Goal: Task Accomplishment & Management: Complete application form

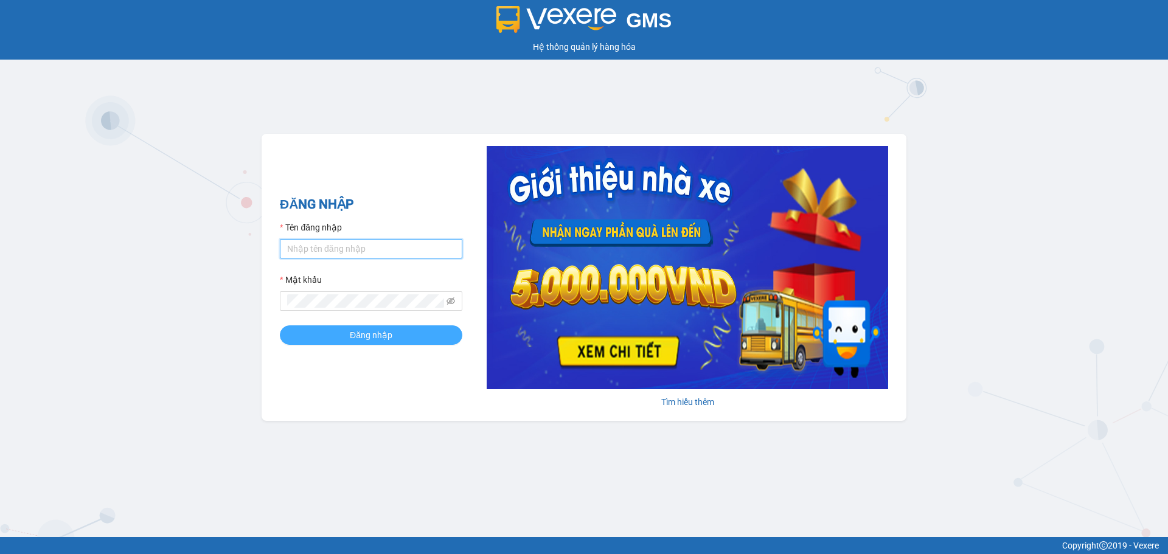
type input "doquyen.vie"
click at [369, 333] on span "Đăng nhập" at bounding box center [371, 335] width 43 height 13
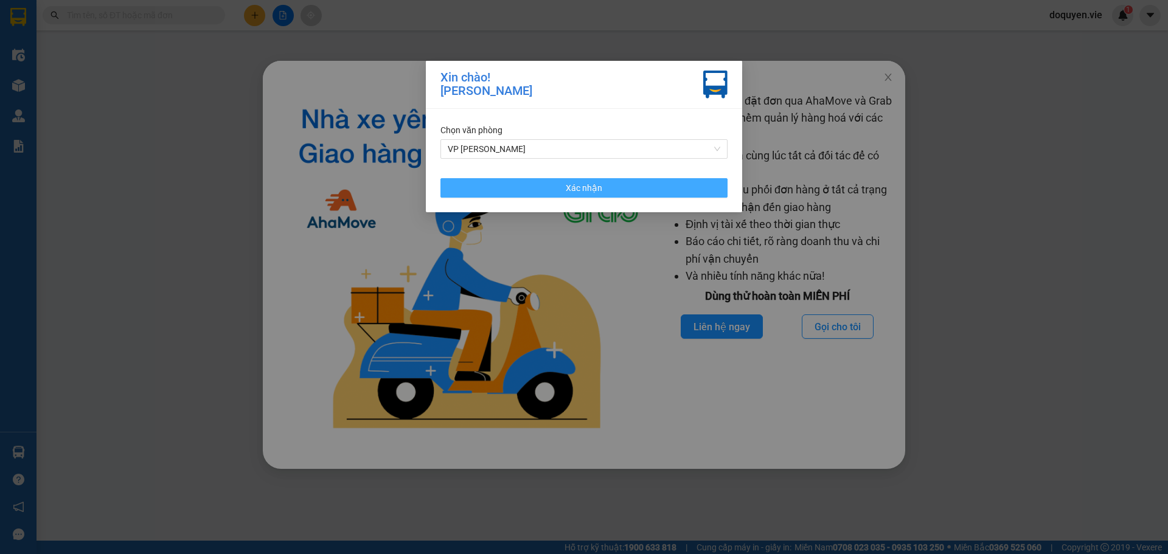
click at [559, 184] on button "Xác nhận" at bounding box center [584, 187] width 287 height 19
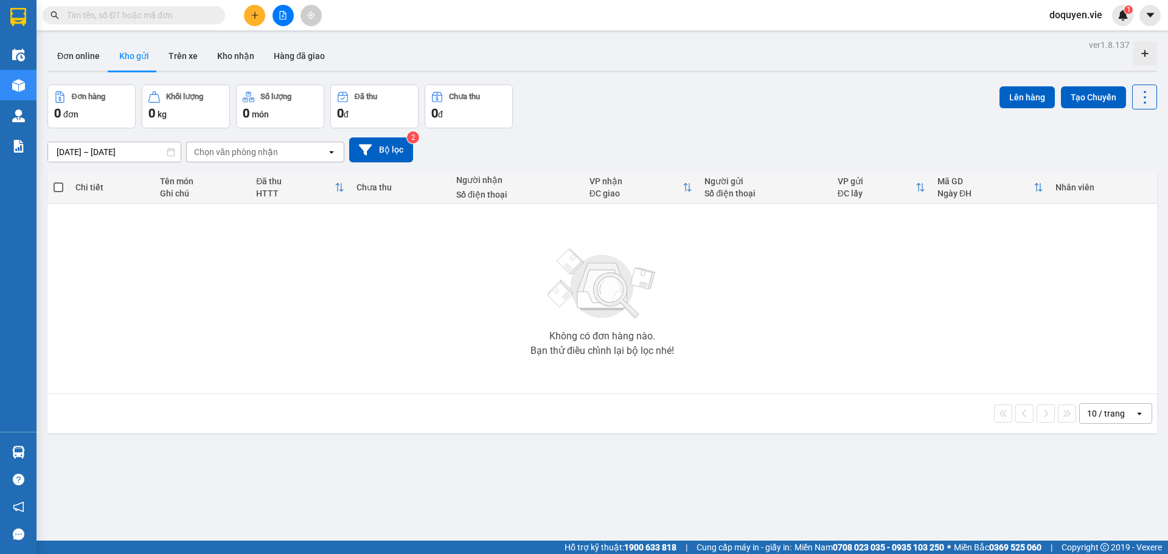
scroll to position [56, 0]
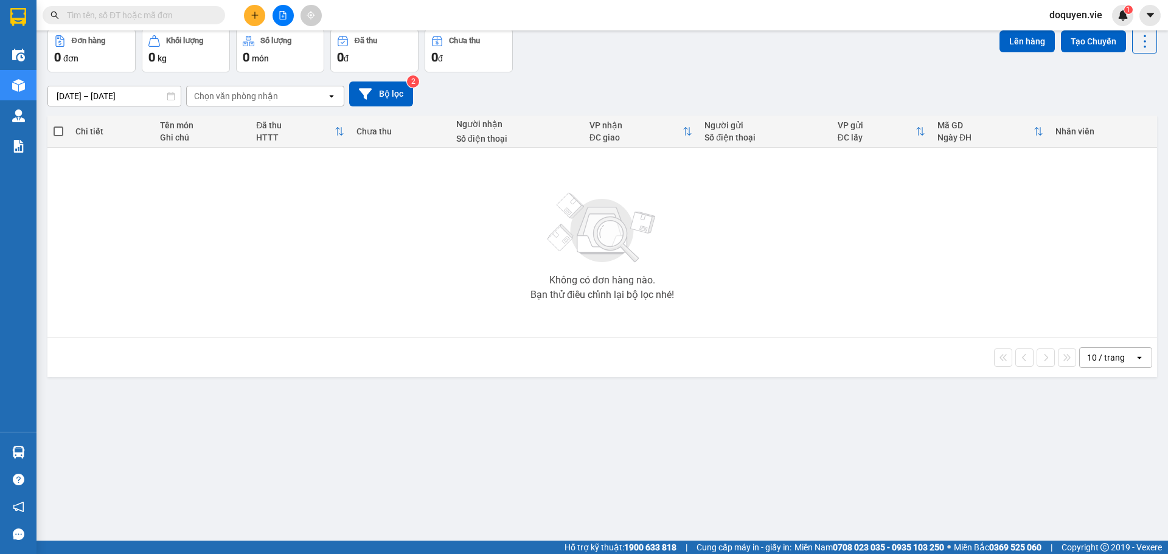
click at [256, 10] on button at bounding box center [254, 15] width 21 height 21
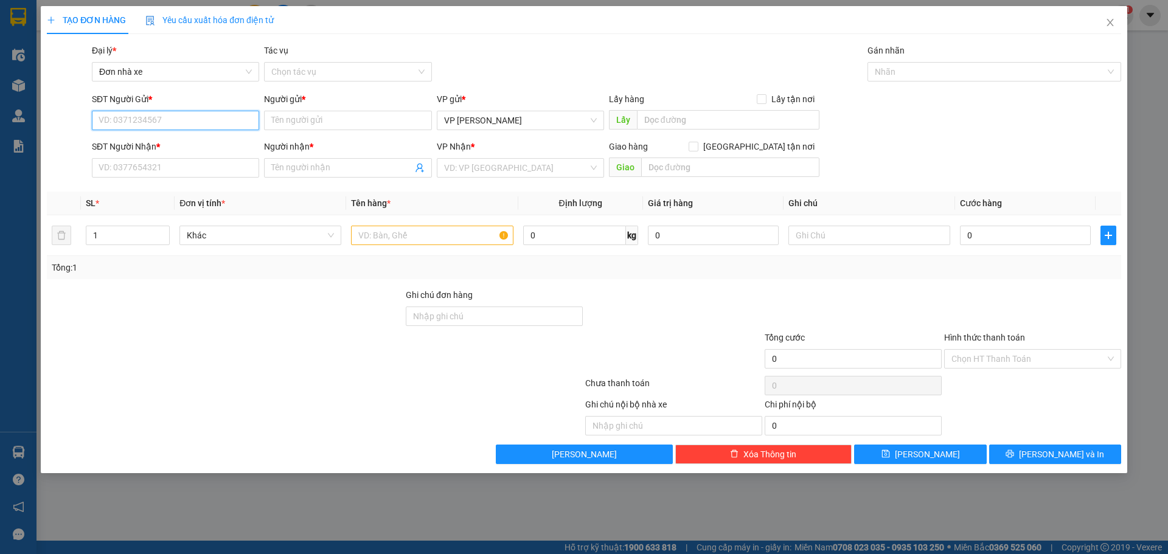
paste input "0355418704"
type input "0355418704"
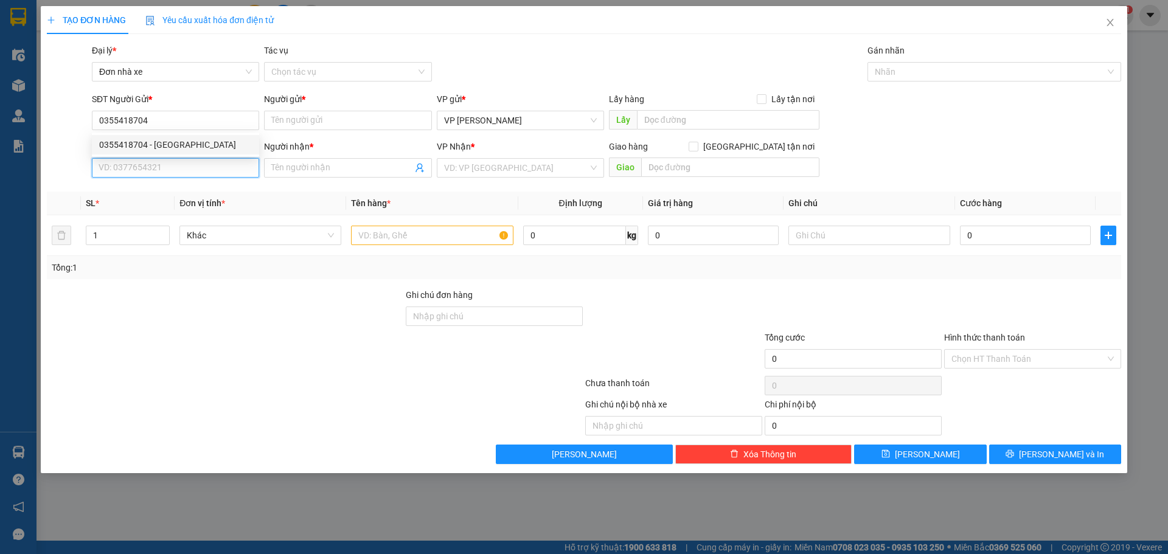
click at [200, 171] on input "SĐT Người Nhận *" at bounding box center [175, 167] width 167 height 19
paste input "0355418704"
type input "0355418704"
click at [178, 195] on div "0355418704 - Nga" at bounding box center [175, 192] width 153 height 13
type input "Nga"
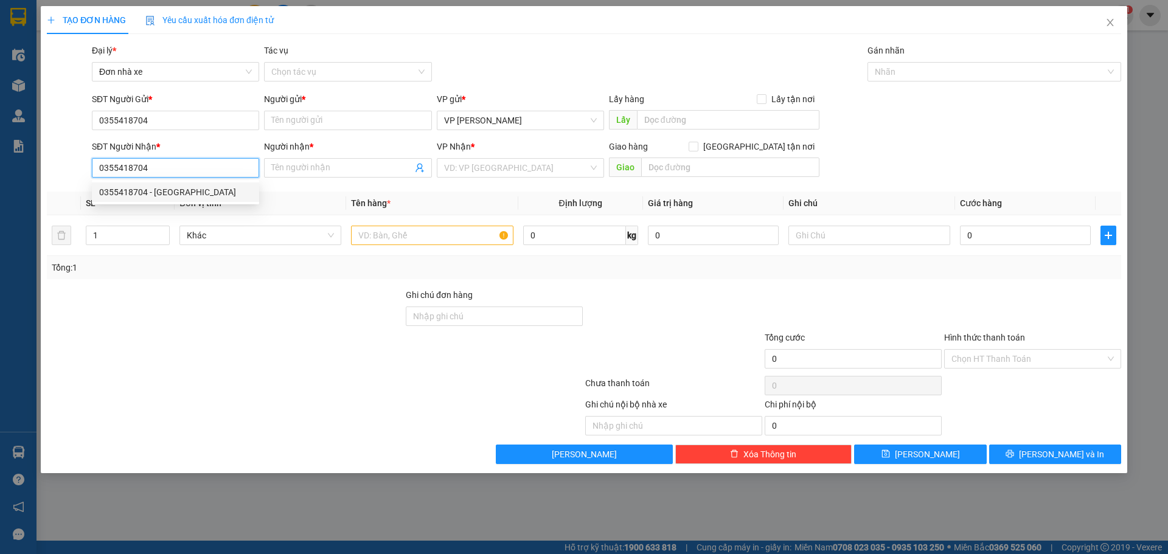
type input "ĐÃ THU TIỀN 12/04"
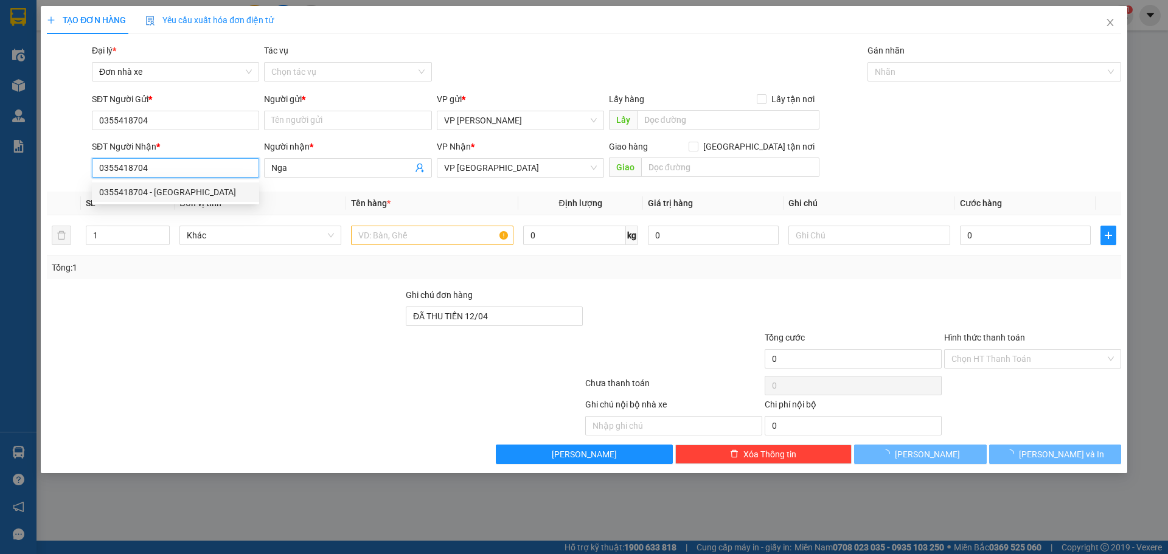
type input "40.000"
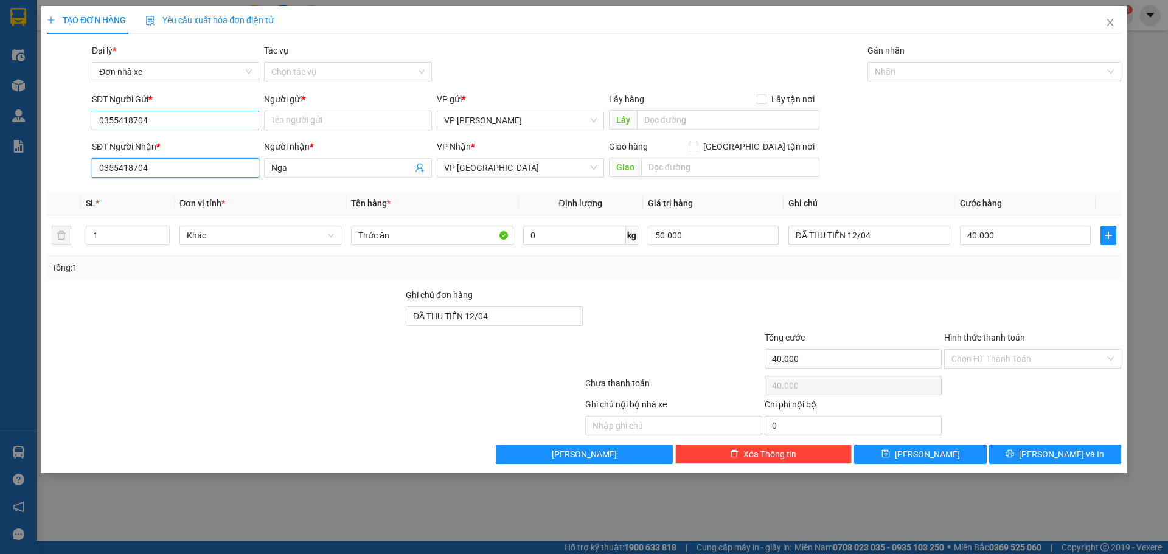
type input "0355418704"
click at [212, 116] on input "0355418704" at bounding box center [175, 120] width 167 height 19
type input "0"
paste input "0355418704"
type input "0355418704"
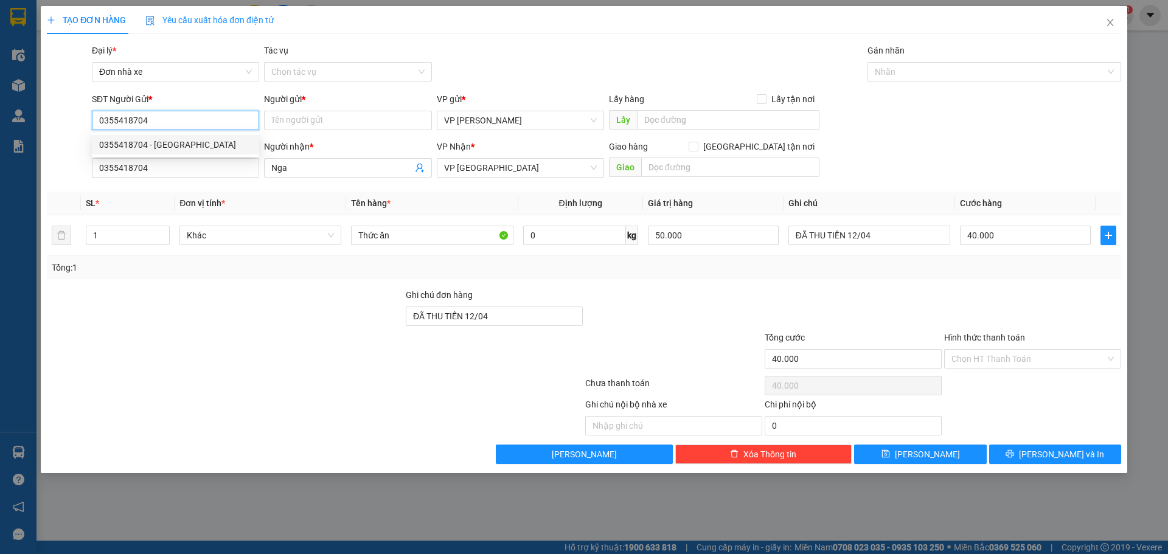
click at [197, 139] on div "0355418704 - [GEOGRAPHIC_DATA]" at bounding box center [175, 144] width 153 height 13
type input "Nga"
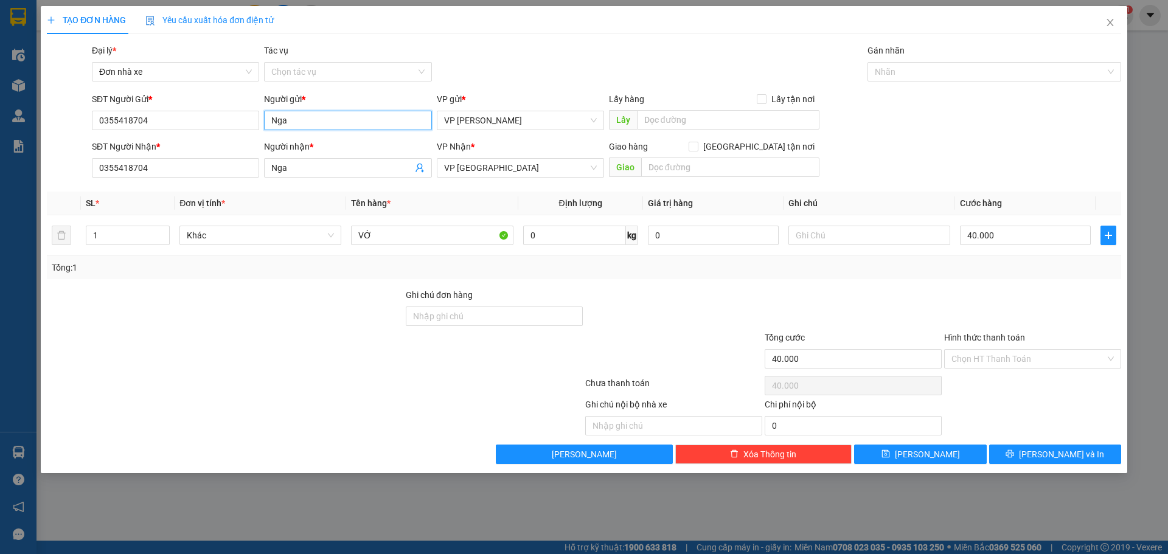
click at [326, 113] on input "Nga" at bounding box center [347, 120] width 167 height 19
type input "N"
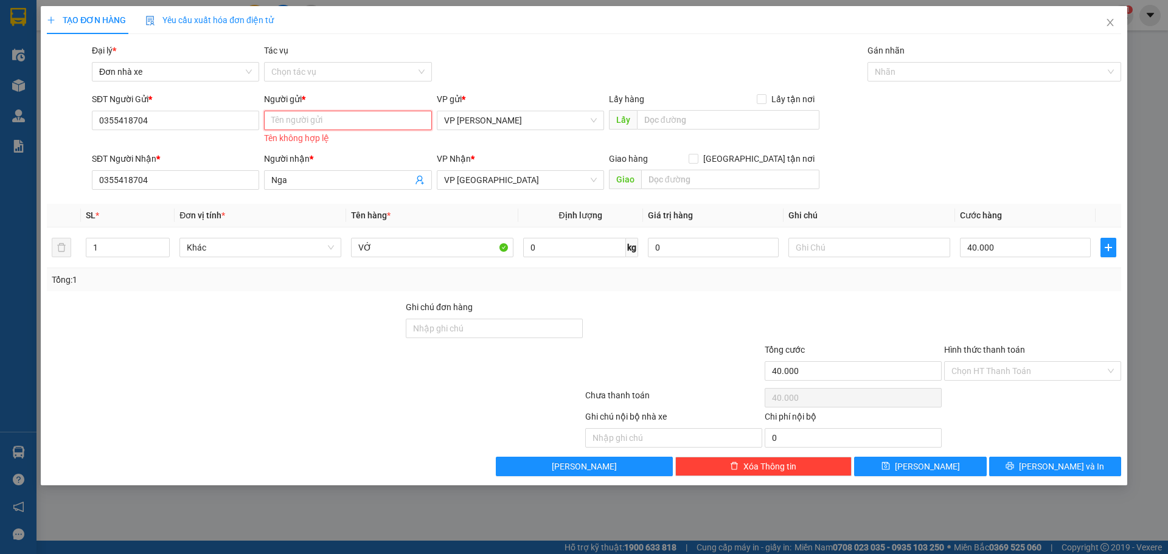
paste input "[PERSON_NAME] NGA"
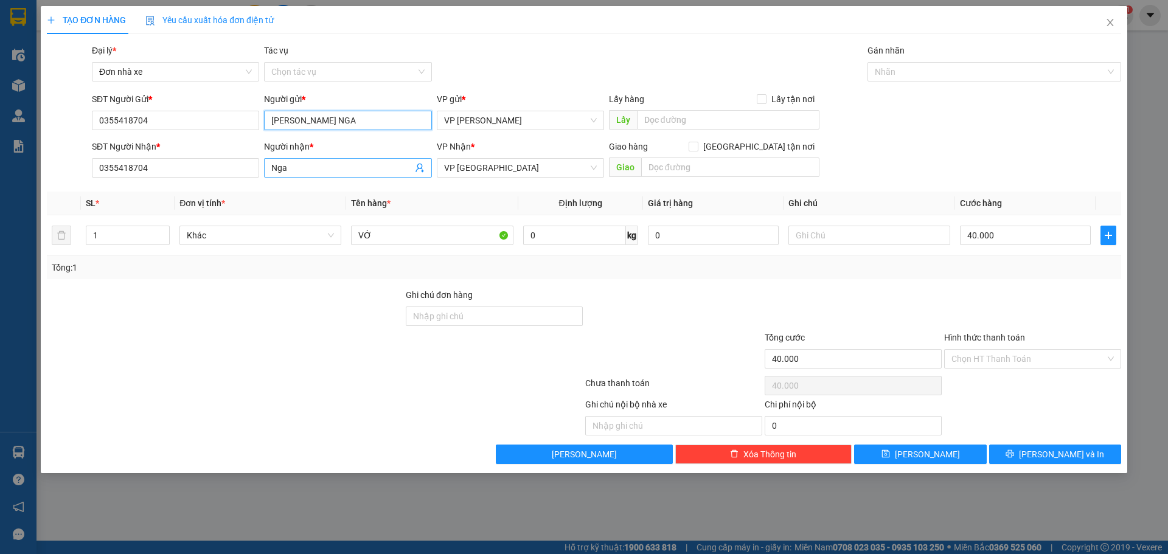
type input "[PERSON_NAME] NGA"
click at [317, 170] on input "Nga" at bounding box center [341, 167] width 141 height 13
type input "N"
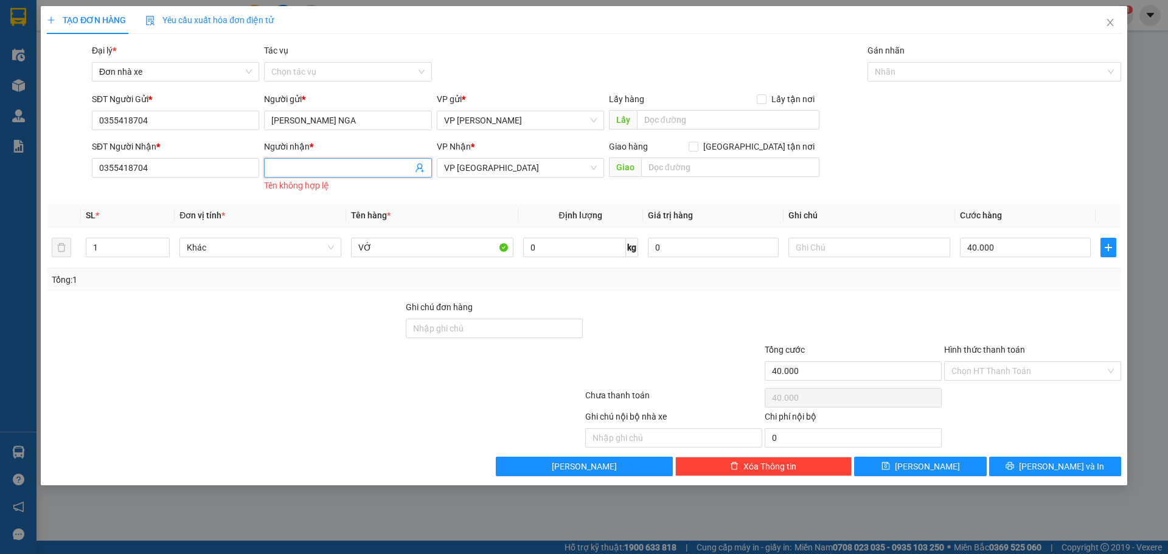
paste input "[PERSON_NAME] NGA"
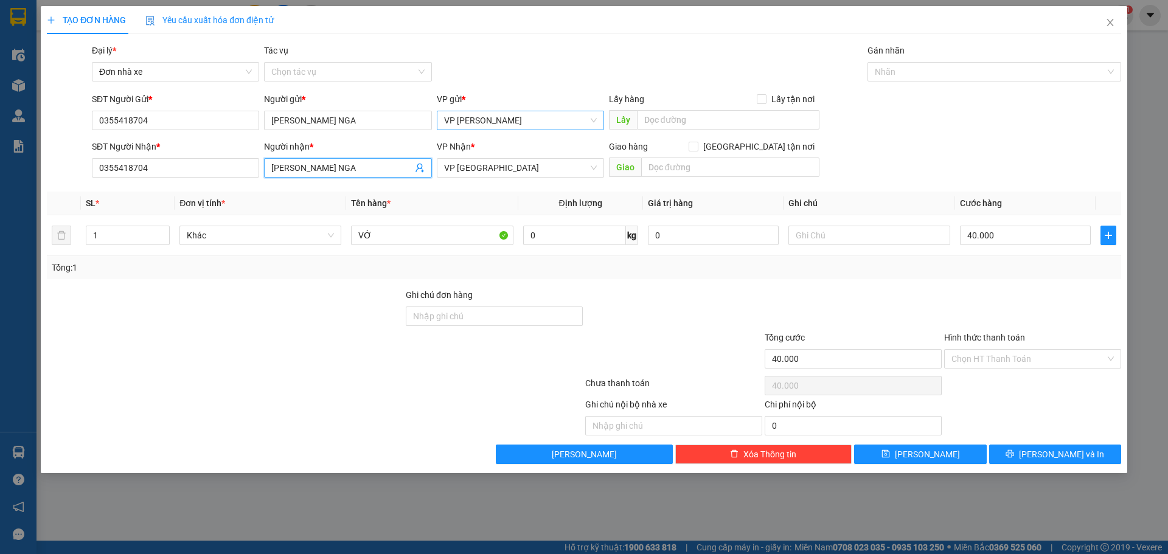
click at [520, 119] on span "VP [PERSON_NAME]" at bounding box center [520, 120] width 153 height 18
type input "[PERSON_NAME] NGA"
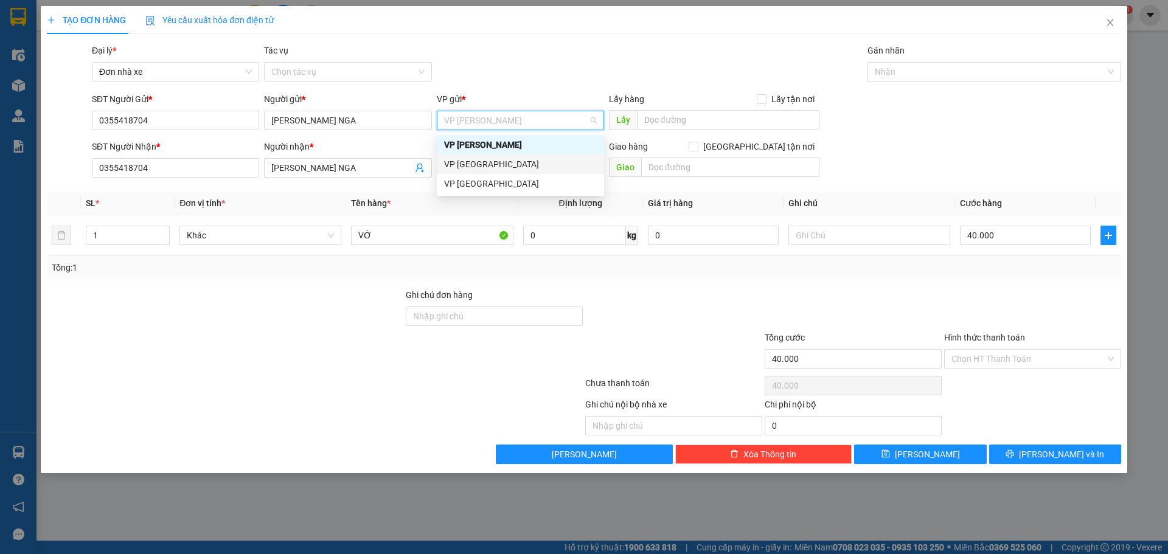
click at [489, 164] on div "VP [GEOGRAPHIC_DATA]" at bounding box center [520, 164] width 153 height 13
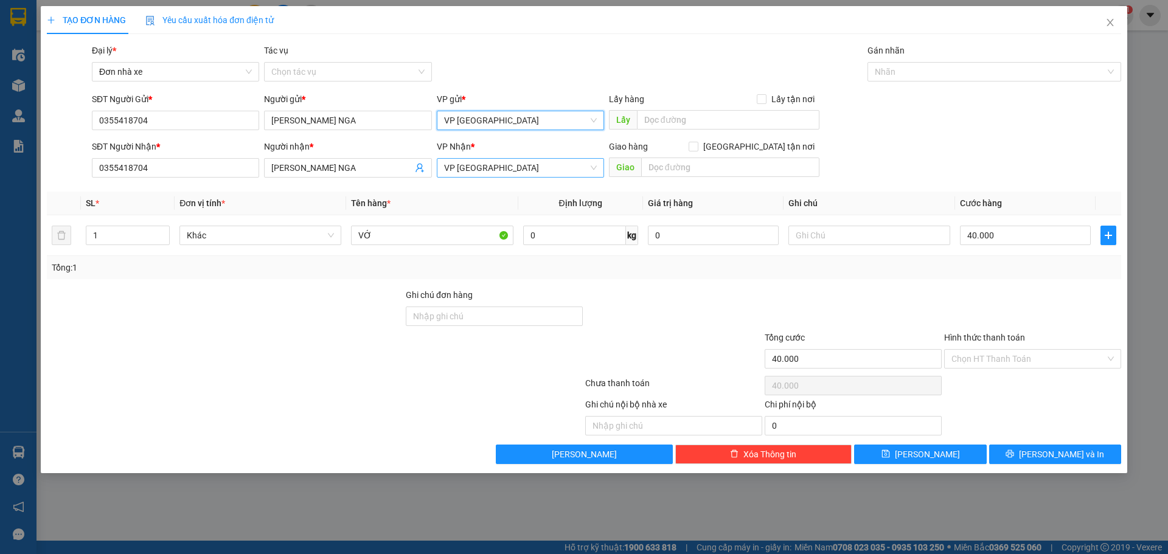
click at [498, 168] on span "VP [GEOGRAPHIC_DATA]" at bounding box center [520, 168] width 153 height 18
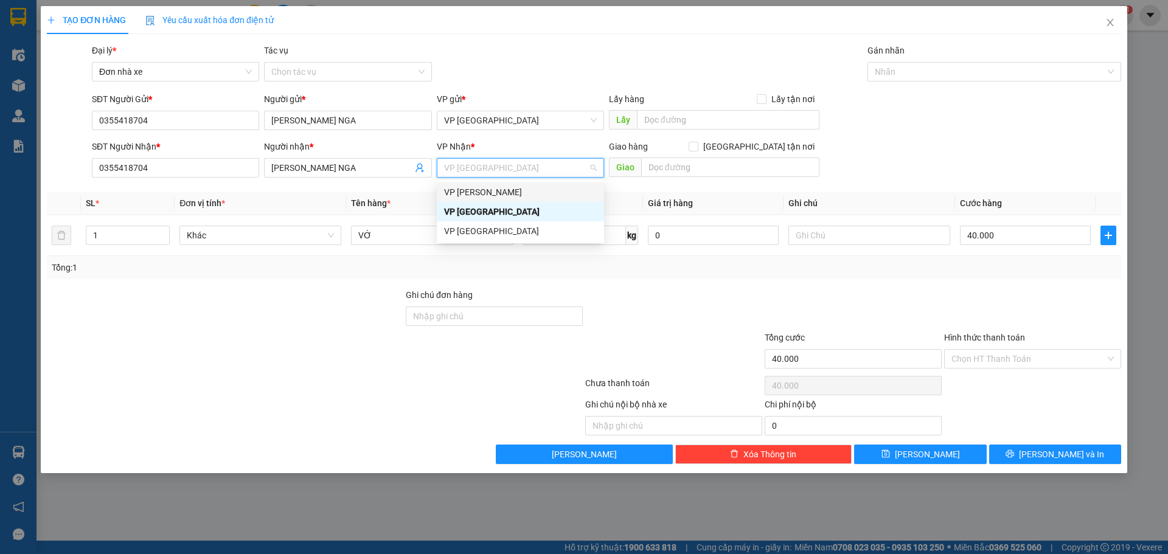
click at [489, 189] on div "VP [PERSON_NAME]" at bounding box center [520, 192] width 153 height 13
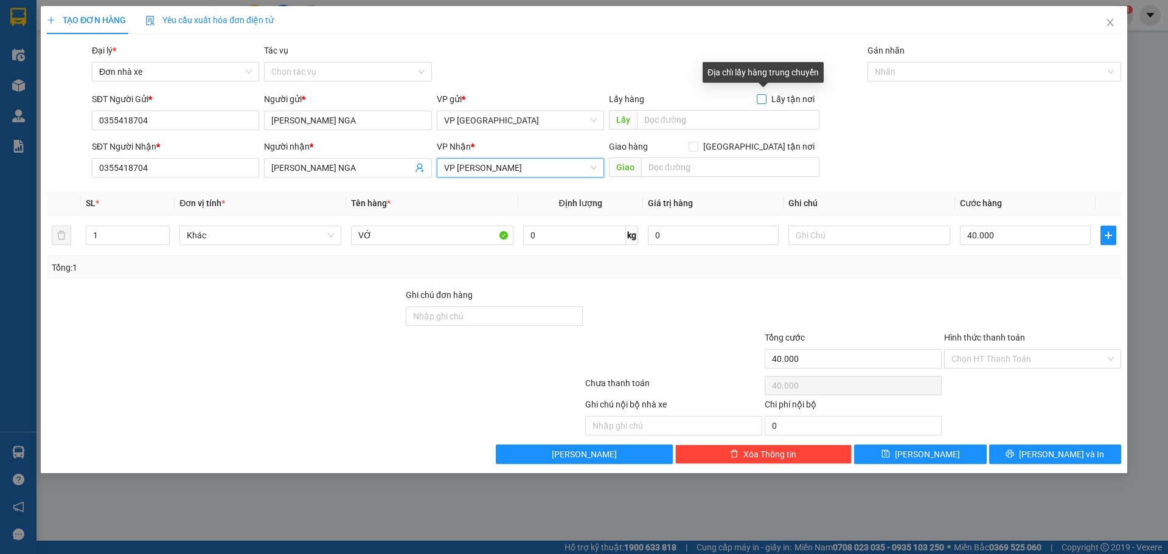
click at [765, 95] on input "Lấy tận nơi" at bounding box center [761, 98] width 9 height 9
checkbox input "true"
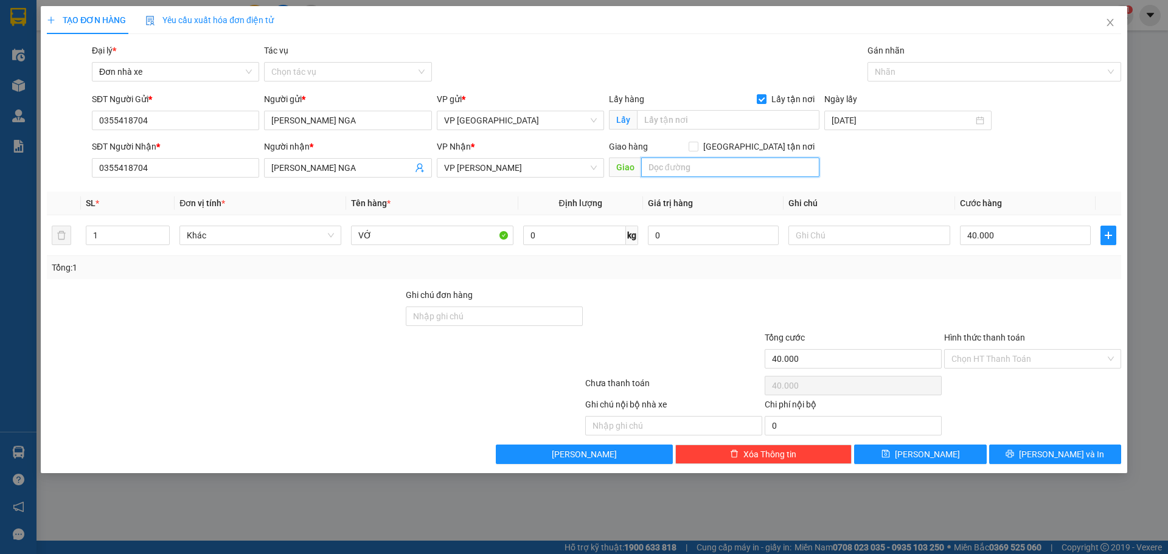
click at [686, 171] on input "text" at bounding box center [730, 167] width 178 height 19
type input "VPVT"
click at [240, 333] on div at bounding box center [225, 352] width 359 height 43
click at [264, 234] on span "Khác" at bounding box center [260, 235] width 147 height 18
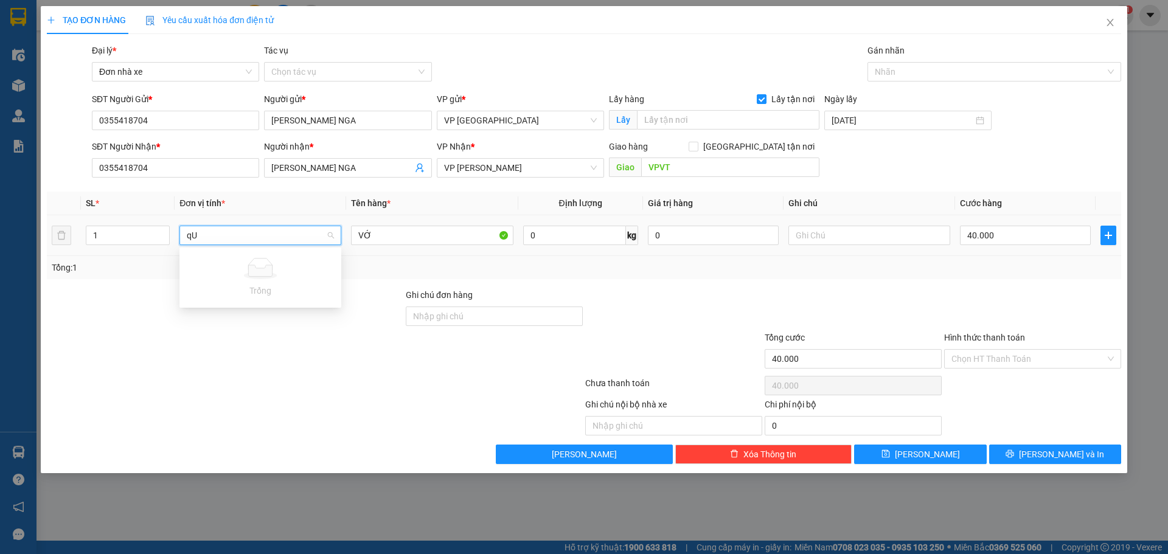
type input "q"
click at [296, 265] on div "Khác" at bounding box center [260, 259] width 147 height 13
click at [380, 233] on input "VỚ" at bounding box center [432, 235] width 162 height 19
drag, startPoint x: 380, startPoint y: 233, endPoint x: 332, endPoint y: 235, distance: 48.7
click at [332, 235] on tr "1 Khác VỚ 0 kg 0 40.000" at bounding box center [584, 235] width 1075 height 41
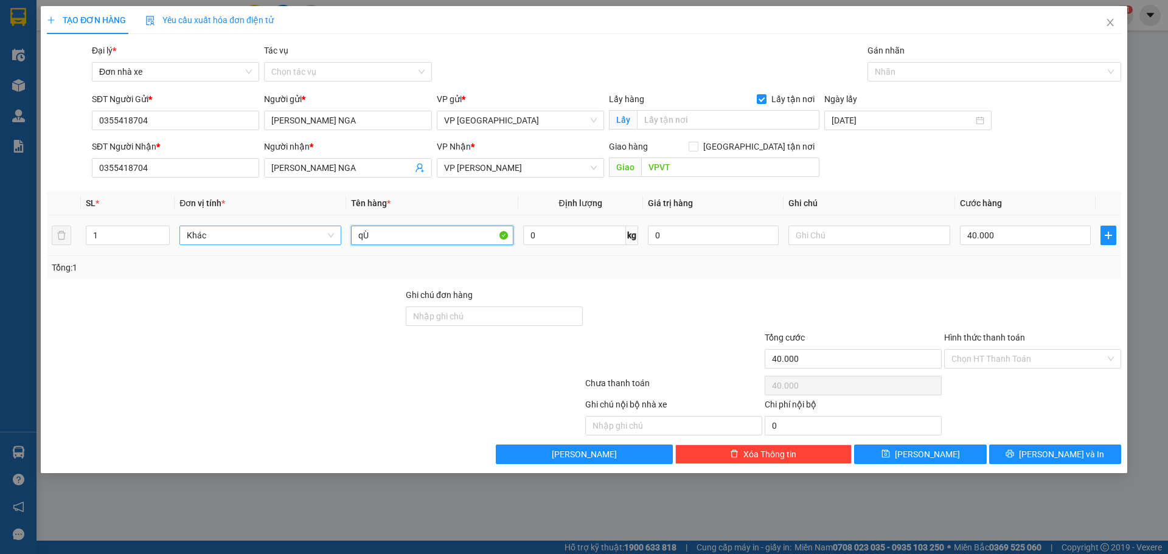
type input "q"
drag, startPoint x: 228, startPoint y: 236, endPoint x: 114, endPoint y: 237, distance: 113.8
click at [114, 237] on tr "1 Khác Quần áo 0 kg 0 40.000" at bounding box center [584, 235] width 1075 height 41
click at [218, 235] on span "Khác" at bounding box center [260, 235] width 147 height 18
type input "Quần áo"
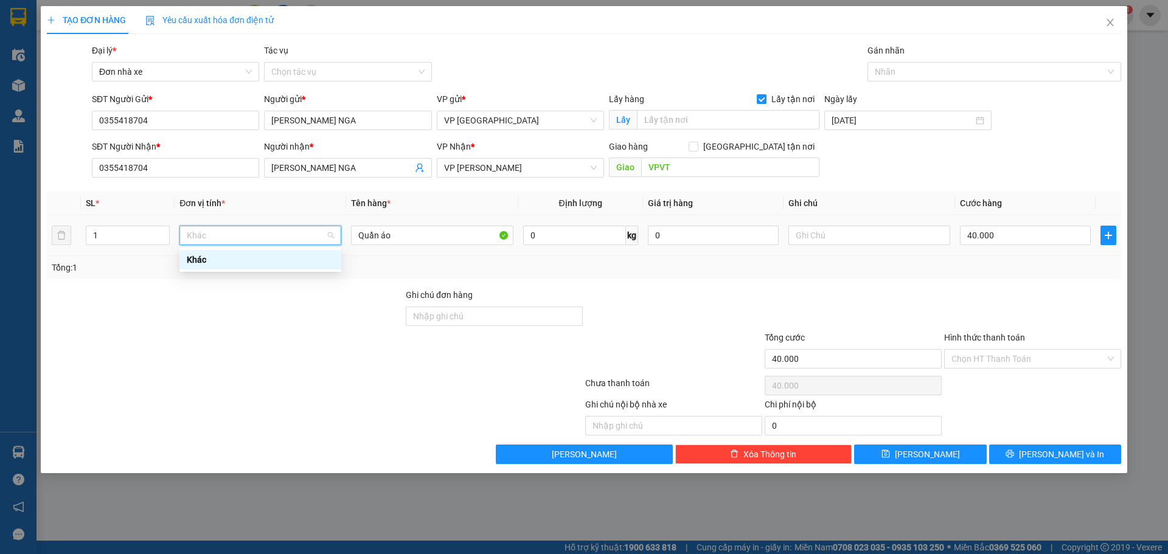
click at [229, 305] on div at bounding box center [225, 309] width 359 height 43
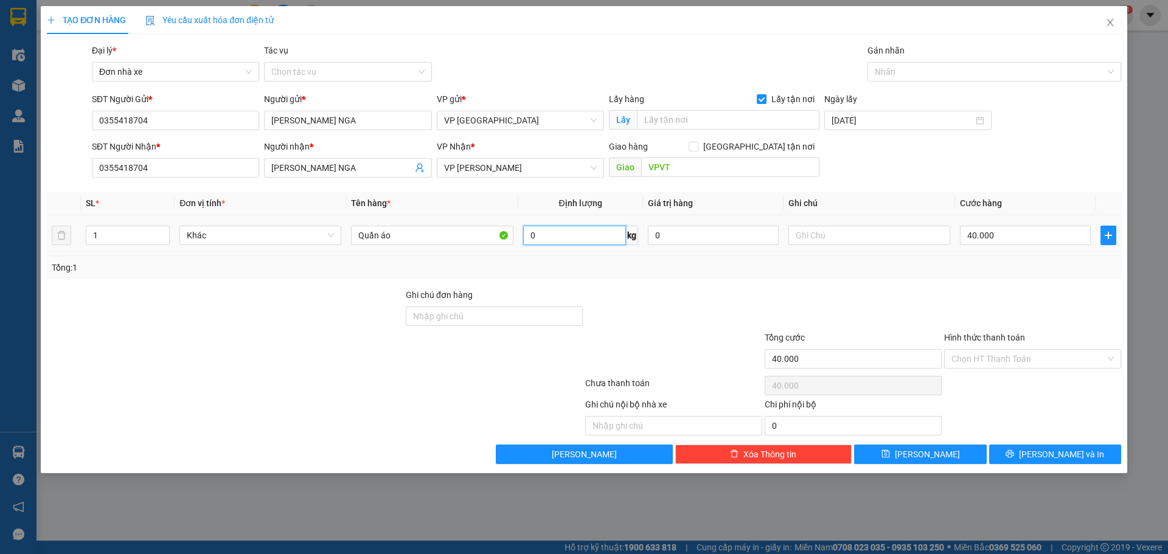
click at [570, 243] on input "0" at bounding box center [574, 235] width 103 height 19
click at [557, 246] on div "0 kg" at bounding box center [580, 235] width 115 height 24
click at [529, 238] on input "0" at bounding box center [574, 235] width 103 height 19
click at [537, 234] on input "0" at bounding box center [574, 235] width 103 height 19
type input "40000"
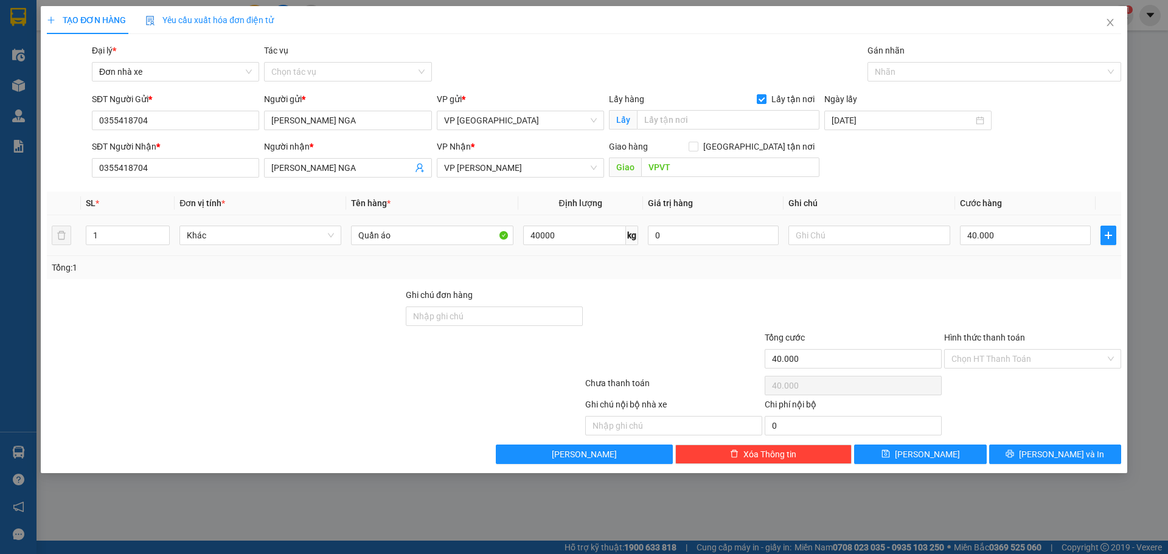
click at [588, 255] on td "40000 kg" at bounding box center [580, 235] width 125 height 41
click at [610, 239] on input "40000" at bounding box center [574, 235] width 103 height 19
type input "K"
type input "0"
click at [711, 235] on input "0" at bounding box center [713, 235] width 131 height 19
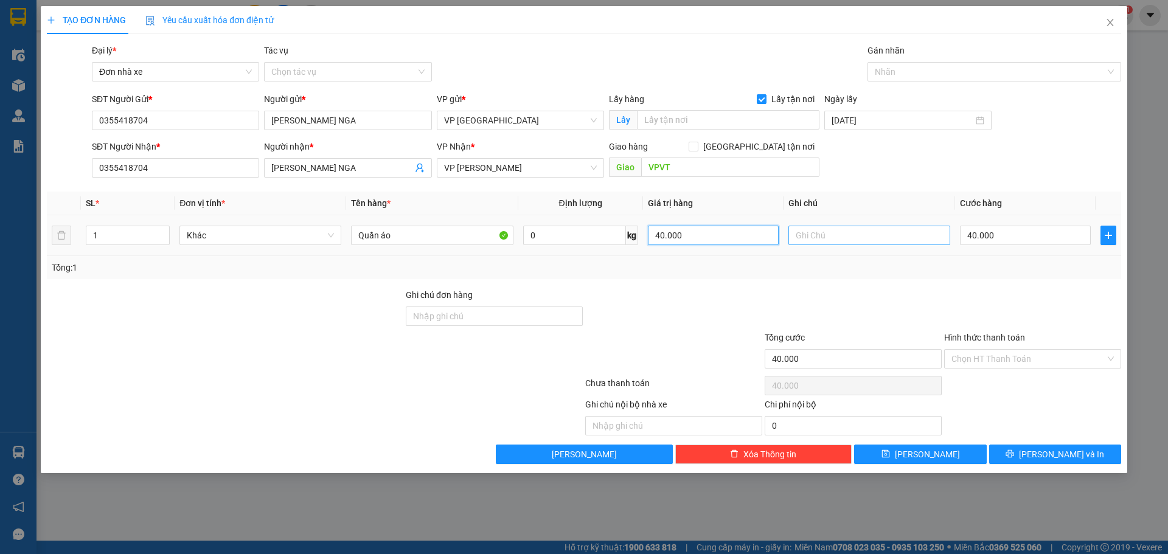
type input "40.000"
click at [845, 232] on input "text" at bounding box center [870, 235] width 162 height 19
type input "Thu tiền mặt khi nhận hàng"
click at [846, 303] on div at bounding box center [853, 309] width 179 height 43
click at [432, 316] on input "Ghi chú đơn hàng" at bounding box center [494, 316] width 177 height 19
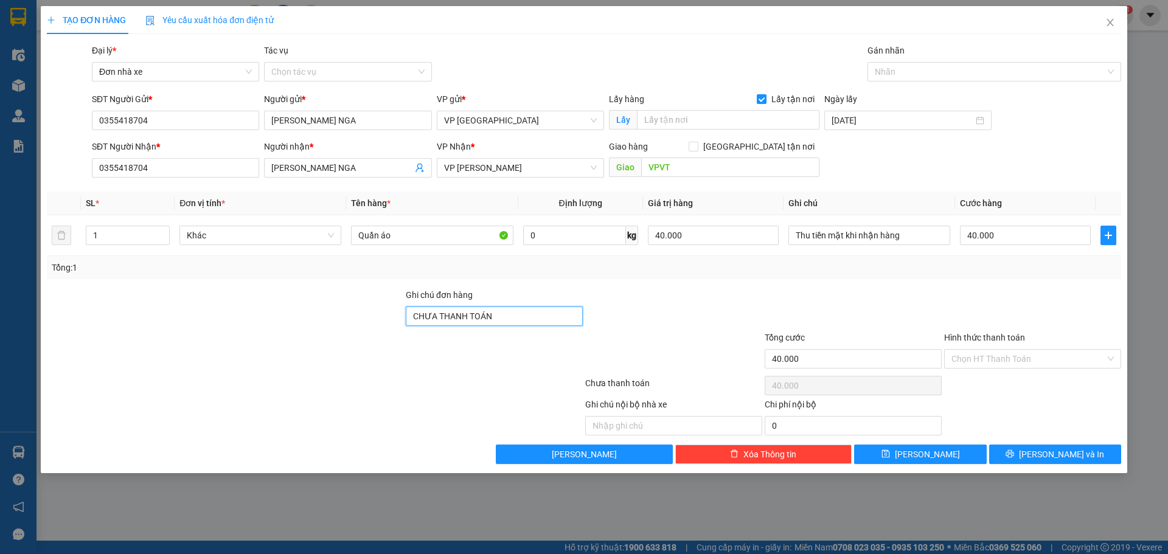
type input "CHƯA THANH TOÁN"
click at [639, 282] on div "Transit Pickup Surcharge Ids Transit Deliver Surcharge Ids Transit Deliver Surc…" at bounding box center [584, 254] width 1075 height 420
click at [1011, 362] on input "Hình thức thanh toán" at bounding box center [1029, 359] width 154 height 18
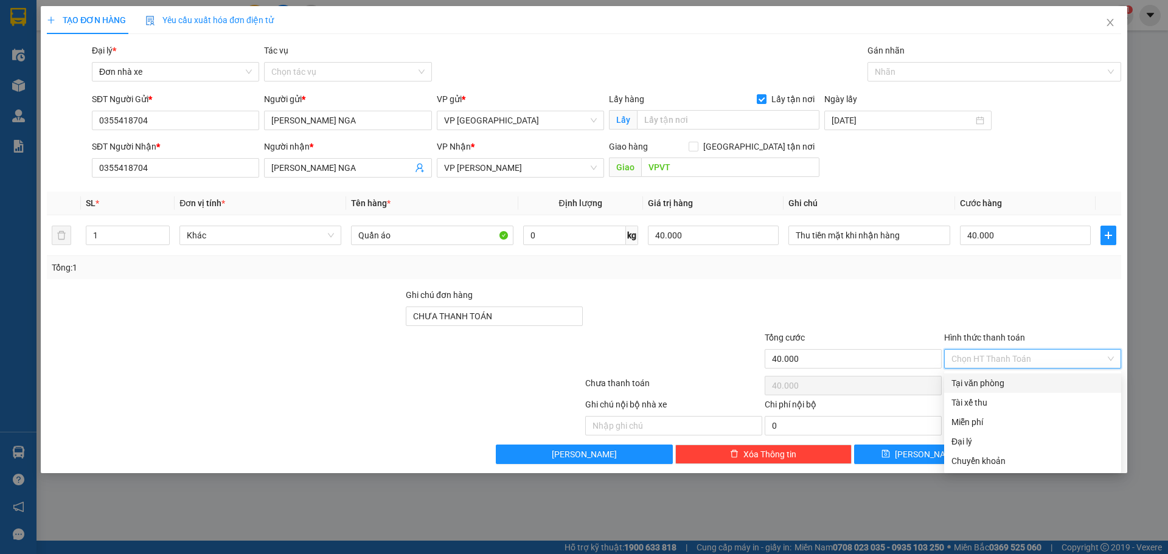
click at [991, 380] on div "Tại văn phòng" at bounding box center [1033, 383] width 162 height 13
type input "0"
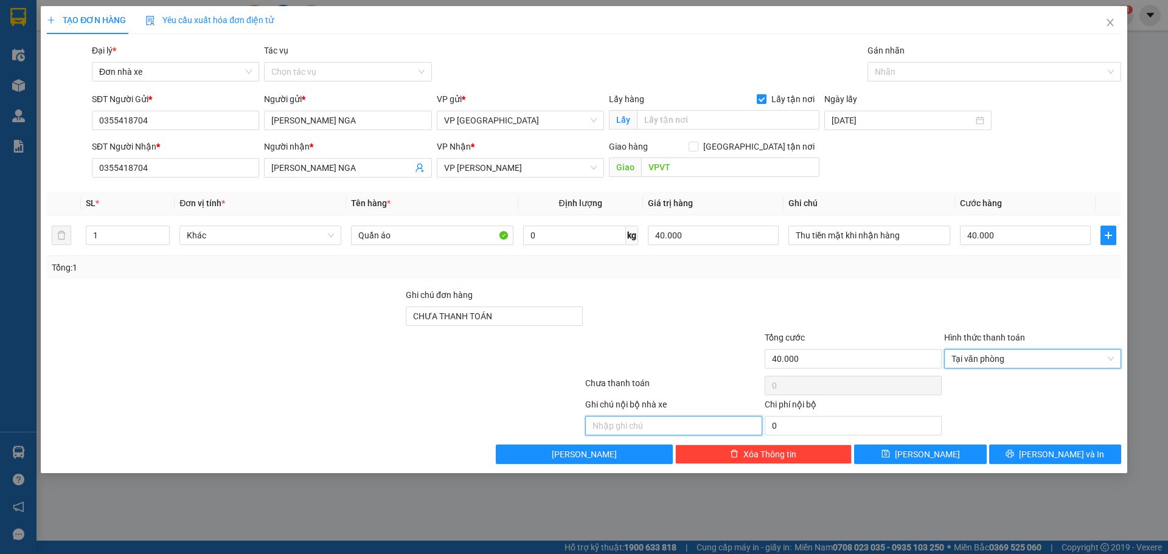
click at [686, 423] on input "text" at bounding box center [673, 425] width 177 height 19
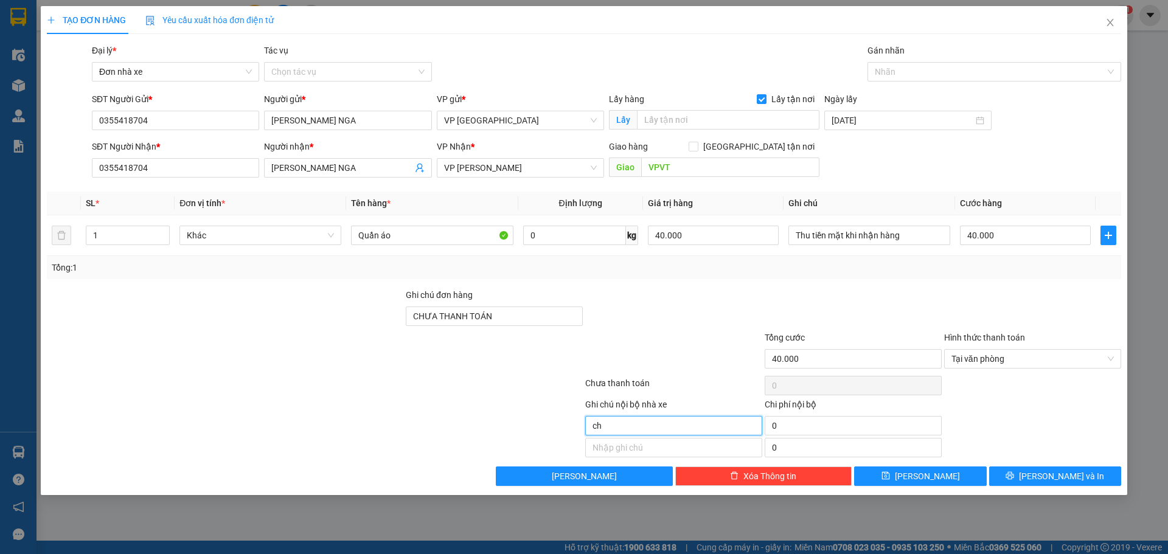
type input "c"
type input "Thanh toán tiền mặt khi nhận hàng"
click at [941, 475] on button "Lưu" at bounding box center [920, 476] width 132 height 19
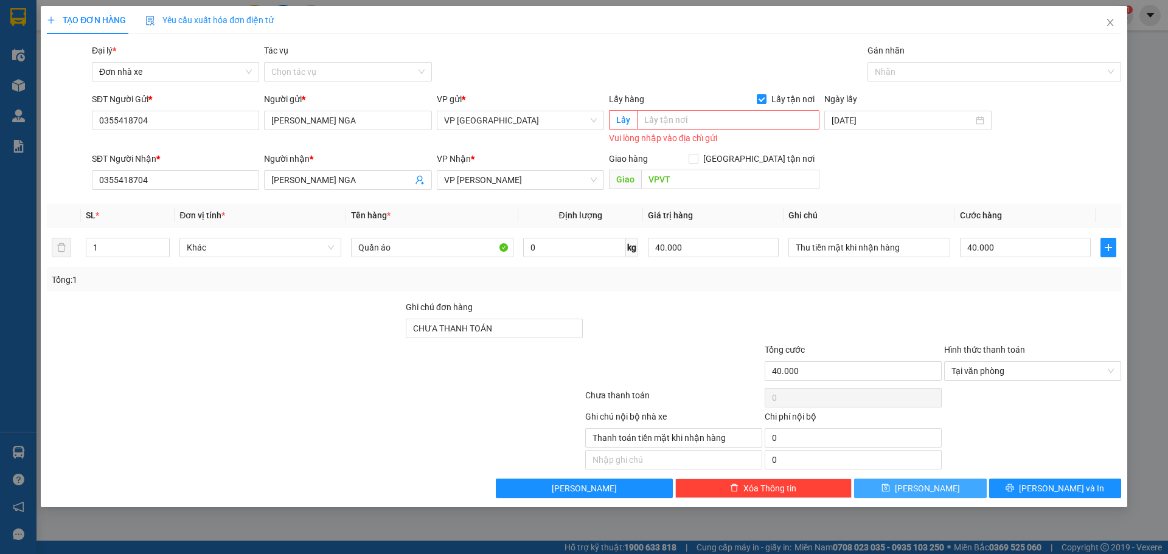
click at [934, 486] on span "Lưu" at bounding box center [927, 488] width 65 height 13
click at [777, 113] on input "text" at bounding box center [728, 119] width 183 height 19
click at [762, 98] on input "Lấy tận nơi" at bounding box center [761, 98] width 9 height 9
checkbox input "false"
click at [944, 487] on button "Lưu" at bounding box center [920, 488] width 132 height 19
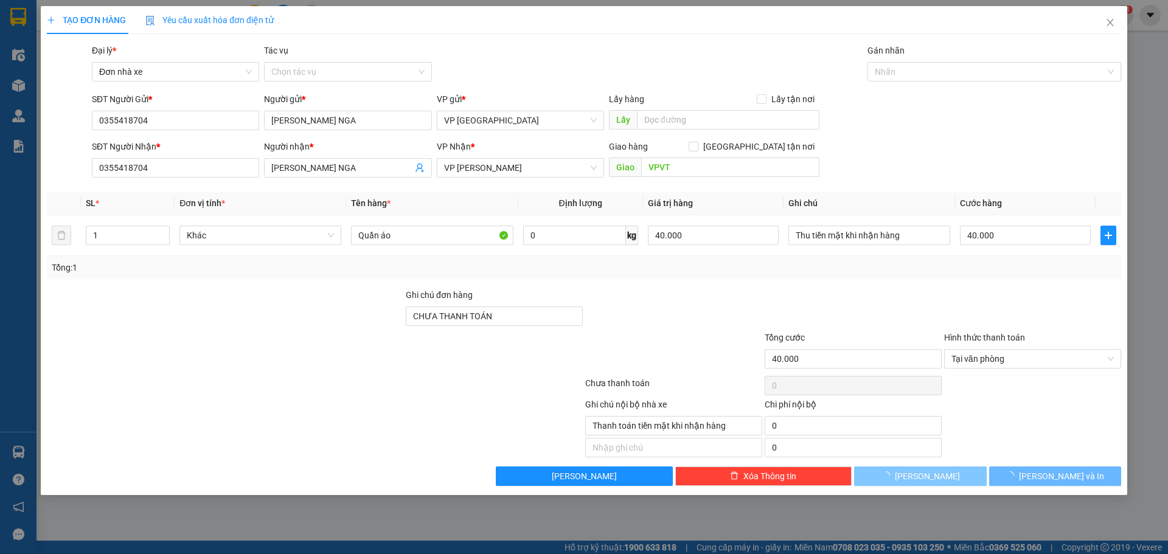
type input "0"
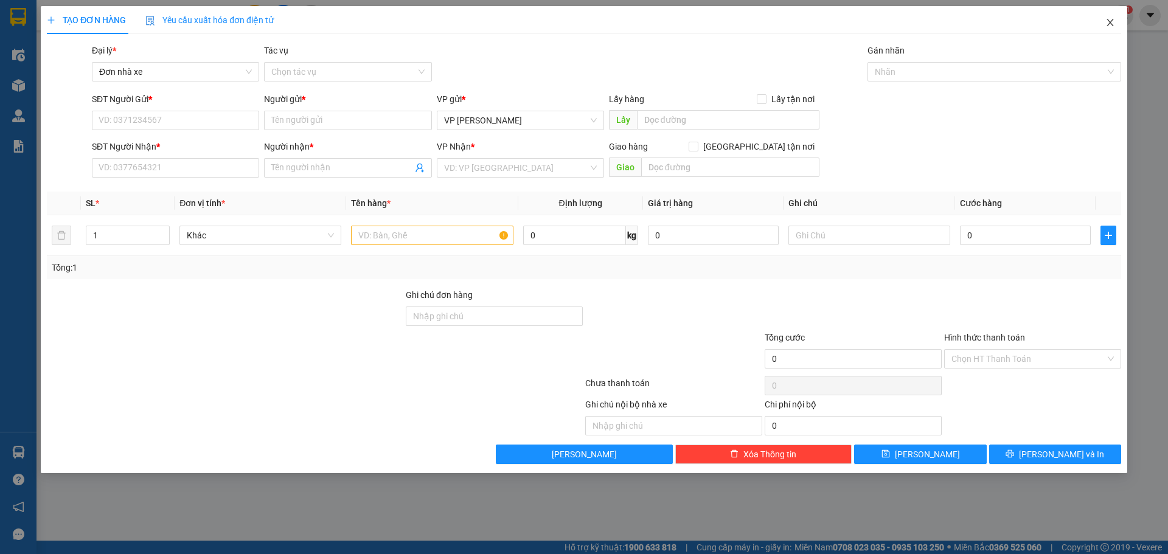
click at [1109, 18] on icon "close" at bounding box center [1111, 23] width 10 height 10
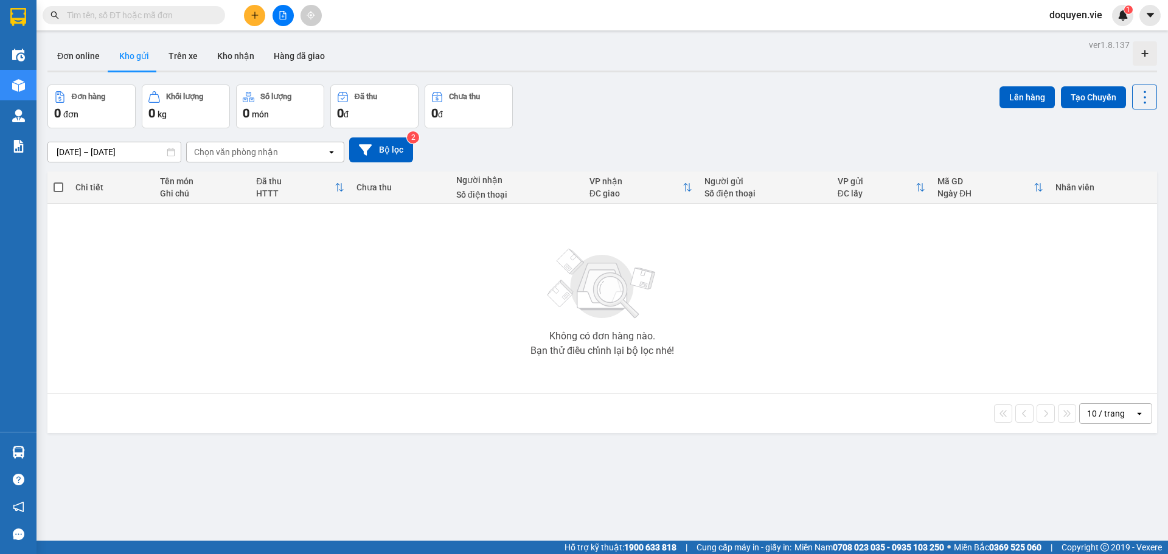
click at [105, 96] on div "Đơn hàng" at bounding box center [88, 96] width 33 height 9
click at [73, 60] on button "Đơn online" at bounding box center [78, 55] width 62 height 29
type input "[DATE] – [DATE]"
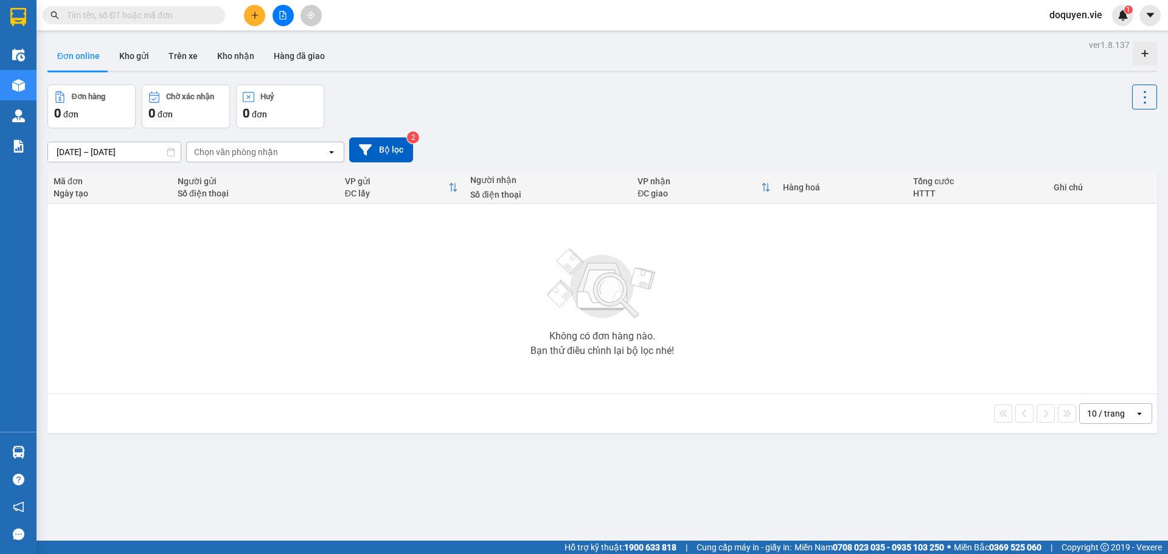
click at [86, 182] on div "Mã đơn" at bounding box center [110, 181] width 112 height 10
click at [102, 102] on div "Đơn hàng" at bounding box center [91, 97] width 75 height 12
click at [181, 58] on button "Trên xe" at bounding box center [183, 55] width 49 height 29
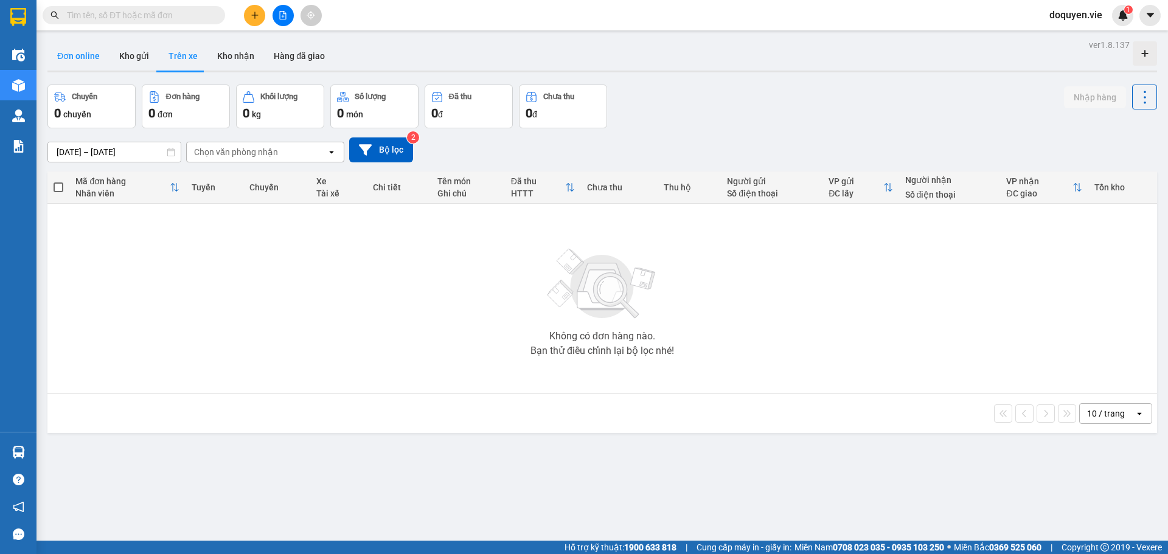
click at [83, 57] on button "Đơn online" at bounding box center [78, 55] width 62 height 29
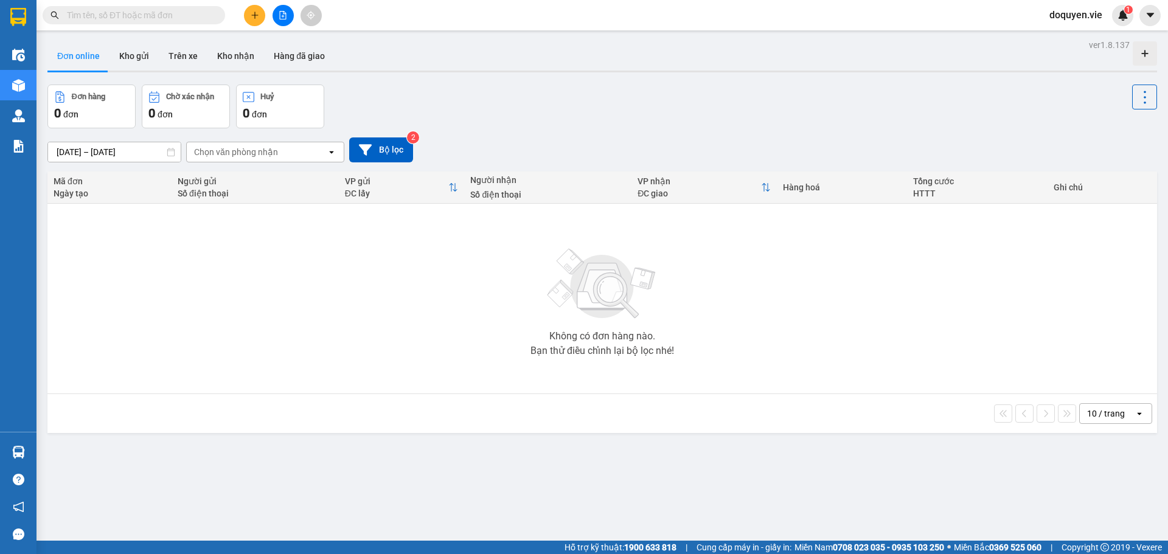
click at [114, 186] on div "Mã đơn Ngày tạo" at bounding box center [110, 187] width 112 height 22
click at [173, 43] on button "Trên xe" at bounding box center [183, 55] width 49 height 29
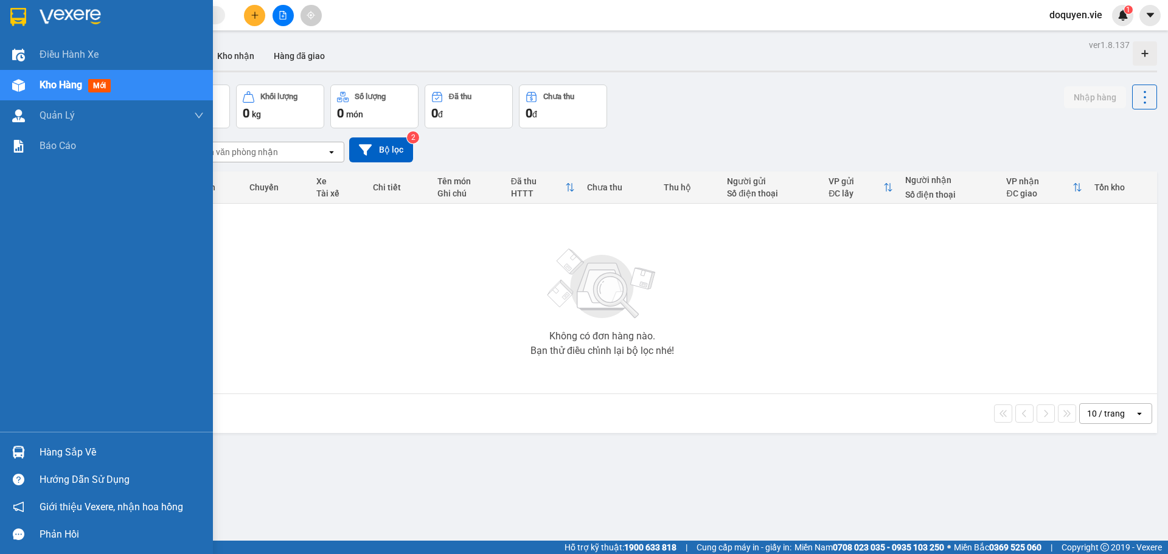
click at [161, 89] on div "Kho hàng mới" at bounding box center [122, 85] width 164 height 30
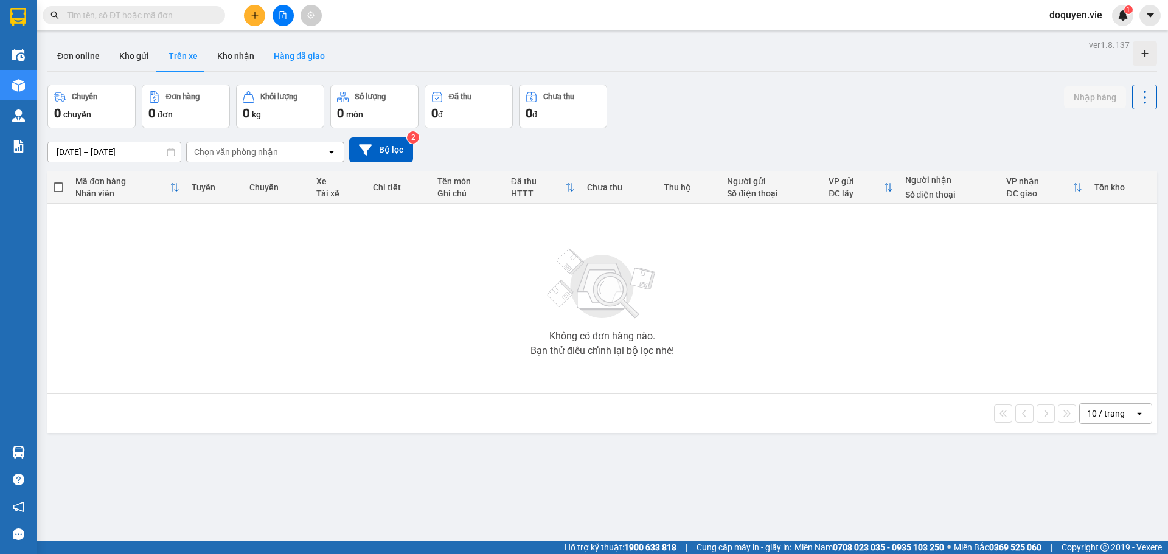
click at [304, 65] on button "Hàng đã giao" at bounding box center [299, 55] width 71 height 29
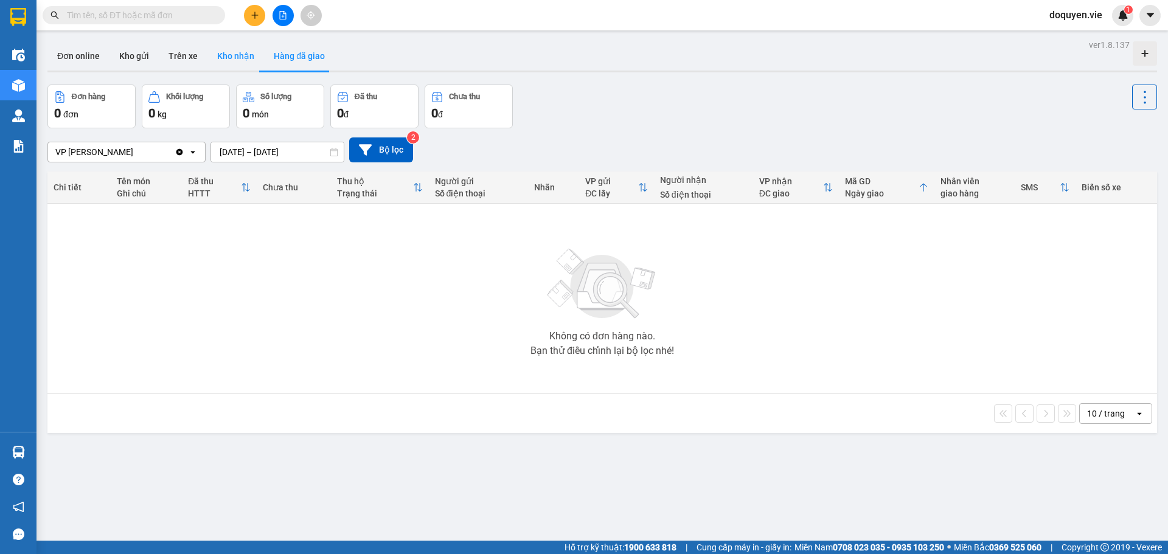
click at [231, 58] on button "Kho nhận" at bounding box center [235, 55] width 57 height 29
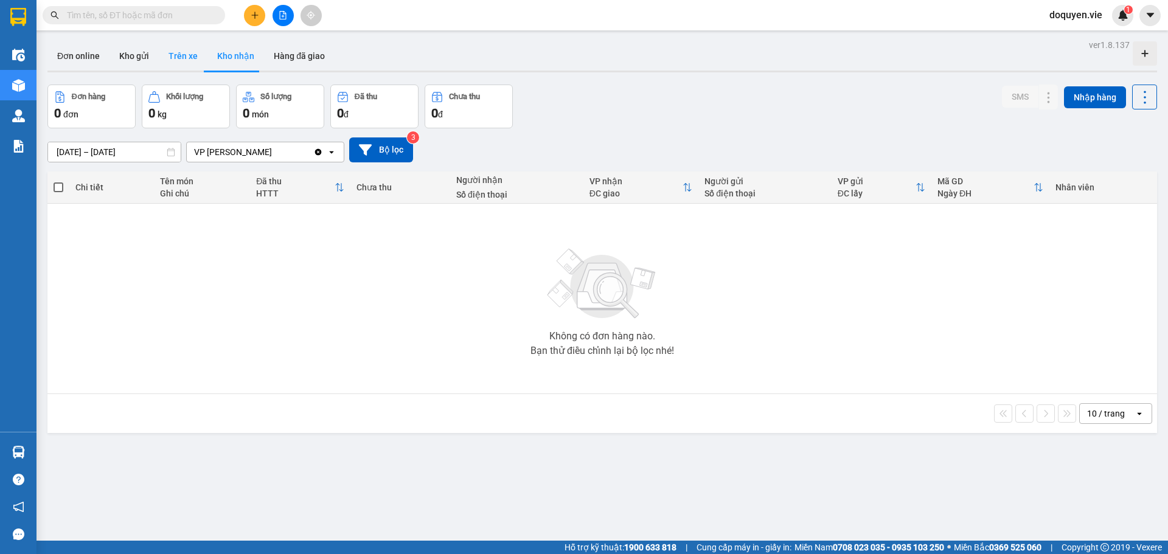
click at [187, 51] on button "Trên xe" at bounding box center [183, 55] width 49 height 29
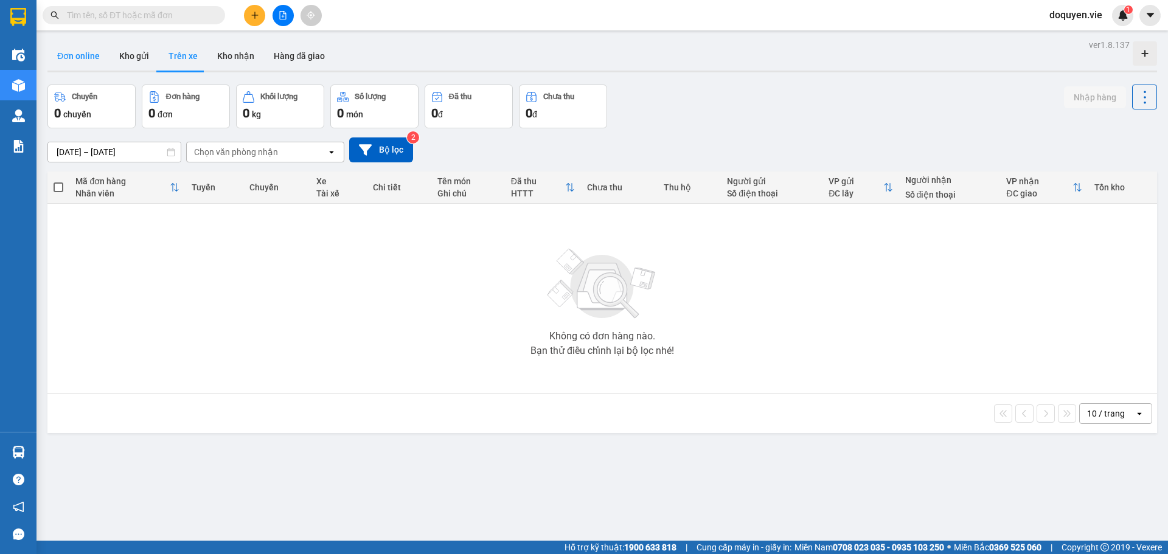
click at [68, 51] on button "Đơn online" at bounding box center [78, 55] width 62 height 29
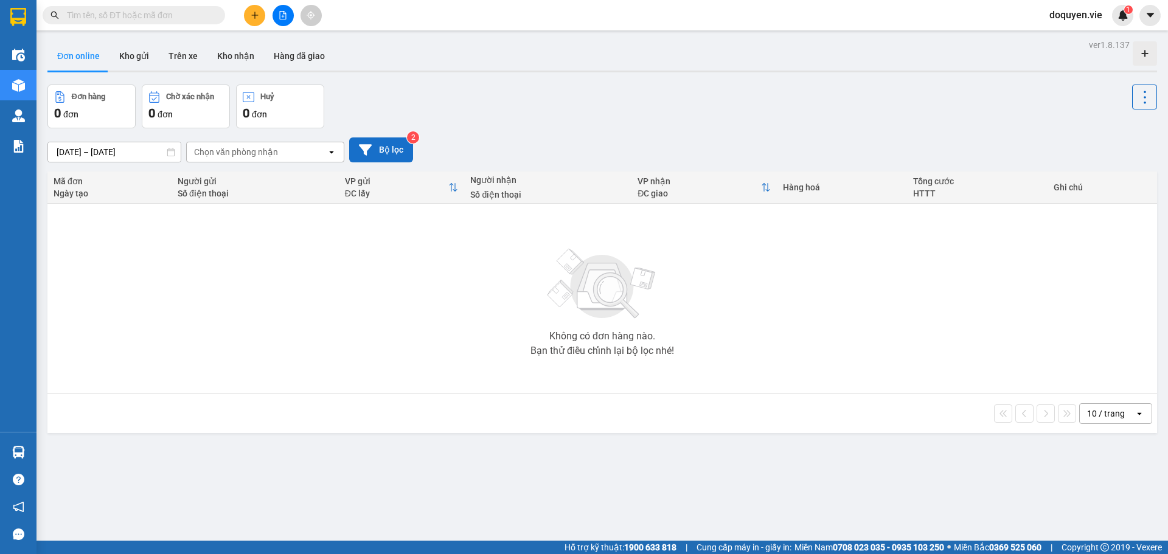
click at [381, 148] on button "Bộ lọc" at bounding box center [381, 150] width 64 height 25
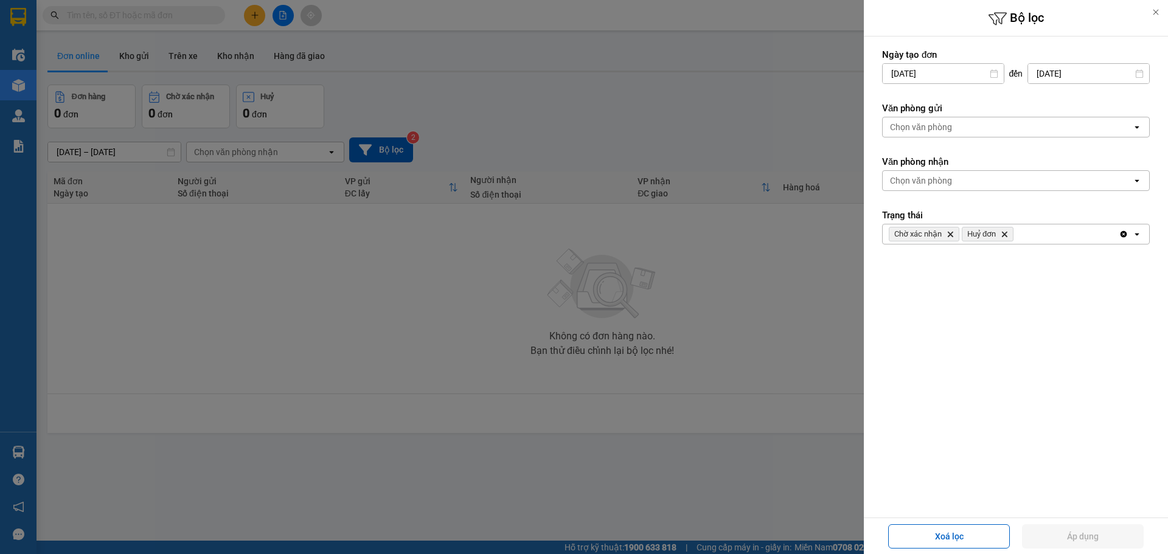
click at [1104, 134] on div "Chọn văn phòng" at bounding box center [1007, 126] width 249 height 19
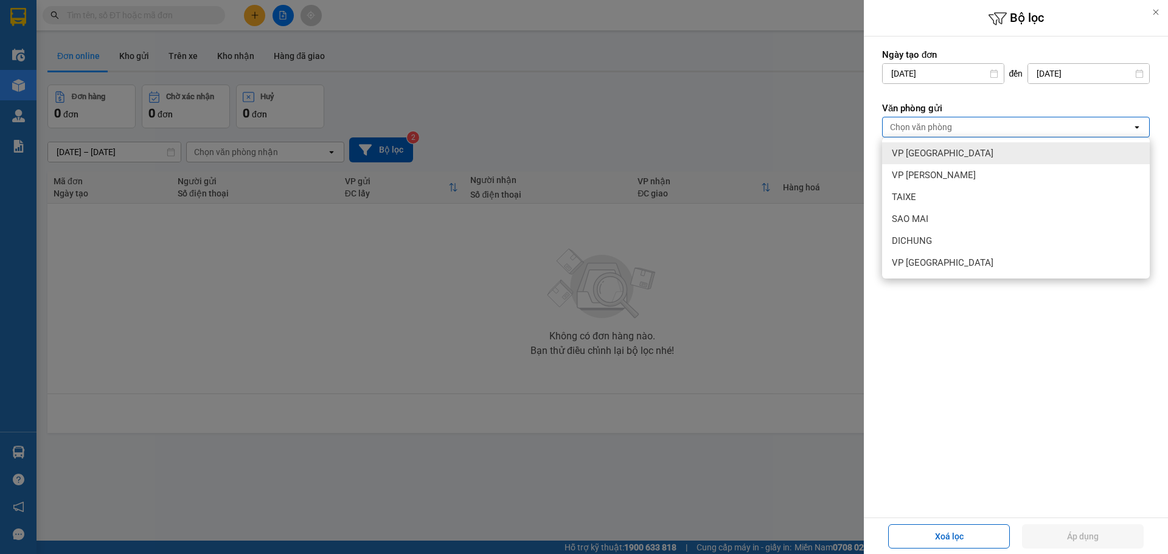
click at [952, 155] on div "VP [GEOGRAPHIC_DATA]" at bounding box center [1016, 153] width 268 height 22
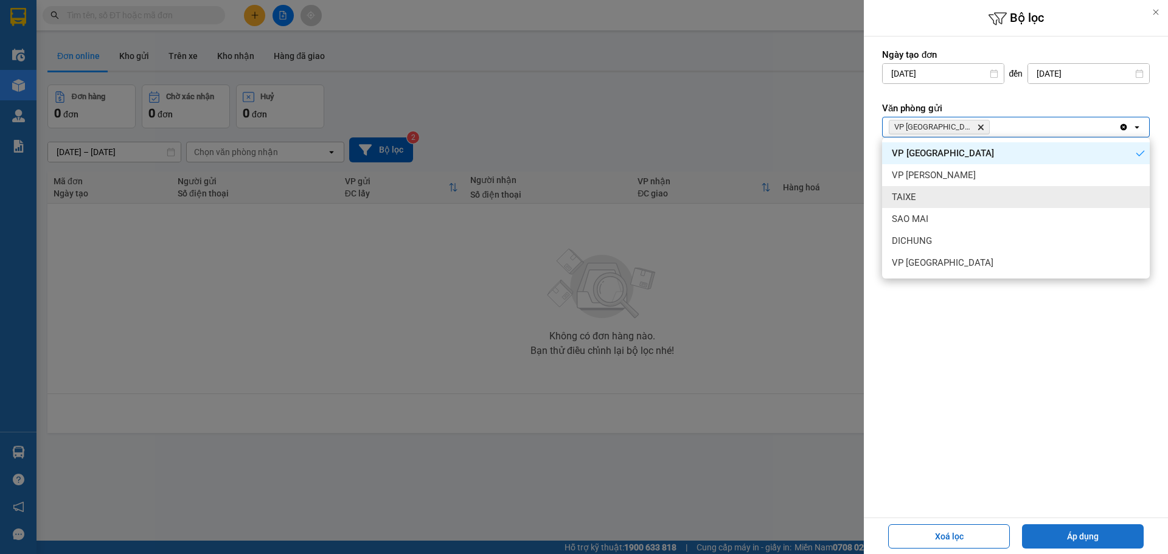
click at [1048, 535] on button "Áp dụng" at bounding box center [1083, 536] width 122 height 24
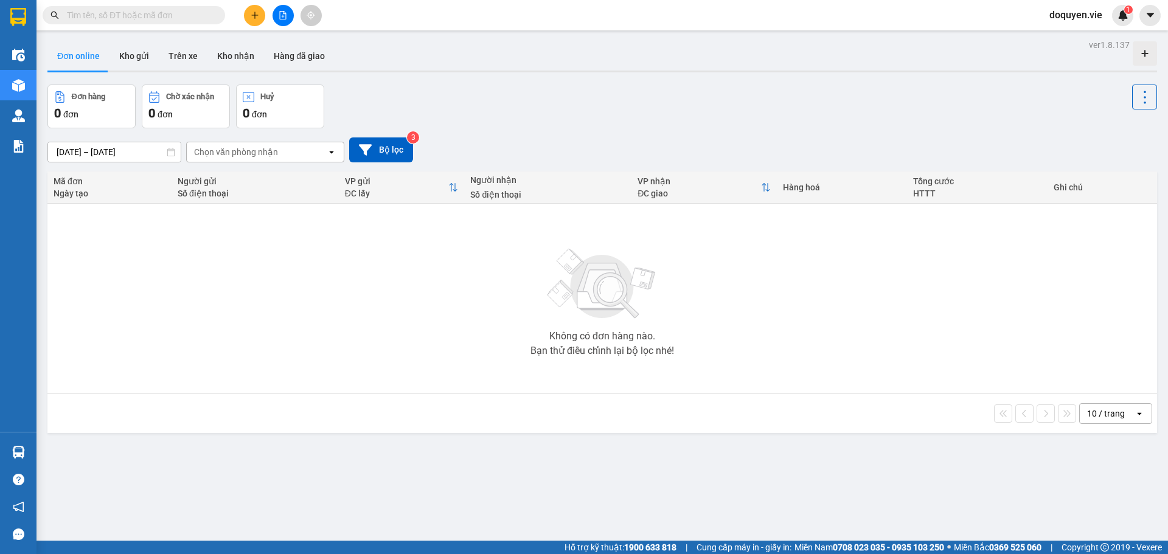
click at [269, 191] on div "Số điện thoại" at bounding box center [255, 194] width 155 height 10
click at [565, 184] on div "Người nhận" at bounding box center [547, 180] width 155 height 10
click at [331, 155] on icon "open" at bounding box center [332, 152] width 10 height 10
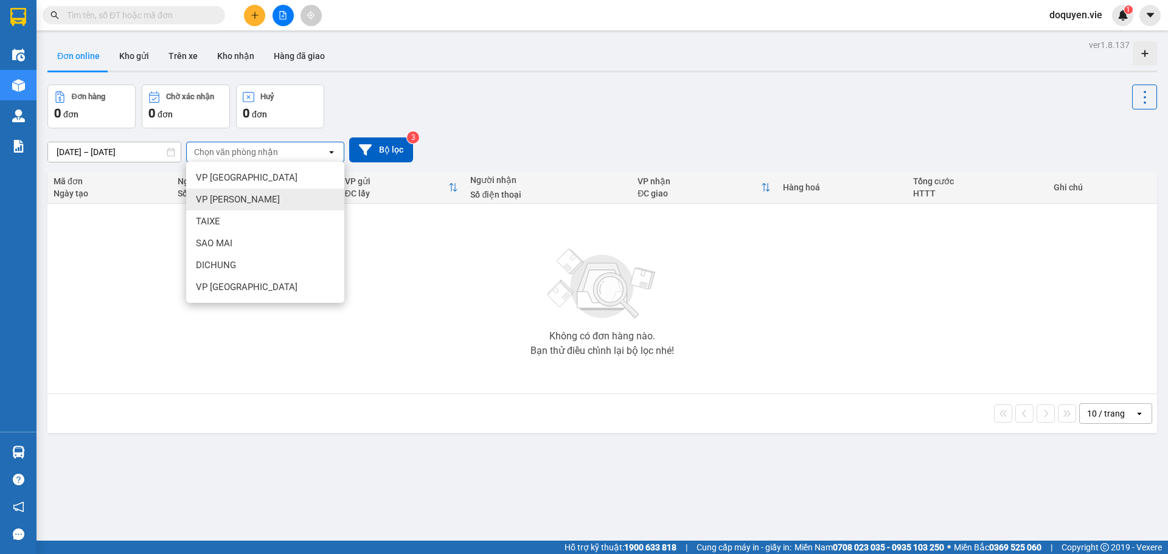
click at [274, 195] on div "VP [PERSON_NAME]" at bounding box center [265, 200] width 158 height 22
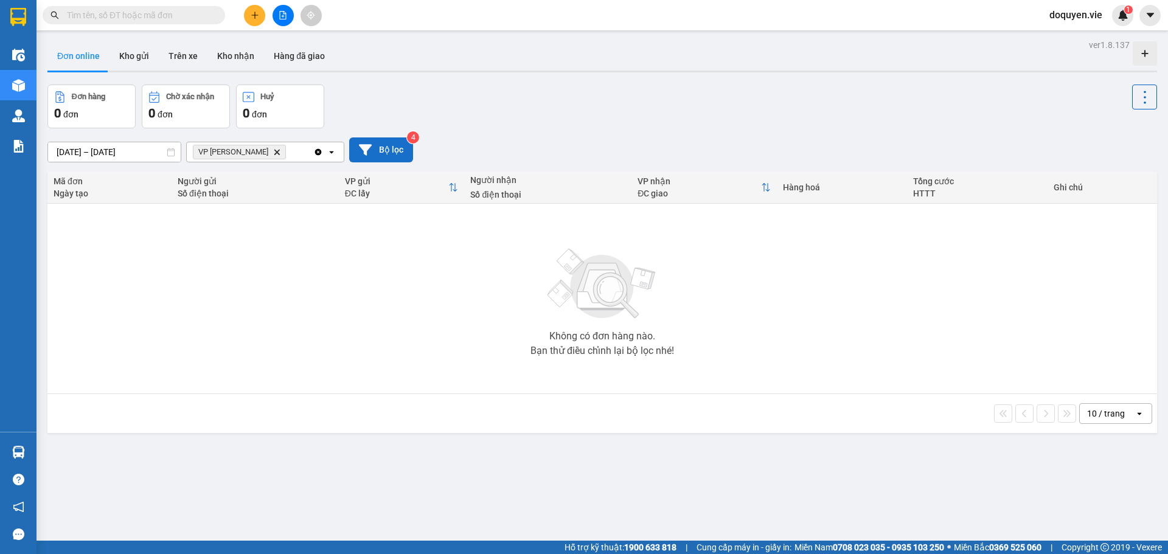
click at [386, 153] on button "Bộ lọc" at bounding box center [381, 150] width 64 height 25
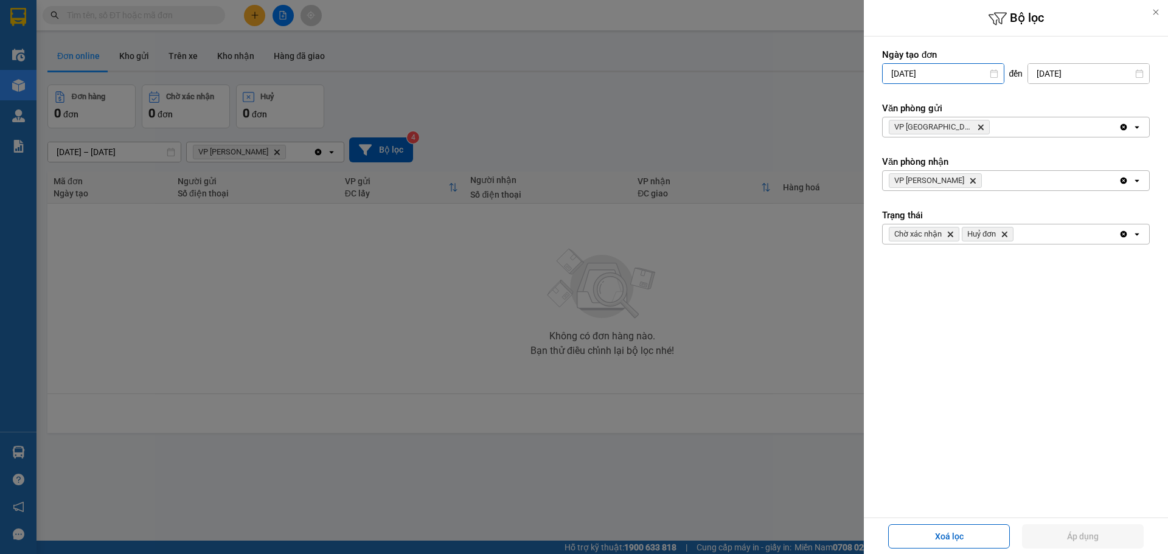
click at [958, 72] on input "[DATE]" at bounding box center [943, 73] width 121 height 19
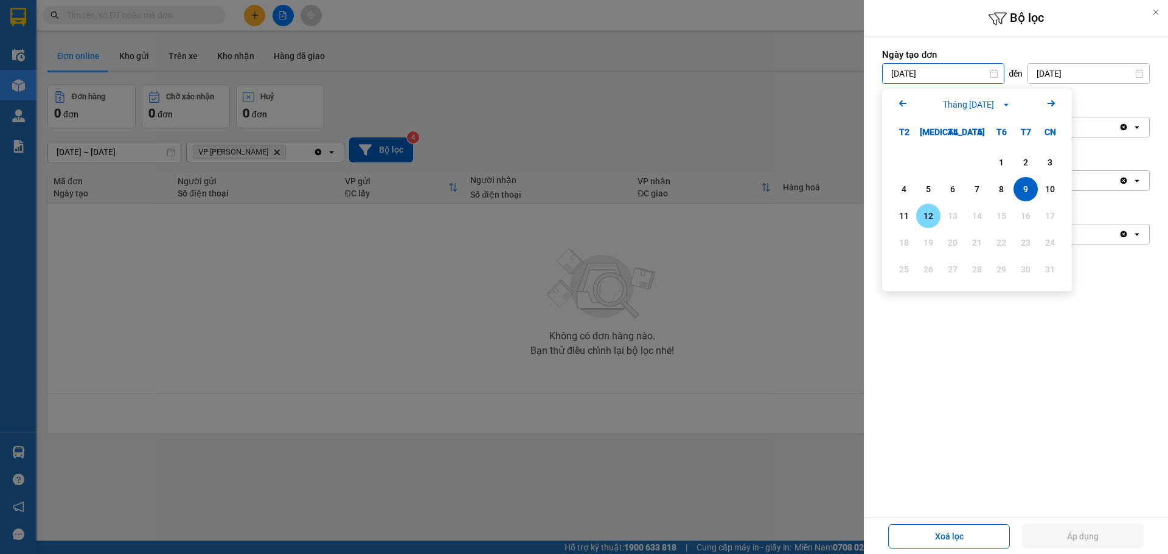
click at [933, 218] on div "12" at bounding box center [928, 216] width 17 height 15
type input "[DATE]"
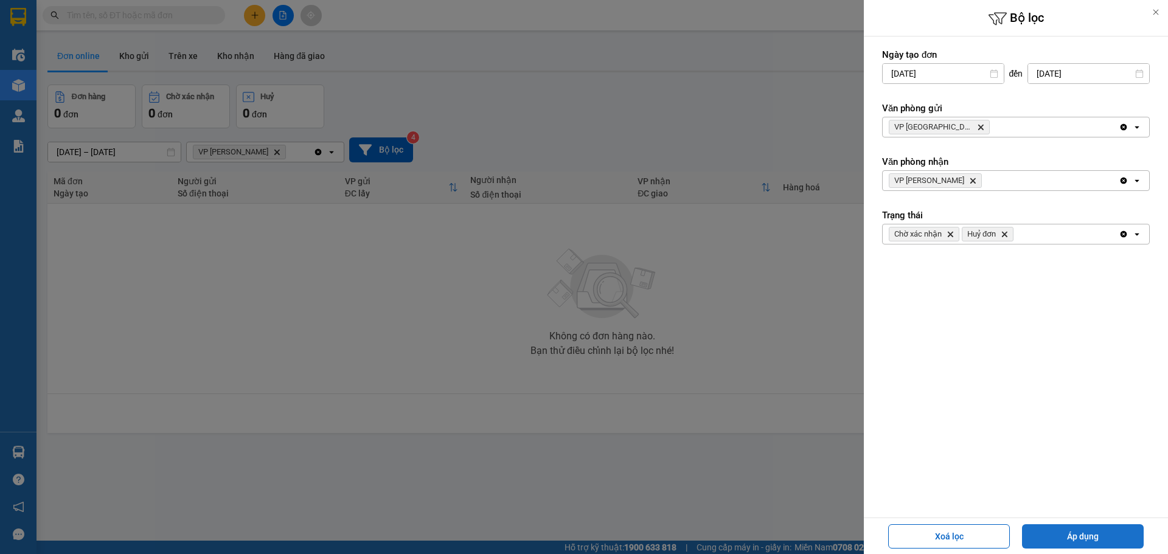
click at [1079, 535] on button "Áp dụng" at bounding box center [1083, 536] width 122 height 24
type input "[DATE] – [DATE]"
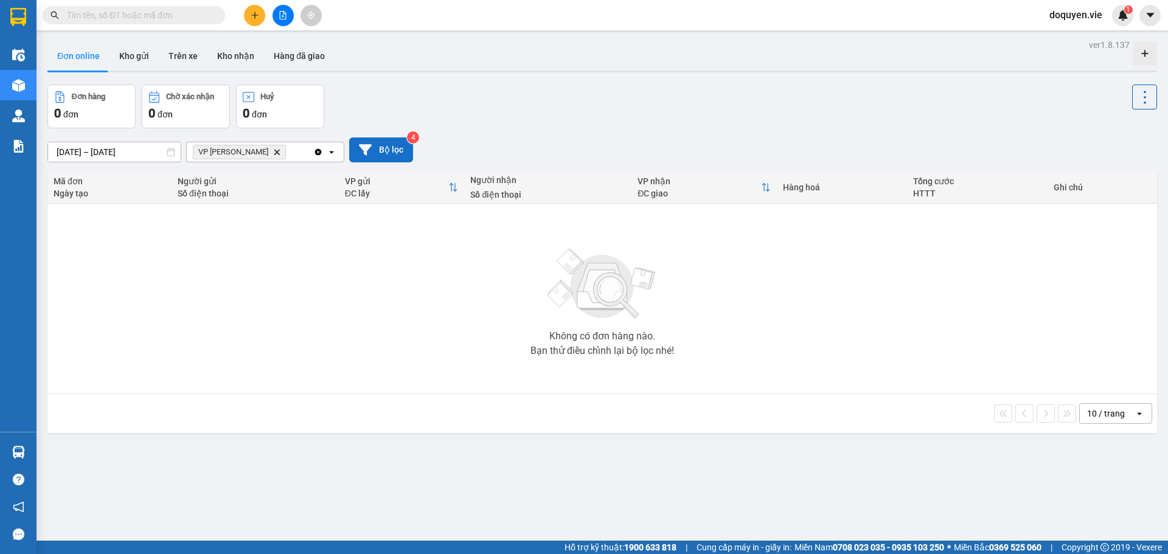
click at [402, 146] on button "Bộ lọc" at bounding box center [381, 150] width 64 height 25
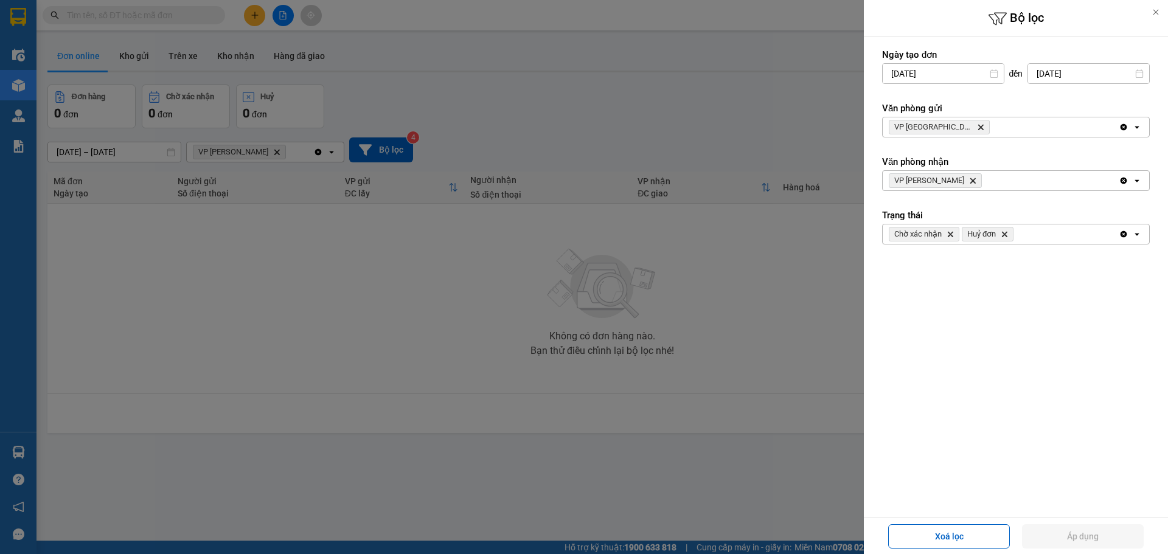
click at [767, 402] on div at bounding box center [584, 277] width 1168 height 554
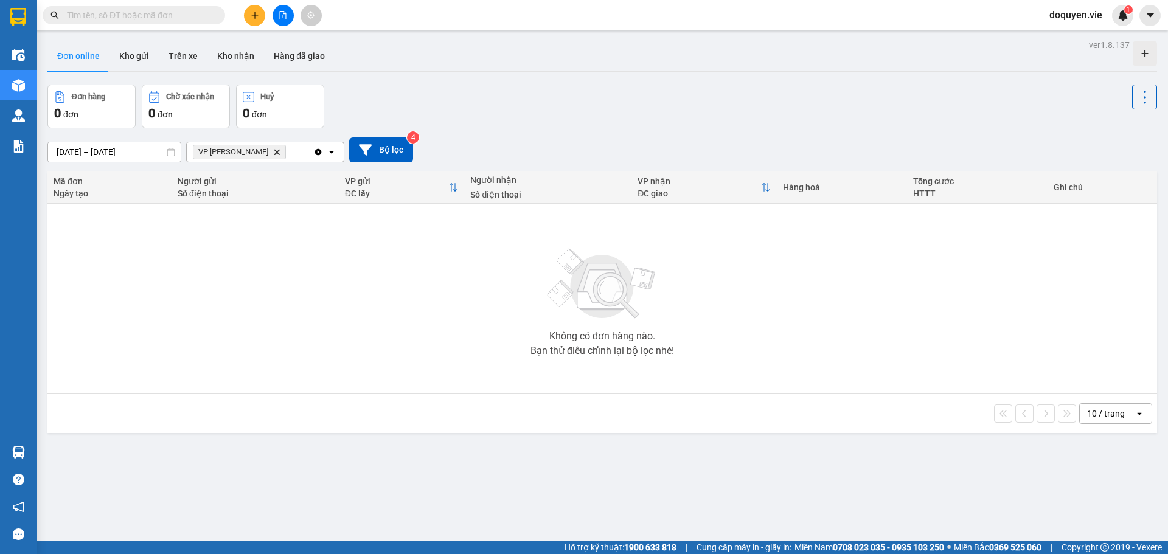
click at [291, 267] on div "Không có đơn hàng nào. Bạn thử điều chỉnh lại bộ lọc nhé!" at bounding box center [603, 298] width 1098 height 183
click at [375, 155] on button "Bộ lọc" at bounding box center [381, 150] width 64 height 25
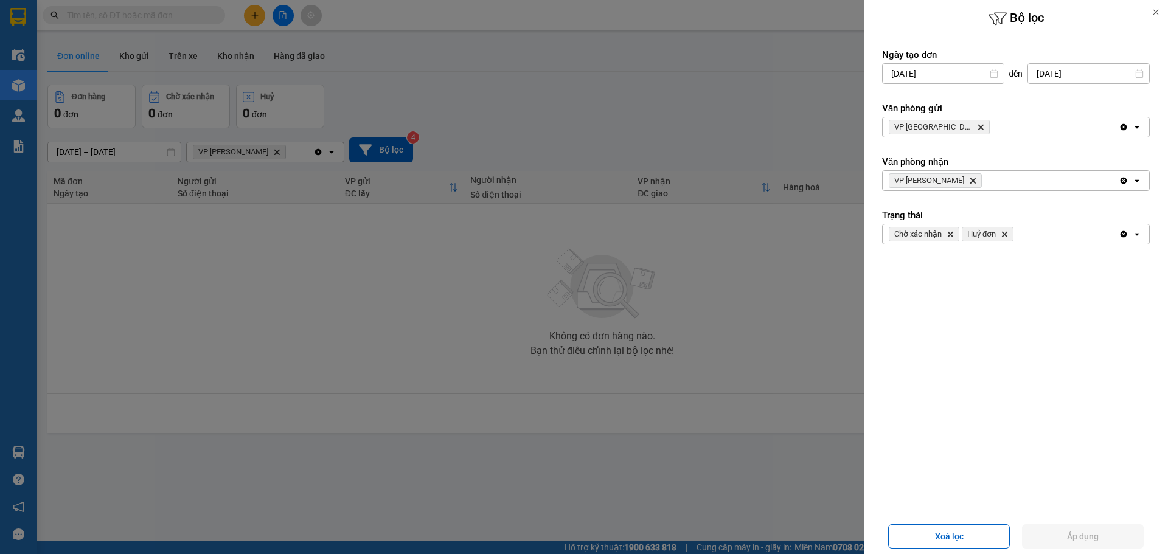
click at [633, 269] on div at bounding box center [584, 277] width 1168 height 554
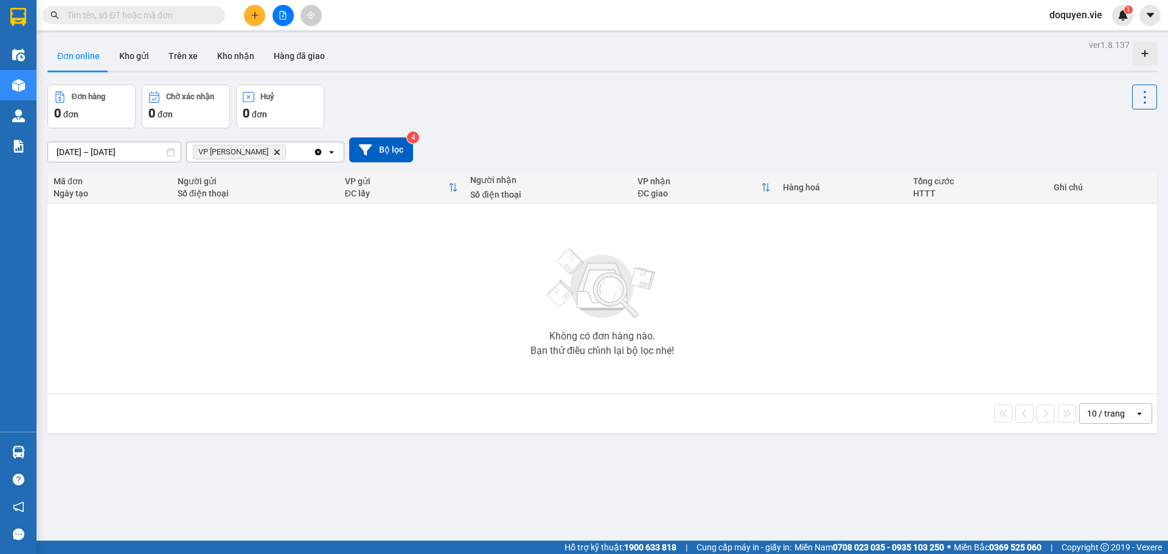
click at [285, 106] on div "0 đơn" at bounding box center [280, 113] width 75 height 17
click at [169, 90] on button "Chờ xác nhận 0 đơn" at bounding box center [186, 107] width 88 height 44
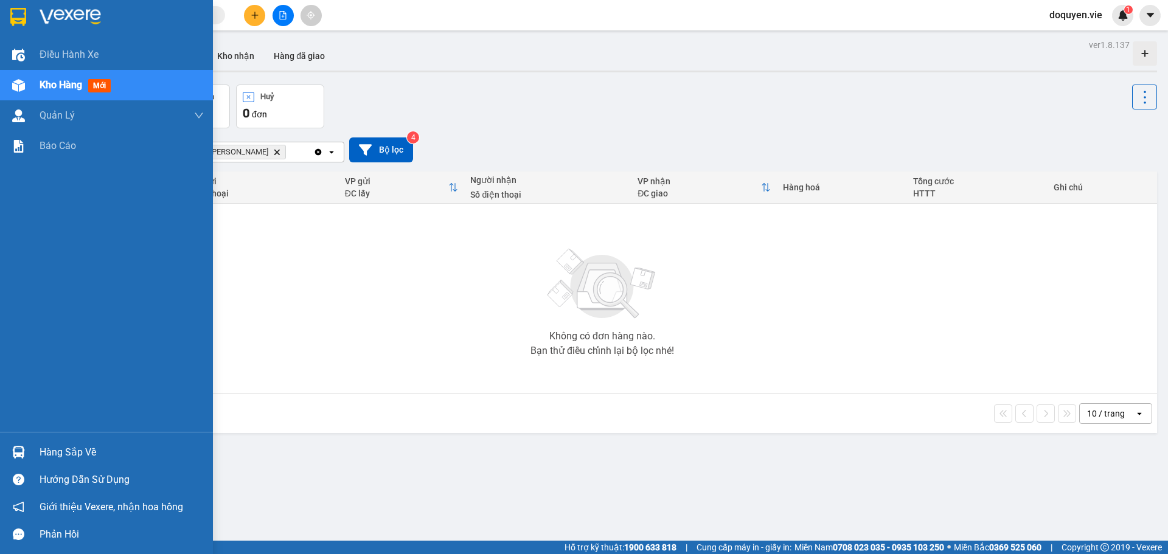
click at [17, 95] on div at bounding box center [18, 85] width 21 height 21
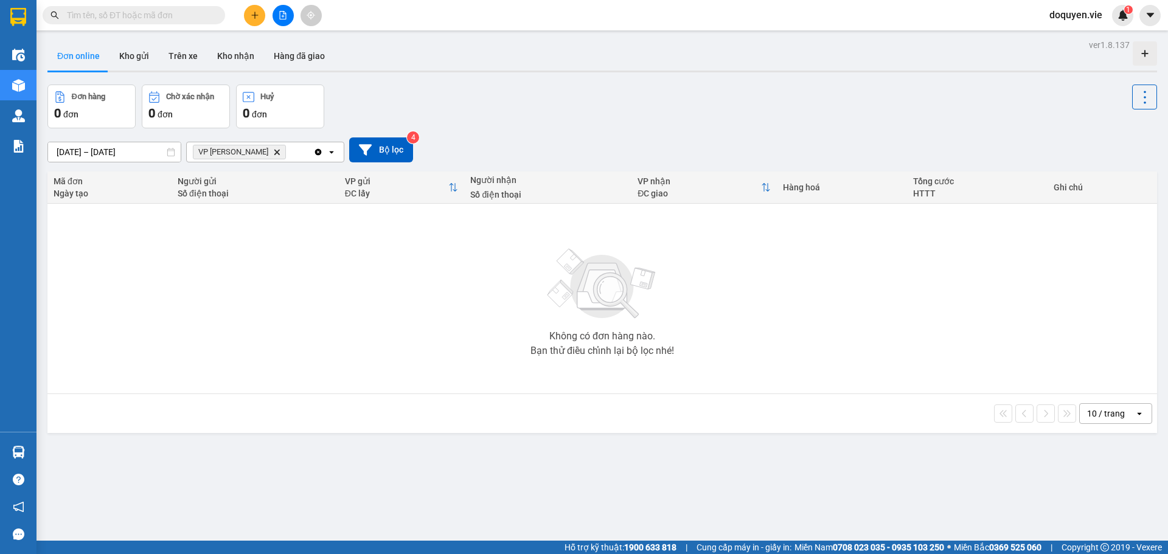
click at [516, 71] on div at bounding box center [602, 72] width 1110 height 2
click at [230, 61] on button "Kho nhận" at bounding box center [235, 55] width 57 height 29
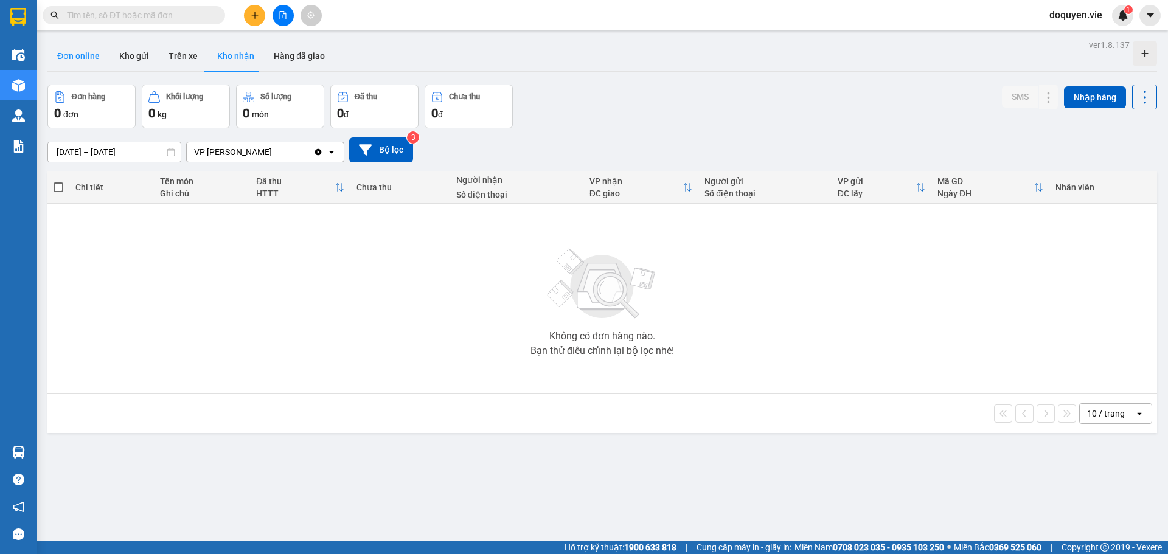
click at [88, 54] on button "Đơn online" at bounding box center [78, 55] width 62 height 29
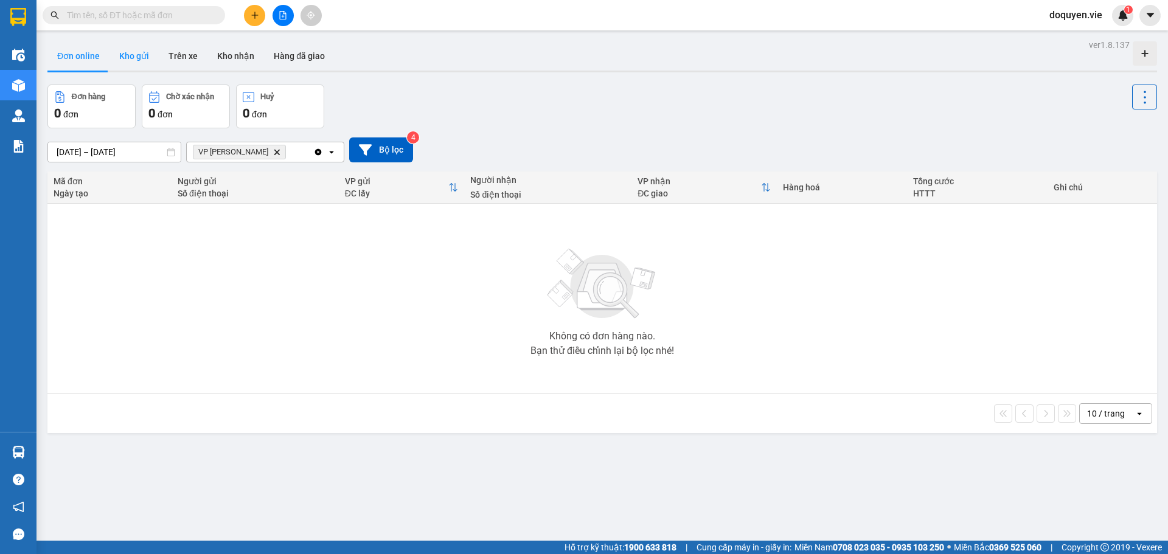
click at [127, 49] on button "Kho gửi" at bounding box center [134, 55] width 49 height 29
type input "[DATE] – [DATE]"
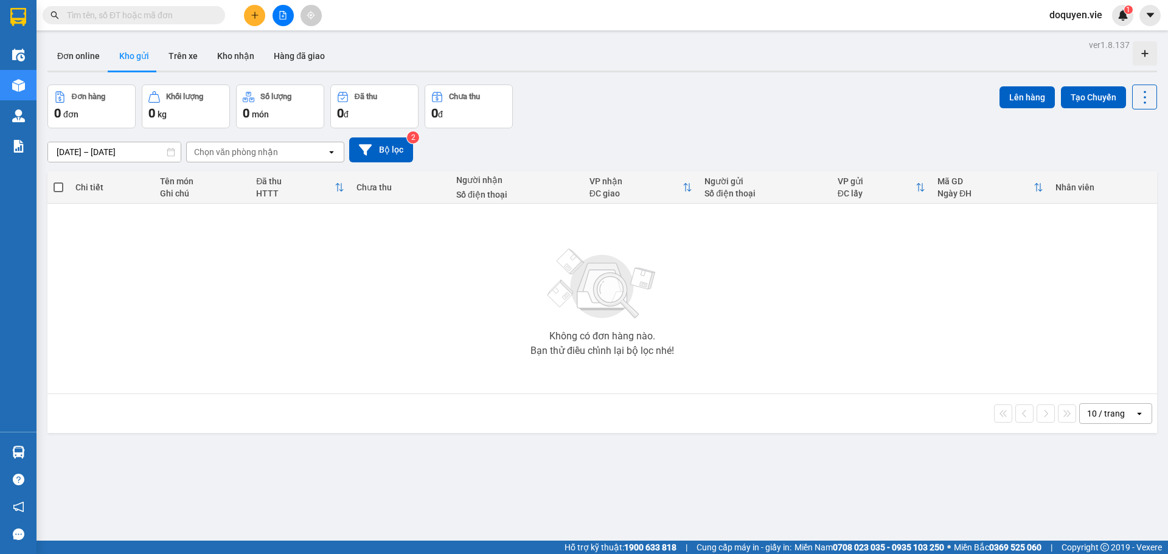
click at [228, 152] on div "Chọn văn phòng nhận" at bounding box center [236, 152] width 84 height 12
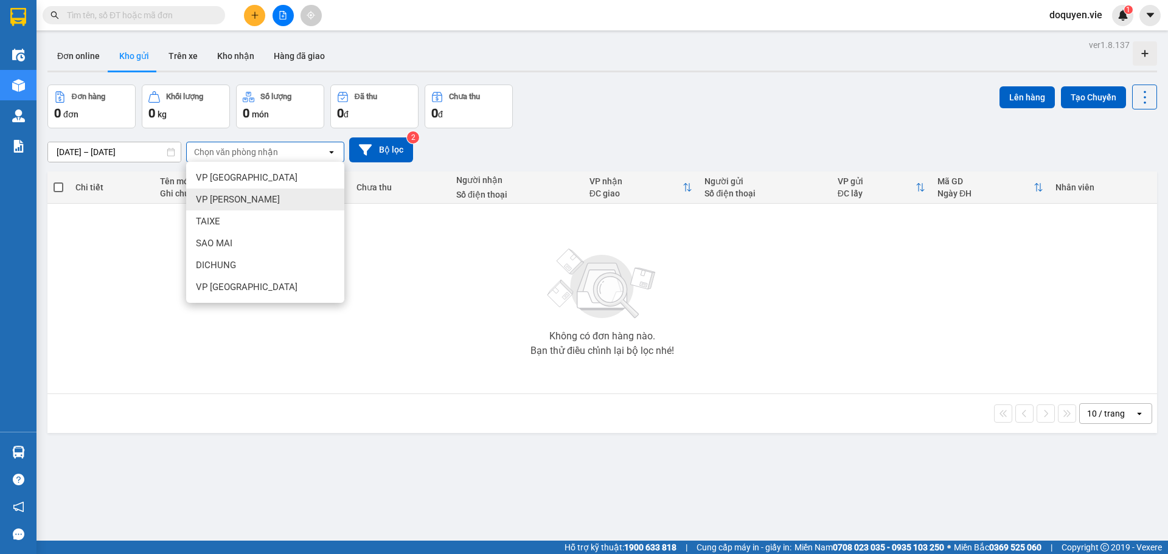
click at [238, 194] on span "VP [PERSON_NAME]" at bounding box center [238, 199] width 84 height 12
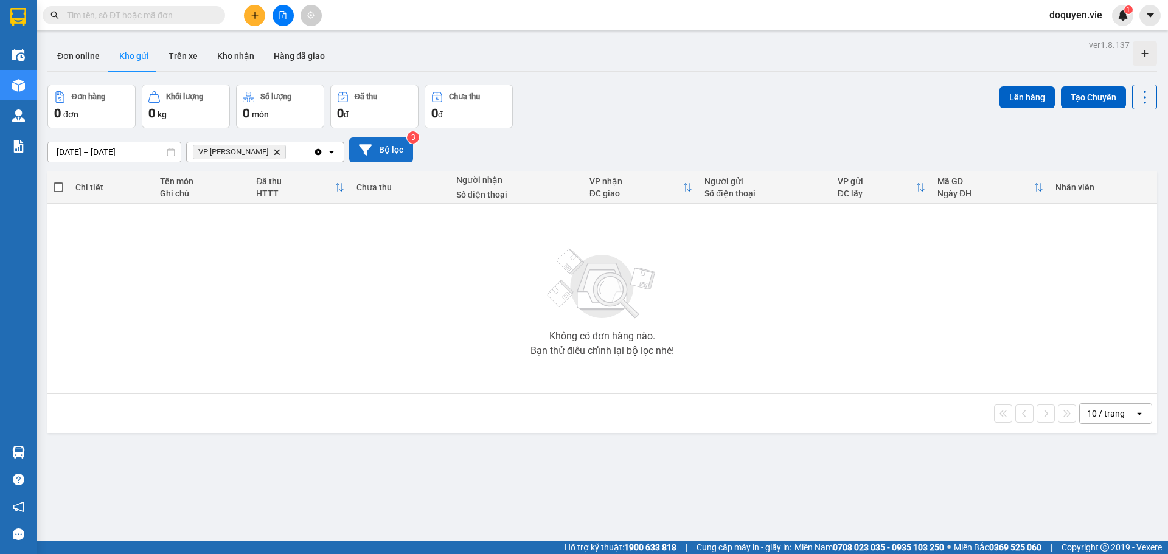
click at [383, 149] on button "Bộ lọc" at bounding box center [381, 150] width 64 height 25
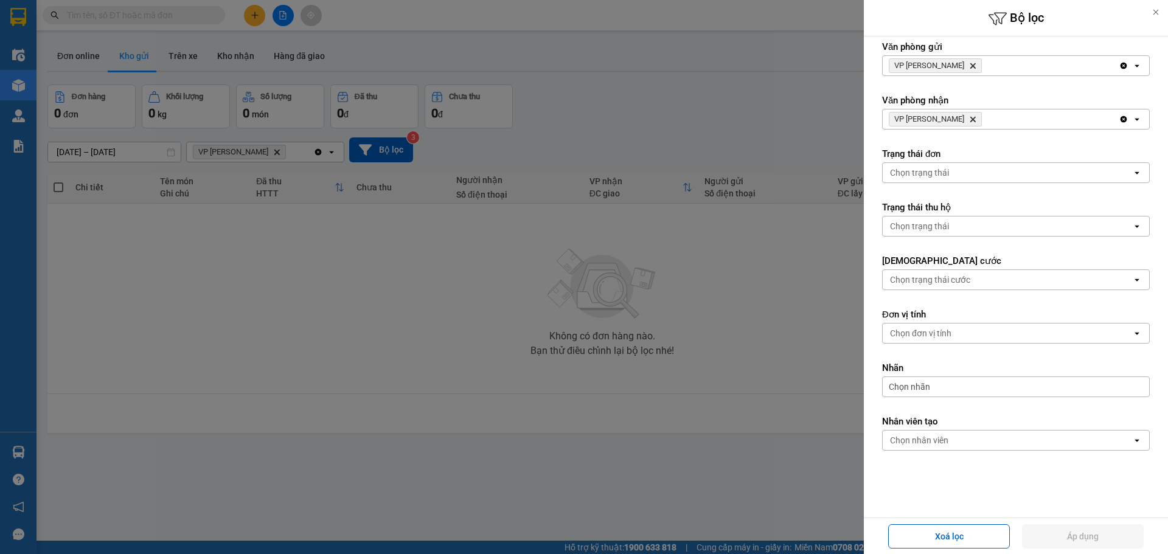
scroll to position [1, 0]
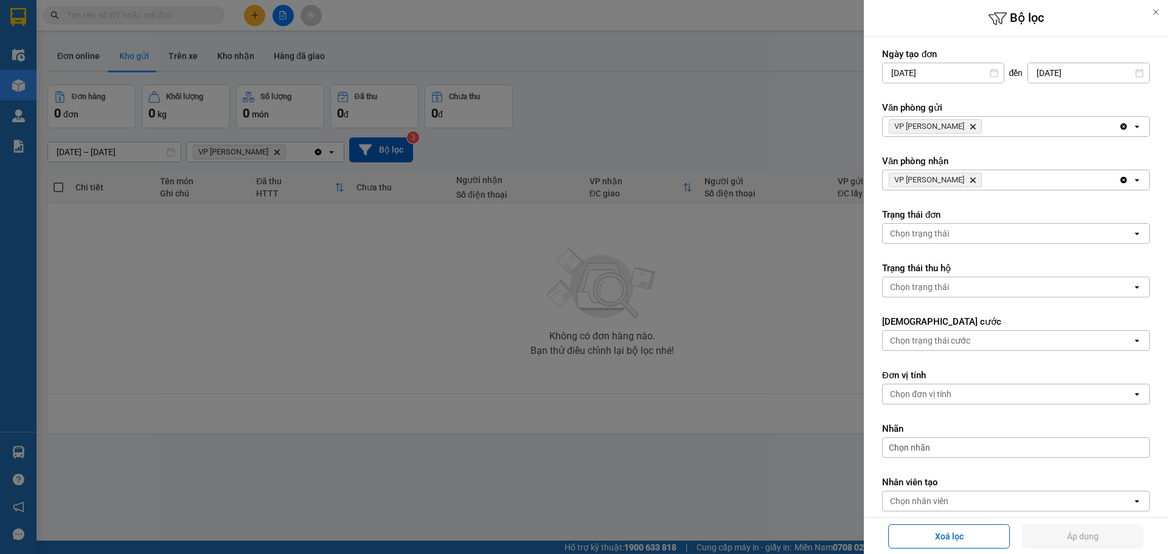
click at [748, 260] on div at bounding box center [584, 277] width 1168 height 554
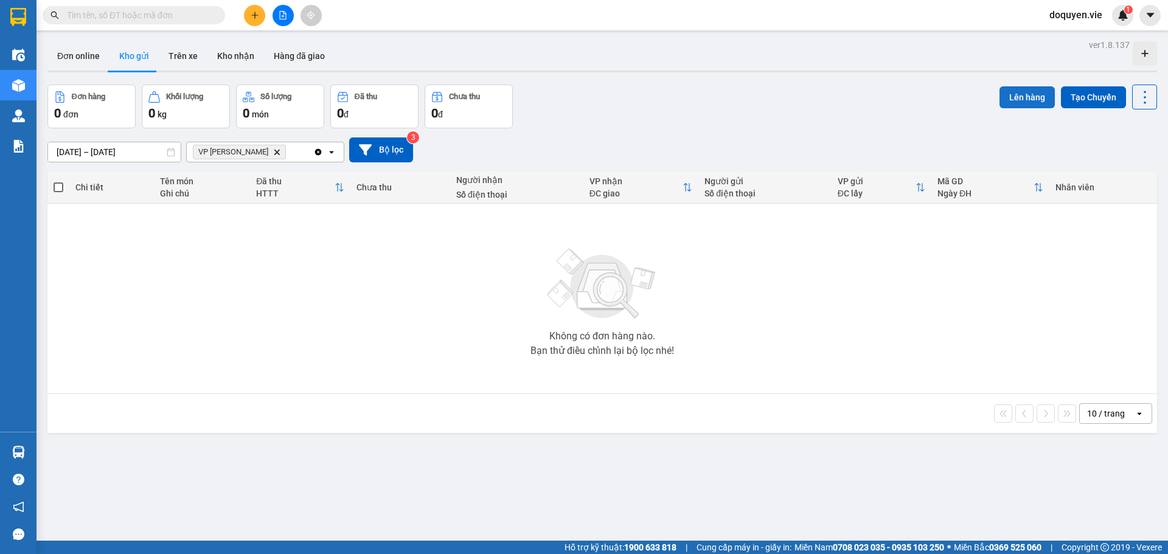
click at [1026, 93] on button "Lên hàng" at bounding box center [1027, 97] width 55 height 22
click at [897, 127] on div "Đơn hàng 0 đơn Khối lượng 0 kg Số lượng 0 món Đã thu 0 đ Chưa thu 0 đ Lên hàng …" at bounding box center [602, 107] width 1110 height 44
click at [395, 190] on div "Chưa thu" at bounding box center [401, 188] width 88 height 10
click at [539, 187] on div "Người nhận Số điện thoại" at bounding box center [516, 187] width 121 height 24
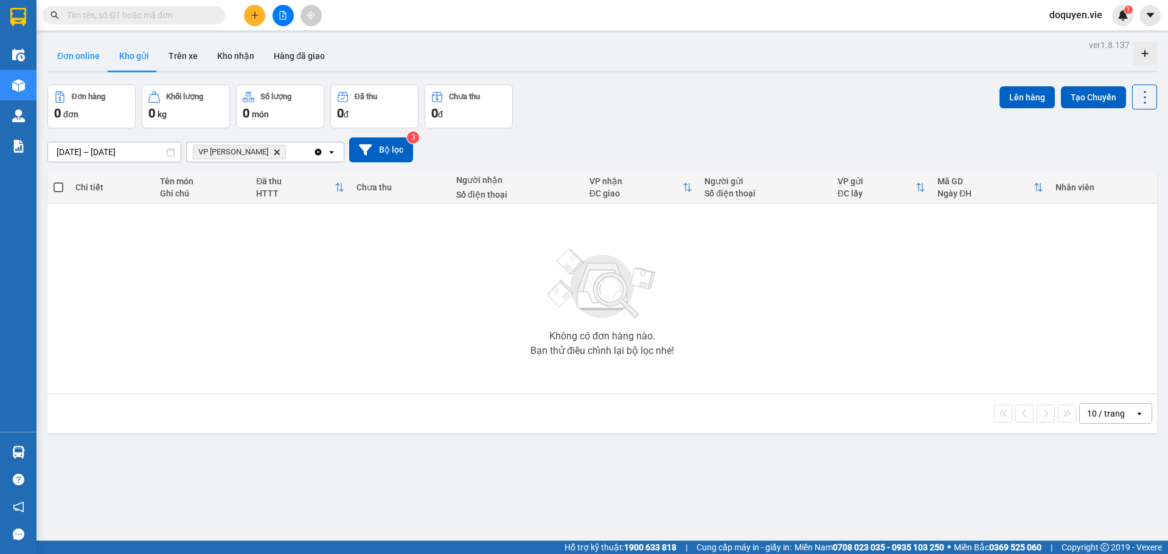
click at [86, 51] on button "Đơn online" at bounding box center [78, 55] width 62 height 29
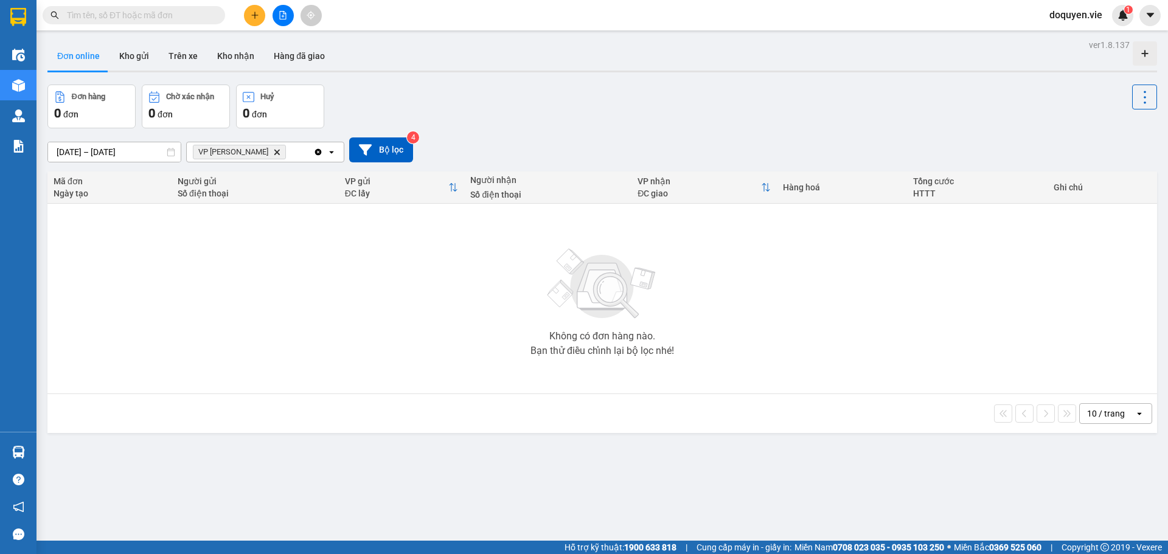
click at [323, 183] on div "Người gửi" at bounding box center [255, 181] width 155 height 10
click at [371, 189] on div "ĐC lấy" at bounding box center [397, 194] width 104 height 10
click at [138, 60] on button "Kho gửi" at bounding box center [134, 55] width 49 height 29
type input "[DATE] – [DATE]"
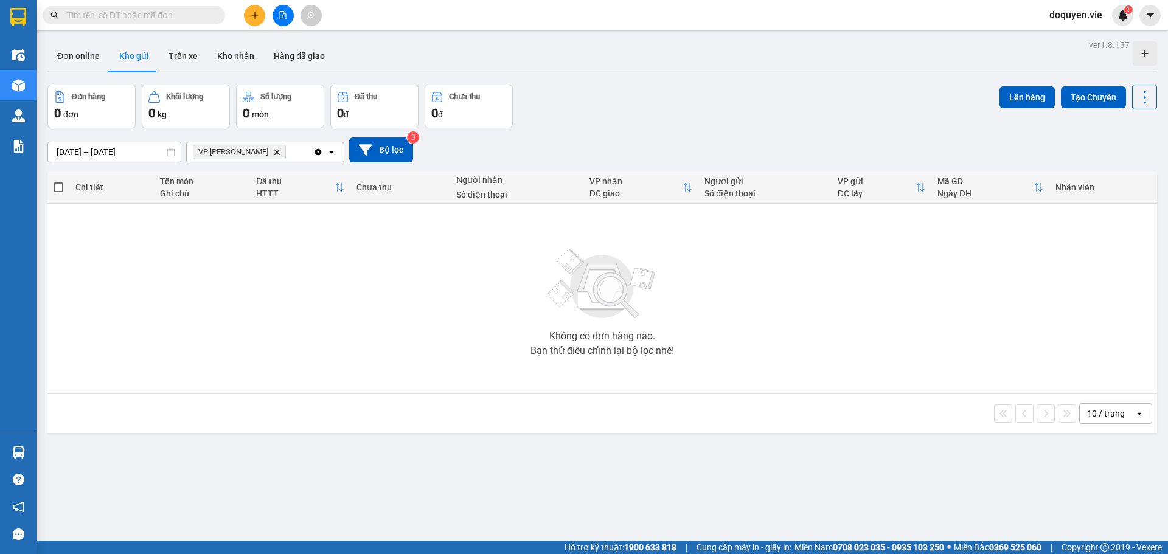
click at [252, 193] on th "Đã thu HTTT" at bounding box center [300, 188] width 100 height 32
click at [192, 54] on button "Trên xe" at bounding box center [183, 55] width 49 height 29
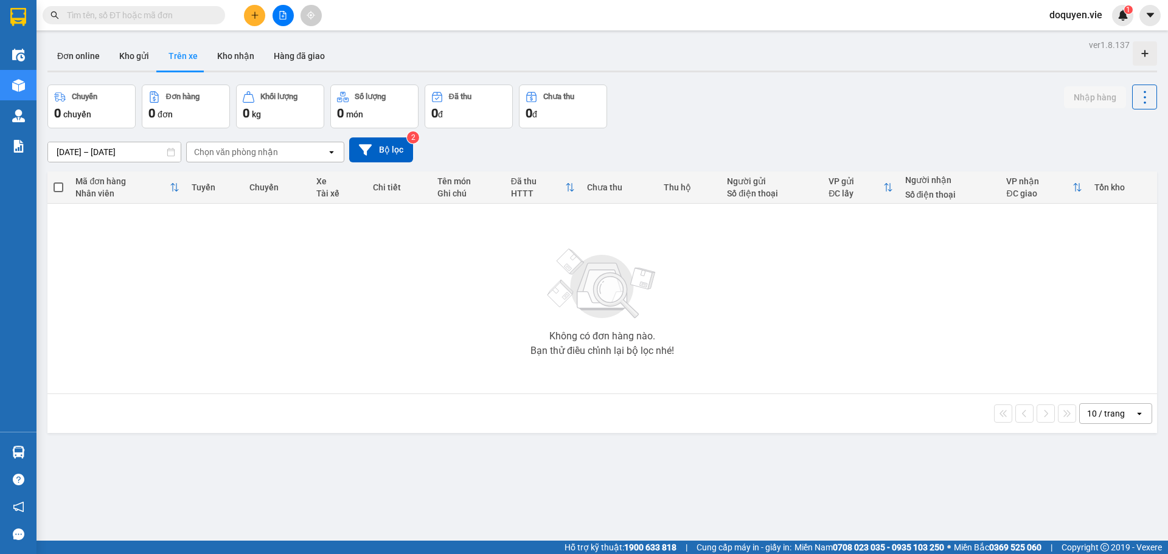
click at [237, 190] on th "Tuyến" at bounding box center [215, 188] width 58 height 32
click at [228, 64] on button "Kho nhận" at bounding box center [235, 55] width 57 height 29
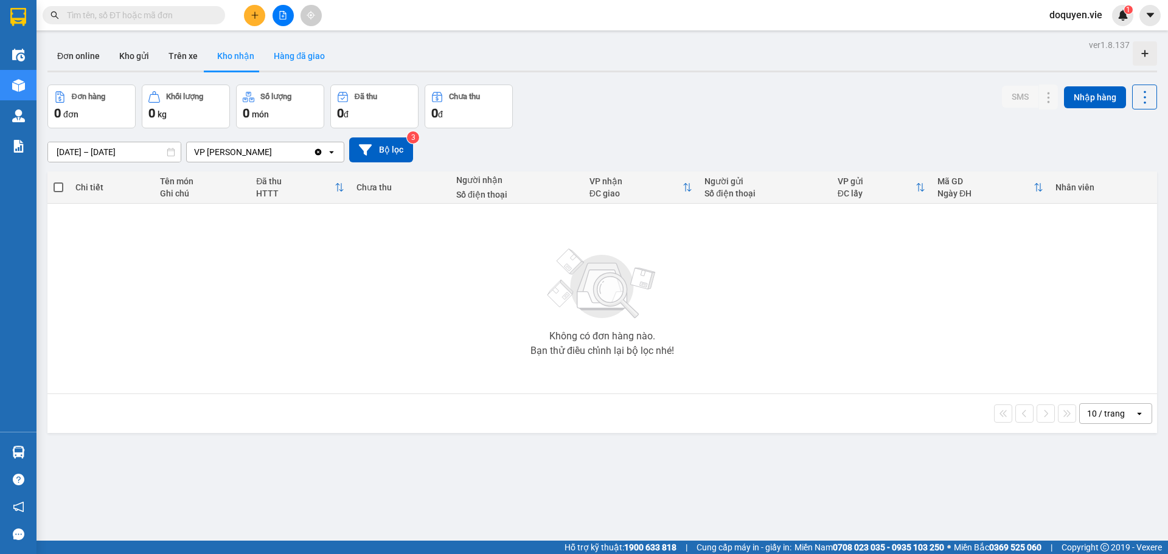
click at [301, 56] on button "Hàng đã giao" at bounding box center [299, 55] width 71 height 29
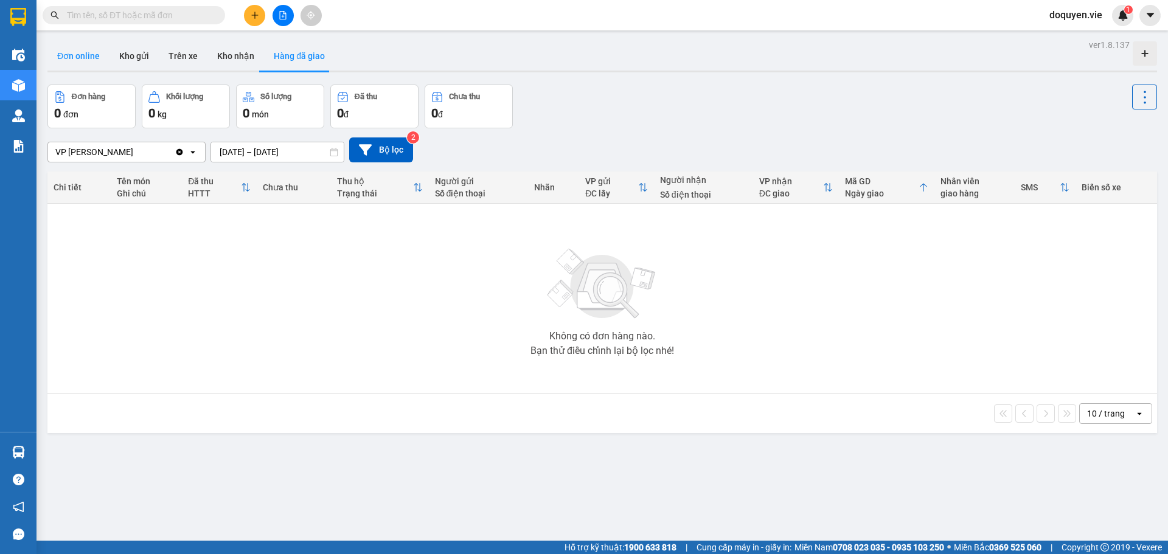
click at [91, 62] on button "Đơn online" at bounding box center [78, 55] width 62 height 29
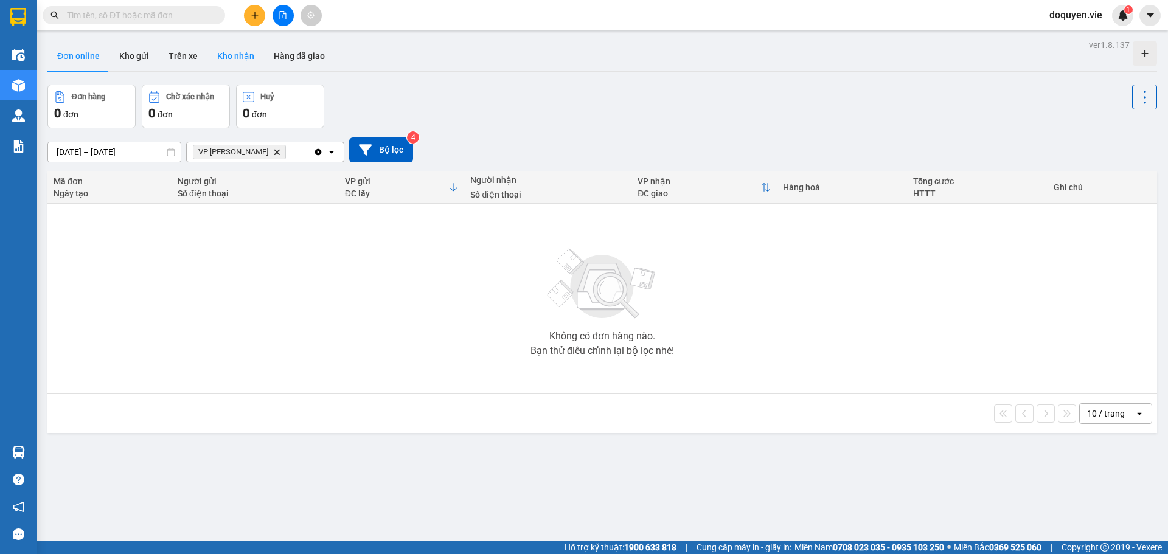
click at [234, 63] on button "Kho nhận" at bounding box center [235, 55] width 57 height 29
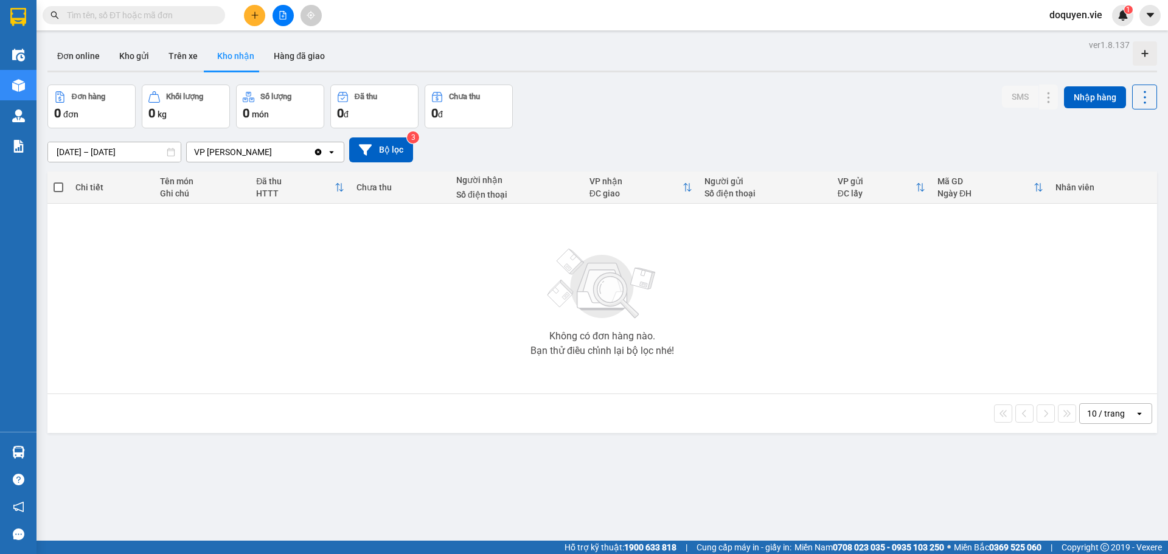
click at [310, 153] on div "VP [PERSON_NAME]" at bounding box center [250, 151] width 127 height 19
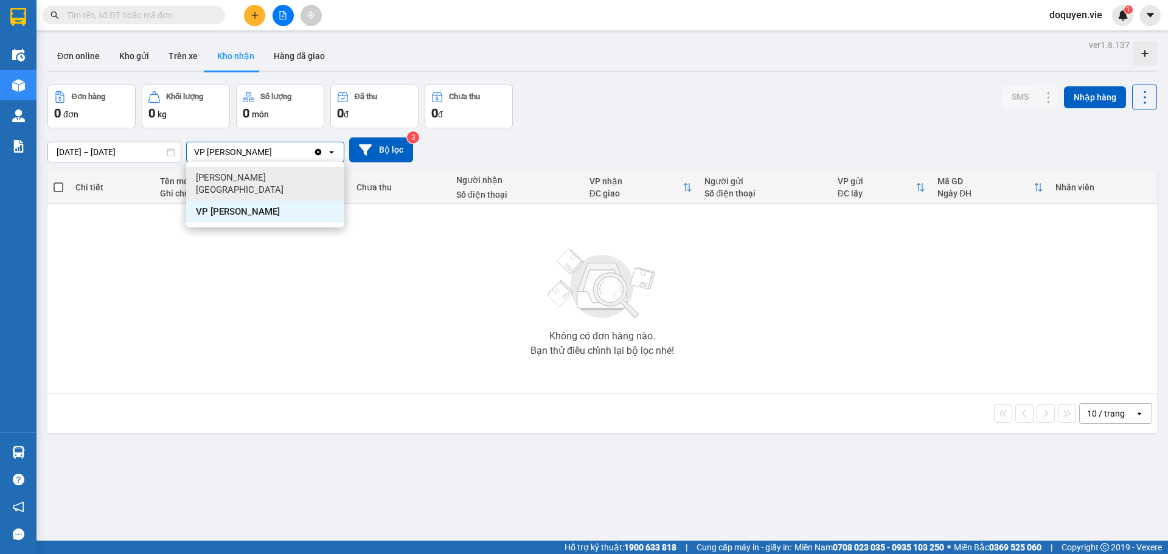
click at [259, 176] on div "VP [GEOGRAPHIC_DATA]" at bounding box center [265, 184] width 158 height 34
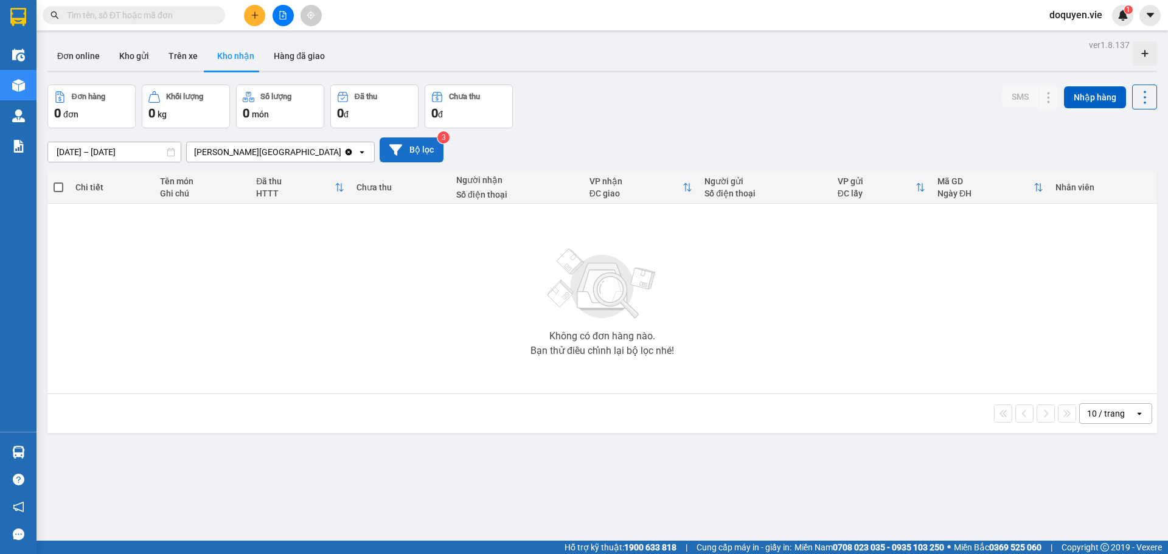
click at [397, 147] on button "Bộ lọc" at bounding box center [412, 150] width 64 height 25
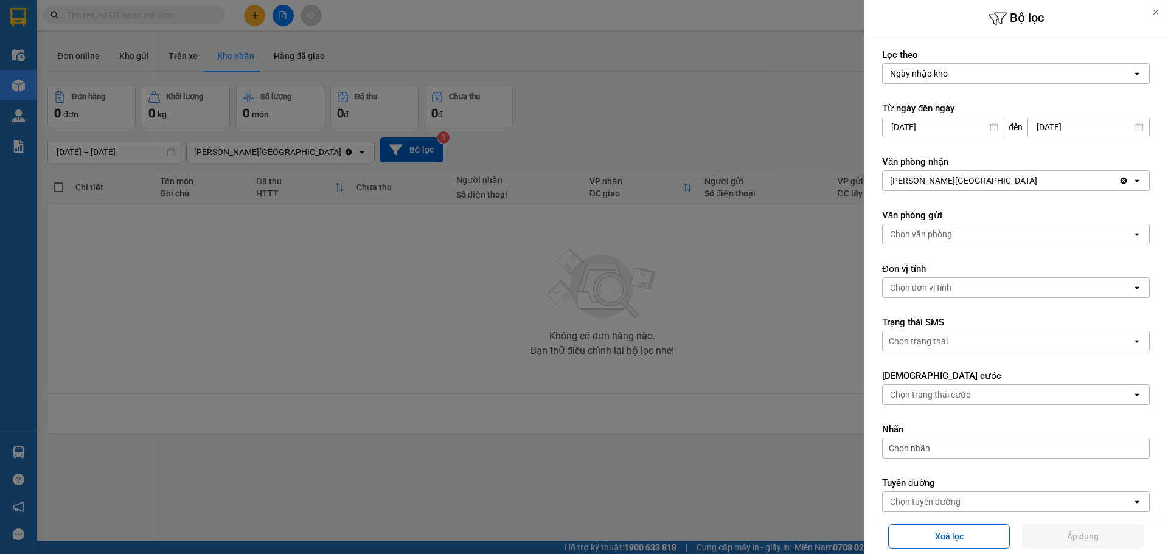
click at [1132, 77] on icon "open" at bounding box center [1137, 74] width 10 height 10
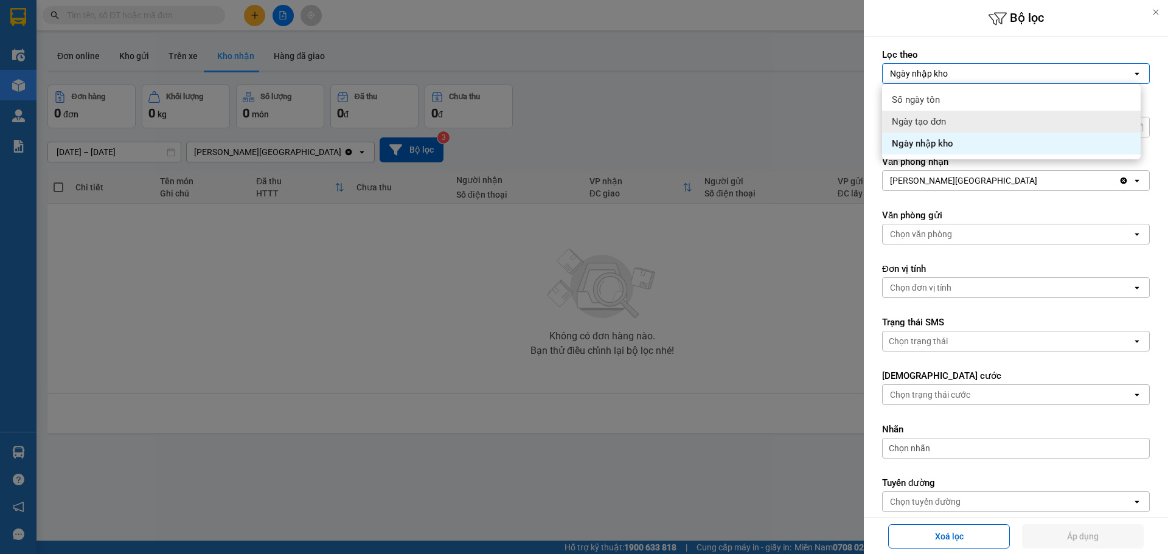
click at [939, 114] on div "Ngày tạo đơn" at bounding box center [1011, 122] width 259 height 22
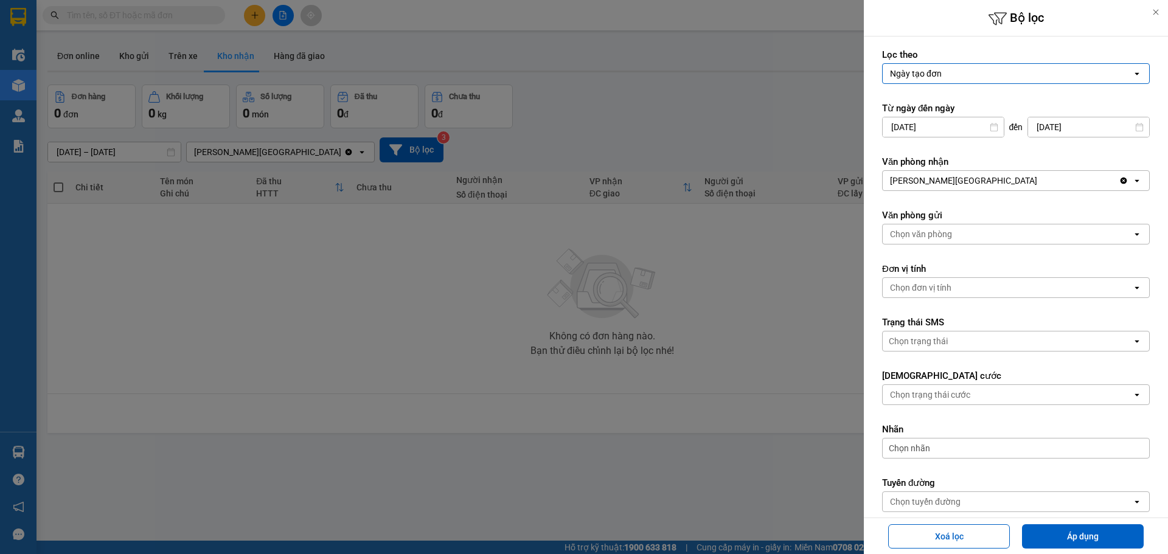
scroll to position [61, 0]
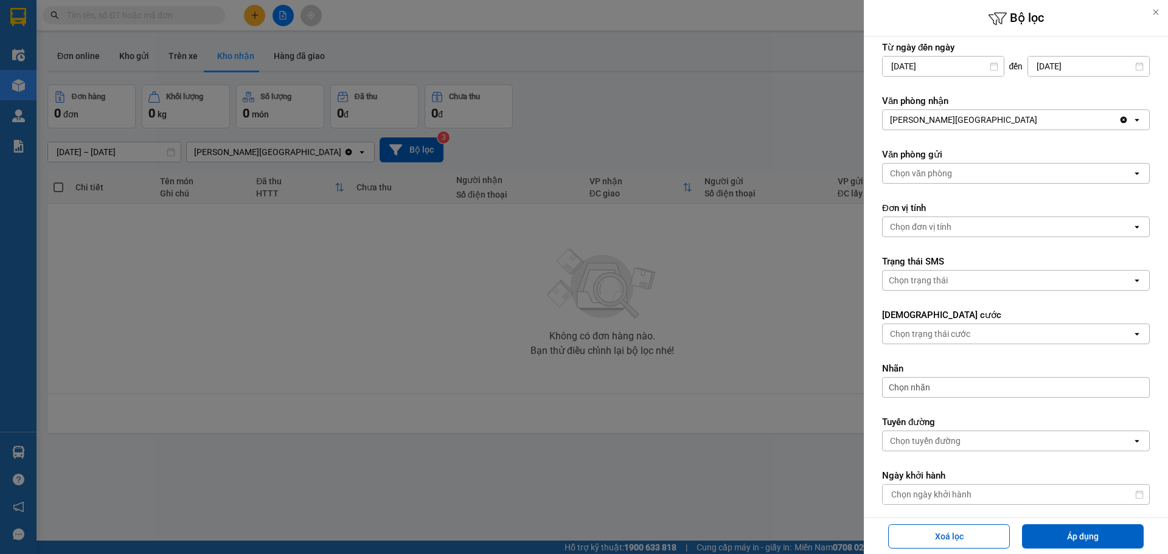
click at [996, 118] on div "VP [GEOGRAPHIC_DATA]" at bounding box center [1001, 119] width 236 height 19
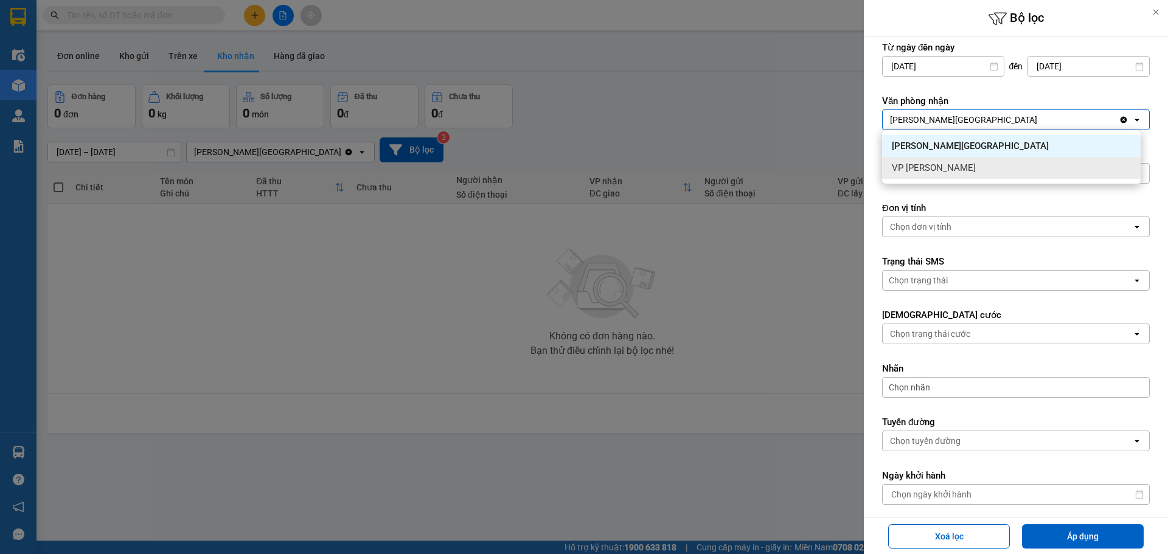
click at [950, 162] on div "VP [PERSON_NAME]" at bounding box center [1011, 168] width 259 height 22
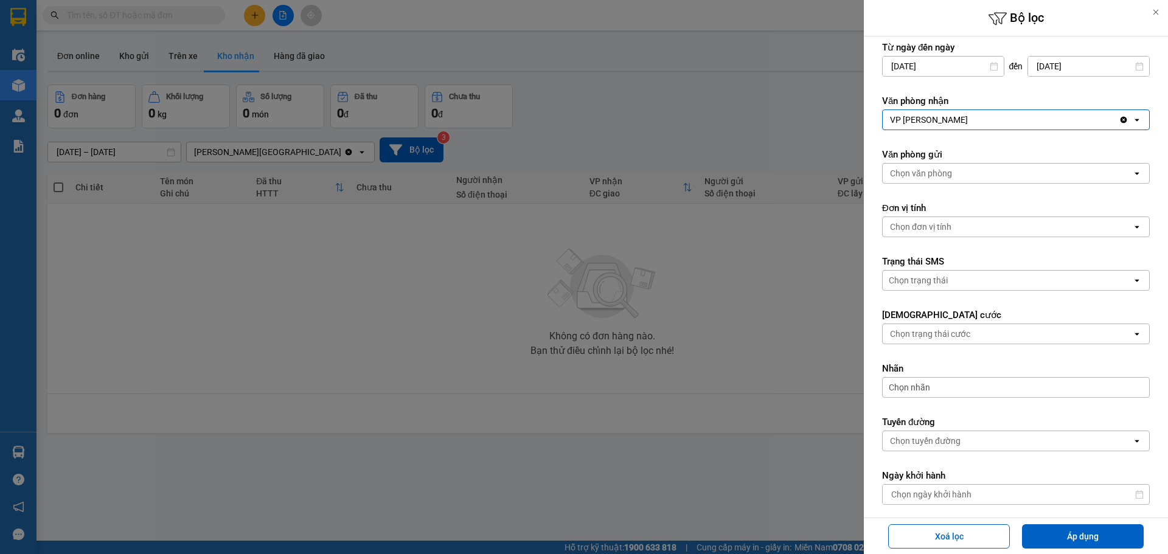
click at [956, 176] on div "Chọn văn phòng" at bounding box center [1007, 173] width 249 height 19
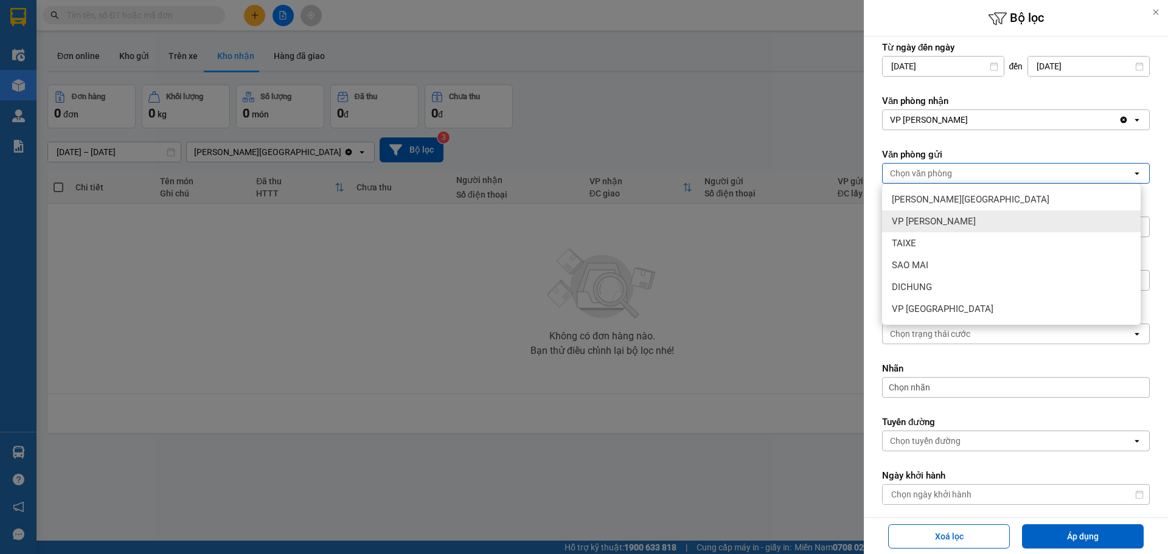
click at [941, 218] on span "VP [PERSON_NAME]" at bounding box center [934, 221] width 84 height 12
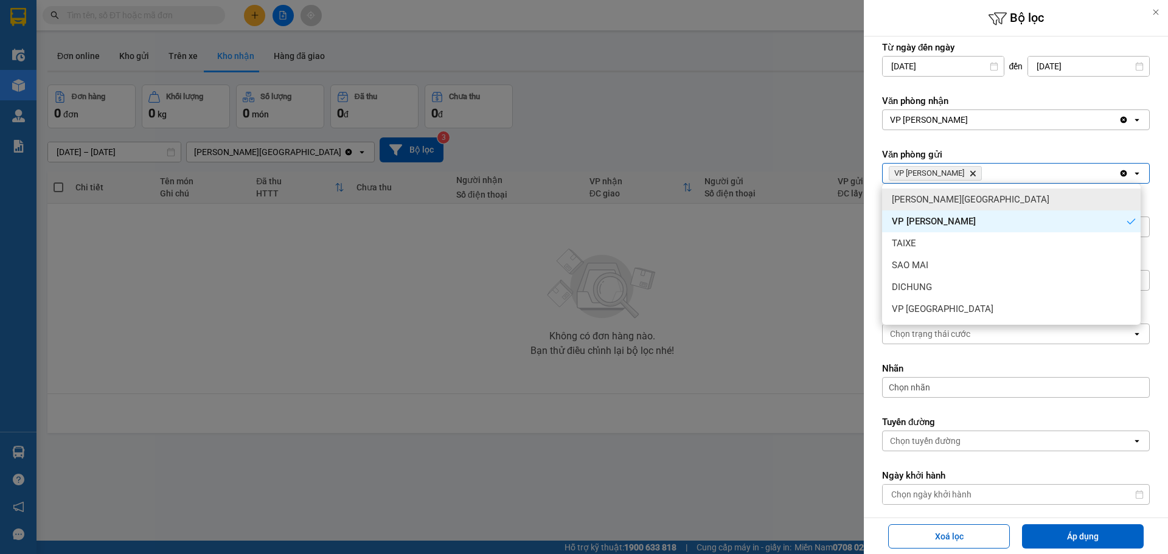
click at [994, 123] on div "VP [PERSON_NAME]" at bounding box center [1001, 119] width 236 height 19
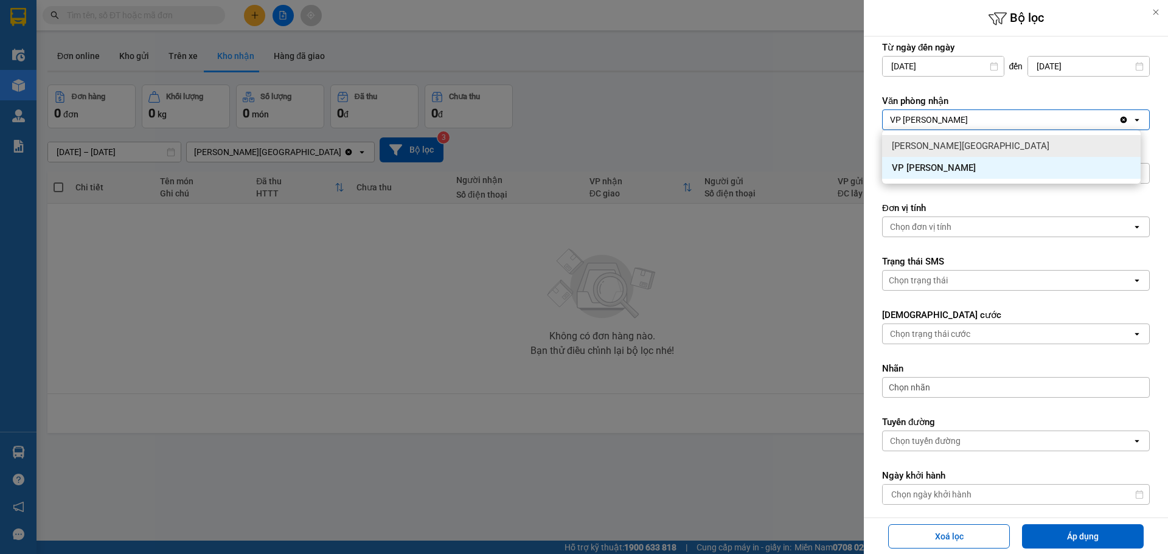
click at [980, 144] on div "VP [GEOGRAPHIC_DATA]" at bounding box center [1011, 146] width 259 height 22
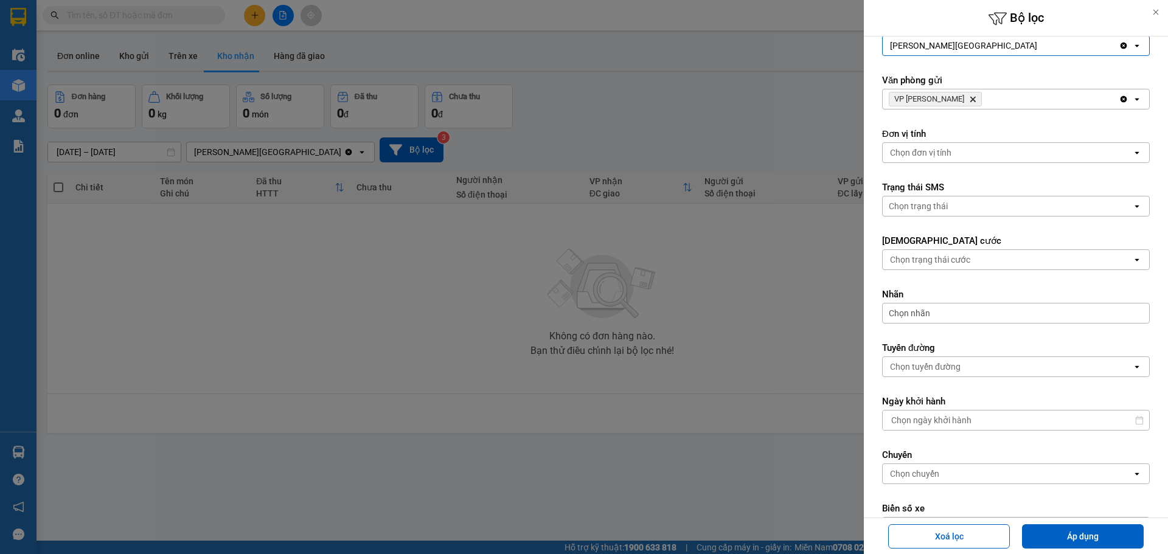
scroll to position [239, 0]
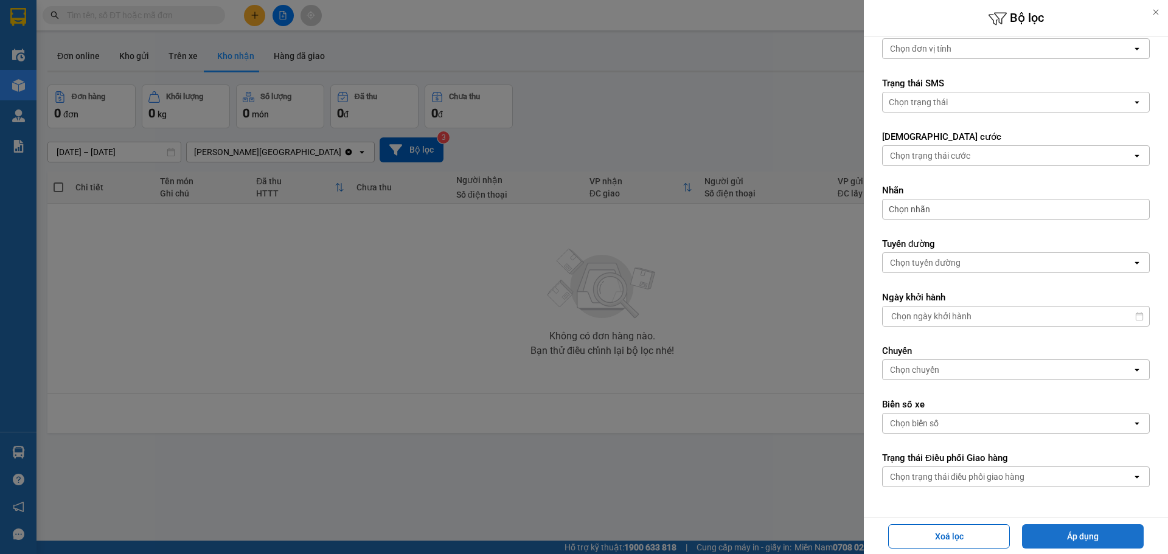
click at [1093, 536] on button "Áp dụng" at bounding box center [1083, 536] width 122 height 24
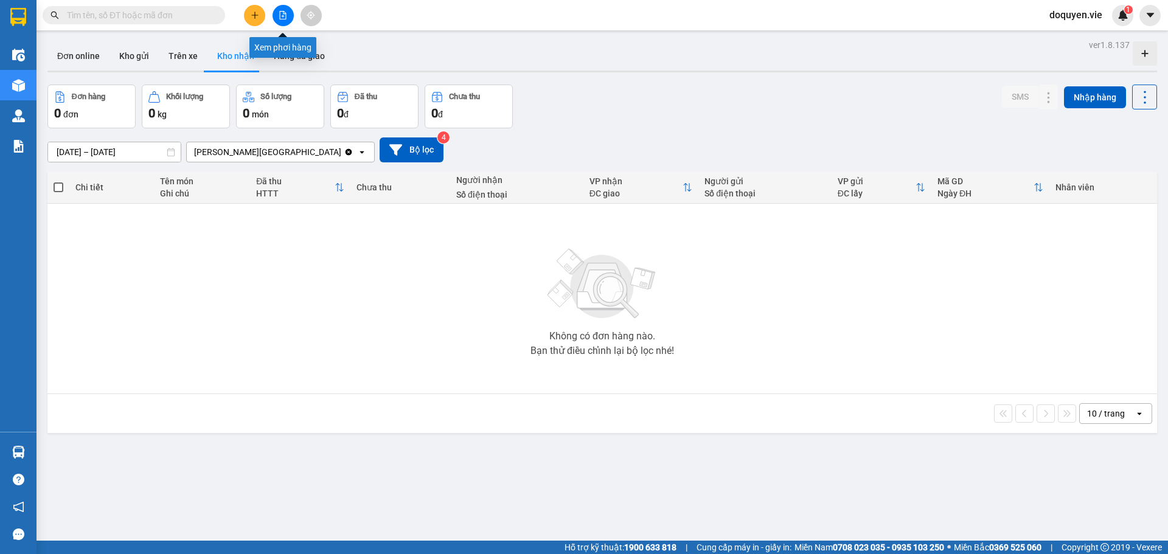
click at [283, 13] on icon "file-add" at bounding box center [283, 15] width 9 height 9
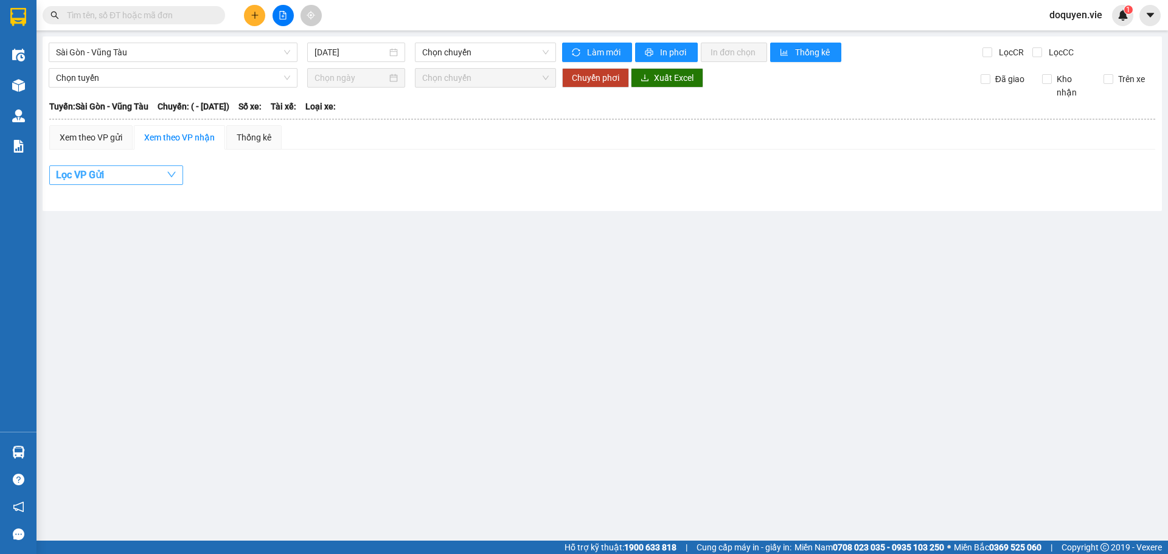
click at [135, 171] on button "Lọc VP Gửi" at bounding box center [116, 174] width 134 height 19
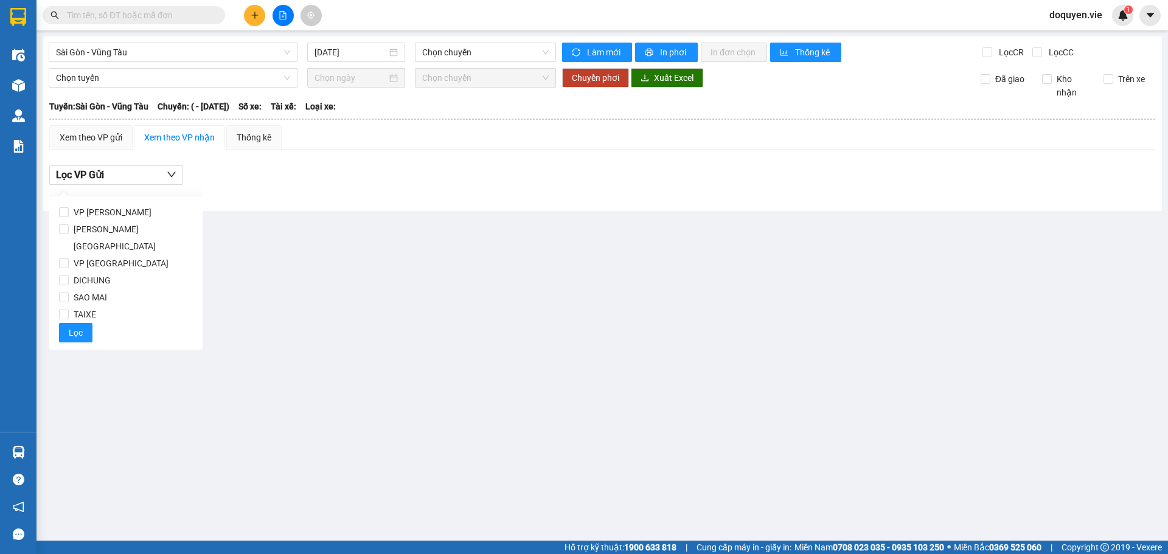
click at [257, 161] on div "Lọc VP Gửi" at bounding box center [602, 178] width 1106 height 39
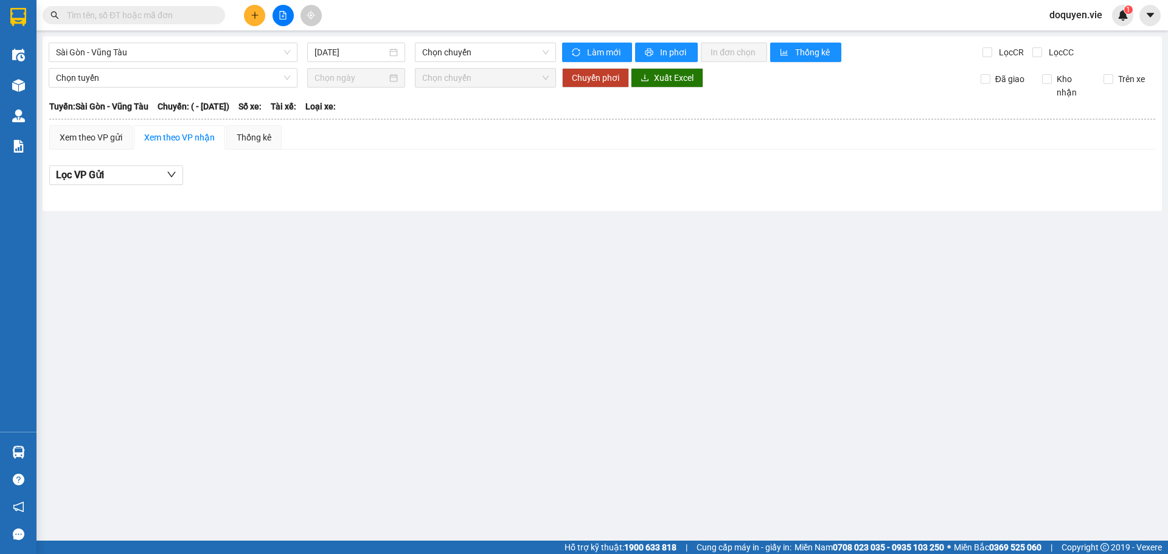
click at [209, 136] on div "Xem theo VP nhận" at bounding box center [179, 137] width 71 height 13
click at [113, 141] on div "Xem theo VP gửi" at bounding box center [91, 137] width 63 height 13
click at [124, 135] on div "Xem theo VP gửi" at bounding box center [90, 137] width 83 height 24
click at [123, 175] on button "Lọc VP nhận" at bounding box center [116, 174] width 134 height 19
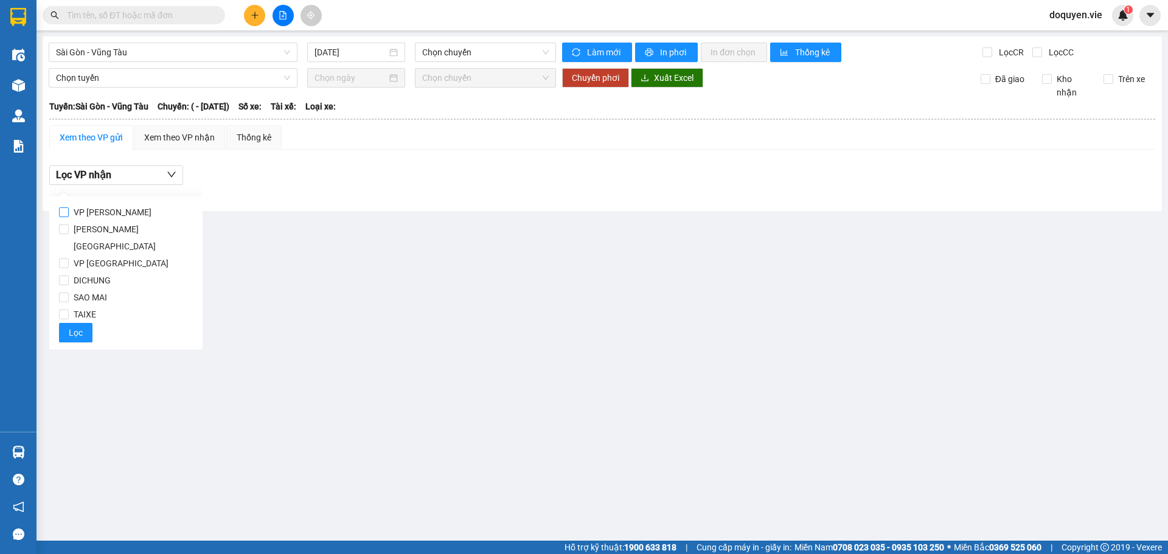
click at [113, 209] on span "VP [PERSON_NAME]" at bounding box center [113, 212] width 88 height 17
click at [69, 209] on input "VP [PERSON_NAME]" at bounding box center [64, 212] width 10 height 10
click at [145, 217] on label "VP [PERSON_NAME]" at bounding box center [126, 212] width 134 height 17
click at [69, 217] on input "VP [PERSON_NAME]" at bounding box center [64, 212] width 10 height 10
click at [111, 211] on span "VP [PERSON_NAME]" at bounding box center [113, 212] width 88 height 17
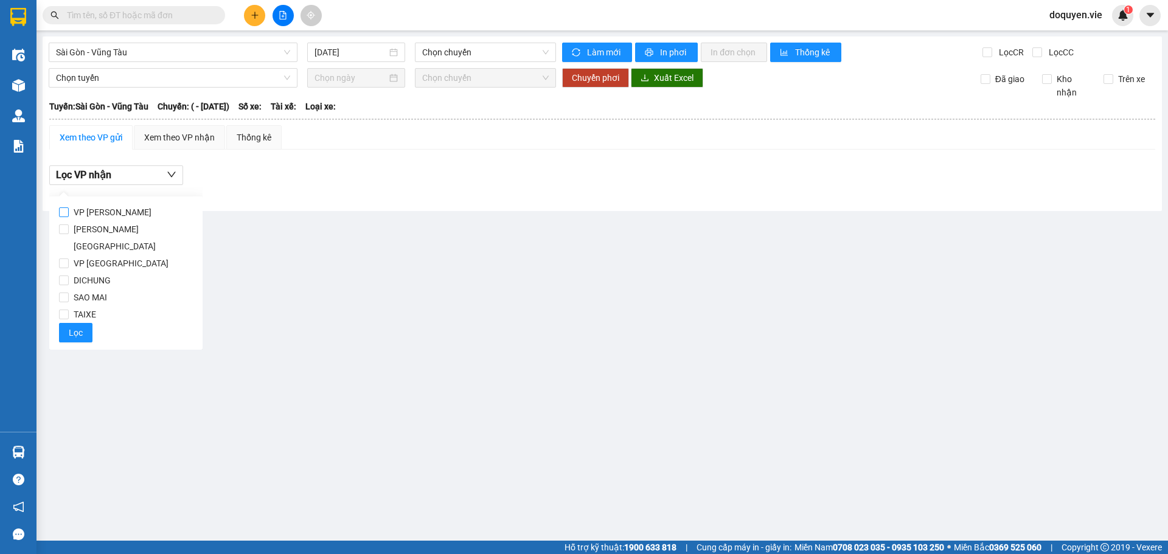
click at [69, 211] on input "VP [PERSON_NAME]" at bounding box center [64, 212] width 10 height 10
checkbox input "true"
click at [83, 323] on button "Lọc" at bounding box center [75, 332] width 33 height 19
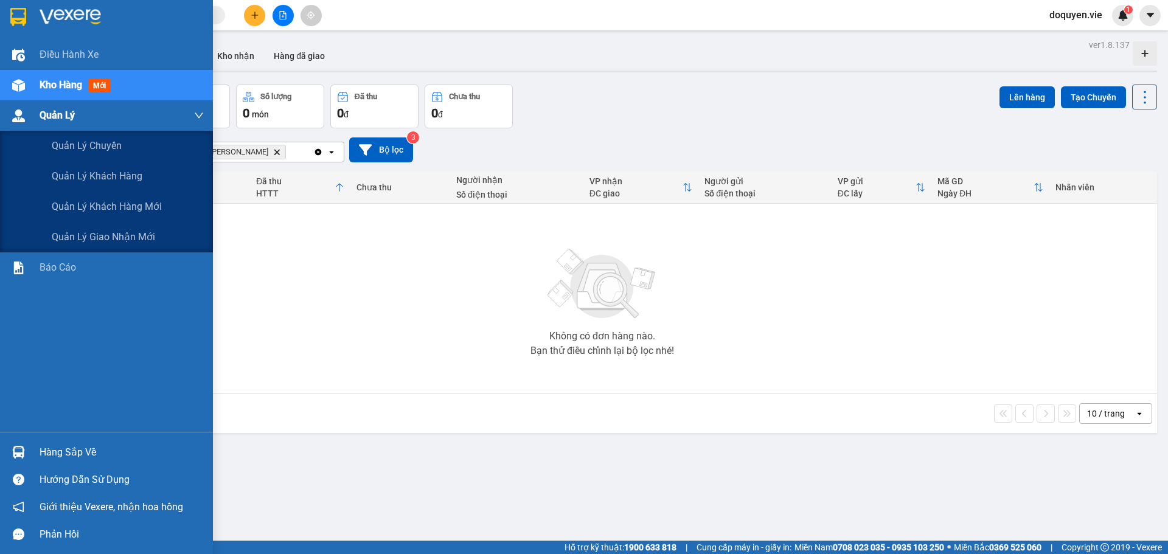
click at [33, 112] on div "Quản Lý" at bounding box center [106, 115] width 213 height 30
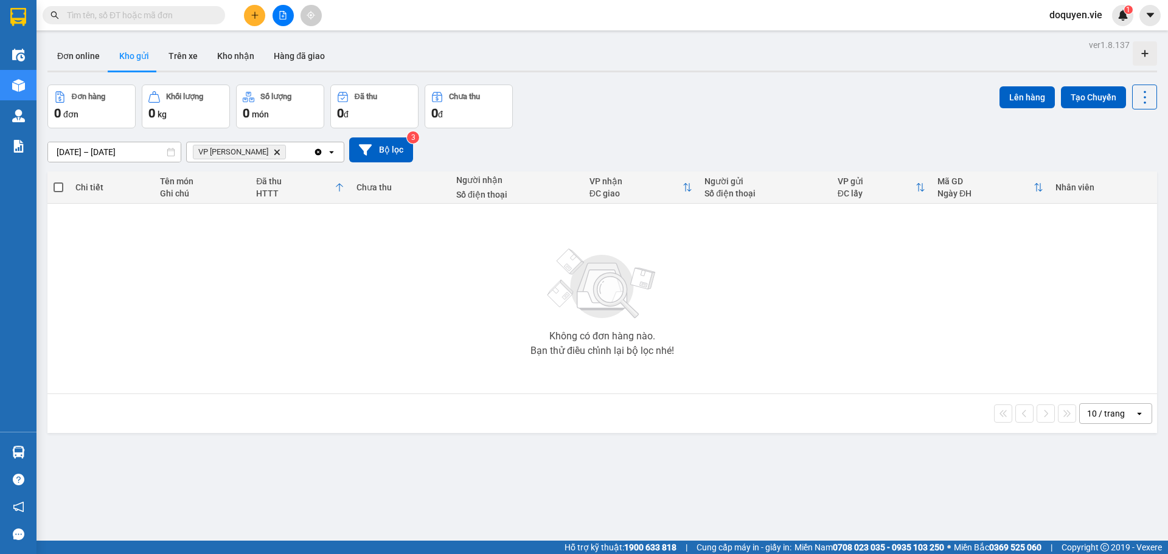
click at [332, 153] on icon "open" at bounding box center [332, 152] width 10 height 10
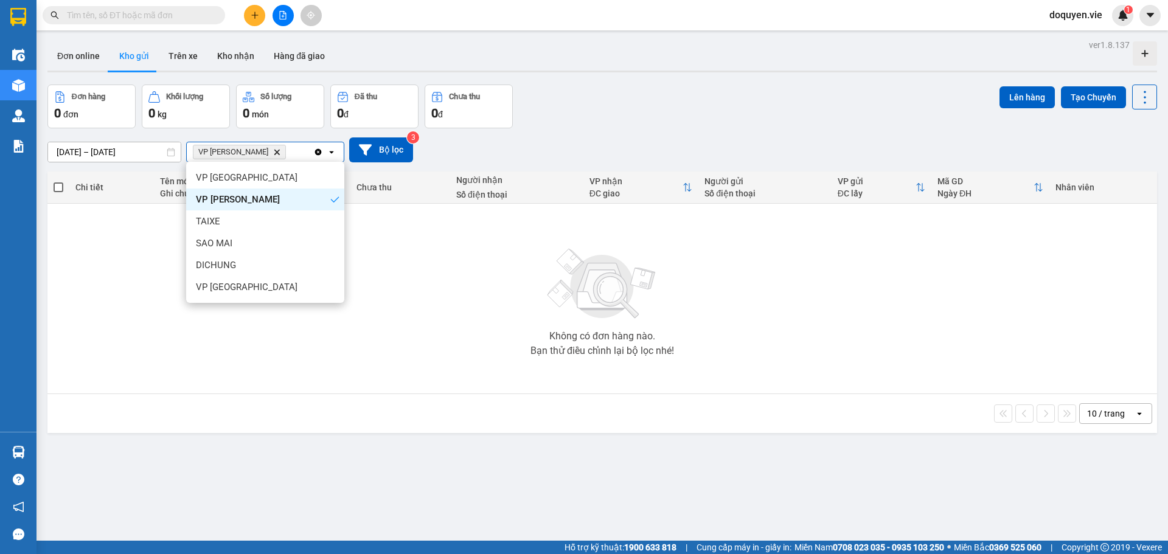
click at [318, 152] on icon "Clear all" at bounding box center [318, 151] width 7 height 7
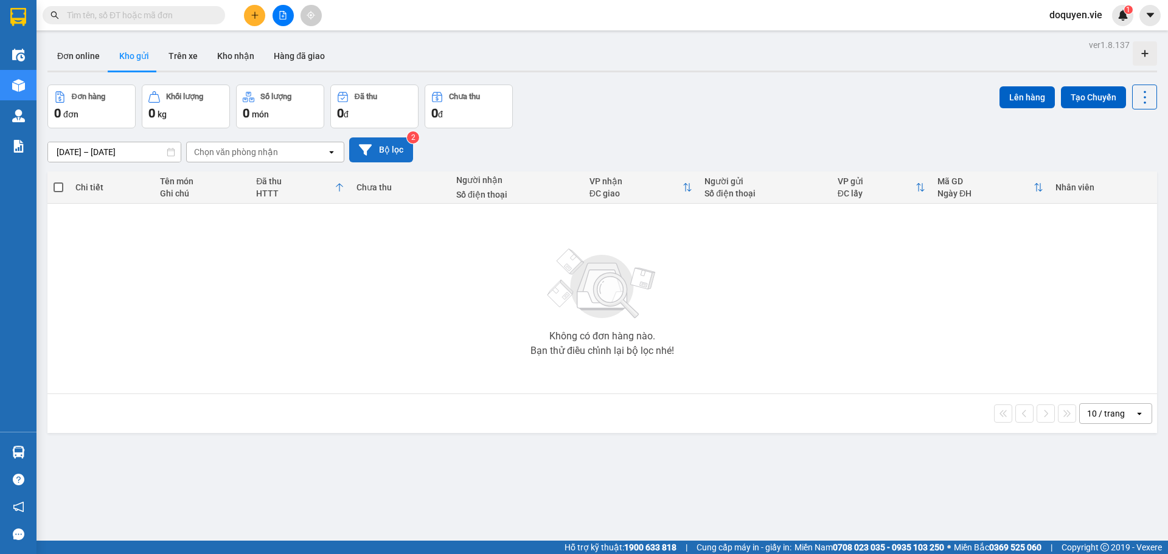
click at [381, 147] on button "Bộ lọc" at bounding box center [381, 150] width 64 height 25
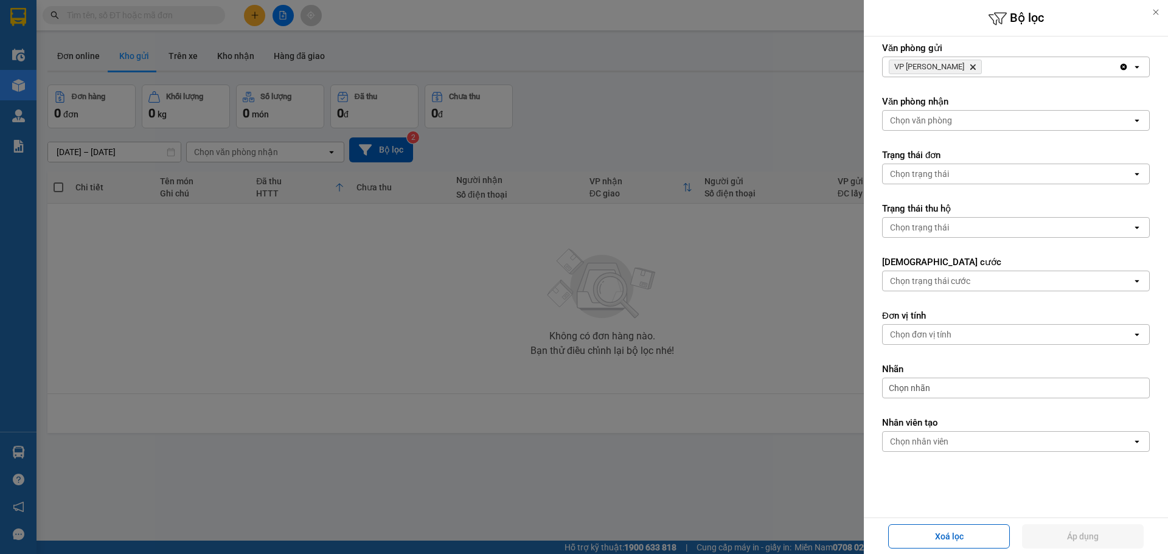
scroll to position [61, 0]
click at [1073, 443] on div "Chọn nhân viên" at bounding box center [1007, 440] width 249 height 19
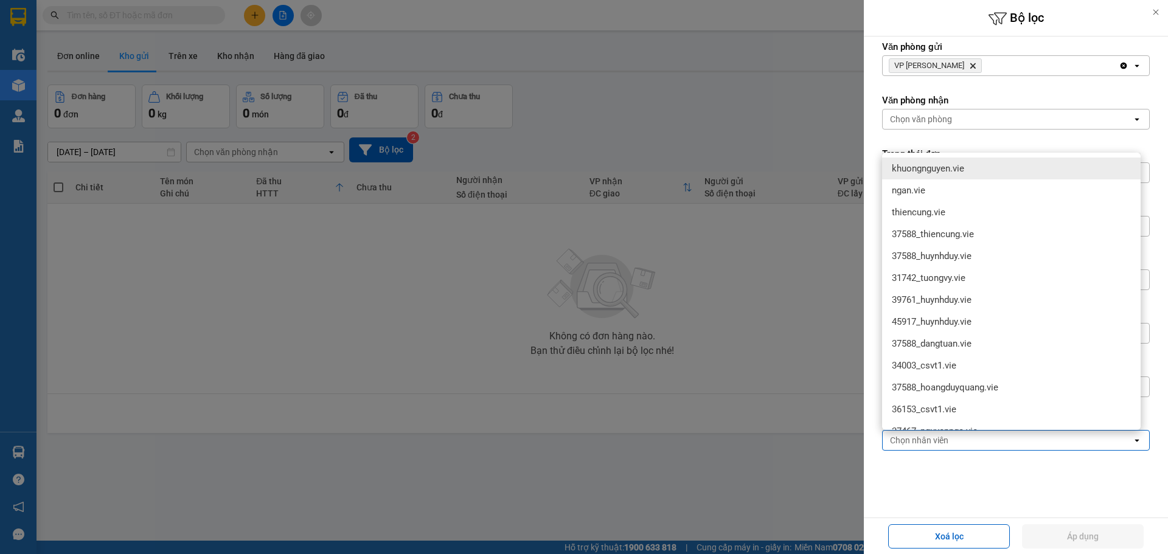
click at [1132, 437] on icon "open" at bounding box center [1137, 441] width 10 height 10
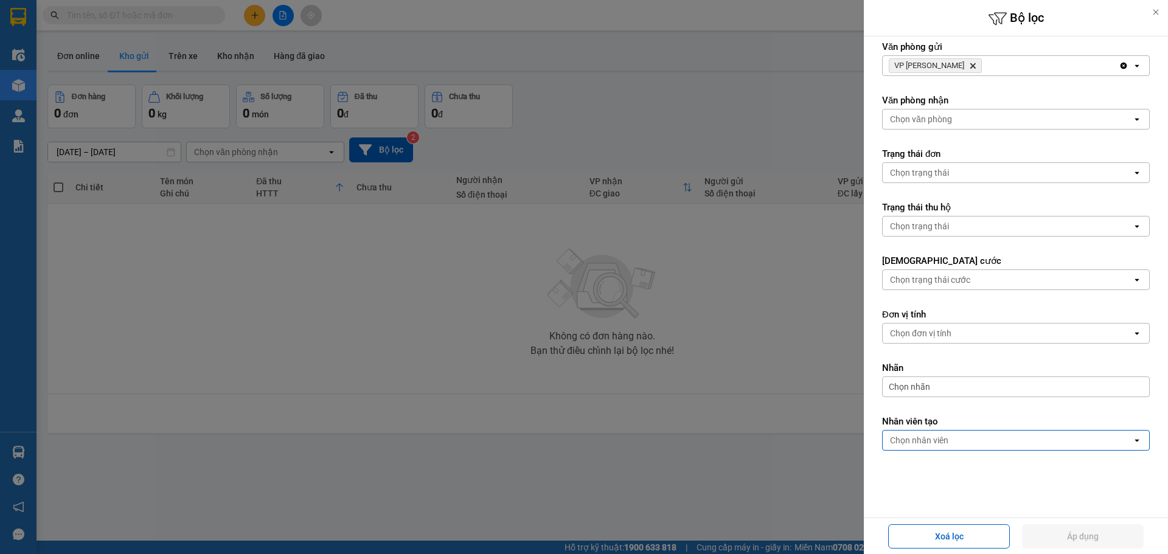
click at [1132, 442] on icon "open" at bounding box center [1137, 441] width 10 height 10
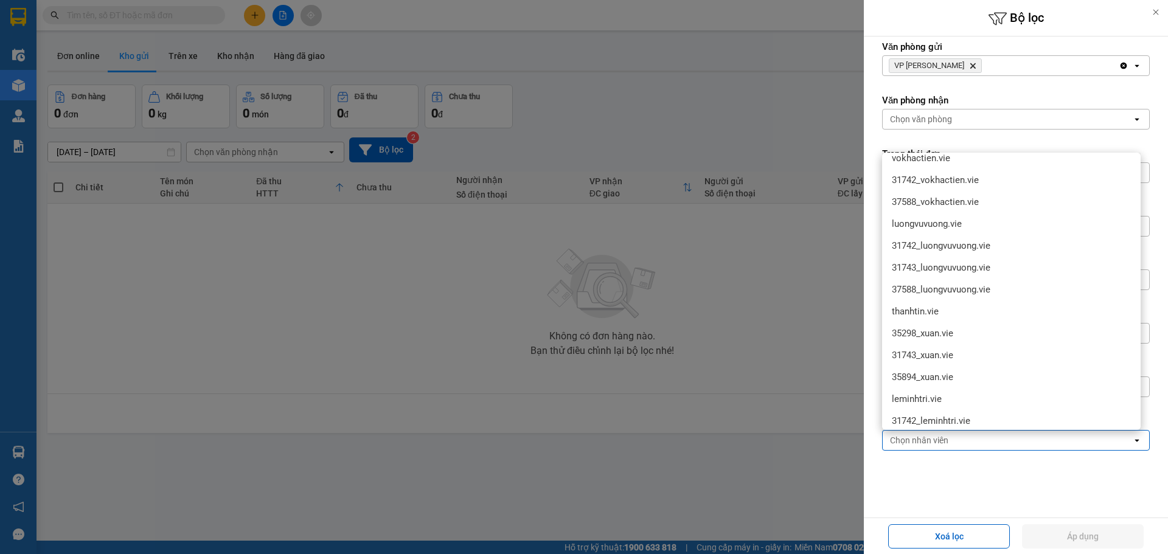
scroll to position [3529, 0]
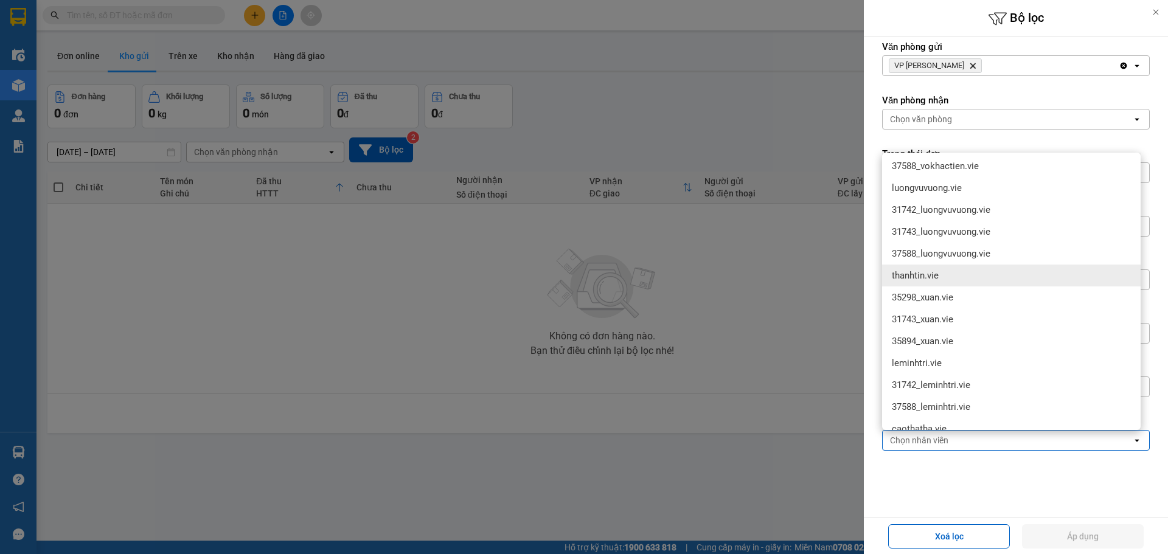
click at [737, 471] on div at bounding box center [584, 277] width 1168 height 554
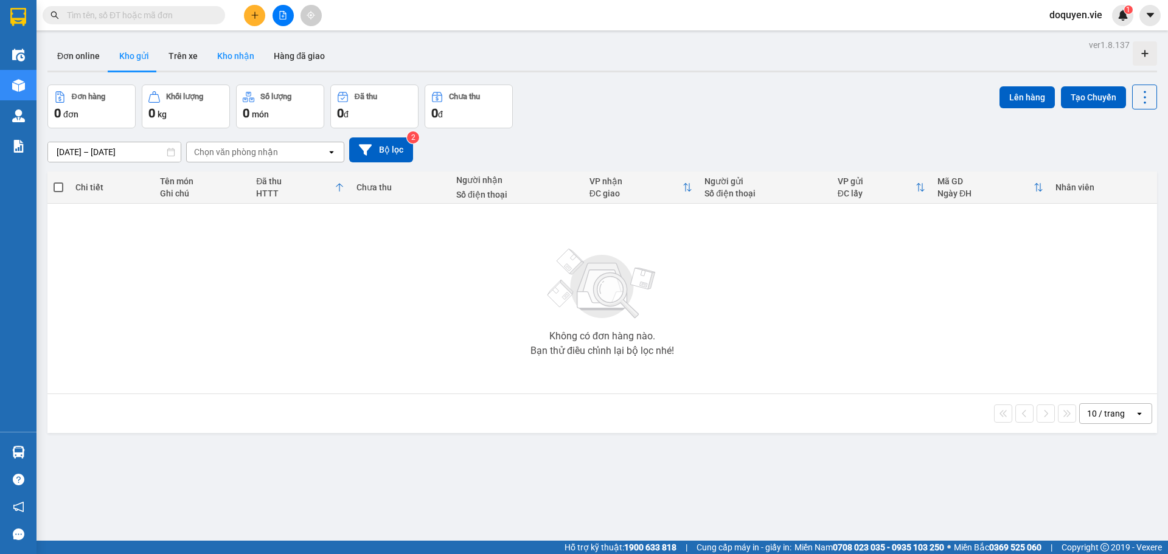
click at [225, 46] on button "Kho nhận" at bounding box center [235, 55] width 57 height 29
click at [329, 152] on icon "open" at bounding box center [332, 152] width 10 height 10
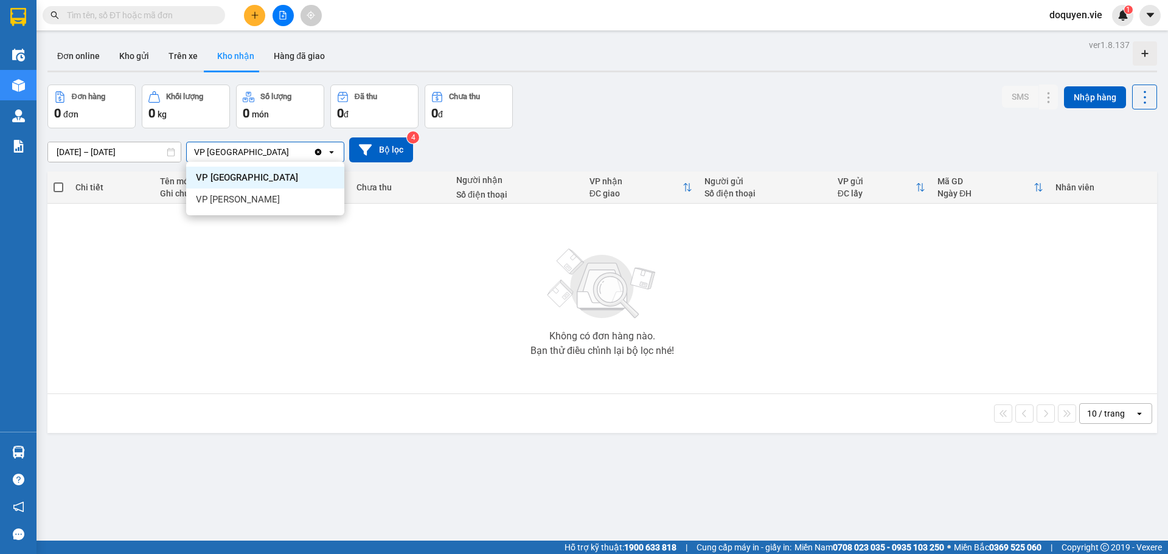
click at [279, 176] on div "VP [GEOGRAPHIC_DATA]" at bounding box center [265, 178] width 158 height 22
click at [392, 152] on button "Bộ lọc" at bounding box center [381, 150] width 64 height 25
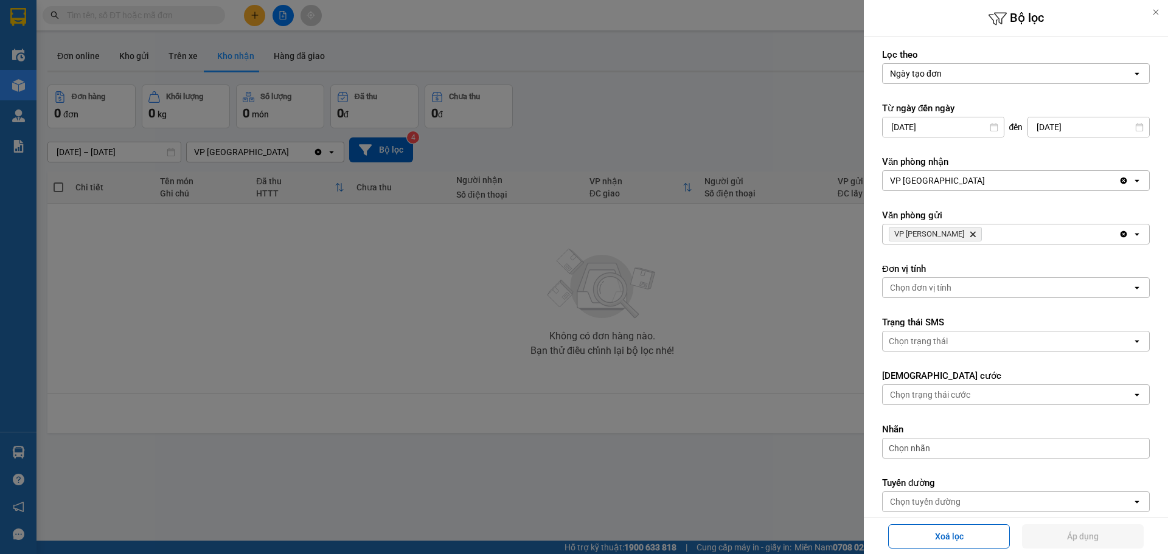
click at [996, 77] on div "Ngày tạo đơn" at bounding box center [1007, 73] width 249 height 19
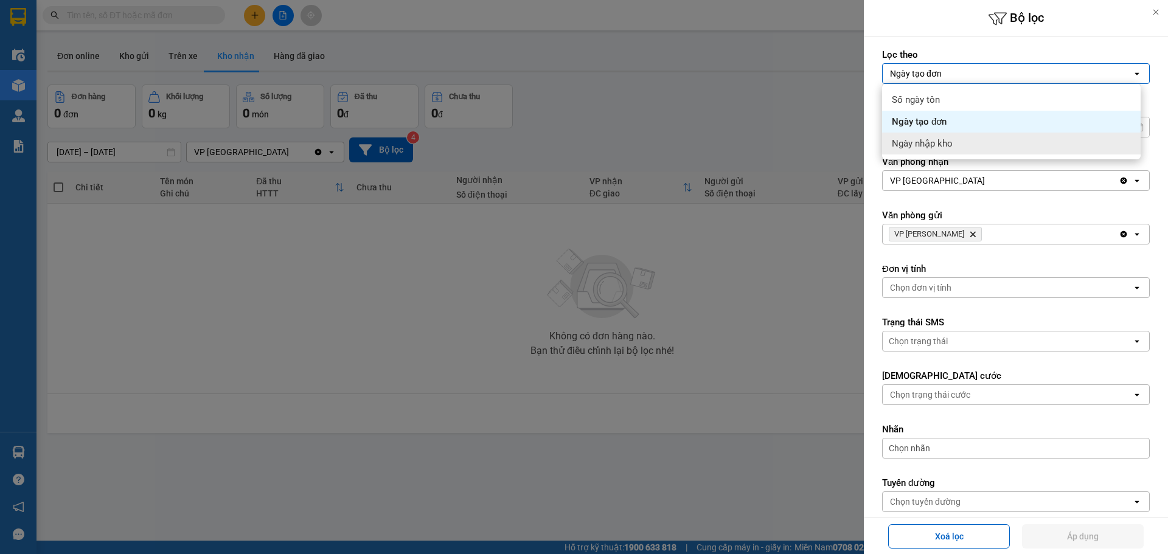
click at [936, 145] on span "Ngày nhập kho" at bounding box center [922, 144] width 61 height 12
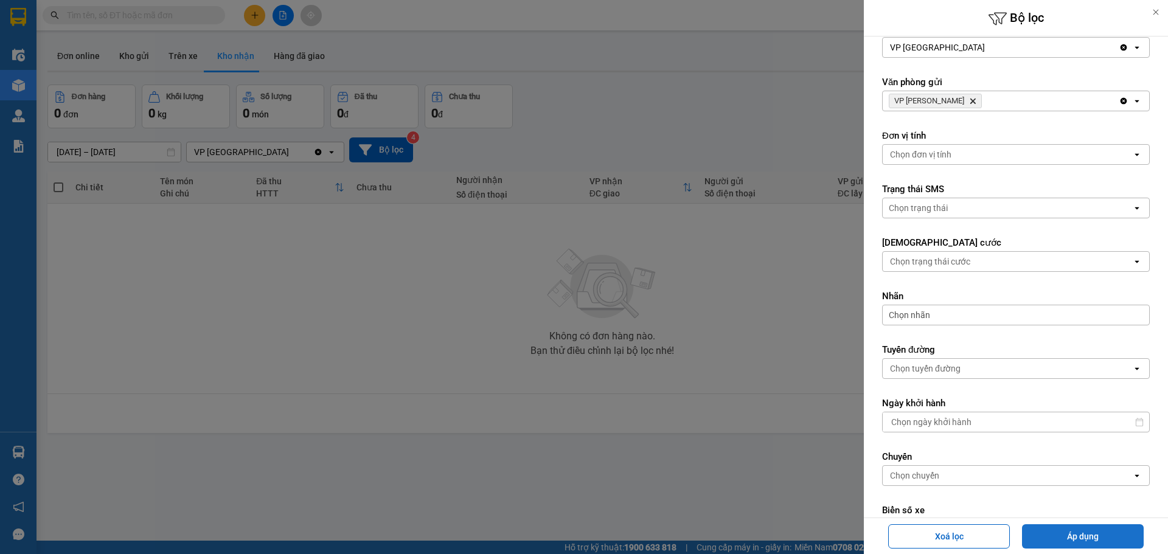
scroll to position [183, 0]
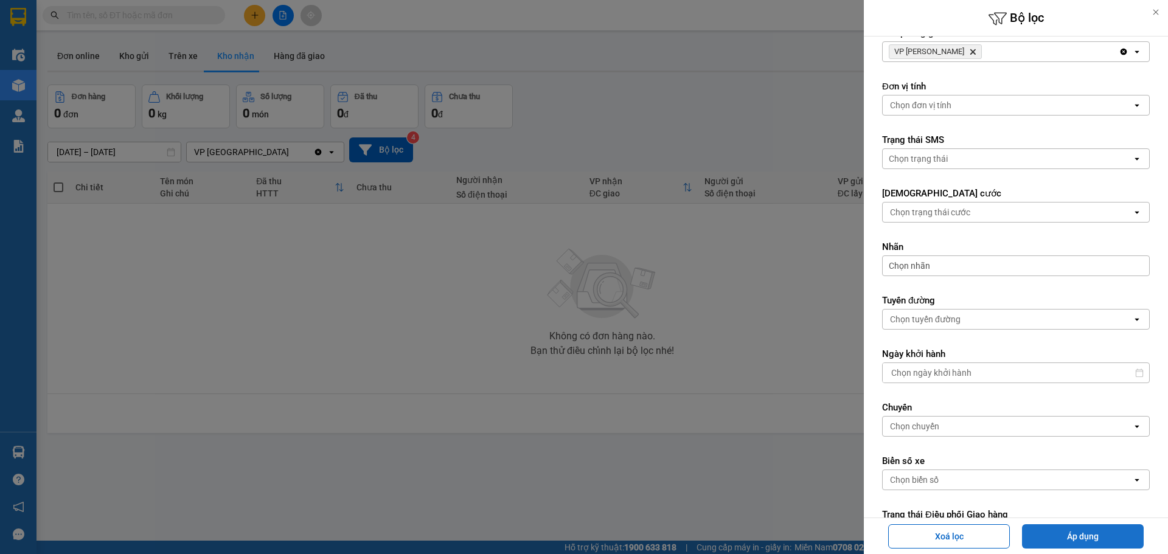
click at [1071, 537] on button "Áp dụng" at bounding box center [1083, 536] width 122 height 24
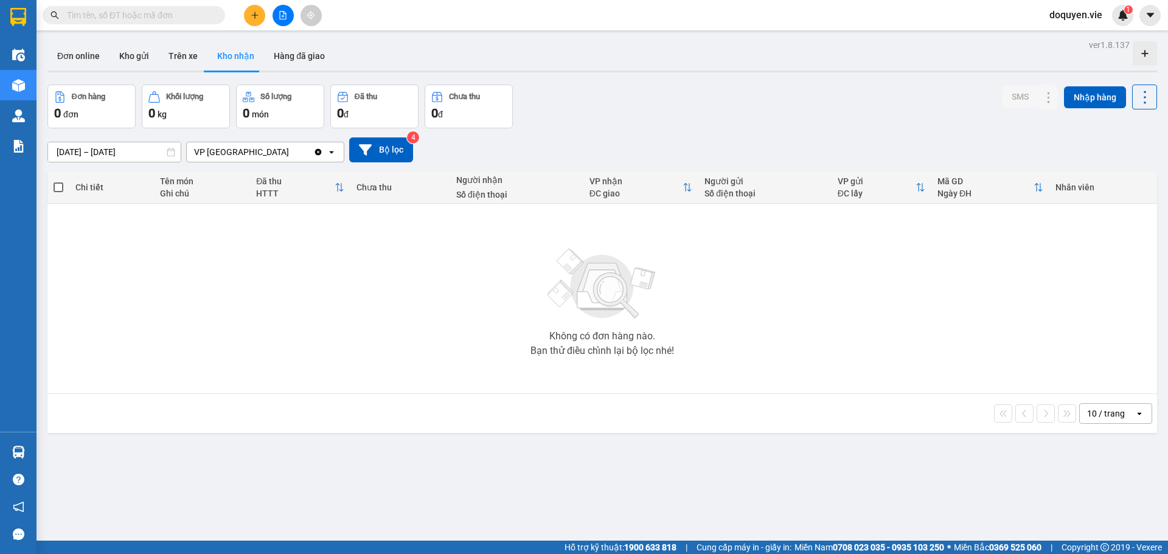
click at [371, 191] on div "Chưa thu" at bounding box center [401, 188] width 88 height 10
click at [76, 187] on div "Chi tiết" at bounding box center [111, 188] width 72 height 10
click at [61, 186] on span at bounding box center [59, 188] width 10 height 10
click at [58, 181] on input "checkbox" at bounding box center [58, 181] width 0 height 0
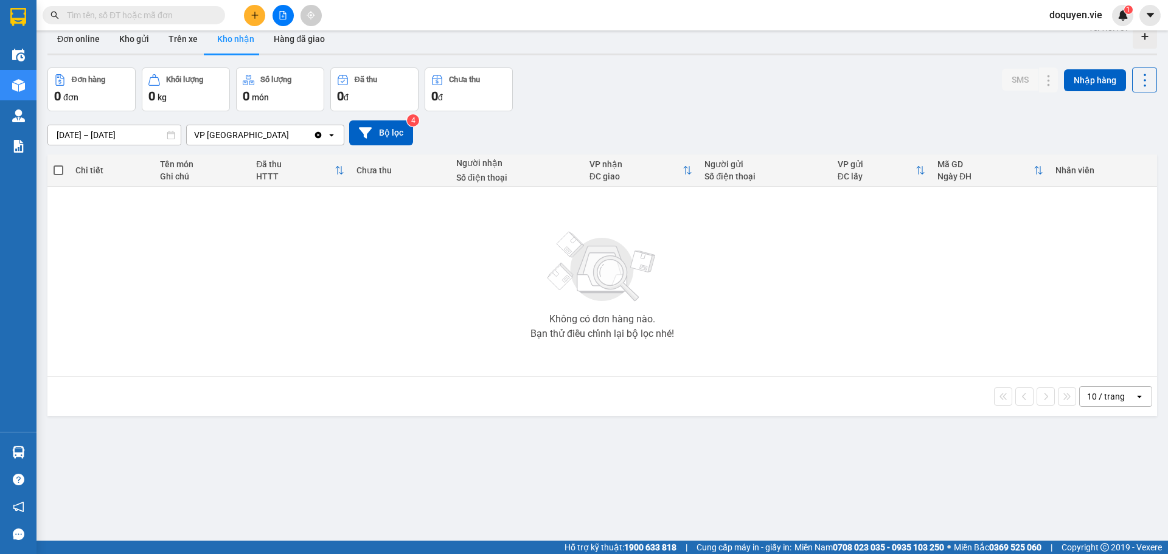
scroll to position [0, 0]
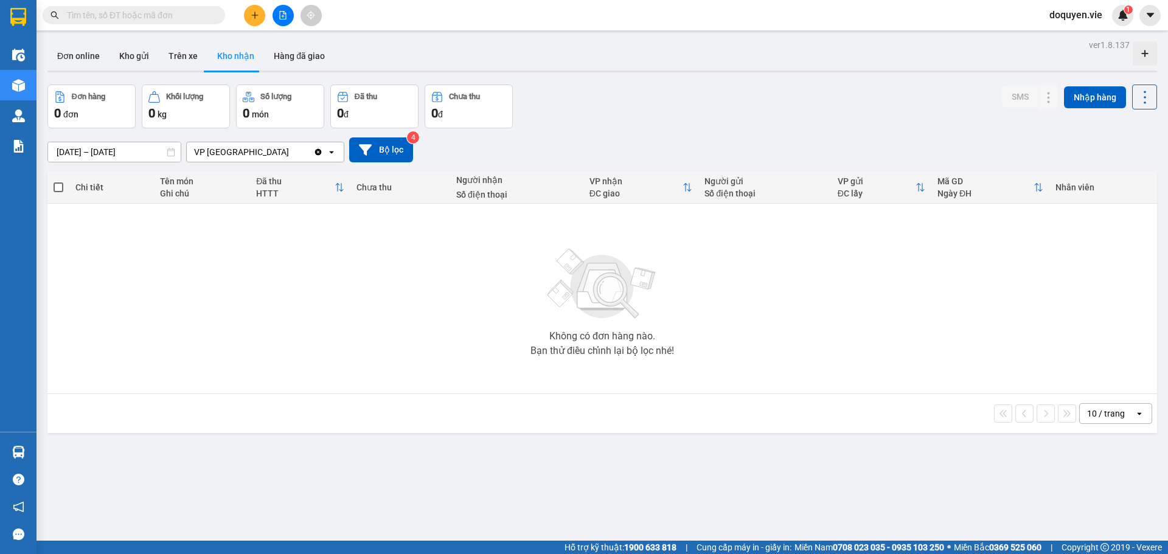
click at [1119, 416] on div "10 / trang" at bounding box center [1107, 413] width 55 height 19
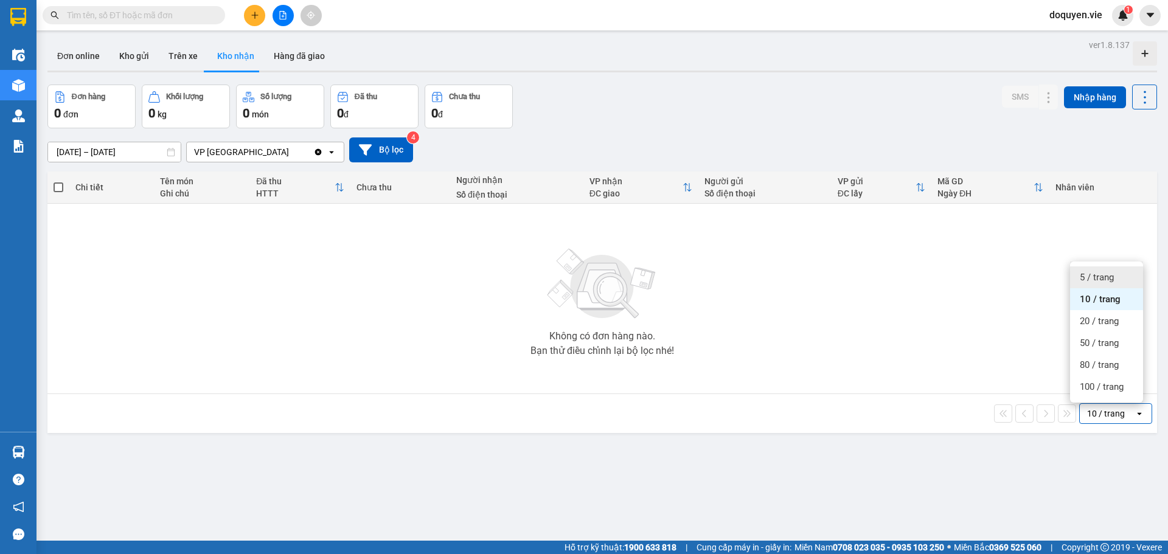
click at [1101, 277] on span "5 / trang" at bounding box center [1097, 277] width 34 height 12
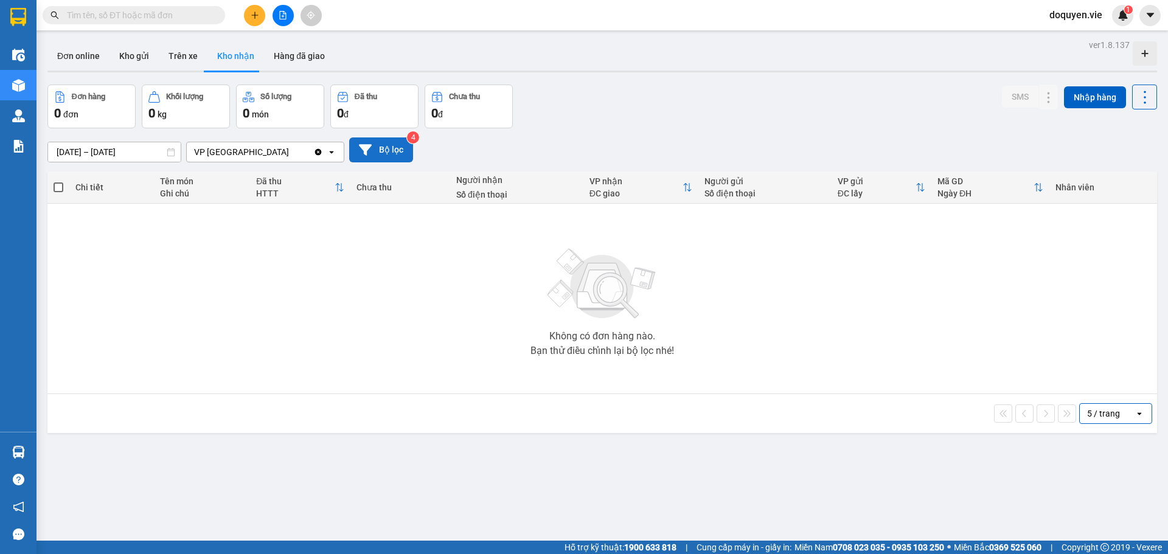
click at [388, 145] on button "Bộ lọc" at bounding box center [381, 150] width 64 height 25
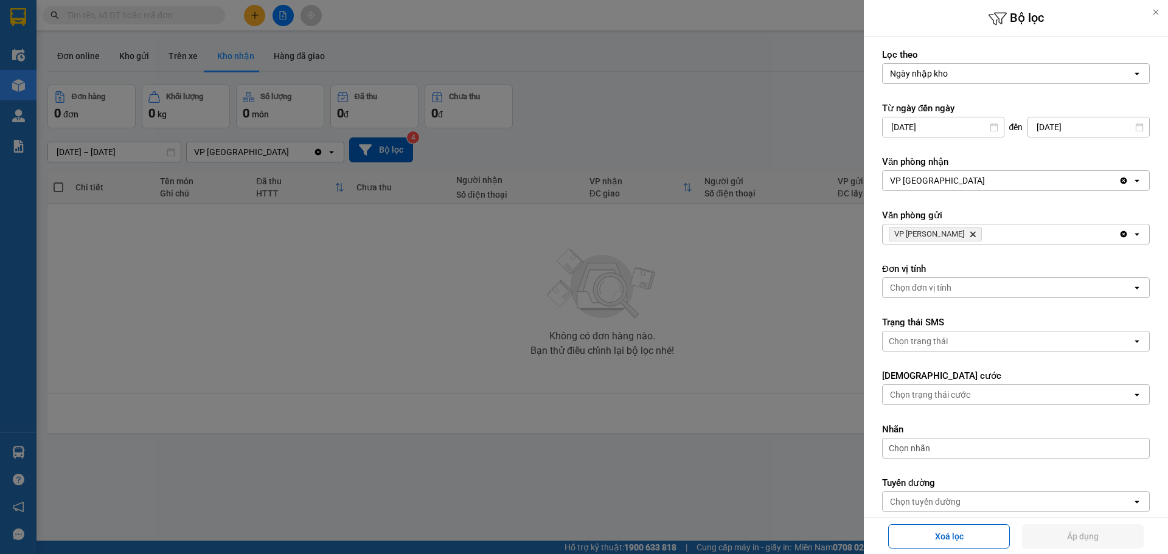
click at [487, 259] on div at bounding box center [584, 277] width 1168 height 554
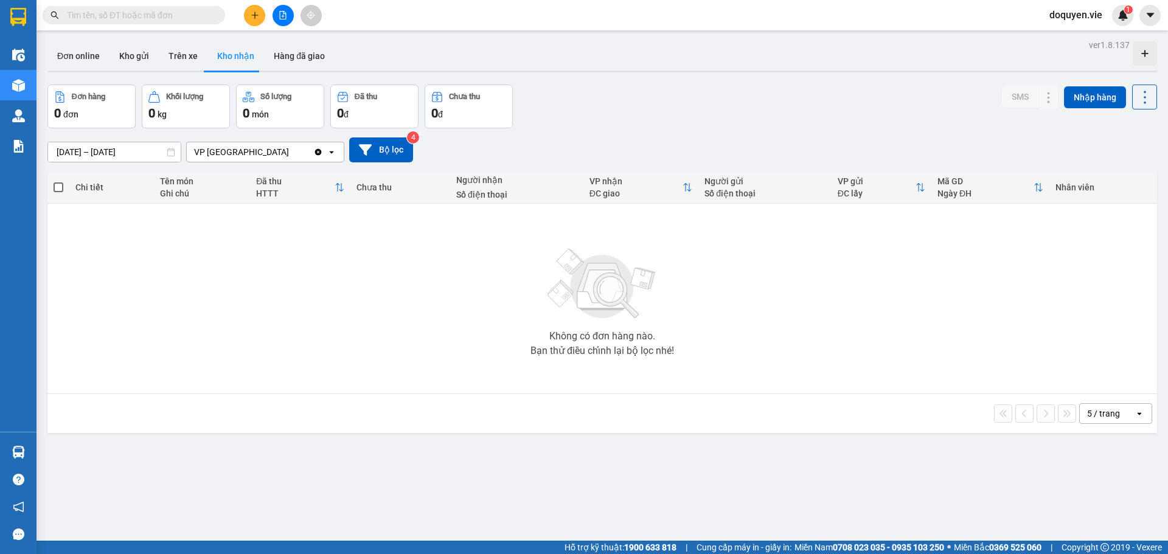
click at [86, 110] on div "0 đơn" at bounding box center [91, 113] width 75 height 17
click at [293, 55] on button "Hàng đã giao" at bounding box center [299, 55] width 71 height 29
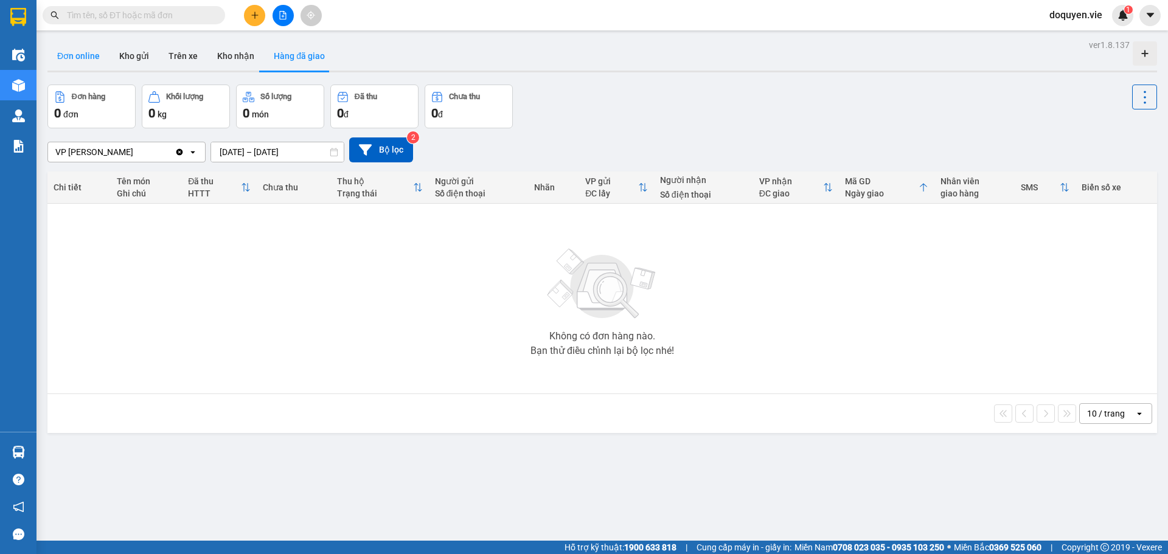
click at [86, 58] on button "Đơn online" at bounding box center [78, 55] width 62 height 29
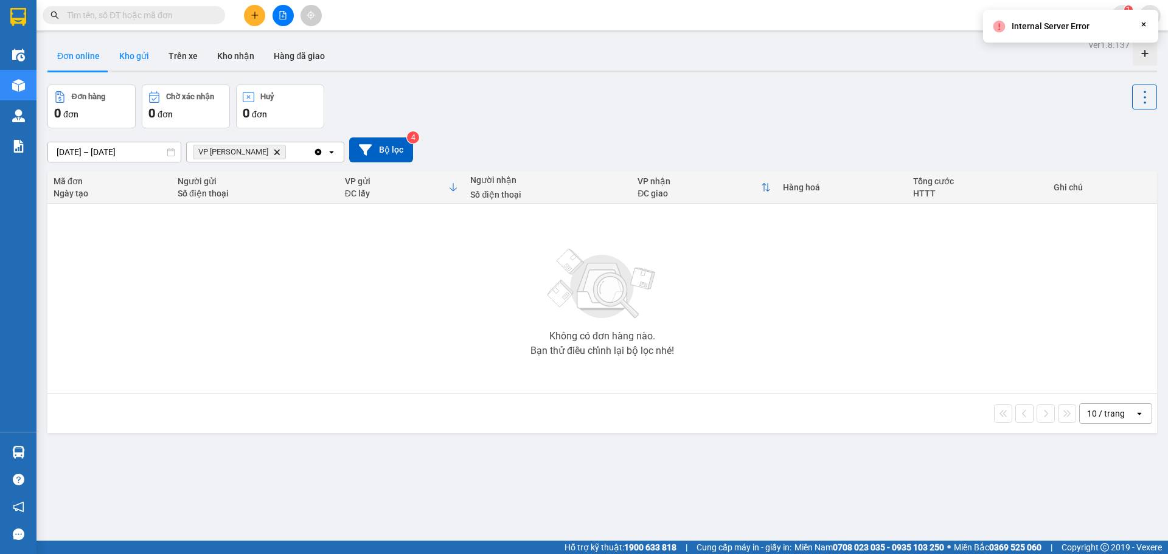
click at [143, 58] on button "Kho gửi" at bounding box center [134, 55] width 49 height 29
type input "[DATE] – [DATE]"
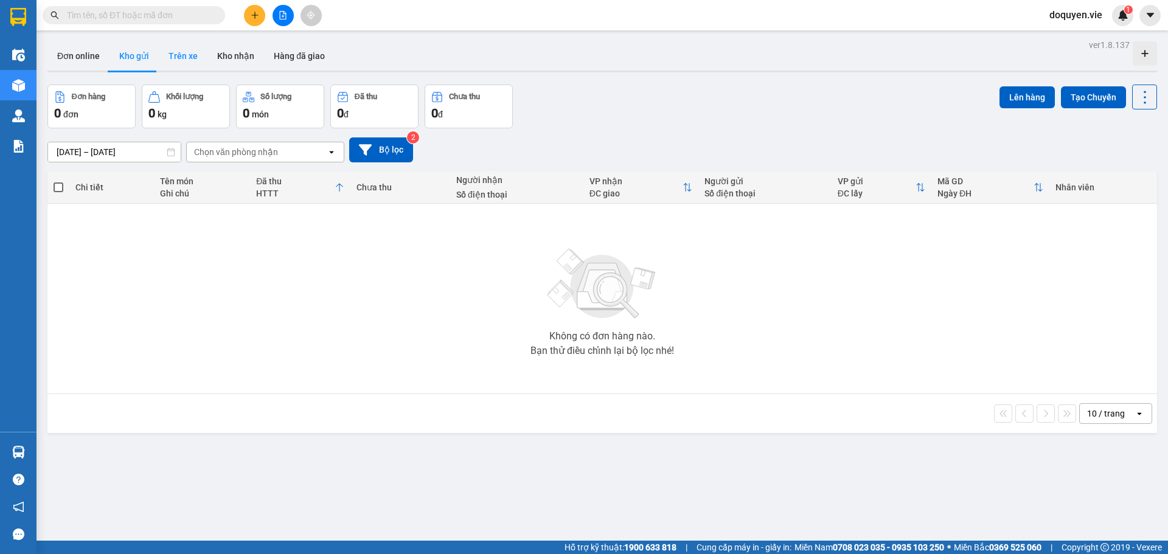
click at [189, 48] on button "Trên xe" at bounding box center [183, 55] width 49 height 29
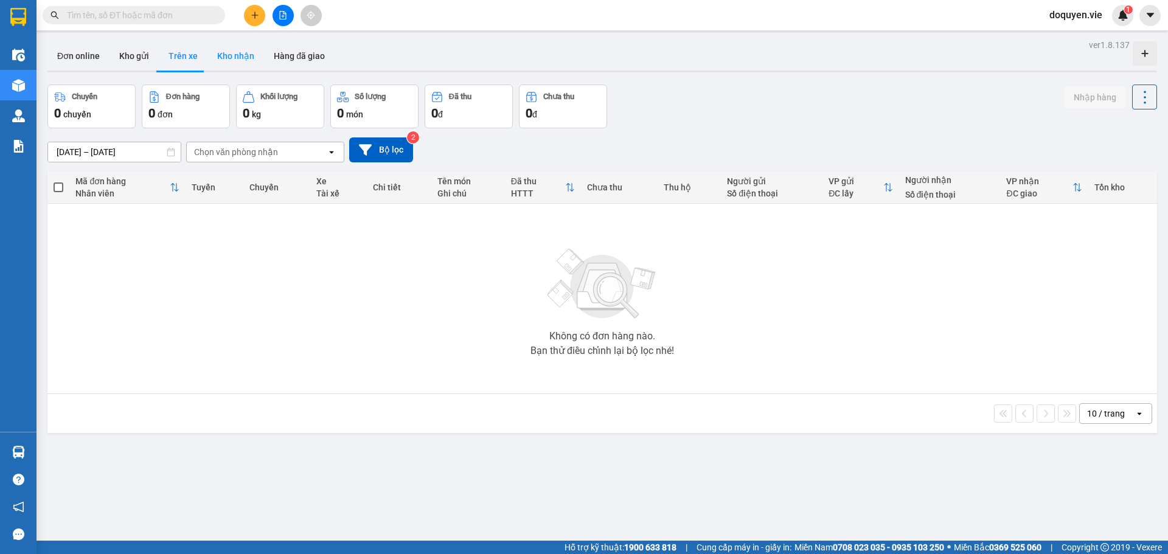
click at [237, 60] on button "Kho nhận" at bounding box center [235, 55] width 57 height 29
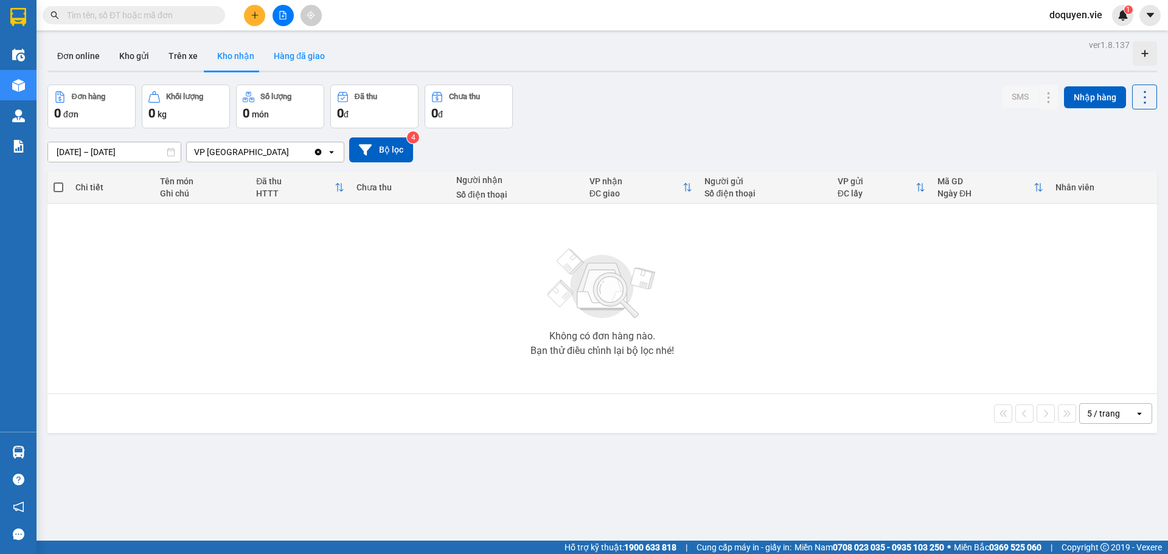
click at [284, 53] on button "Hàng đã giao" at bounding box center [299, 55] width 71 height 29
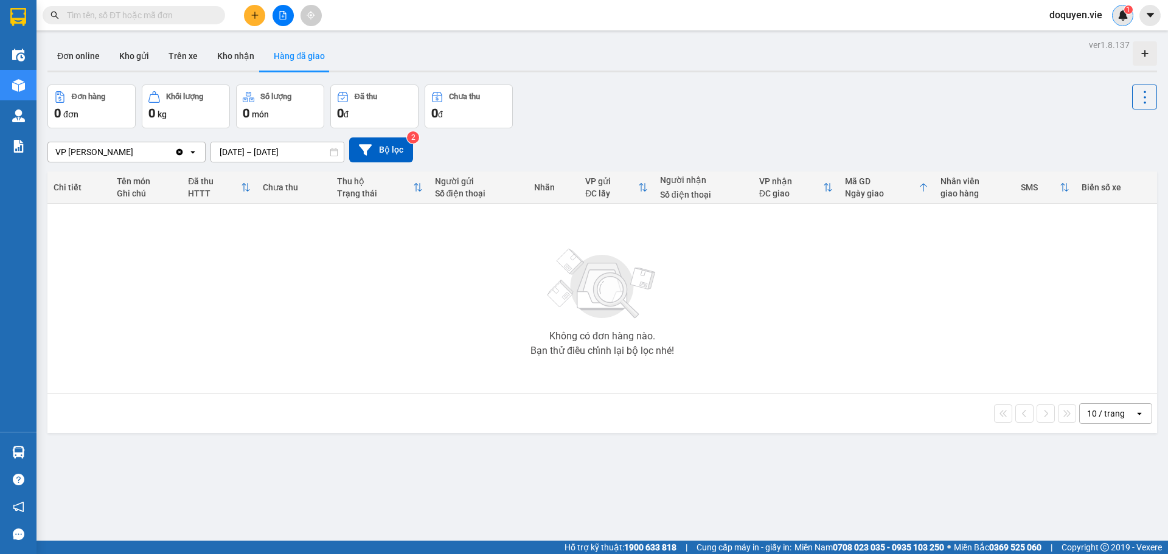
click at [1124, 18] on img at bounding box center [1123, 15] width 11 height 11
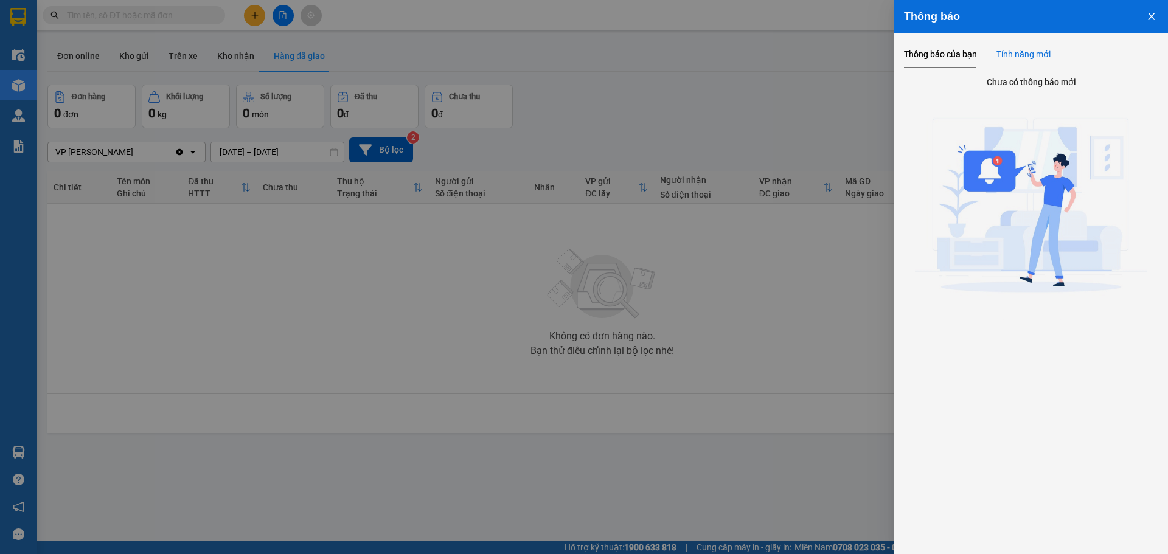
click at [1012, 60] on div "Tính năng mới" at bounding box center [1024, 53] width 54 height 13
click at [950, 63] on div "Thông báo của bạn" at bounding box center [940, 54] width 73 height 28
click at [1157, 16] on button "Close" at bounding box center [1151, 15] width 33 height 31
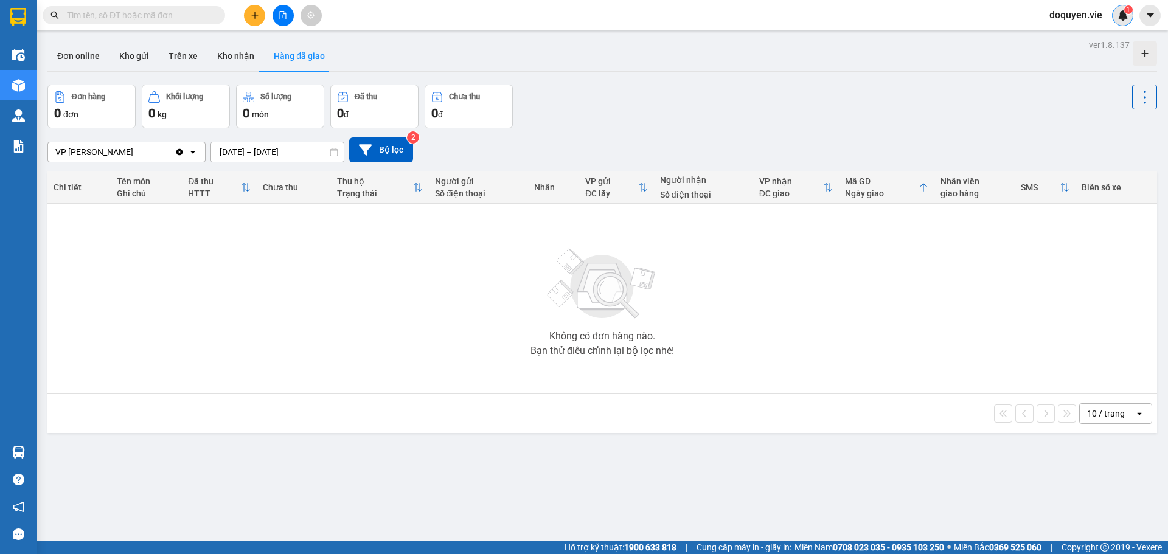
click at [1124, 14] on img at bounding box center [1123, 15] width 11 height 11
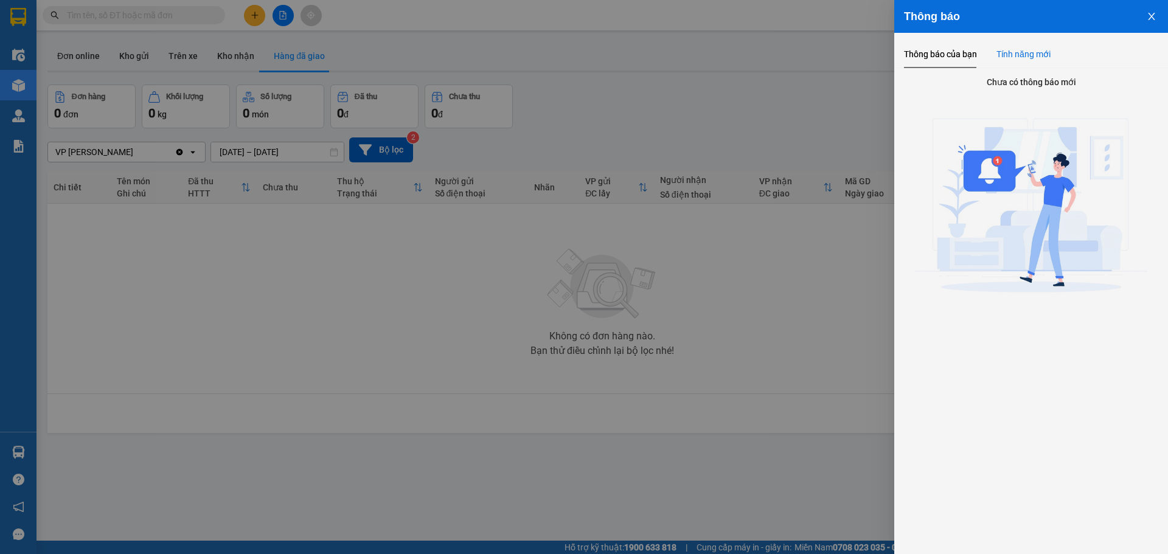
click at [1030, 58] on div "Tính năng mới" at bounding box center [1024, 53] width 54 height 13
click at [938, 60] on div "Thông báo của bạn" at bounding box center [940, 53] width 73 height 13
click at [1012, 80] on h4 "Chưa có thông báo mới" at bounding box center [1031, 81] width 274 height 13
drag, startPoint x: 614, startPoint y: 280, endPoint x: 741, endPoint y: 248, distance: 131.2
click at [614, 281] on div at bounding box center [584, 277] width 1168 height 554
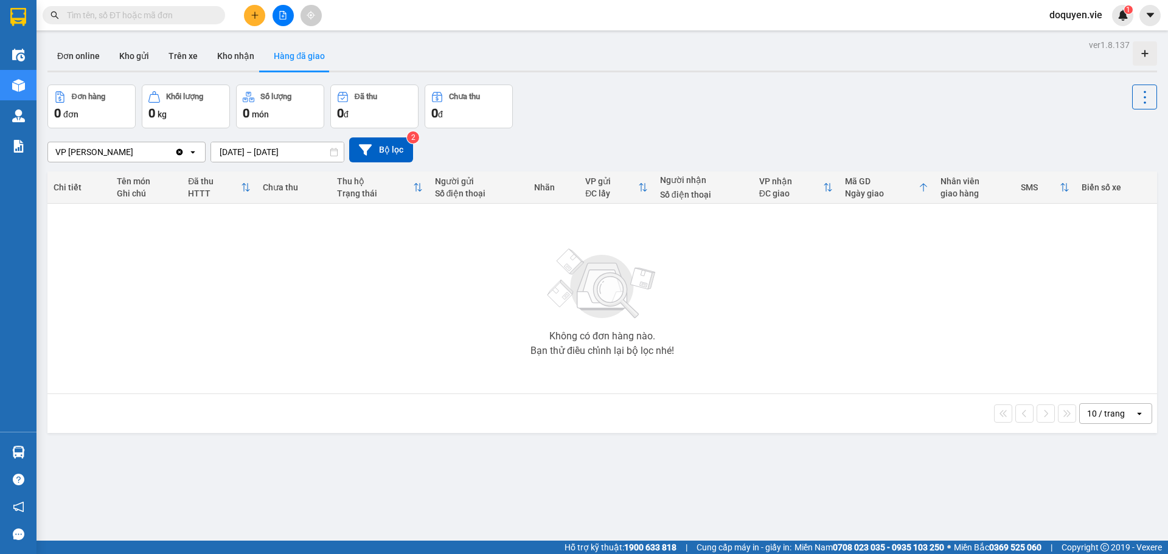
click at [258, 20] on button at bounding box center [254, 15] width 21 height 21
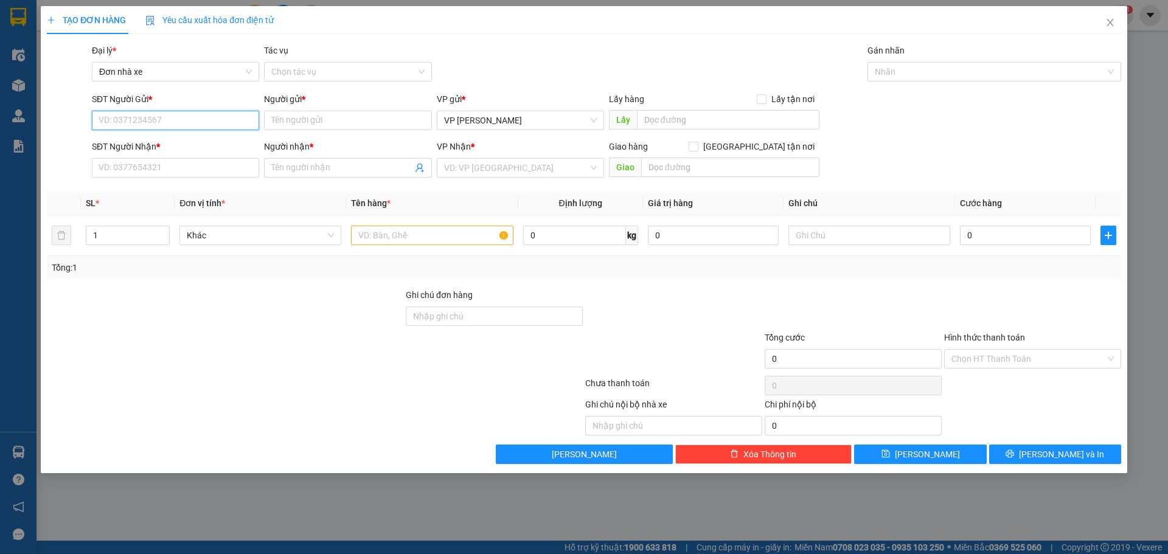
paste input "0355418704"
type input "0355418704"
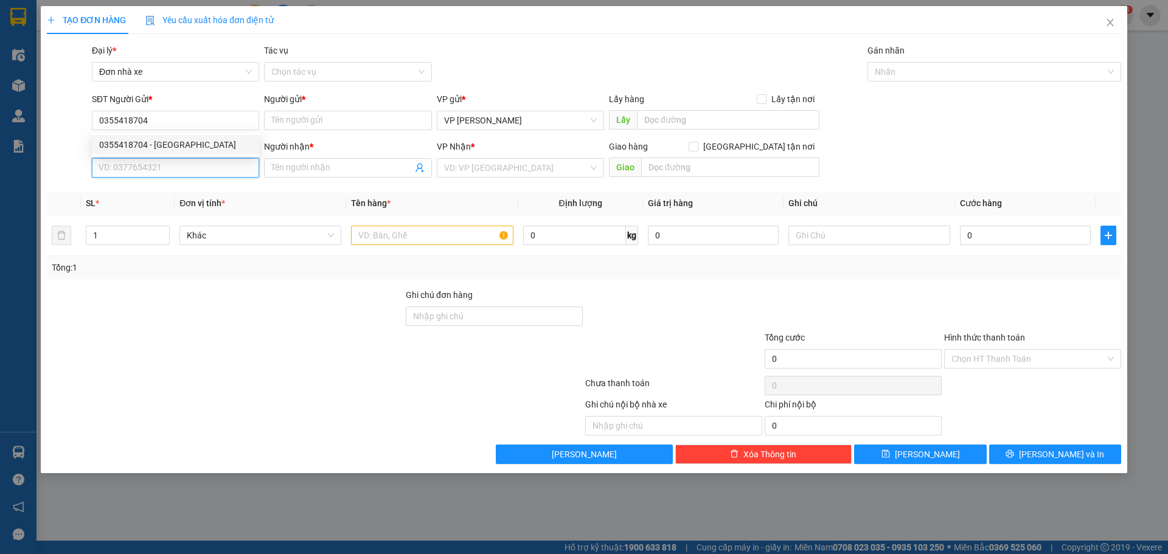
click at [193, 167] on input "SĐT Người Nhận *" at bounding box center [175, 167] width 167 height 19
paste input "0355418704"
type input "0355418704"
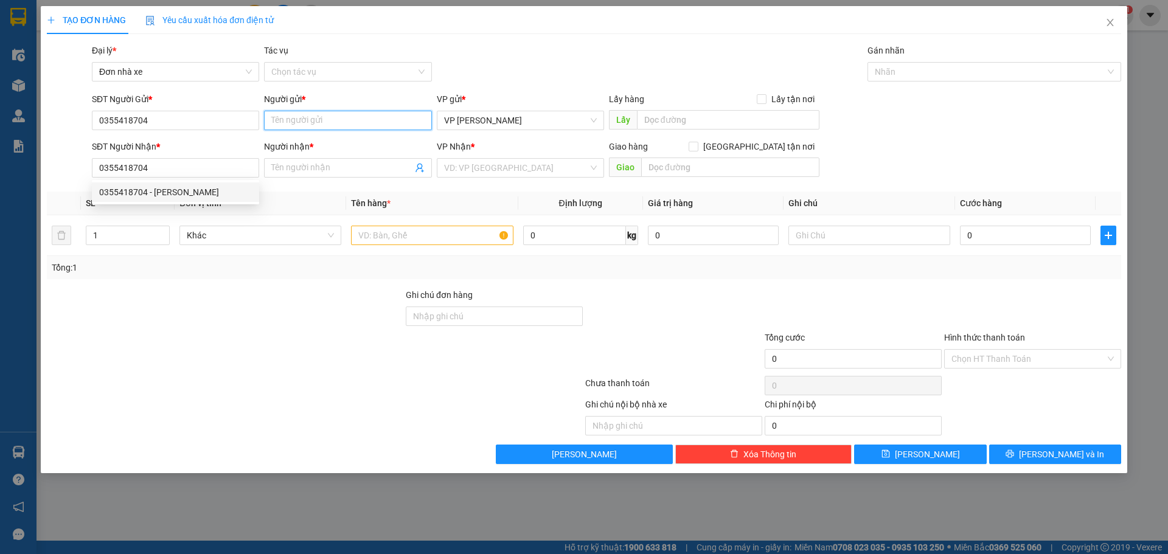
click at [320, 118] on input "Người gửi *" at bounding box center [347, 120] width 167 height 19
paste input "[PERSON_NAME] NGA"
type input "[PERSON_NAME] NGA"
click at [295, 165] on input "Người nhận *" at bounding box center [341, 167] width 141 height 13
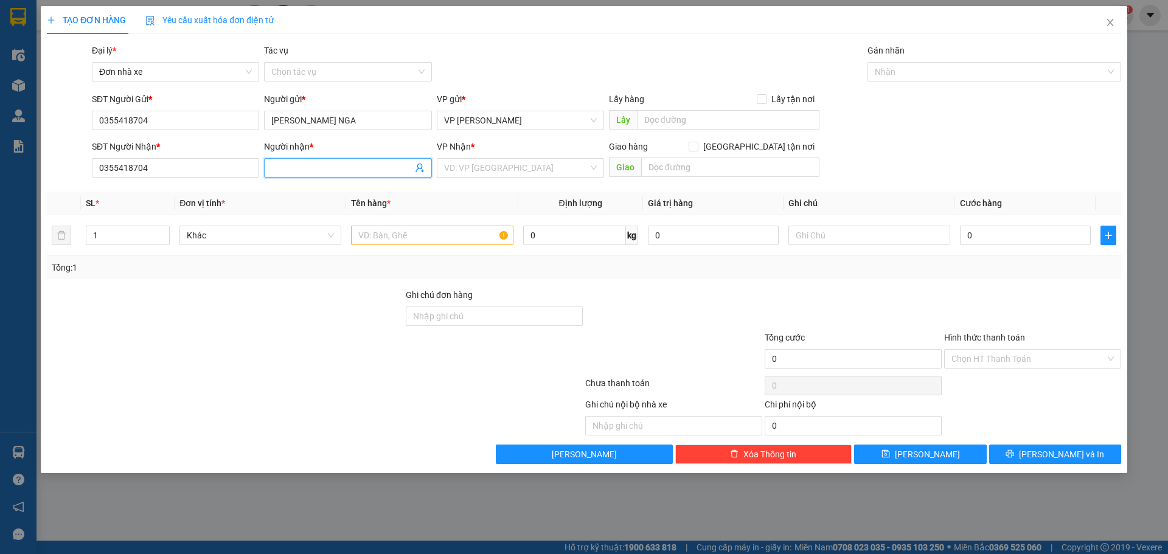
paste input "[PERSON_NAME] NGA"
type input "[PERSON_NAME] NGA"
click at [308, 282] on div "Transit Pickup Surcharge Ids Transit Deliver Surcharge Ids Transit Deliver Surc…" at bounding box center [584, 254] width 1075 height 420
click at [514, 123] on span "VP [PERSON_NAME]" at bounding box center [520, 120] width 153 height 18
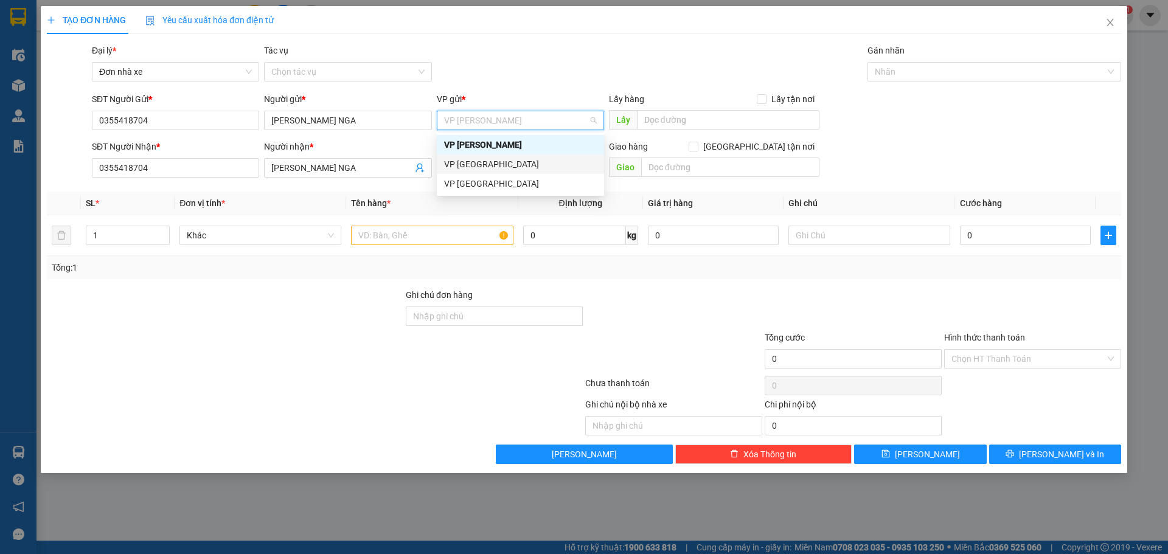
click at [476, 162] on div "VP [GEOGRAPHIC_DATA]" at bounding box center [520, 164] width 153 height 13
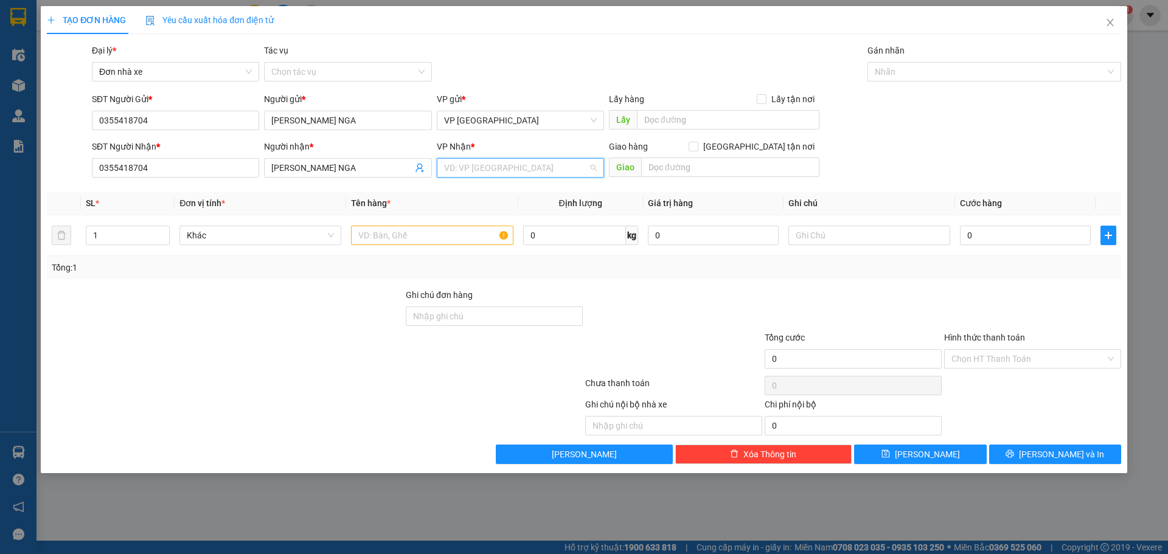
click at [478, 162] on input "search" at bounding box center [516, 168] width 144 height 18
click at [468, 191] on div "VP [PERSON_NAME]" at bounding box center [520, 192] width 153 height 13
click at [243, 239] on span "Khác" at bounding box center [260, 235] width 147 height 18
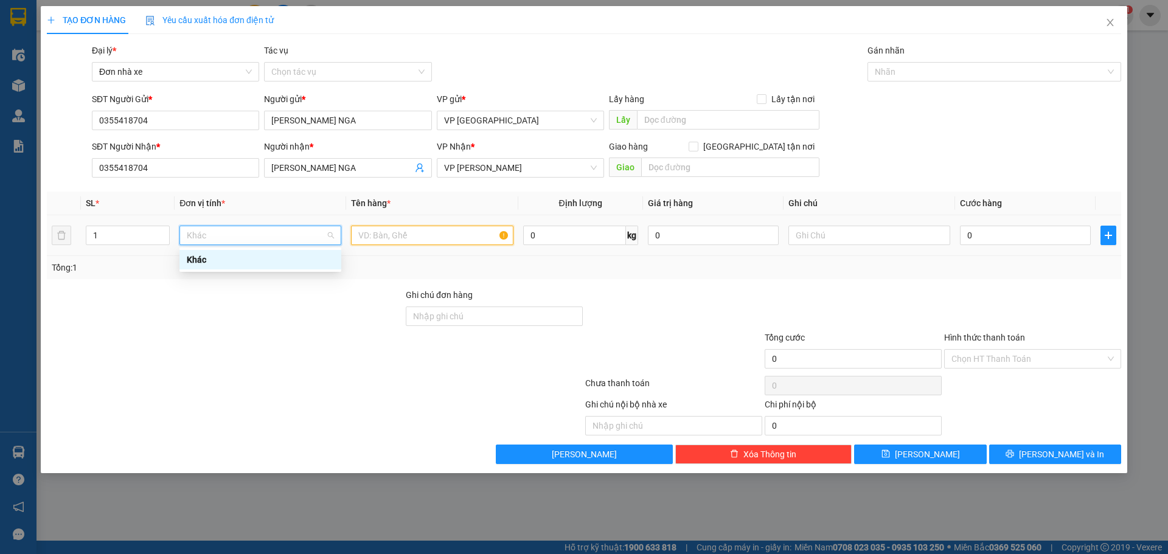
click at [415, 228] on input "text" at bounding box center [432, 235] width 162 height 19
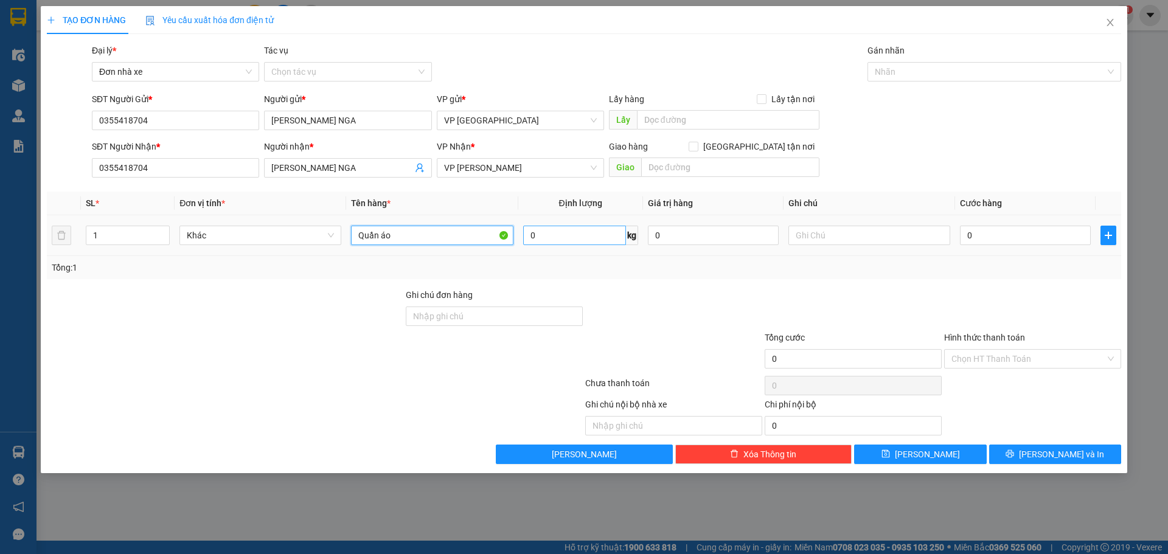
type input "Quần áo"
click at [579, 237] on input "0" at bounding box center [574, 235] width 103 height 19
click at [708, 236] on input "0" at bounding box center [713, 235] width 131 height 19
type input "40.000"
click at [827, 234] on input "text" at bounding box center [870, 235] width 162 height 19
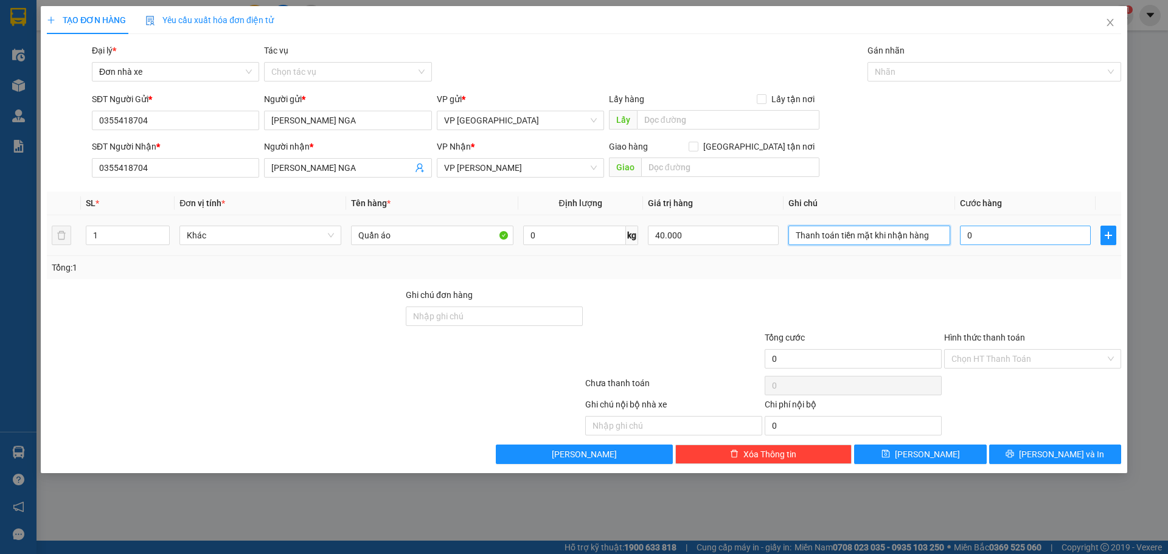
type input "Thanh toán tiền mặt khi nhận hàng"
click at [1050, 235] on input "0" at bounding box center [1025, 235] width 131 height 19
type input "40"
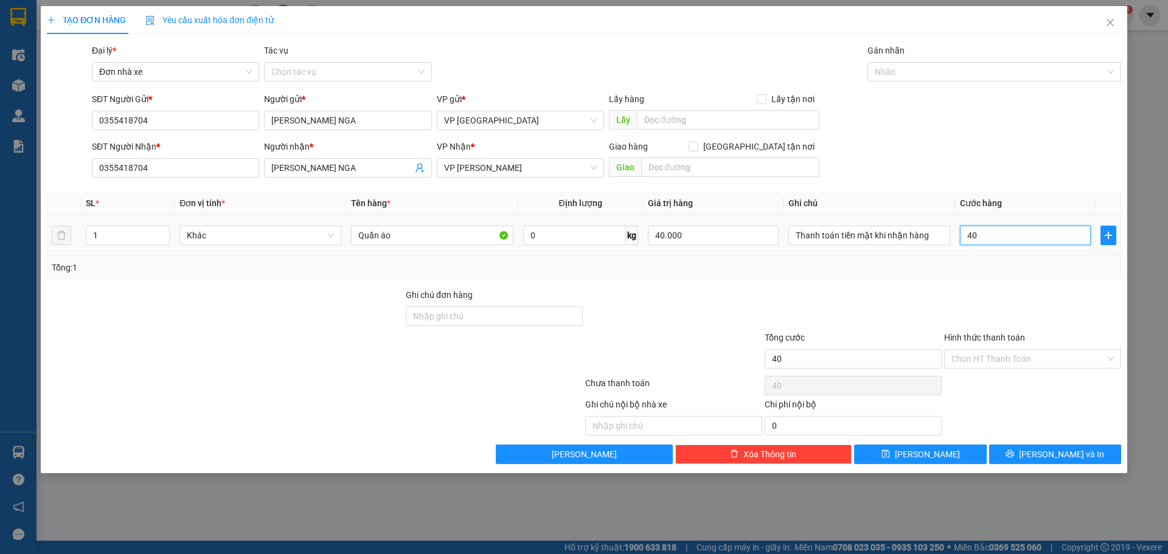
type input "400"
type input "4.000"
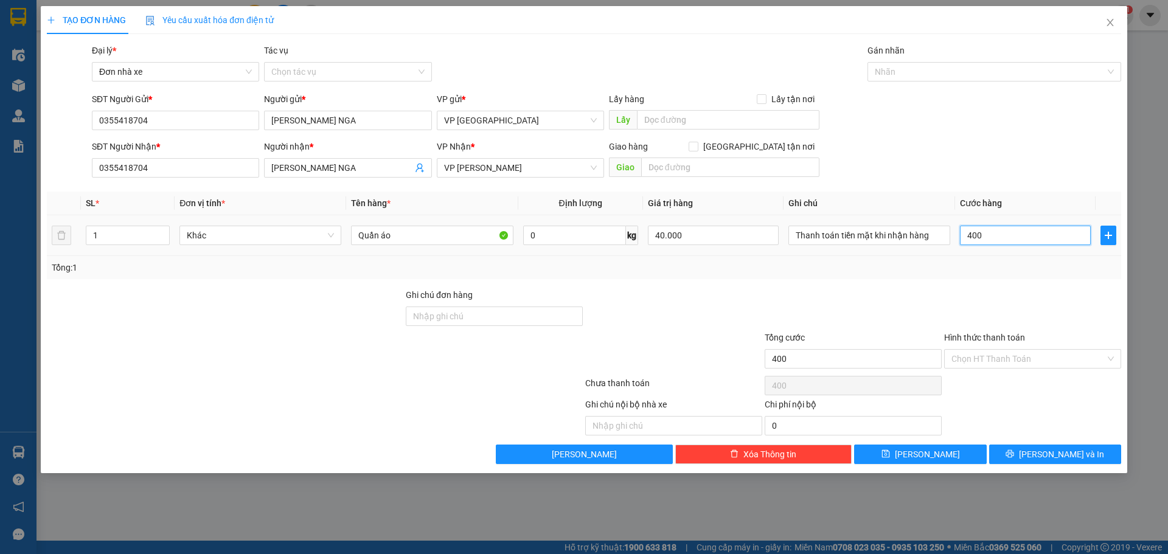
type input "4.000"
type input "40.000"
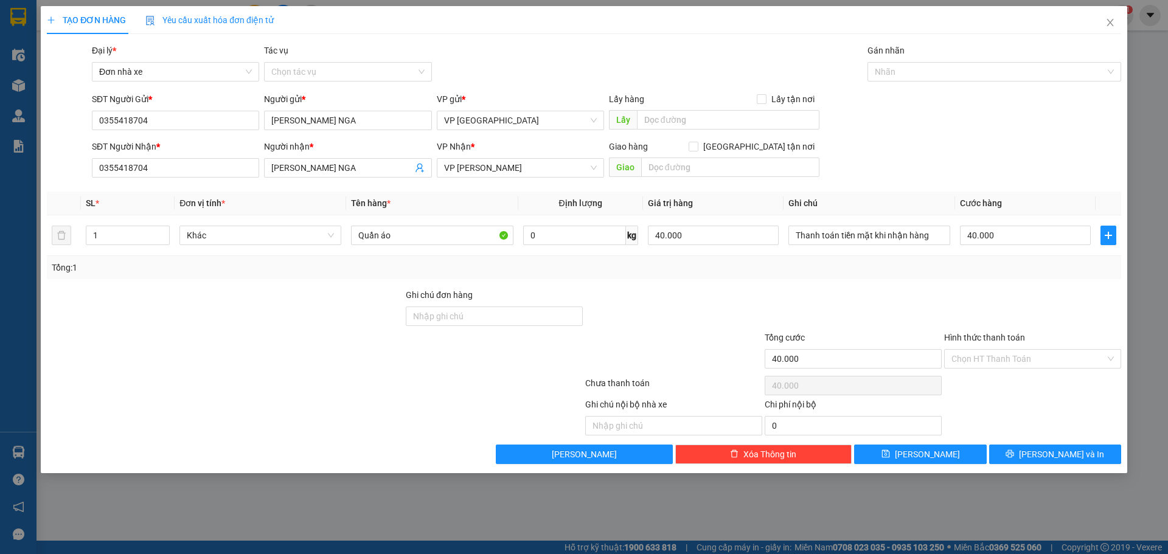
click at [871, 259] on div "Tổng: 1" at bounding box center [584, 267] width 1075 height 23
click at [503, 322] on input "Ghi chú đơn hàng" at bounding box center [494, 316] width 177 height 19
type input "T"
type input "CHƯA THANH TOÁN"
click at [677, 426] on input "text" at bounding box center [673, 425] width 177 height 19
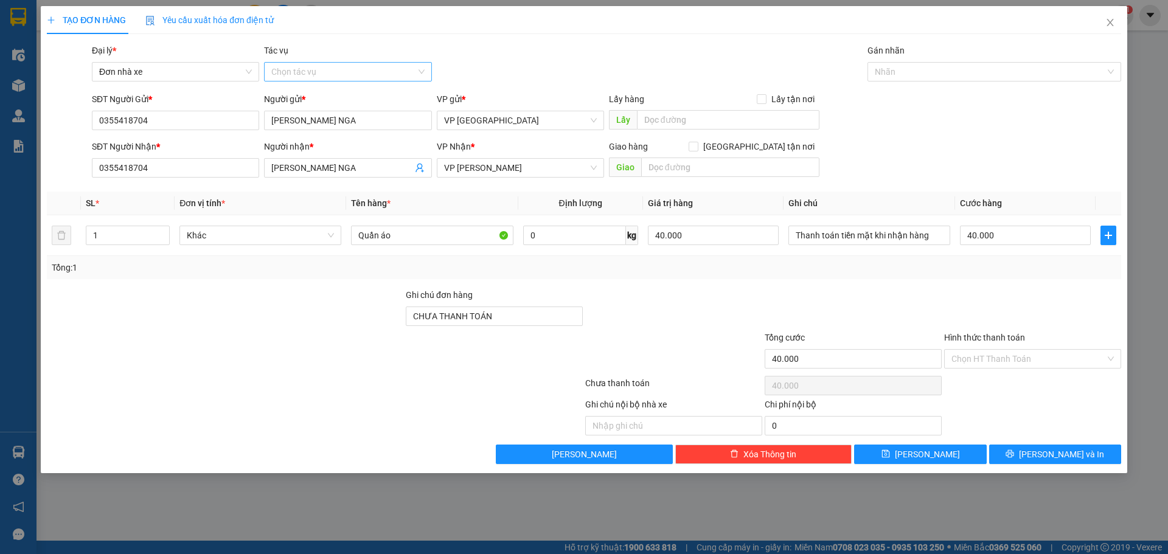
click at [321, 74] on input "Tác vụ" at bounding box center [343, 72] width 144 height 18
click at [308, 110] on div "Nhập hàng kho nhận" at bounding box center [347, 115] width 153 height 13
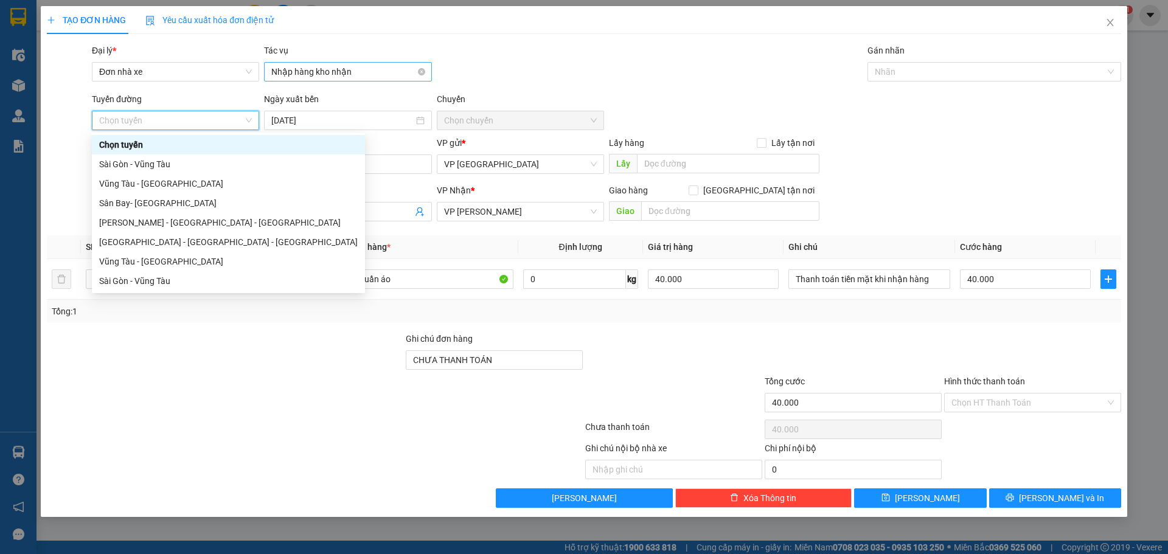
click at [343, 72] on span "Nhập hàng kho nhận" at bounding box center [347, 72] width 153 height 18
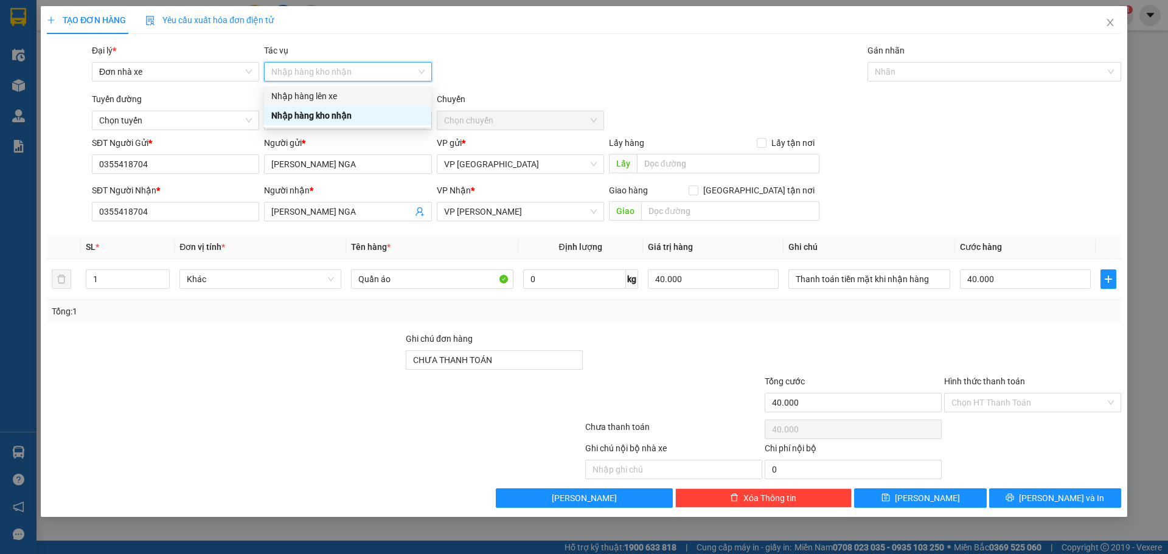
click at [330, 97] on div "Nhập hàng lên xe" at bounding box center [347, 95] width 153 height 13
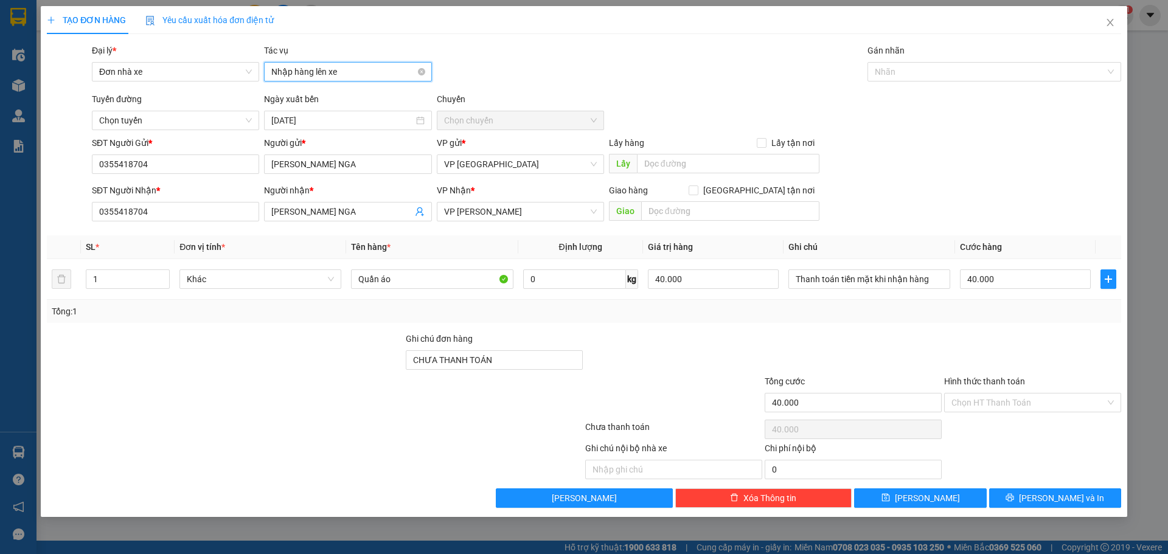
click at [315, 77] on span "Nhập hàng lên xe" at bounding box center [347, 72] width 153 height 18
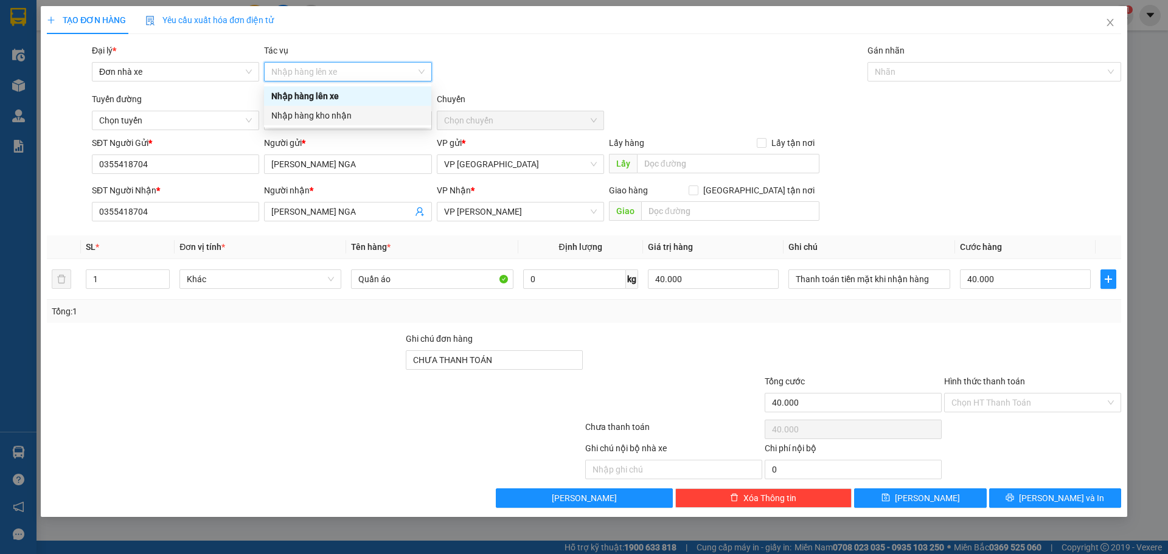
click at [306, 111] on div "Nhập hàng kho nhận" at bounding box center [347, 115] width 153 height 13
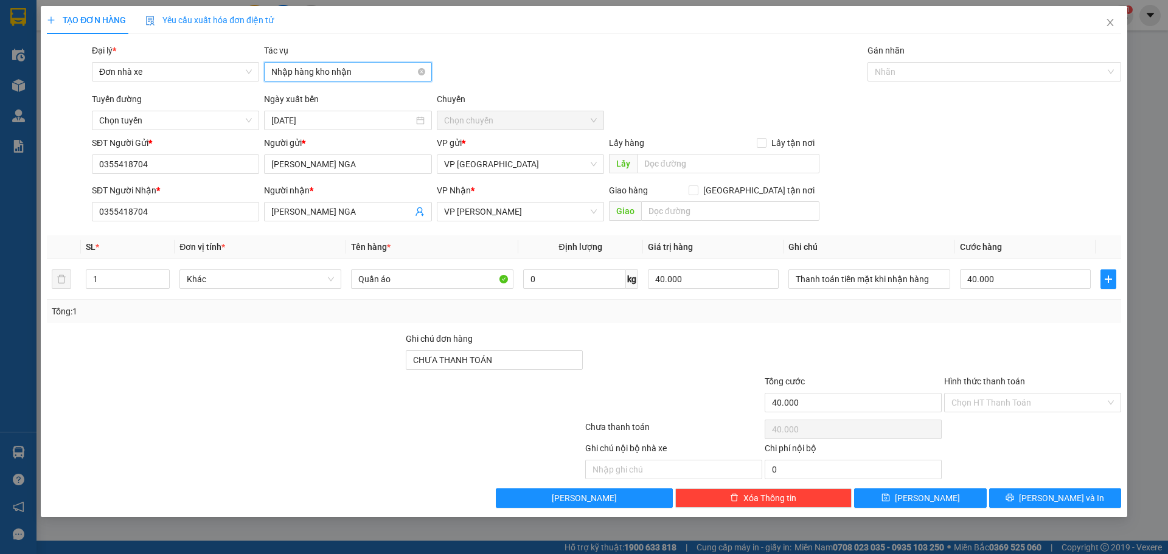
click at [297, 74] on span "Nhập hàng kho nhận" at bounding box center [347, 72] width 153 height 18
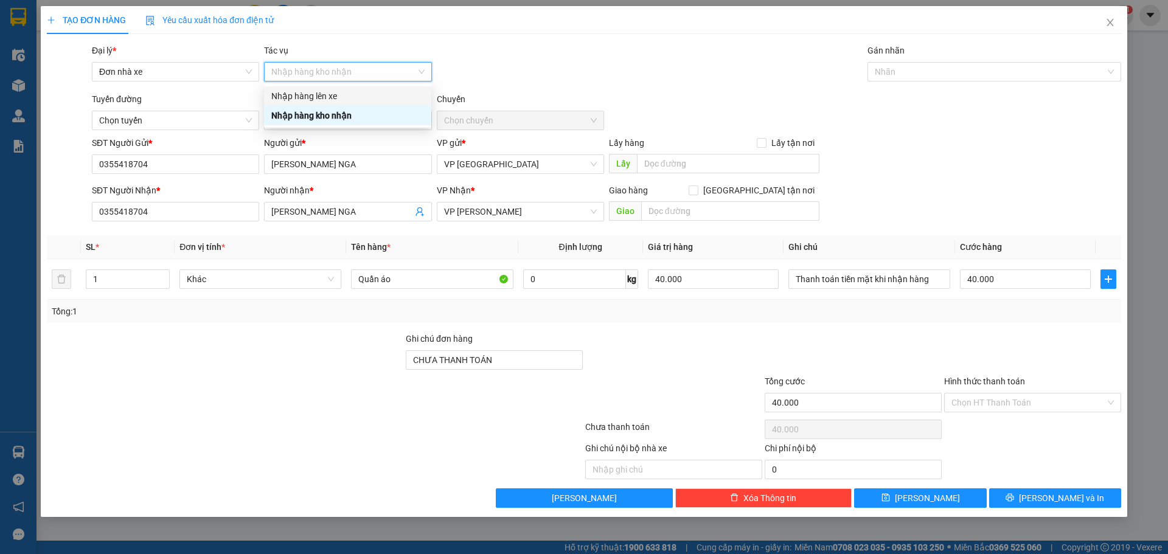
click at [332, 95] on div "Nhập hàng lên xe" at bounding box center [347, 95] width 153 height 13
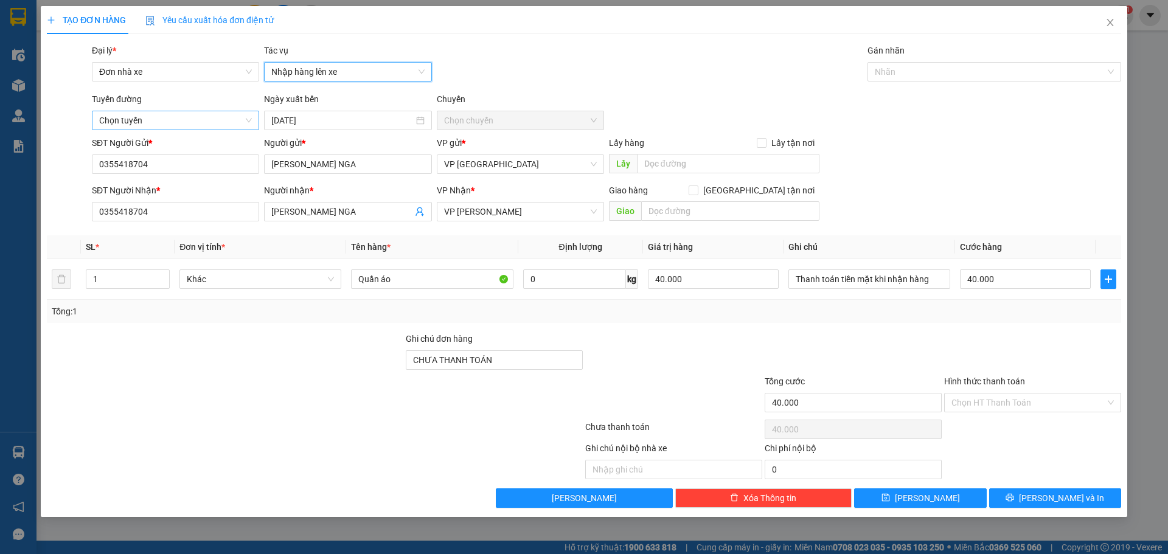
click at [207, 117] on span "Chọn tuyến" at bounding box center [175, 120] width 153 height 18
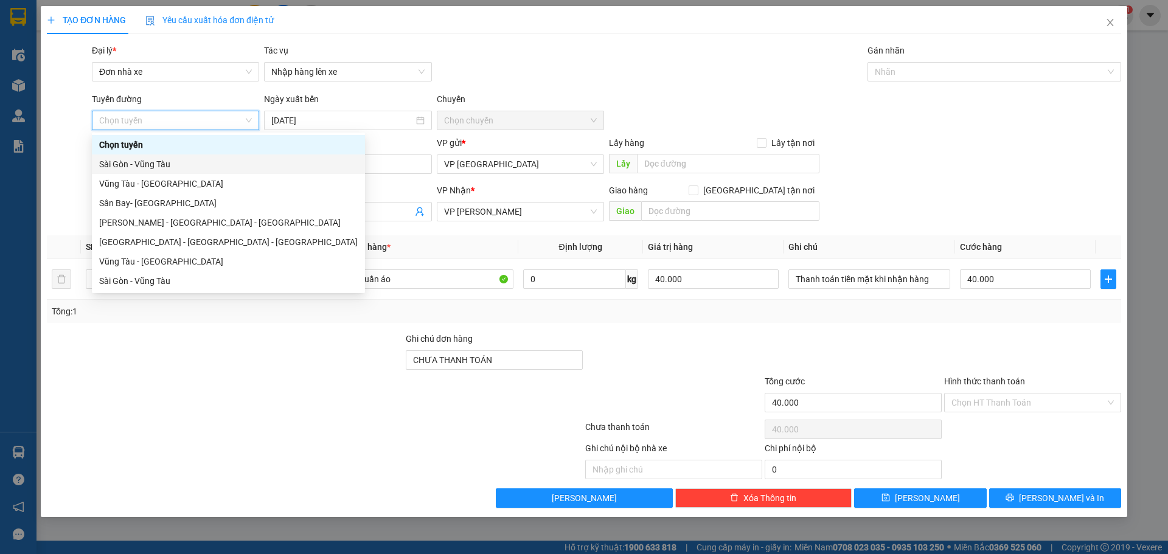
click at [163, 162] on div "Sài Gòn - Vũng Tàu" at bounding box center [228, 164] width 259 height 13
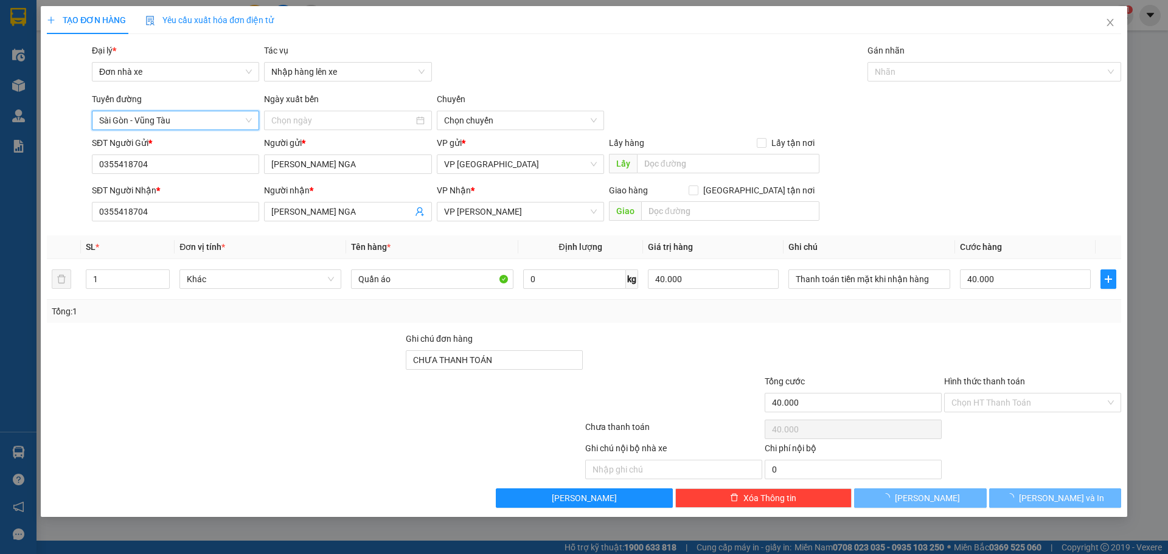
type input "[DATE]"
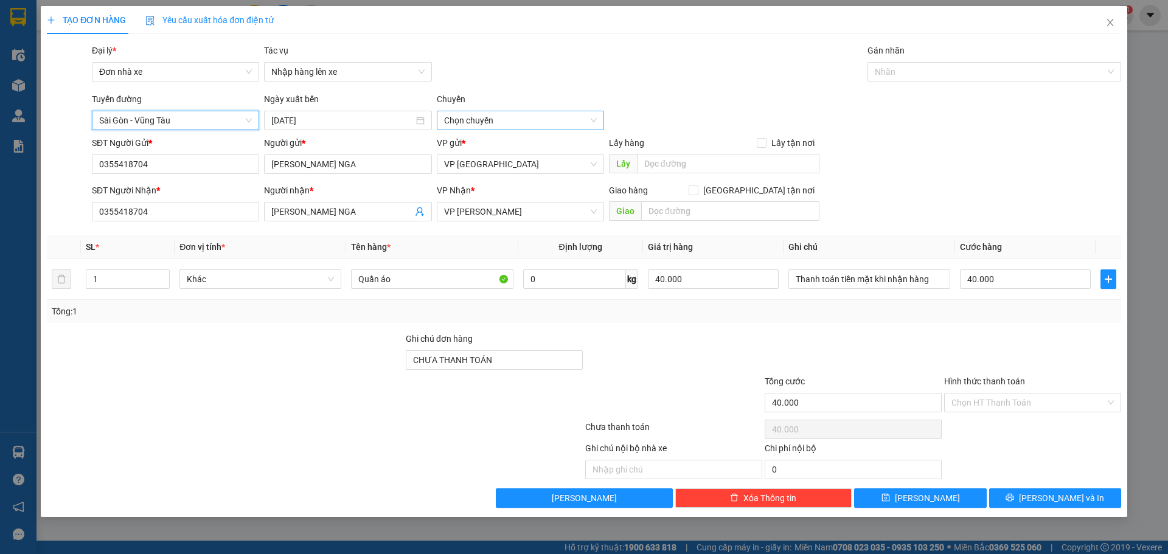
click at [510, 116] on span "Chọn chuyến" at bounding box center [520, 120] width 153 height 18
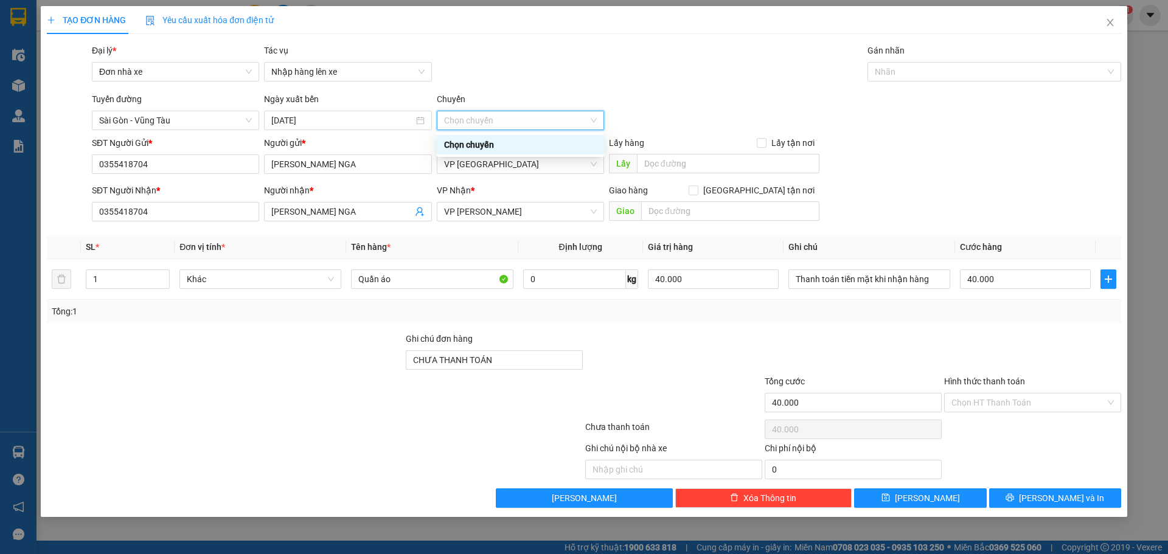
click at [497, 142] on div "Chọn chuyến" at bounding box center [520, 144] width 153 height 13
click at [537, 127] on span "Chọn chuyến" at bounding box center [520, 120] width 153 height 18
click at [516, 139] on div "Chọn chuyến" at bounding box center [520, 144] width 153 height 13
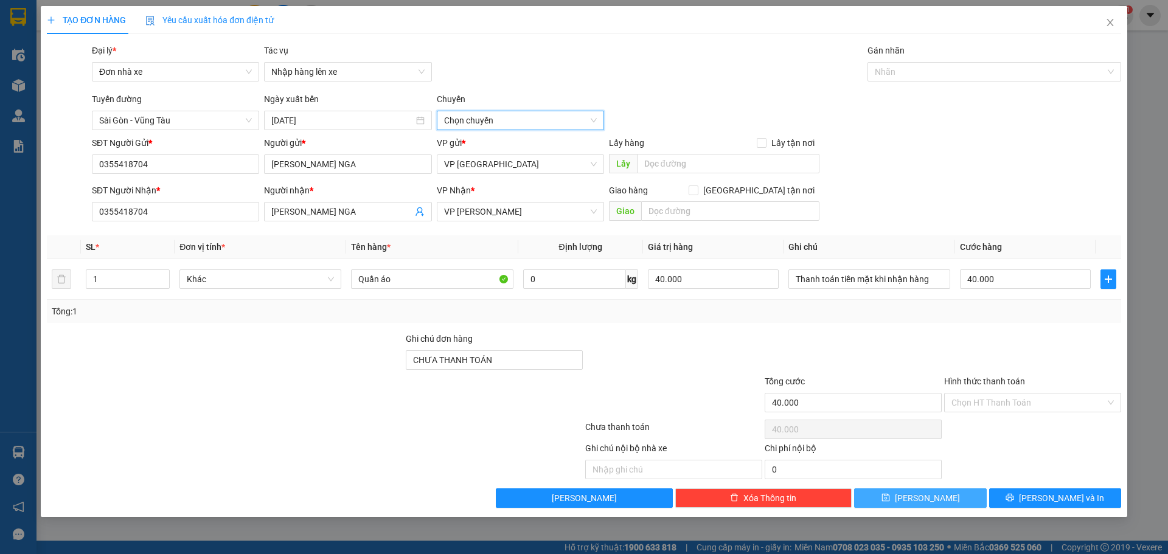
click at [901, 492] on button "Lưu" at bounding box center [920, 498] width 132 height 19
click at [513, 123] on span "Chọn chuyến" at bounding box center [520, 120] width 153 height 18
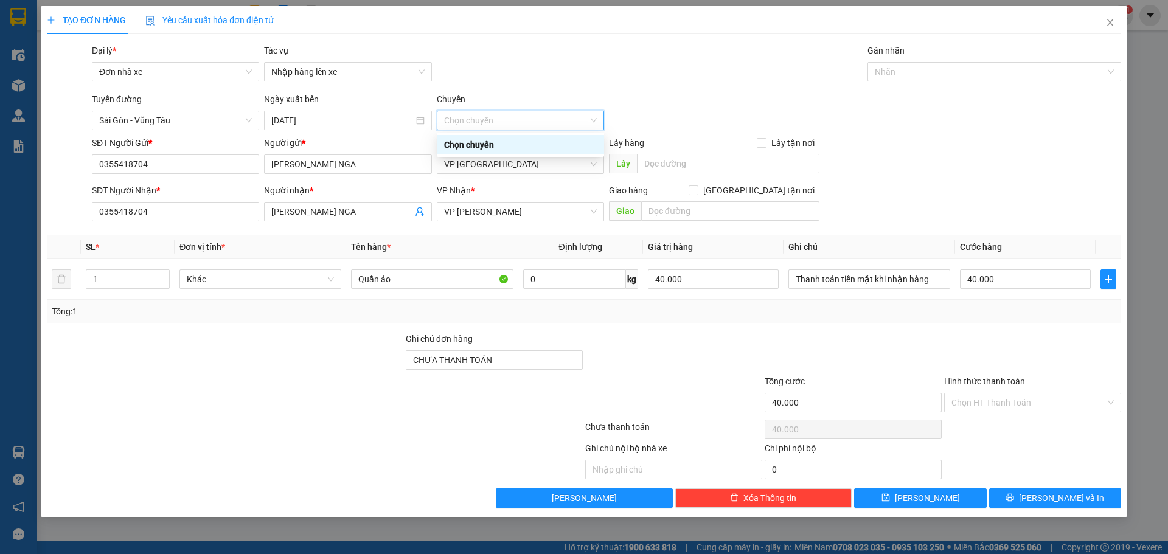
click at [477, 142] on div "Chọn chuyến" at bounding box center [520, 144] width 153 height 13
click at [168, 119] on span "Sài Gòn - Vũng Tàu" at bounding box center [175, 120] width 153 height 18
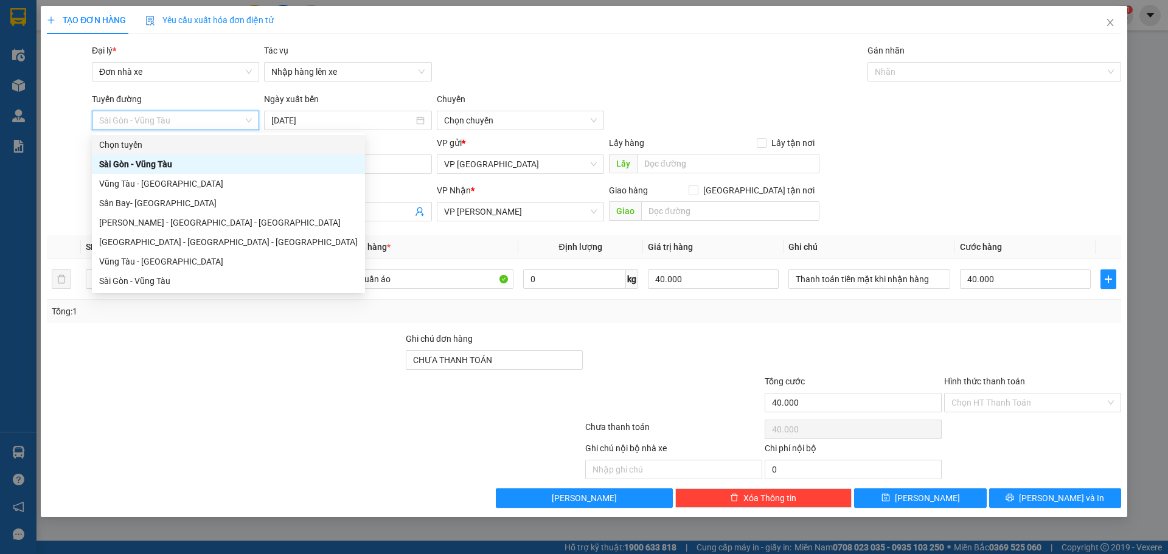
click at [161, 143] on div "Chọn tuyến" at bounding box center [228, 144] width 259 height 13
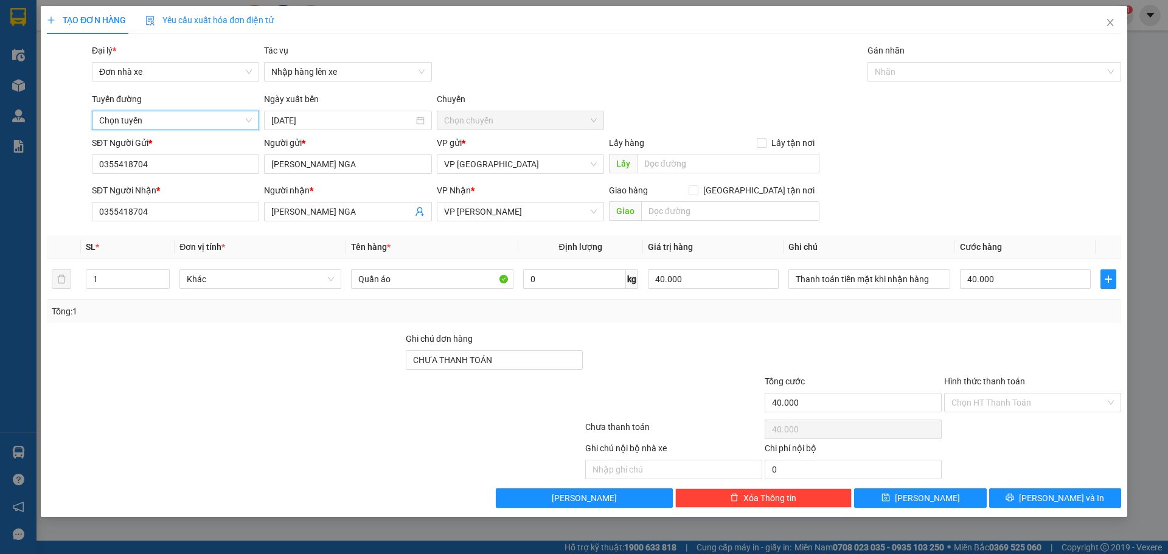
click at [182, 122] on span "Chọn tuyến" at bounding box center [175, 120] width 153 height 18
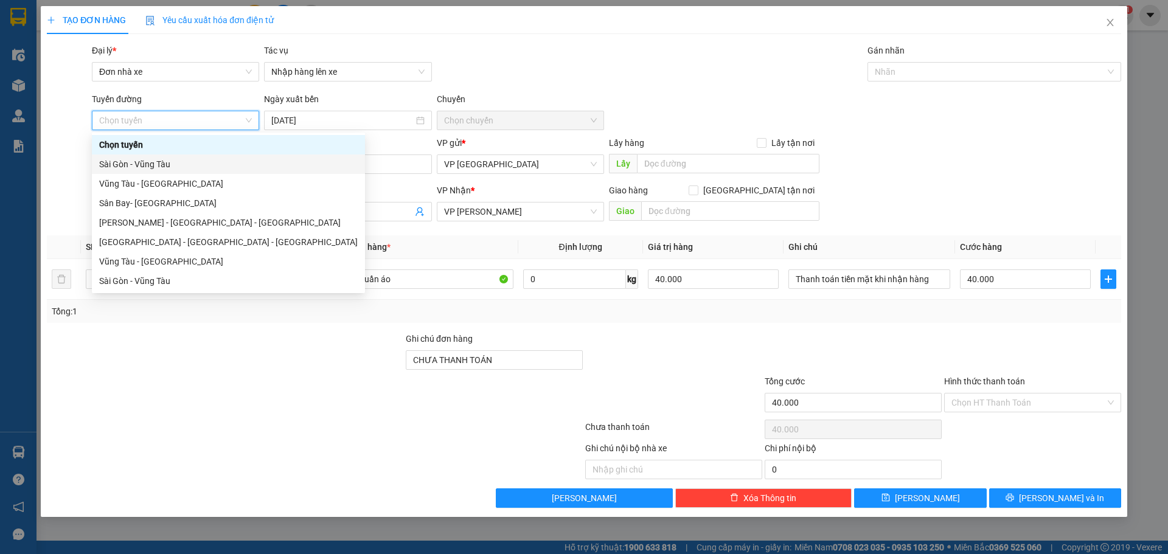
click at [155, 161] on div "Sài Gòn - Vũng Tàu" at bounding box center [228, 164] width 259 height 13
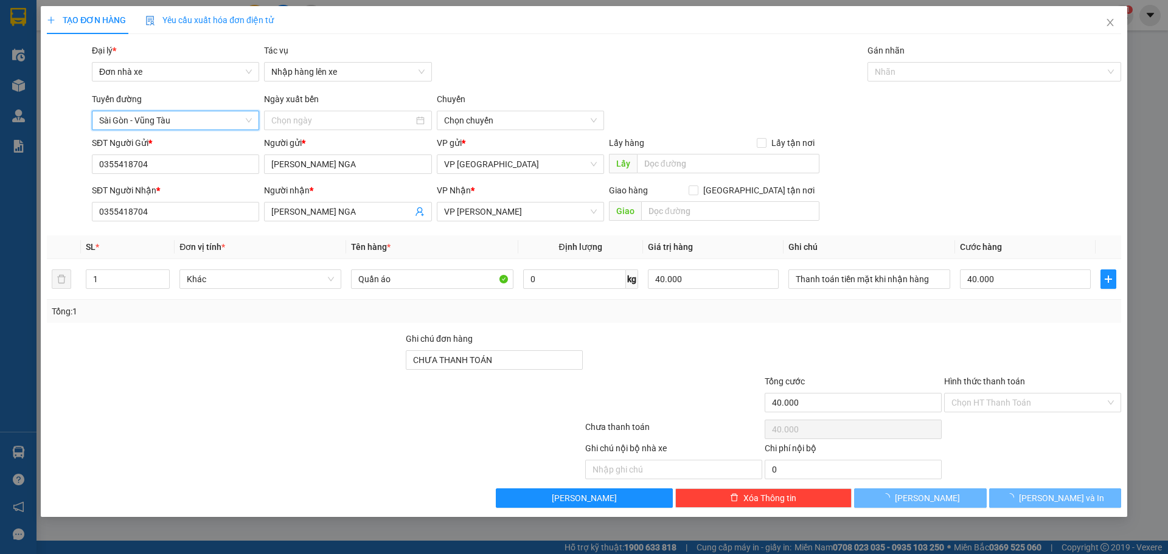
type input "[DATE]"
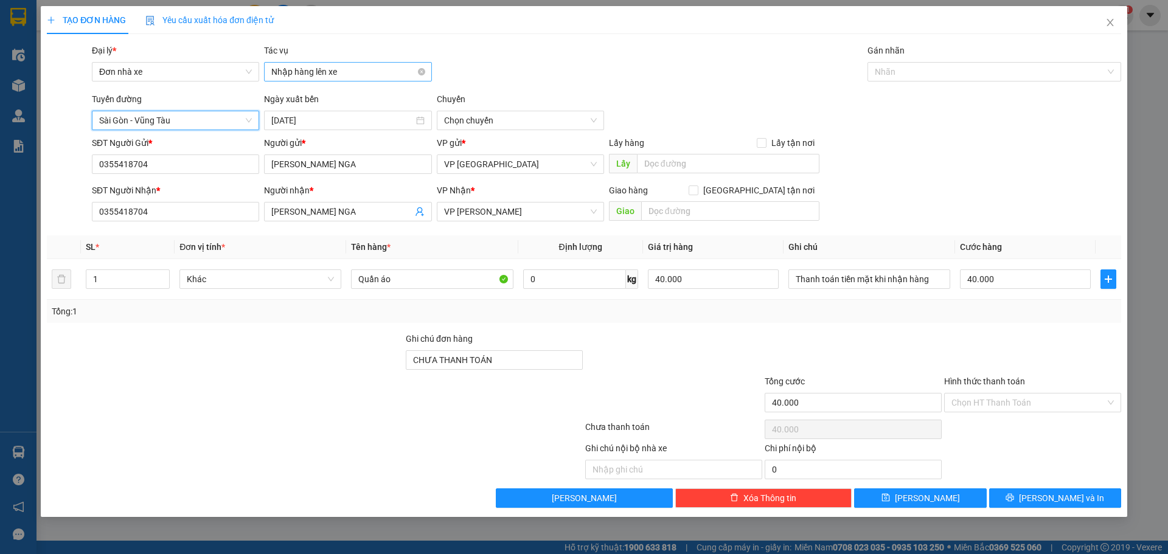
click at [314, 69] on span "Nhập hàng lên xe" at bounding box center [347, 72] width 153 height 18
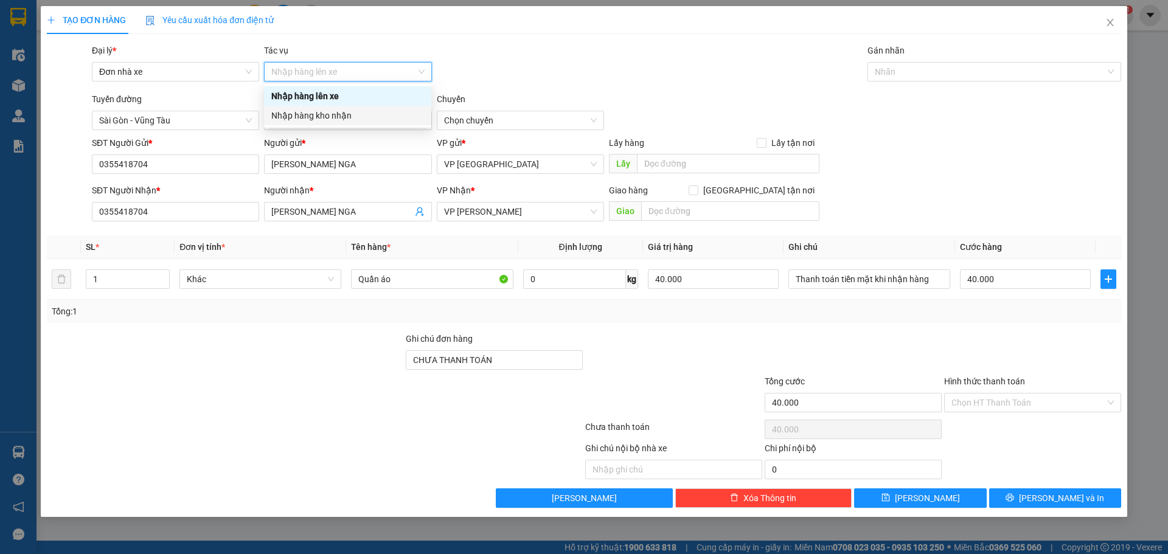
click at [294, 114] on div "Nhập hàng kho nhận" at bounding box center [347, 115] width 153 height 13
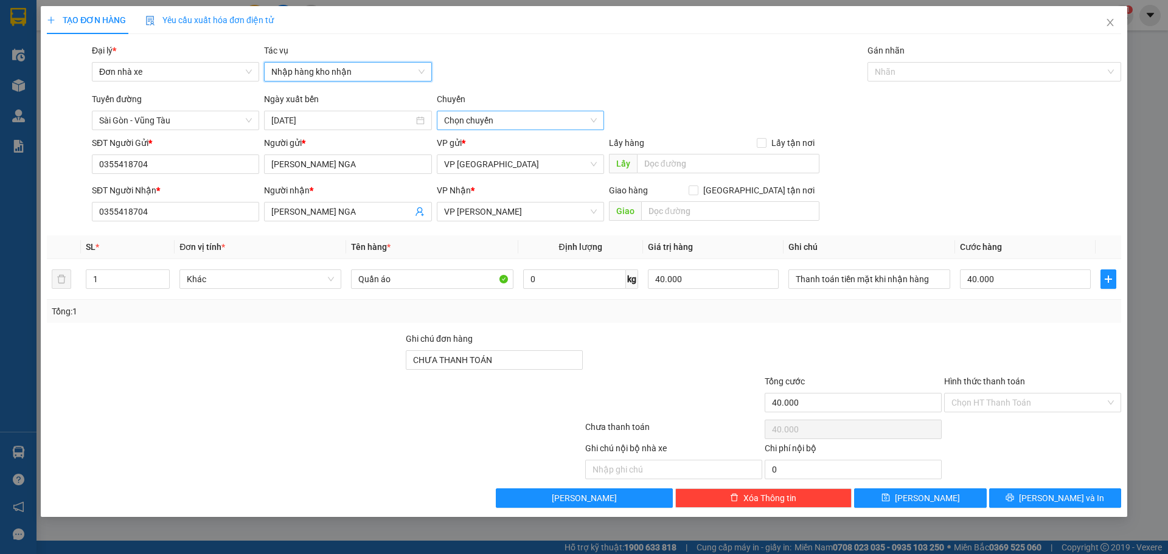
click at [487, 117] on span "Chọn chuyến" at bounding box center [520, 120] width 153 height 18
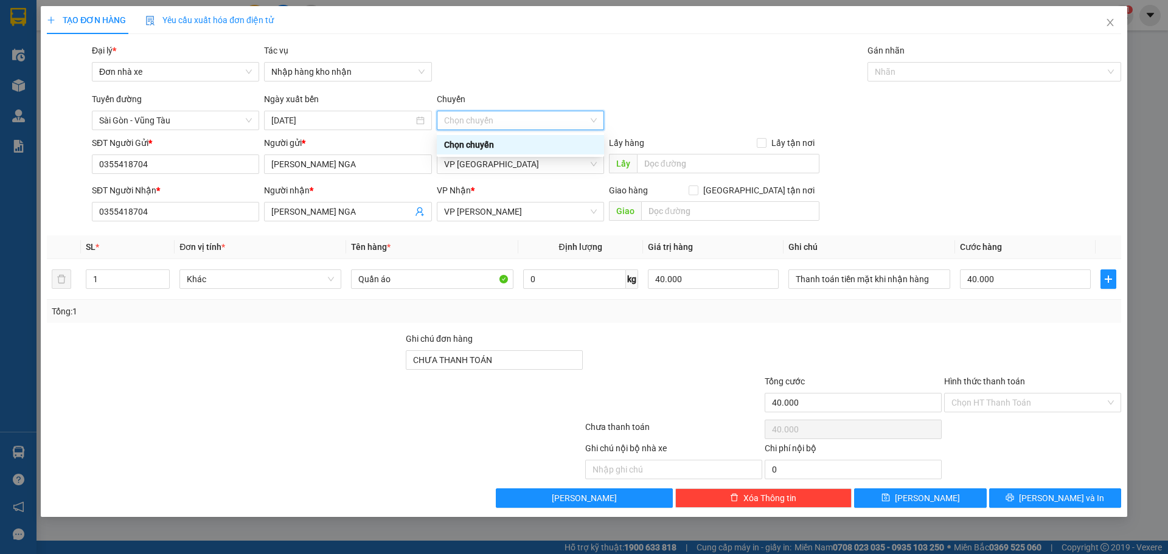
click at [485, 144] on div "Chọn chuyến" at bounding box center [520, 144] width 153 height 13
click at [504, 128] on span "Chọn chuyến" at bounding box center [520, 120] width 153 height 18
click at [486, 138] on div "Chọn chuyến" at bounding box center [520, 144] width 153 height 13
click at [374, 72] on span "Nhập hàng kho nhận" at bounding box center [347, 72] width 153 height 18
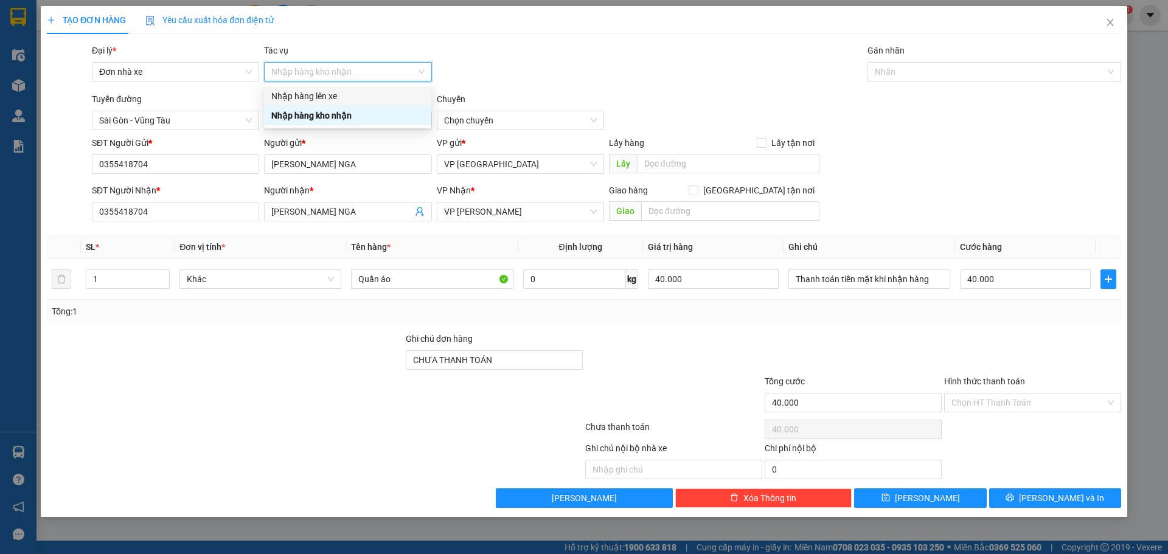
click at [355, 92] on div "Nhập hàng lên xe" at bounding box center [347, 95] width 153 height 13
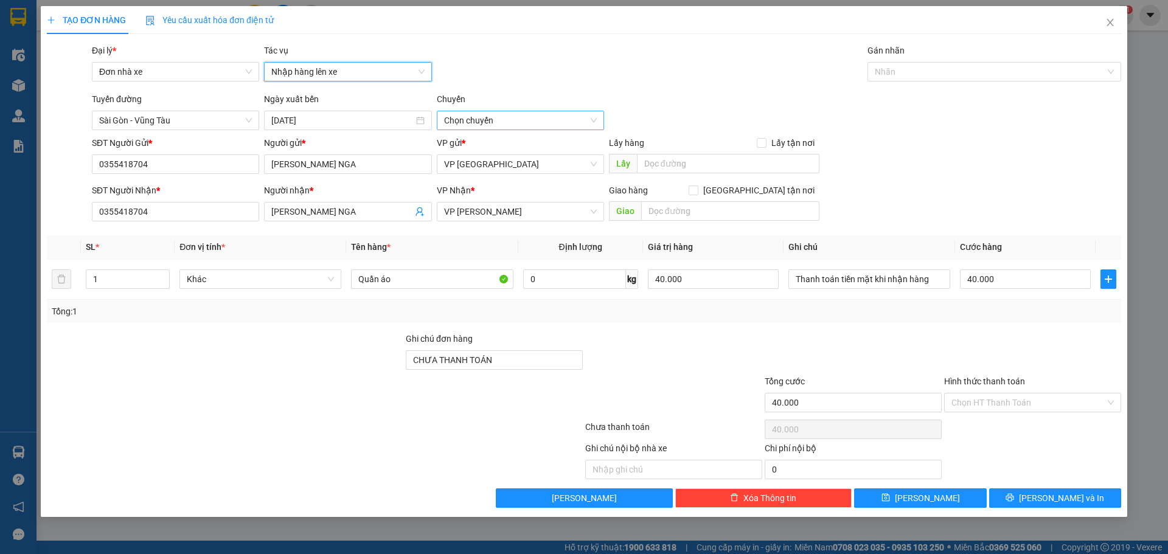
click at [487, 112] on span "Chọn chuyến" at bounding box center [520, 120] width 153 height 18
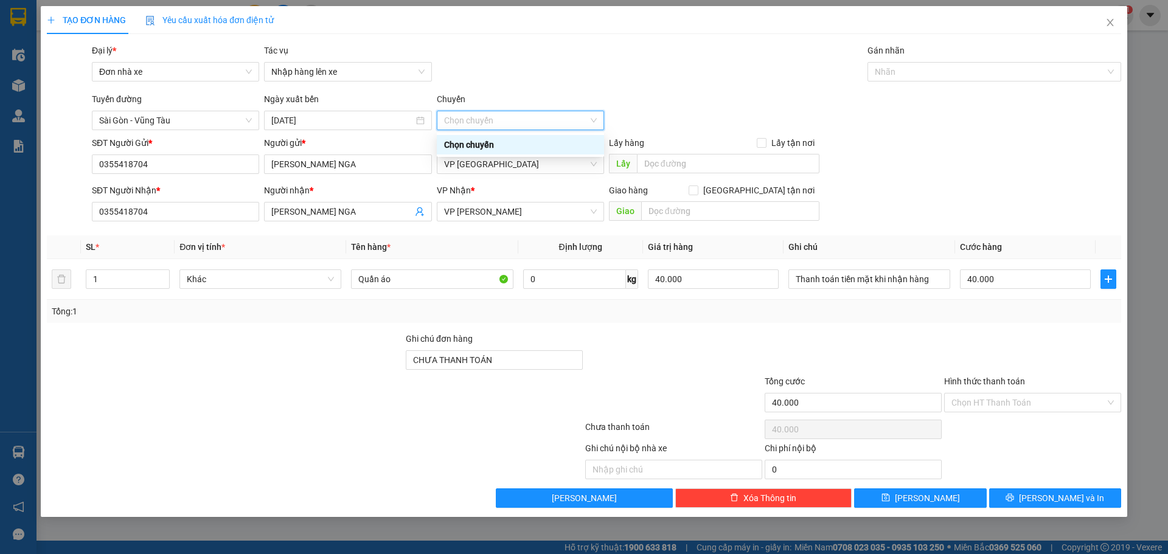
click at [473, 141] on div "Chọn chuyến" at bounding box center [520, 144] width 153 height 13
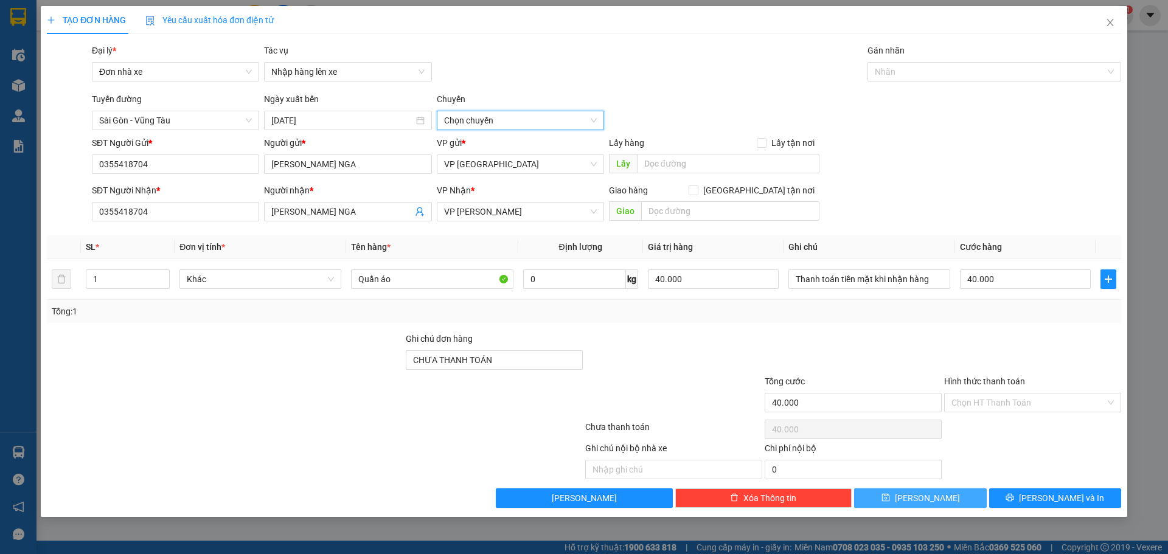
click at [936, 493] on button "Lưu" at bounding box center [920, 498] width 132 height 19
click at [171, 116] on span "Sài Gòn - Vũng Tàu" at bounding box center [175, 120] width 153 height 18
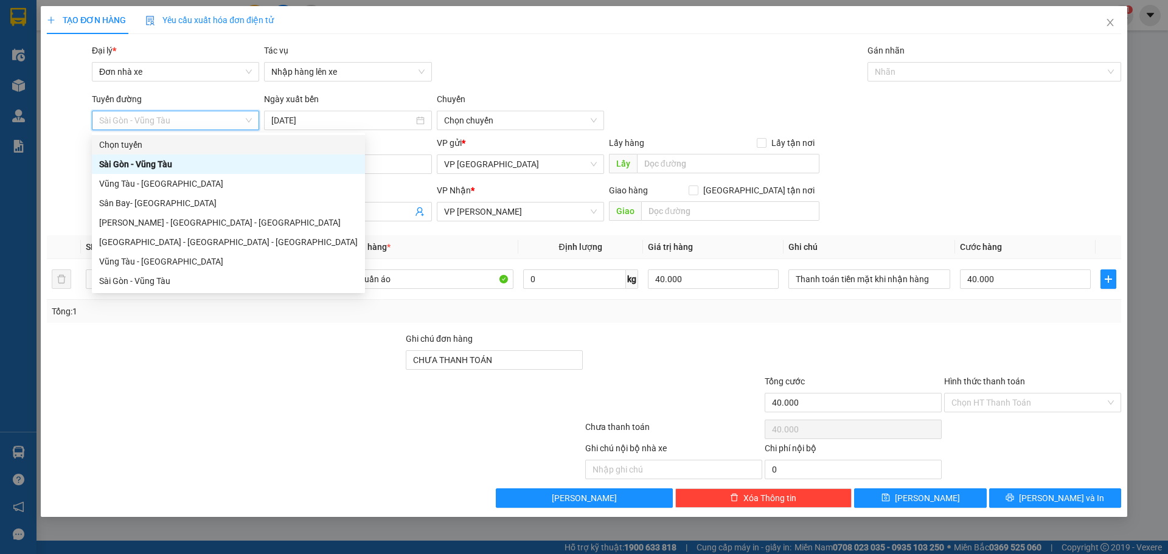
click at [125, 139] on div "Chọn tuyến" at bounding box center [228, 144] width 259 height 13
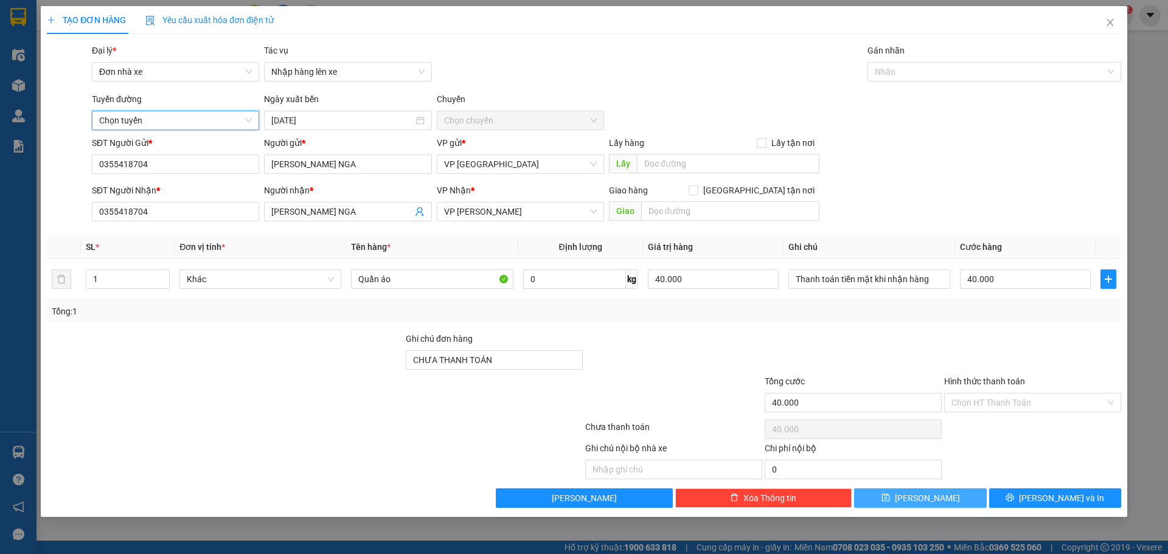
click at [899, 500] on button "Lưu" at bounding box center [920, 498] width 132 height 19
click at [241, 77] on span "Đơn nhà xe" at bounding box center [175, 72] width 153 height 18
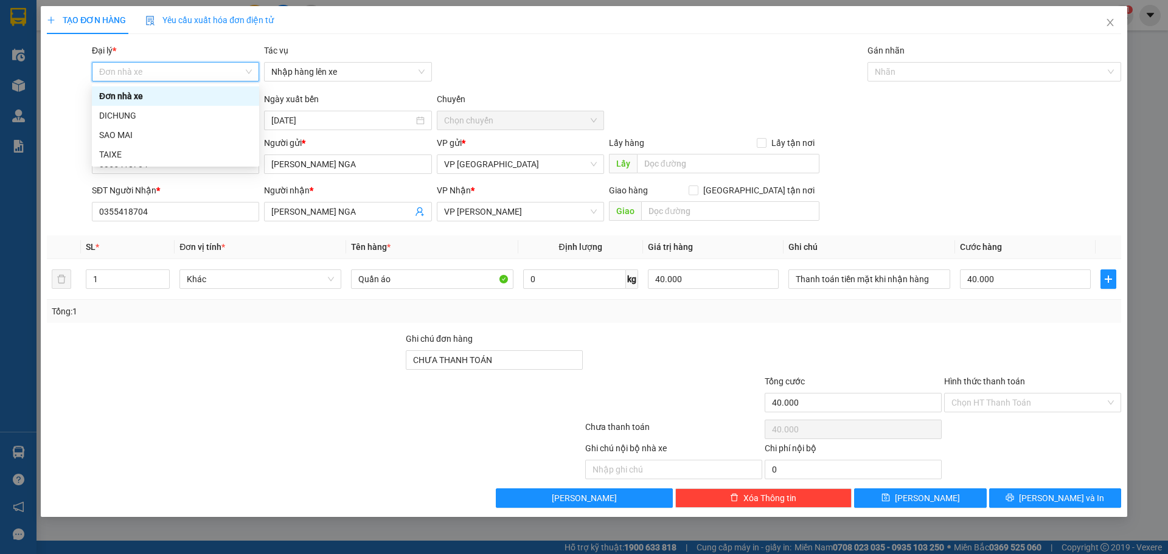
click at [375, 49] on div "Tác vụ" at bounding box center [347, 53] width 167 height 18
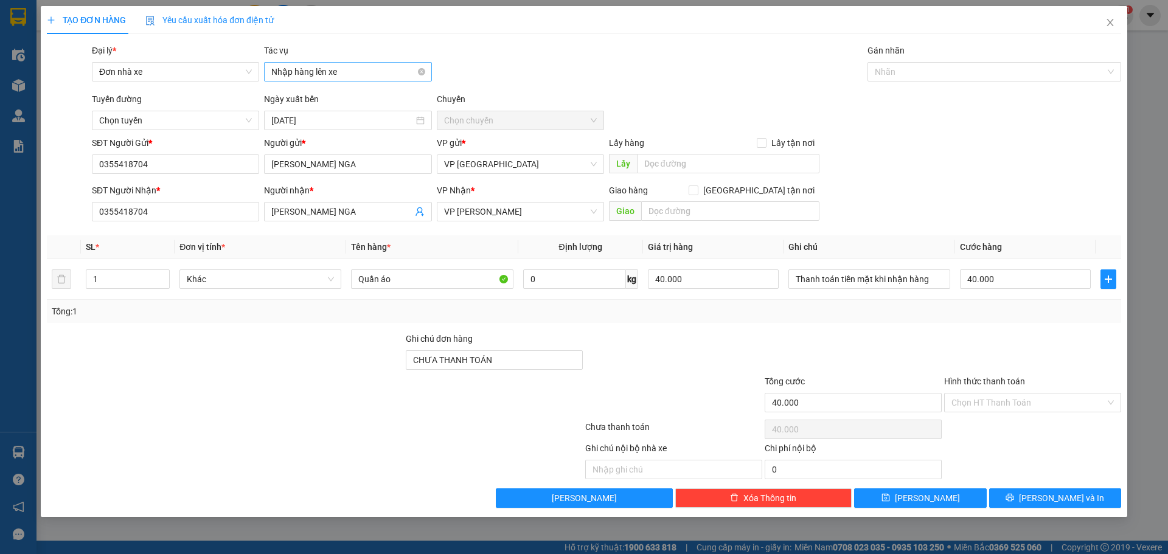
click at [336, 67] on span "Nhập hàng lên xe" at bounding box center [347, 72] width 153 height 18
click at [340, 91] on div "Nhập hàng lên xe" at bounding box center [347, 95] width 153 height 13
click at [697, 161] on input "text" at bounding box center [728, 163] width 183 height 19
click at [902, 492] on button "Lưu" at bounding box center [920, 498] width 132 height 19
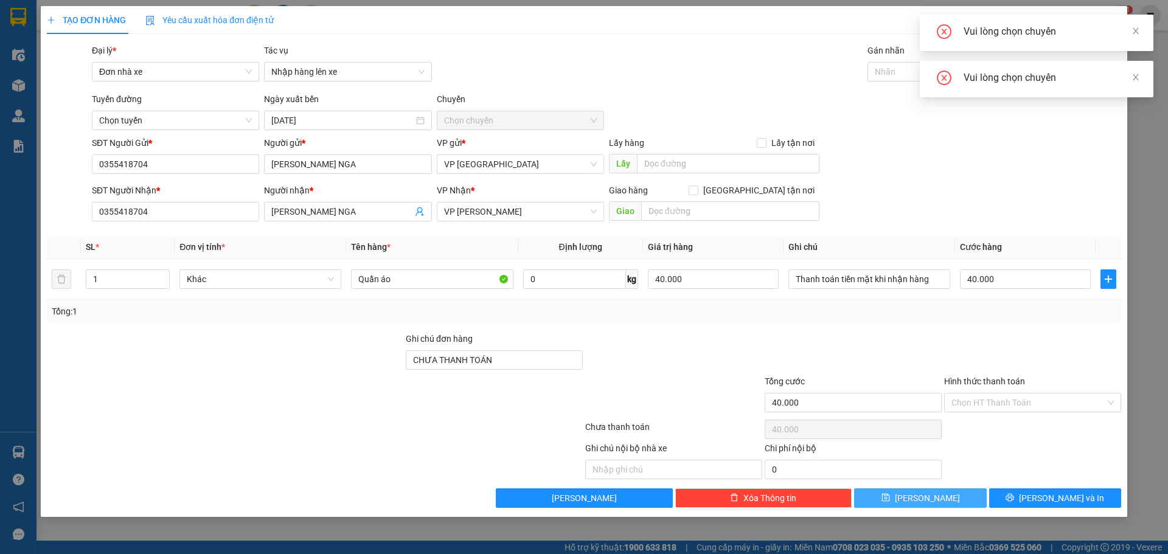
click at [902, 492] on button "Lưu" at bounding box center [920, 498] width 132 height 19
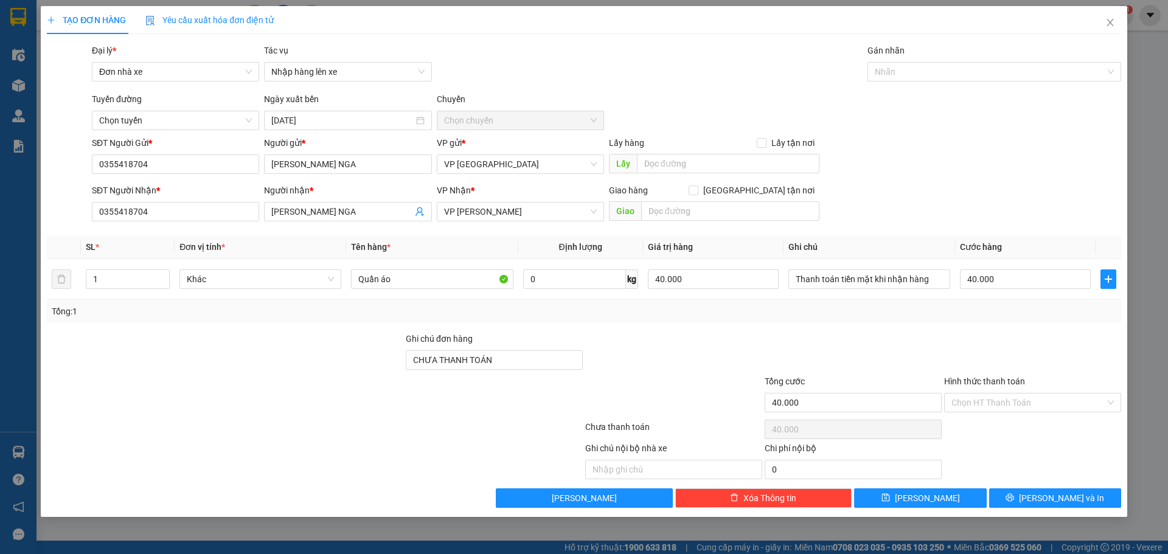
click at [523, 394] on div at bounding box center [494, 396] width 179 height 43
click at [55, 17] on icon "plus" at bounding box center [51, 20] width 9 height 9
click at [48, 21] on icon "plus" at bounding box center [51, 20] width 9 height 9
click at [298, 76] on span "Nhập hàng lên xe" at bounding box center [347, 72] width 153 height 18
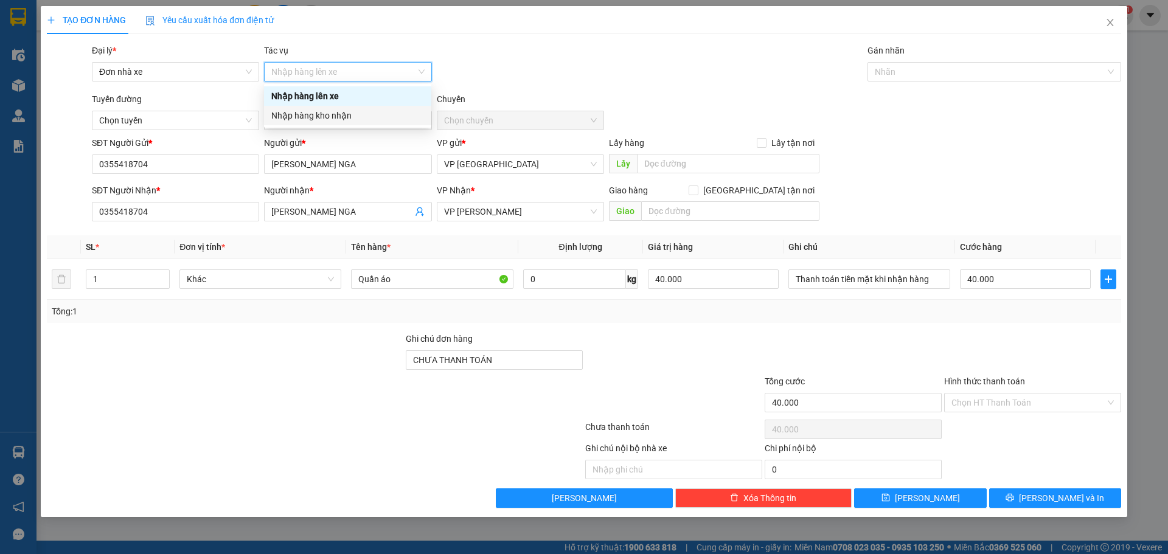
click at [304, 114] on div "Nhập hàng kho nhận" at bounding box center [347, 115] width 153 height 13
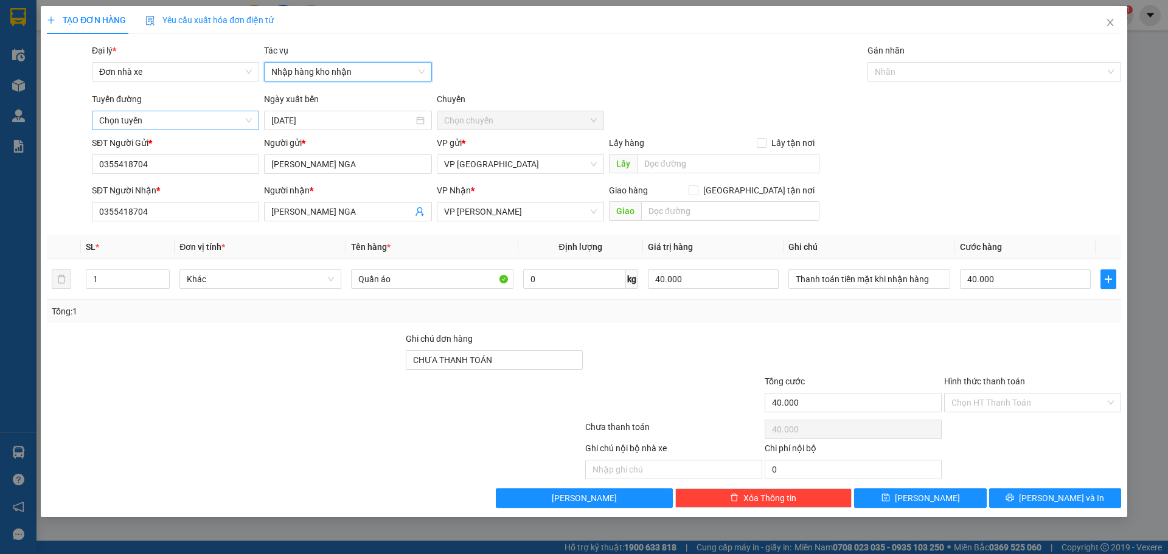
click at [179, 121] on span "Chọn tuyến" at bounding box center [175, 120] width 153 height 18
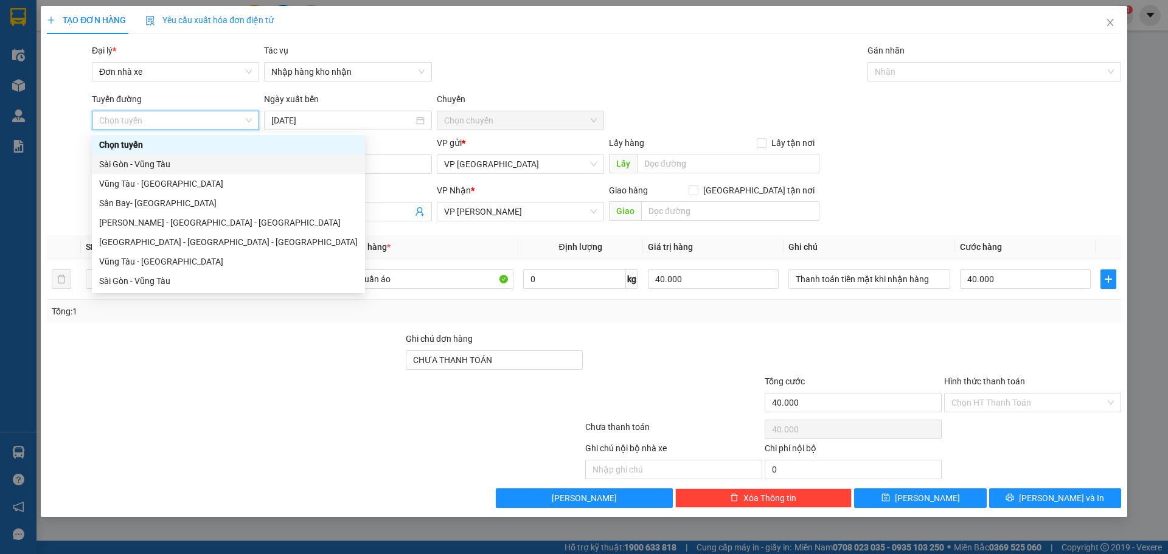
click at [157, 162] on div "Sài Gòn - Vũng Tàu" at bounding box center [228, 164] width 259 height 13
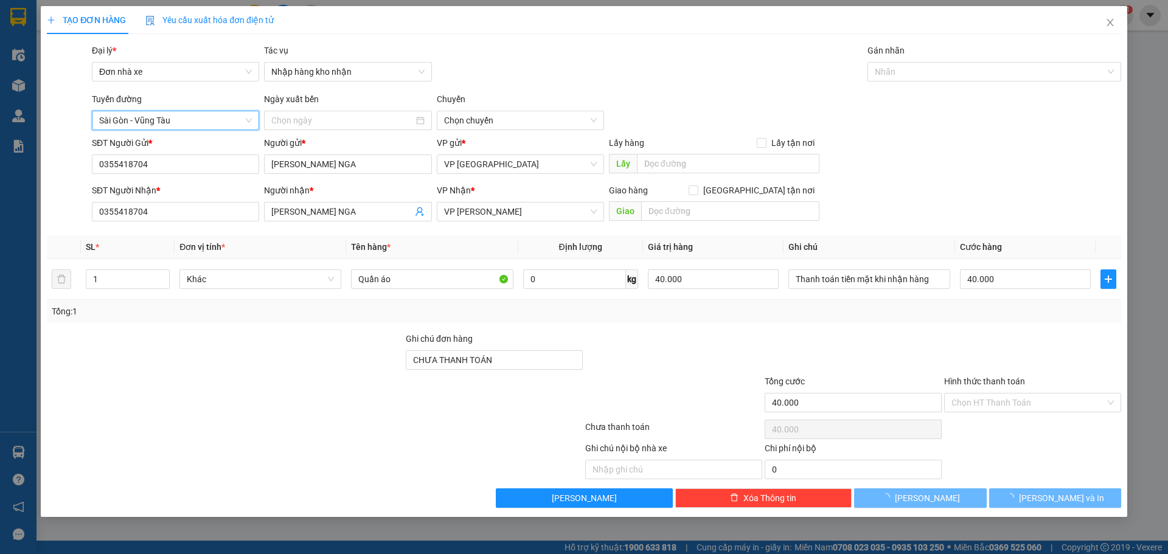
type input "[DATE]"
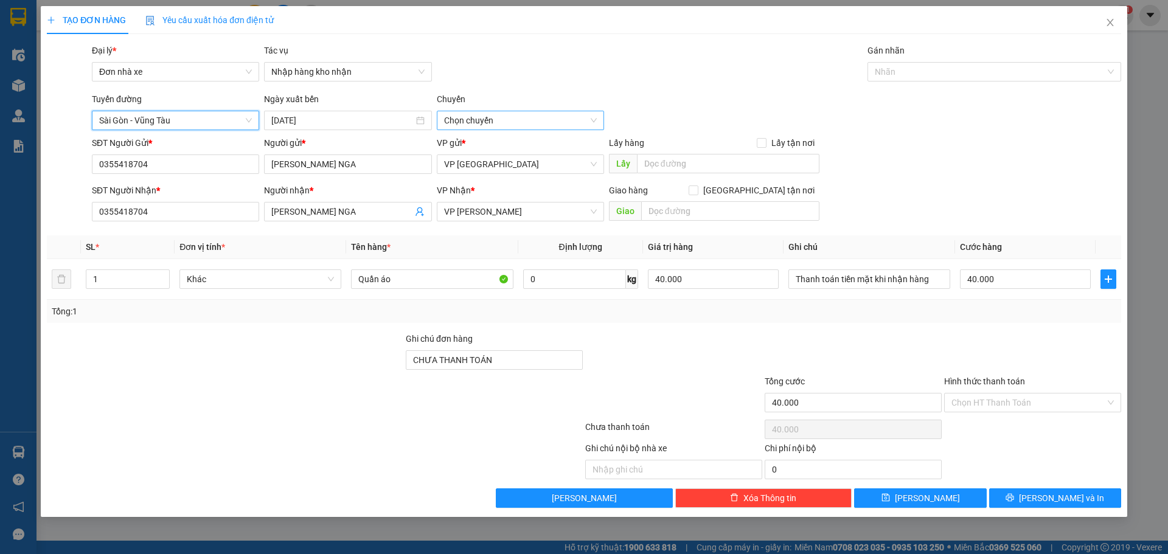
click at [481, 113] on span "Chọn chuyến" at bounding box center [520, 120] width 153 height 18
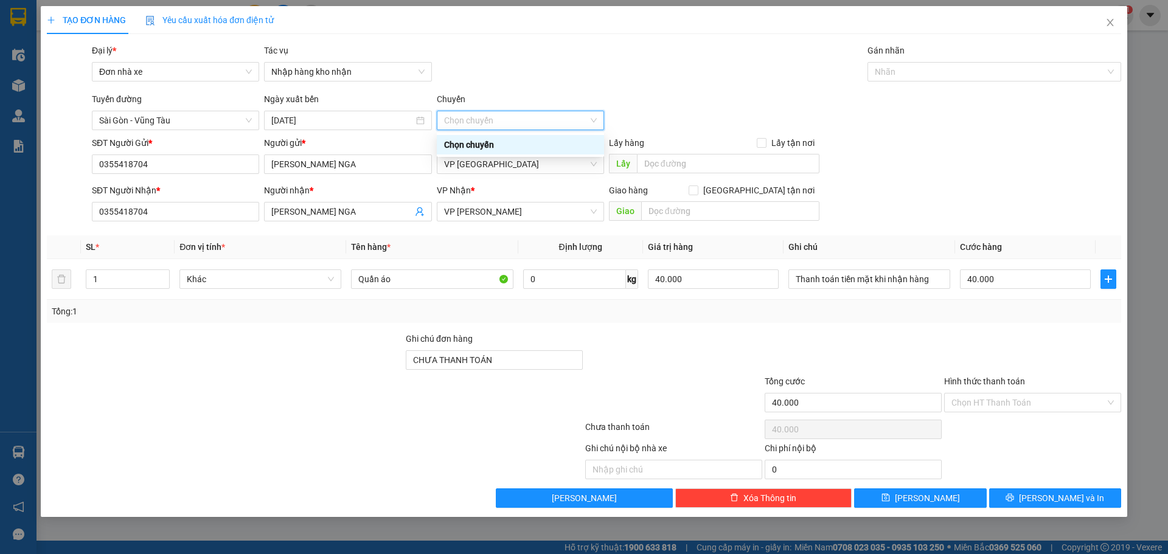
click at [464, 138] on div "Chọn chuyến" at bounding box center [520, 144] width 153 height 13
click at [593, 119] on span "Chọn chuyến" at bounding box center [520, 120] width 153 height 18
click at [570, 137] on div "Chọn chuyến" at bounding box center [520, 144] width 167 height 19
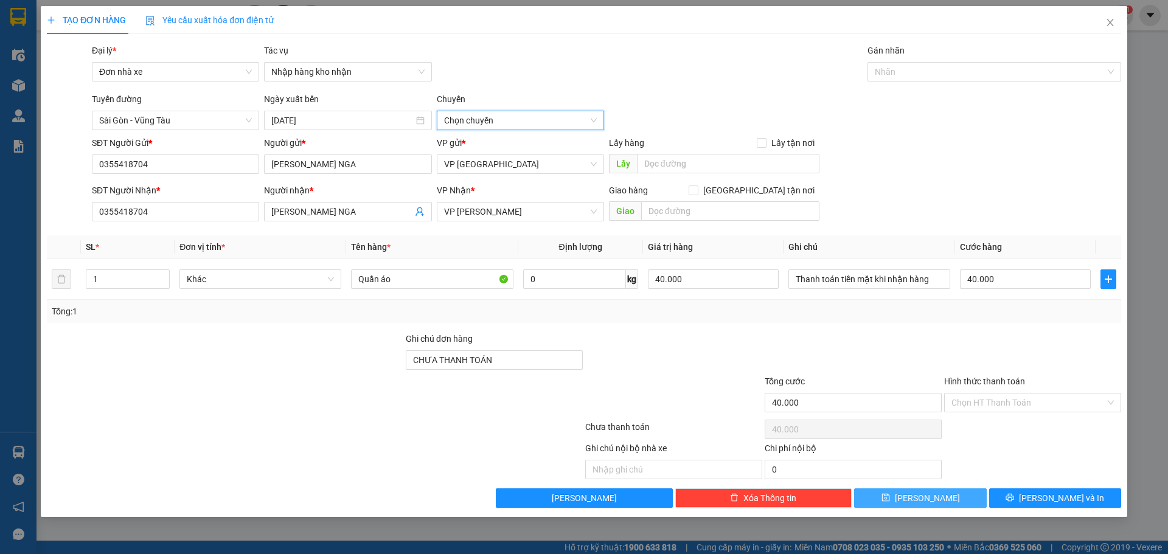
click at [958, 498] on button "Lưu" at bounding box center [920, 498] width 132 height 19
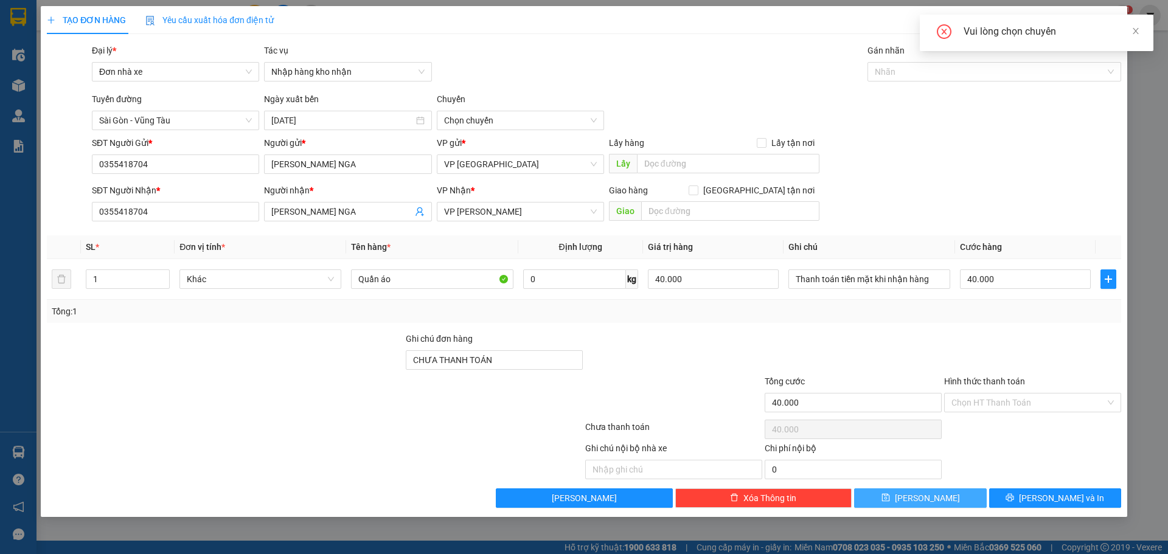
click at [958, 498] on button "Lưu" at bounding box center [920, 498] width 132 height 19
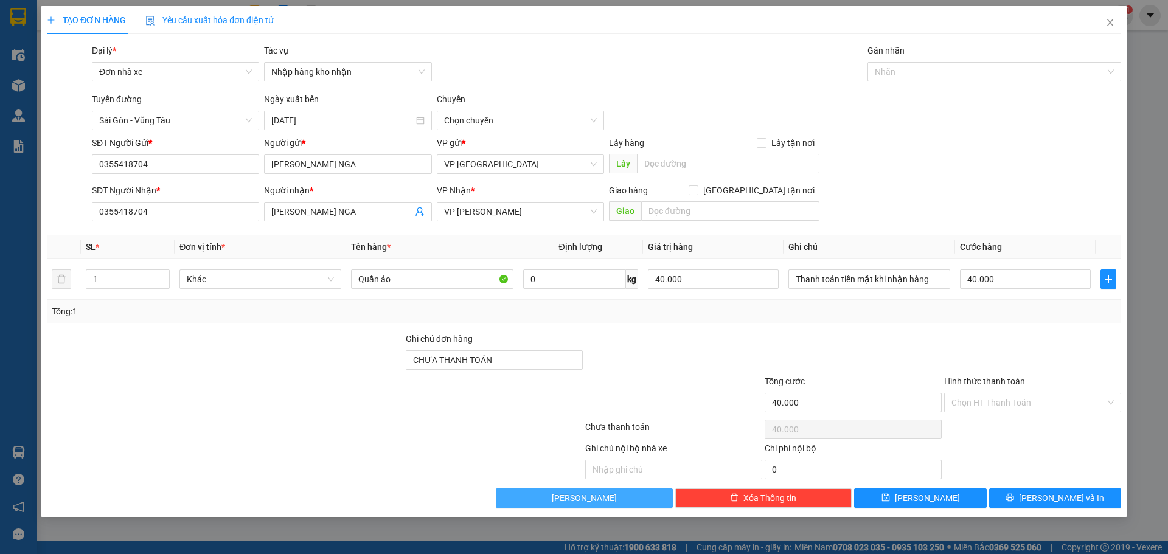
click at [618, 500] on button "Lưu nháp" at bounding box center [584, 498] width 177 height 19
click at [1109, 19] on icon "close" at bounding box center [1111, 23] width 10 height 10
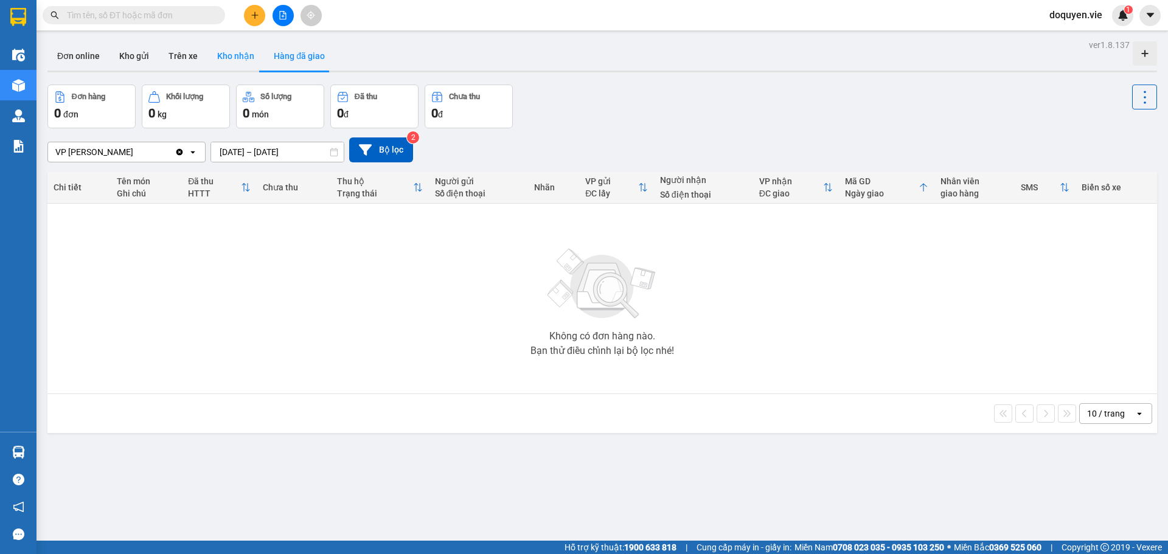
click at [235, 52] on button "Kho nhận" at bounding box center [235, 55] width 57 height 29
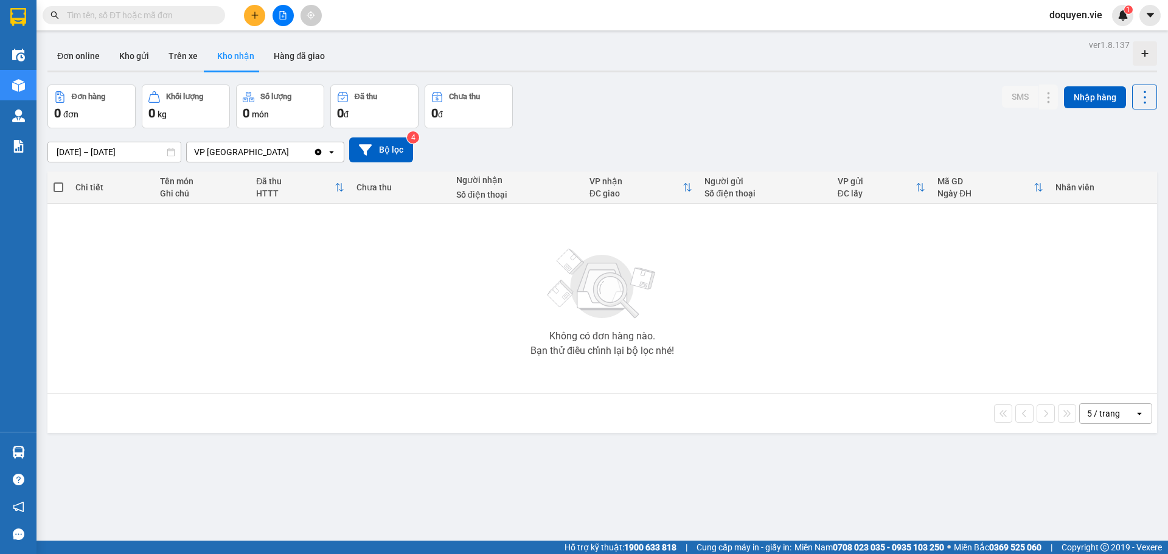
click at [305, 152] on div "VP [GEOGRAPHIC_DATA]" at bounding box center [250, 151] width 127 height 19
click at [245, 257] on div "Không có đơn hàng nào. Bạn thử điều chỉnh lại bộ lọc nhé!" at bounding box center [603, 298] width 1098 height 183
click at [369, 147] on icon at bounding box center [365, 149] width 13 height 11
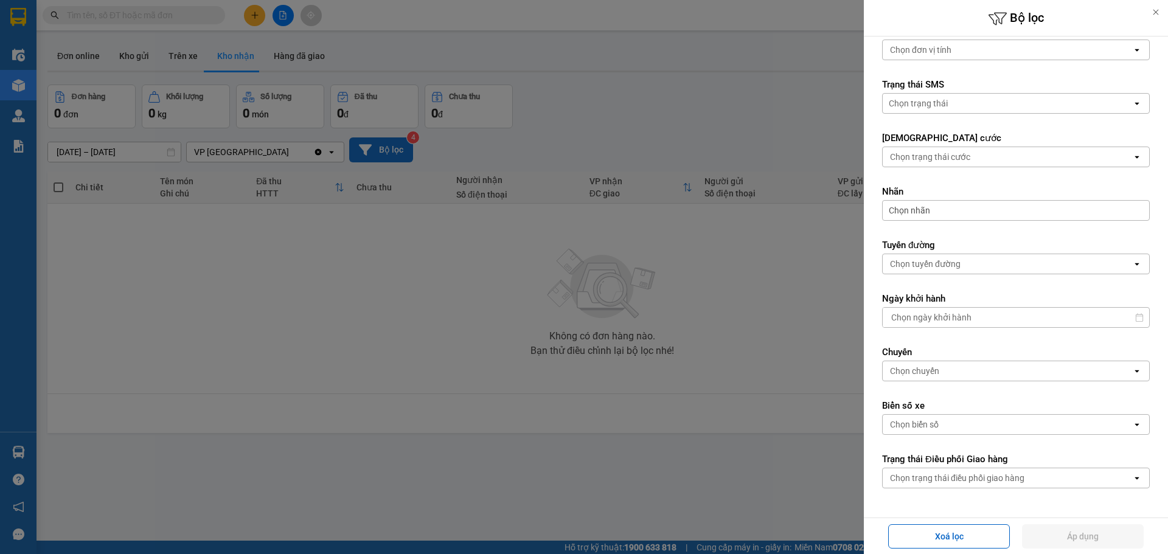
scroll to position [239, 0]
click at [977, 540] on button "Xoá lọc" at bounding box center [949, 536] width 122 height 24
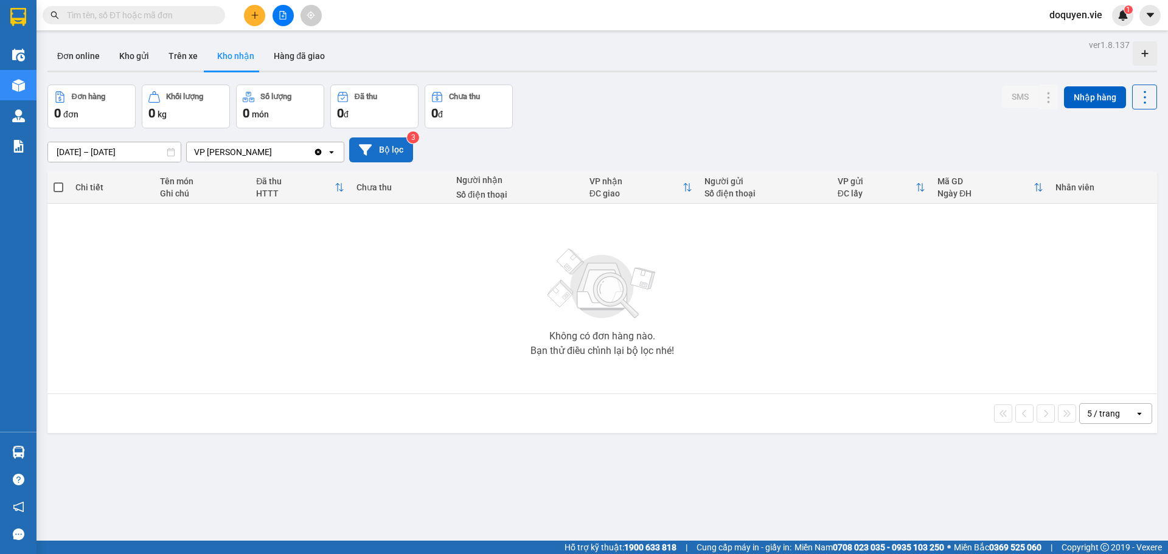
click at [397, 154] on button "Bộ lọc" at bounding box center [381, 150] width 64 height 25
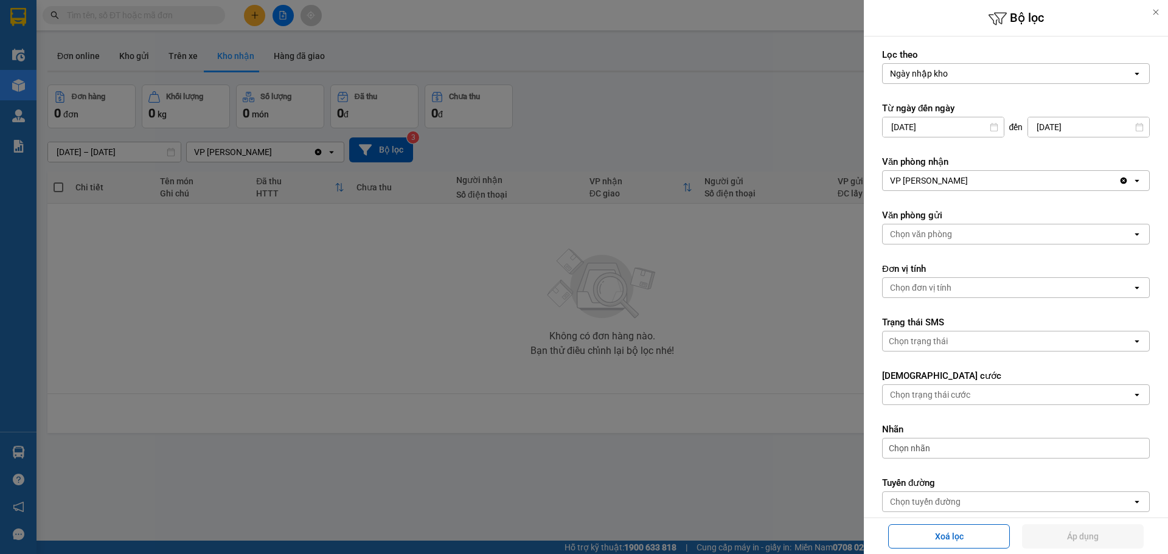
drag, startPoint x: 447, startPoint y: 299, endPoint x: 436, endPoint y: 259, distance: 42.2
click at [445, 283] on div at bounding box center [584, 277] width 1168 height 554
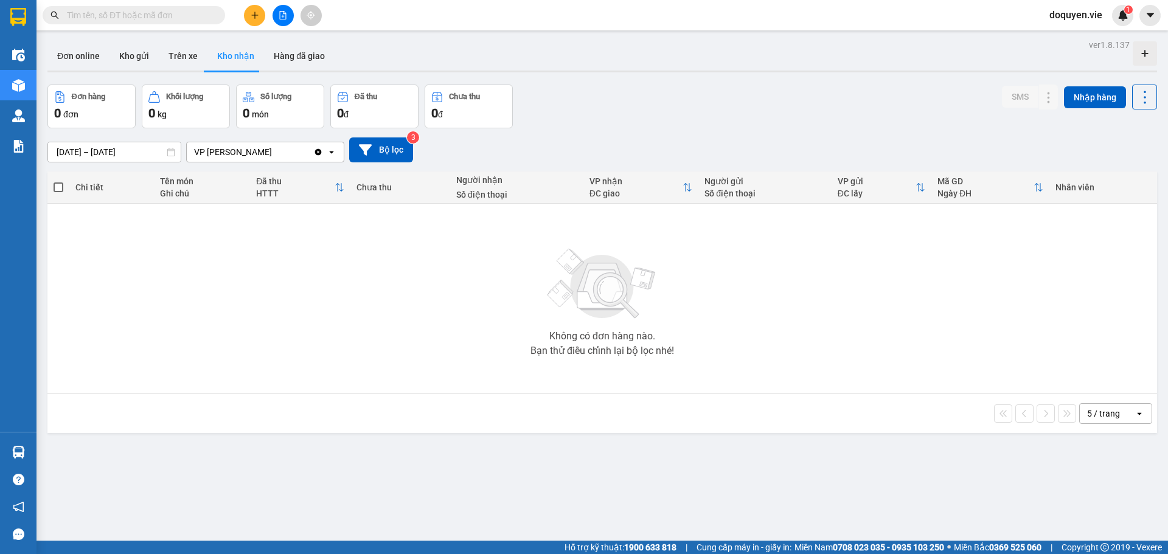
click at [289, 145] on div "VP [PERSON_NAME]" at bounding box center [250, 151] width 127 height 19
click at [249, 178] on div "VP [GEOGRAPHIC_DATA]" at bounding box center [265, 178] width 158 height 22
click at [386, 156] on button "Bộ lọc" at bounding box center [381, 150] width 64 height 25
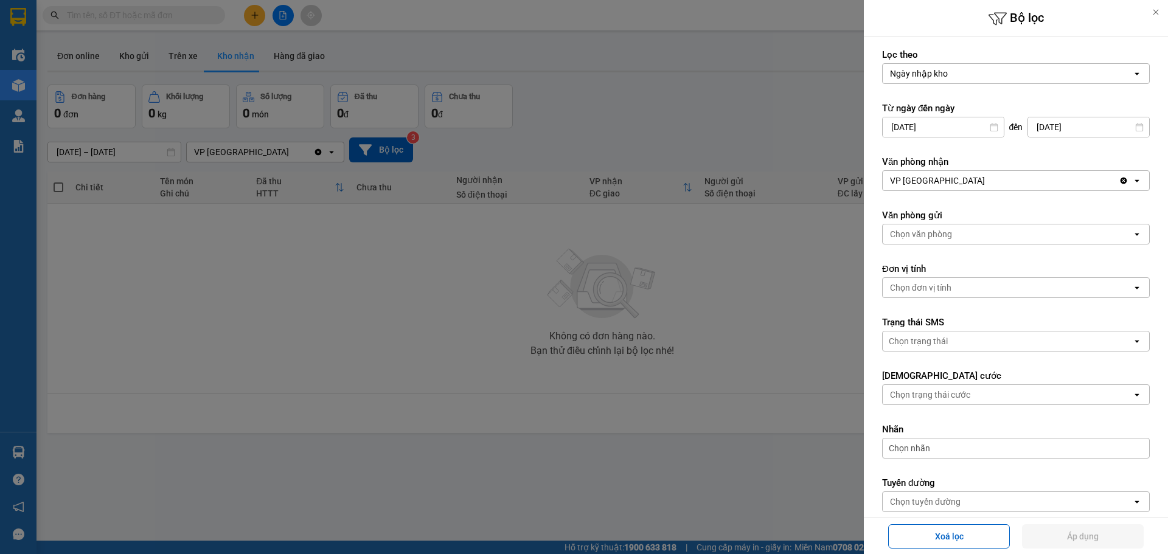
drag, startPoint x: 337, startPoint y: 344, endPoint x: 343, endPoint y: 280, distance: 64.2
click at [338, 344] on div at bounding box center [584, 277] width 1168 height 554
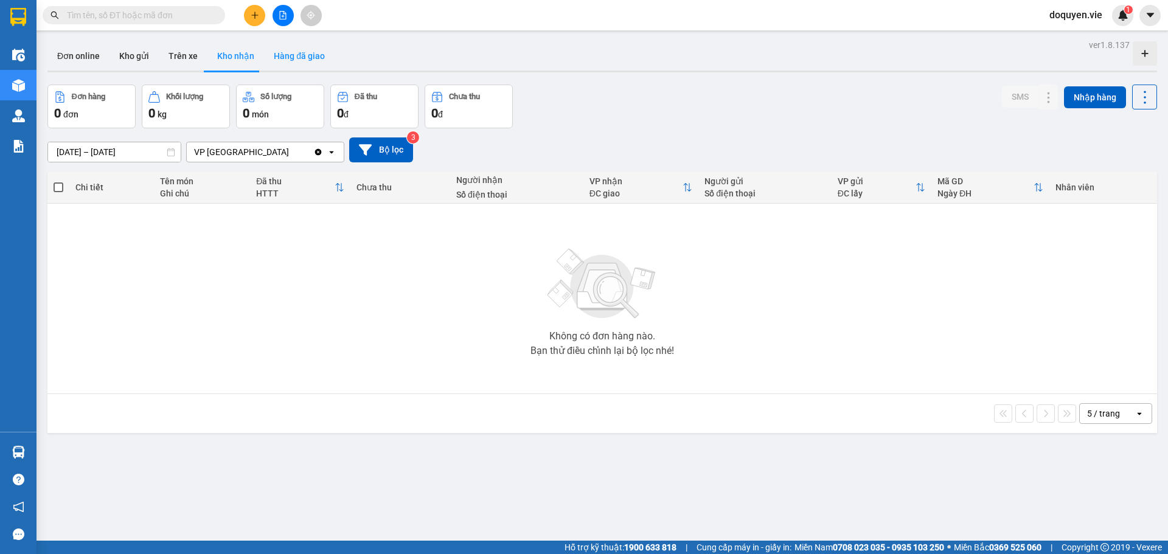
click at [296, 60] on button "Hàng đã giao" at bounding box center [299, 55] width 71 height 29
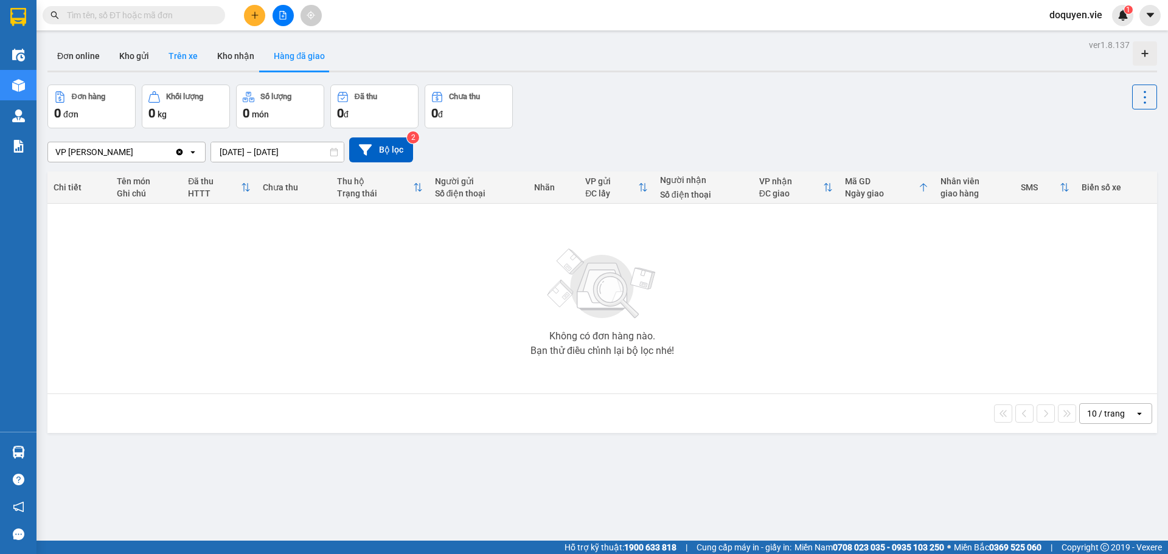
click at [179, 60] on button "Trên xe" at bounding box center [183, 55] width 49 height 29
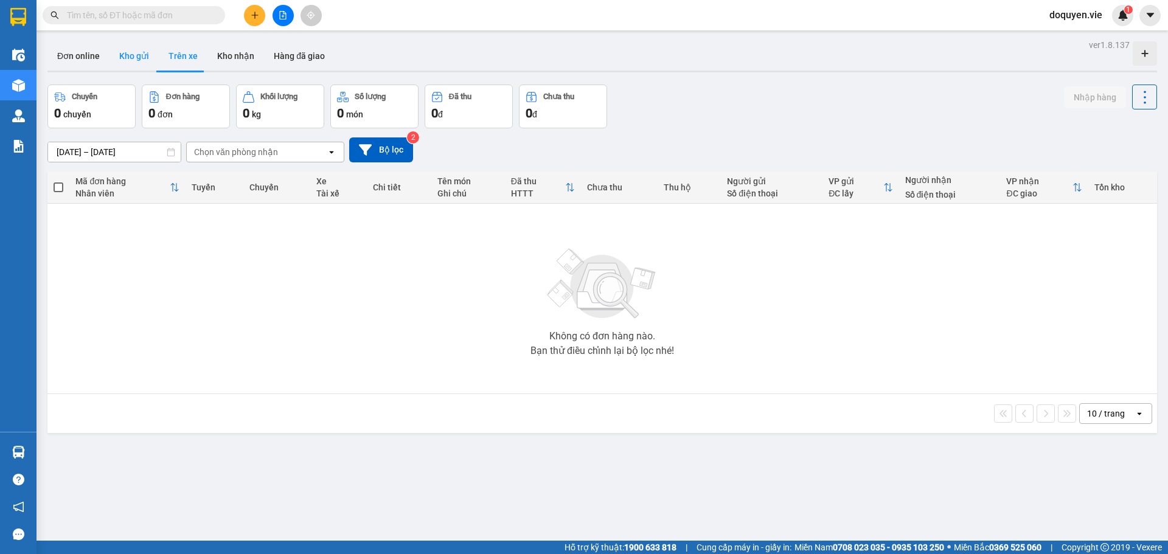
click at [136, 60] on button "Kho gửi" at bounding box center [134, 55] width 49 height 29
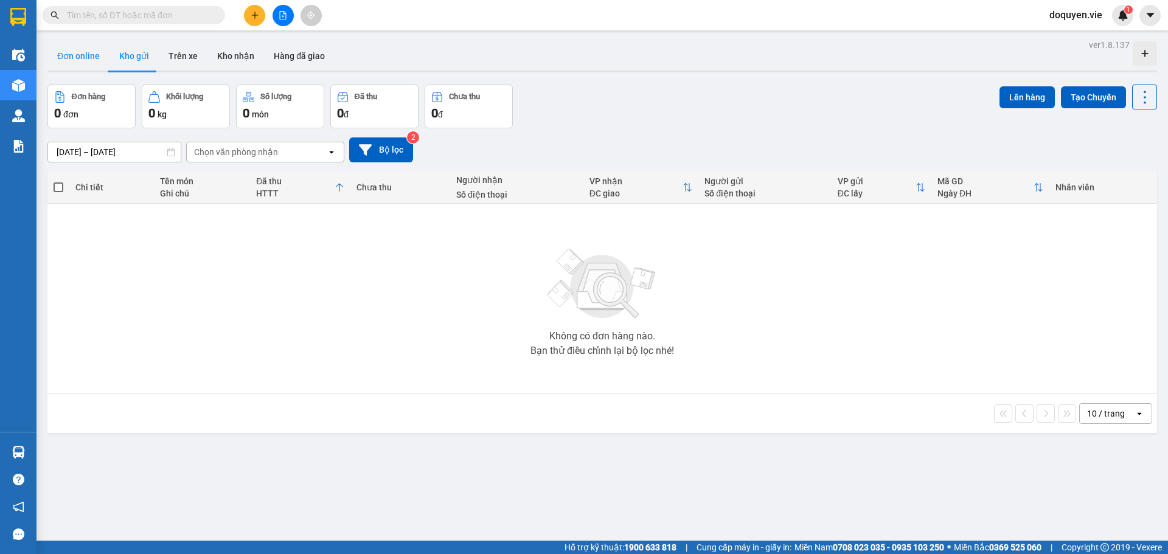
click at [78, 60] on button "Đơn online" at bounding box center [78, 55] width 62 height 29
type input "[DATE] – [DATE]"
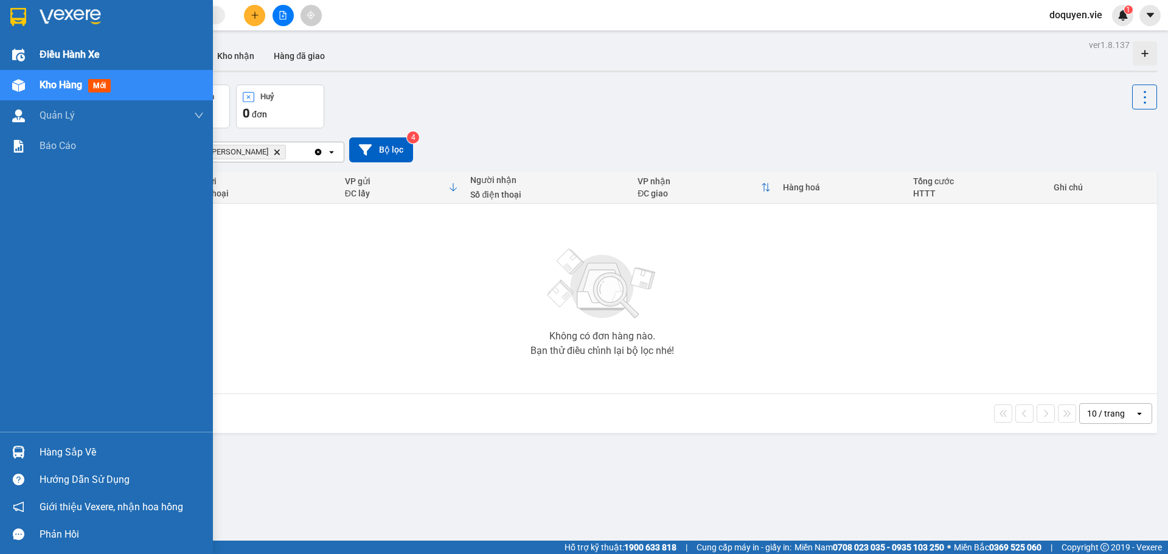
click at [21, 51] on img at bounding box center [18, 55] width 13 height 13
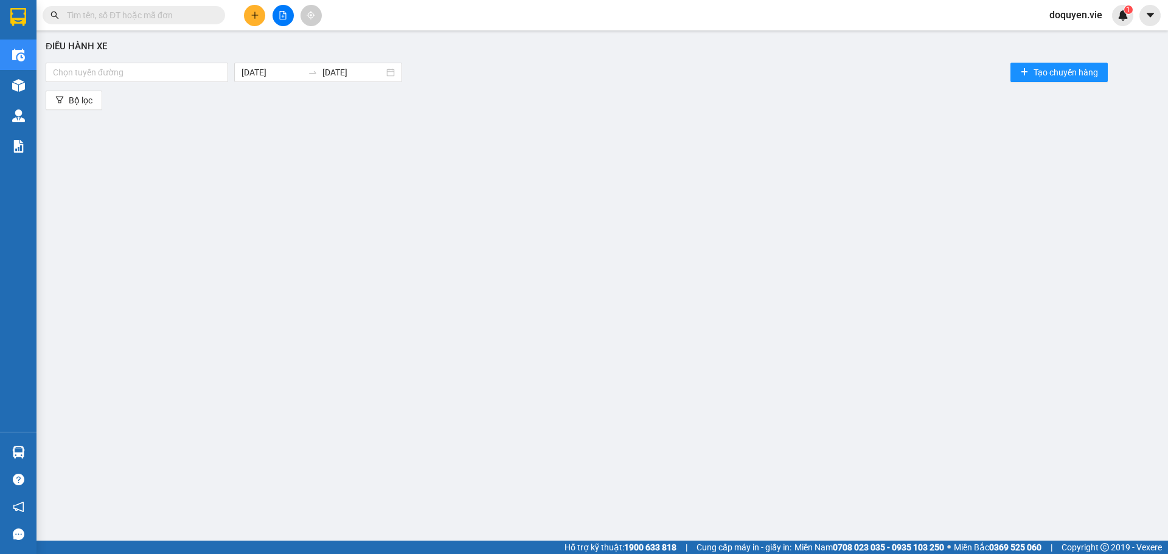
click at [338, 156] on div "Điều hành xe Chọn tuyến đường 12/08/2025 12/08/2025 Tạo chuyến hàng Bộ lọc" at bounding box center [603, 278] width 1120 height 483
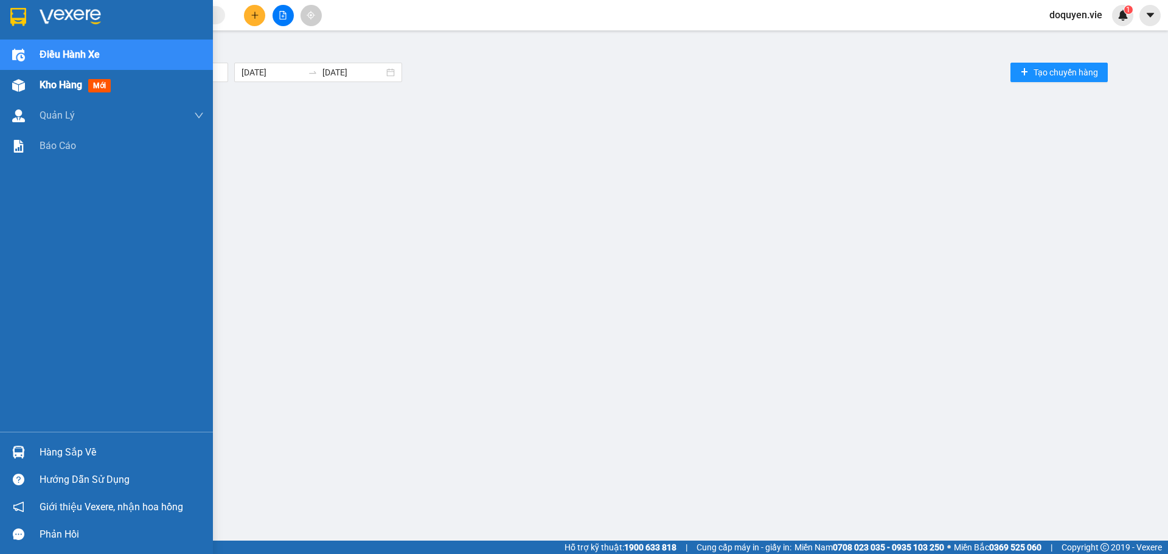
click at [12, 86] on img at bounding box center [18, 85] width 13 height 13
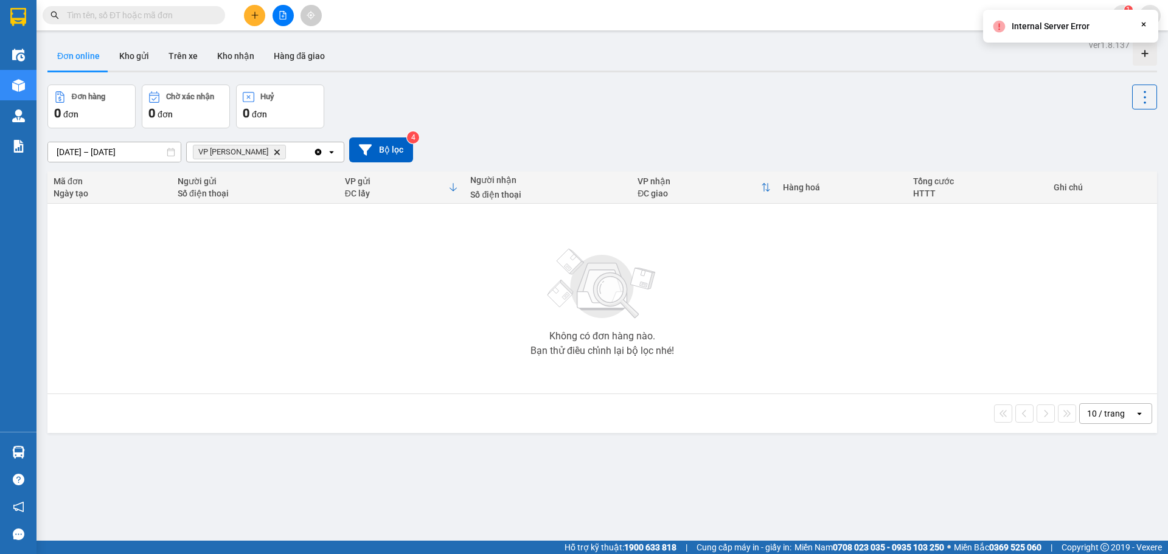
click at [343, 271] on div "Không có đơn hàng nào. Bạn thử điều chỉnh lại bộ lọc nhé!" at bounding box center [603, 298] width 1098 height 183
click at [256, 13] on icon "plus" at bounding box center [255, 15] width 9 height 9
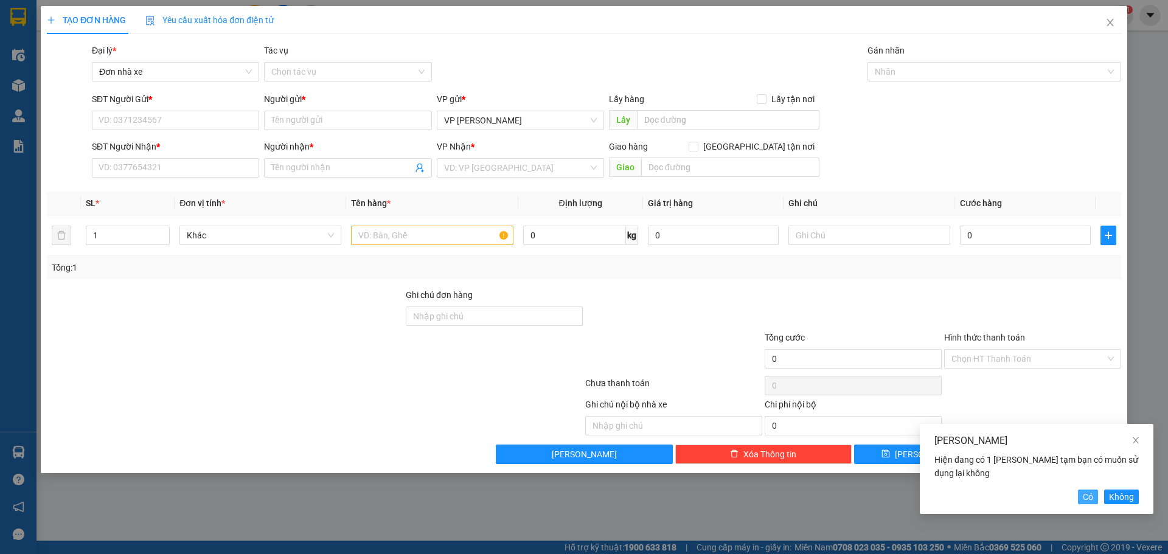
click at [1093, 492] on span "Có" at bounding box center [1088, 496] width 10 height 13
type input "0355418704"
type input "[PERSON_NAME] NGA"
type input "0355418704"
type input "[PERSON_NAME] NGA"
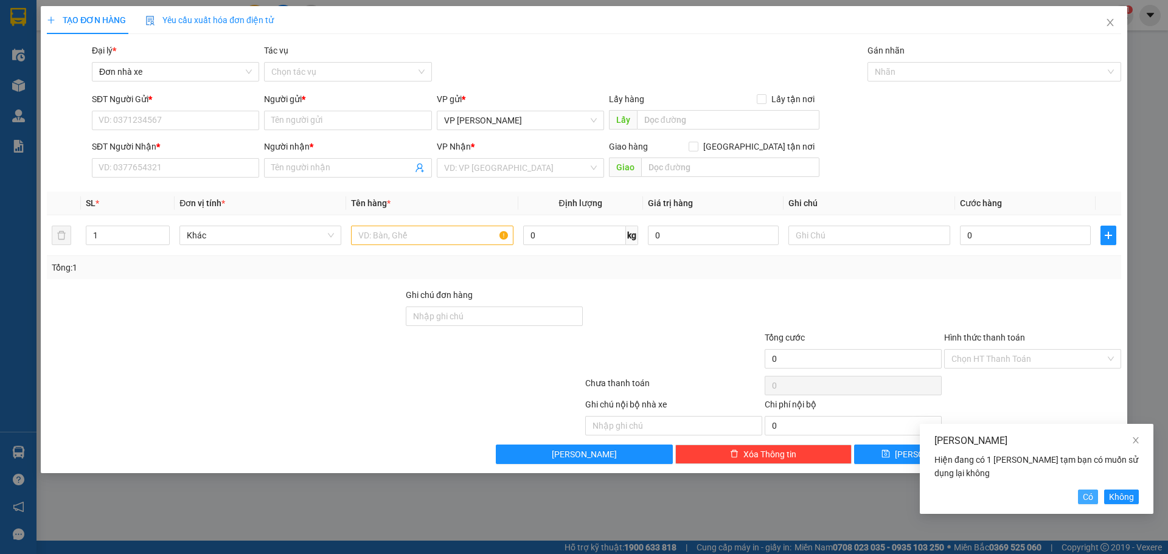
type input "Quần áo"
type input "40.000"
type input "Thanh toán tiền mặt khi nhận hàng"
type input "40.000"
type input "CHƯA THANH TOÁN"
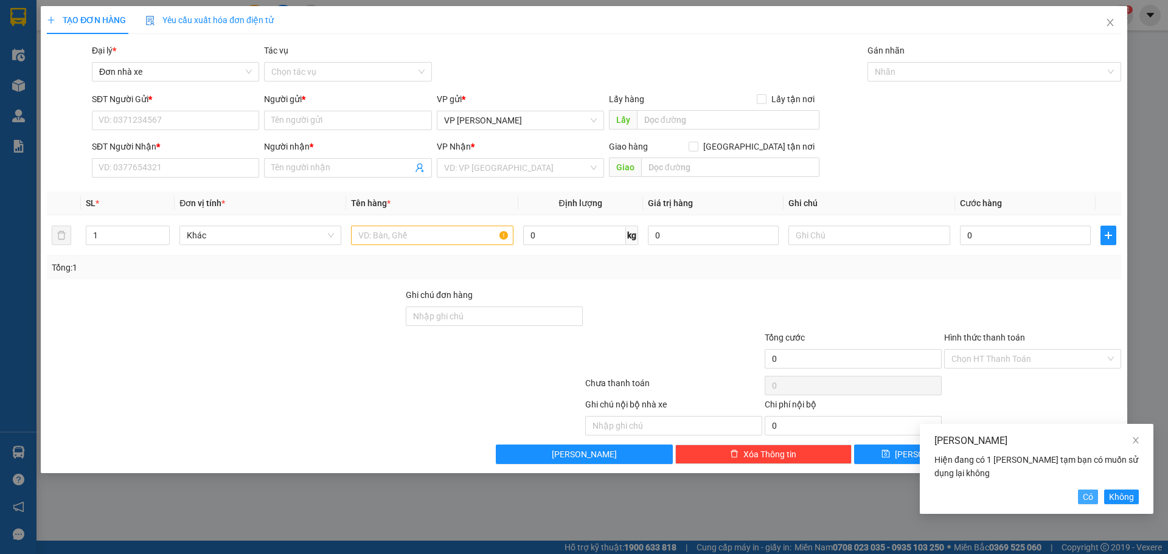
type input "40.000"
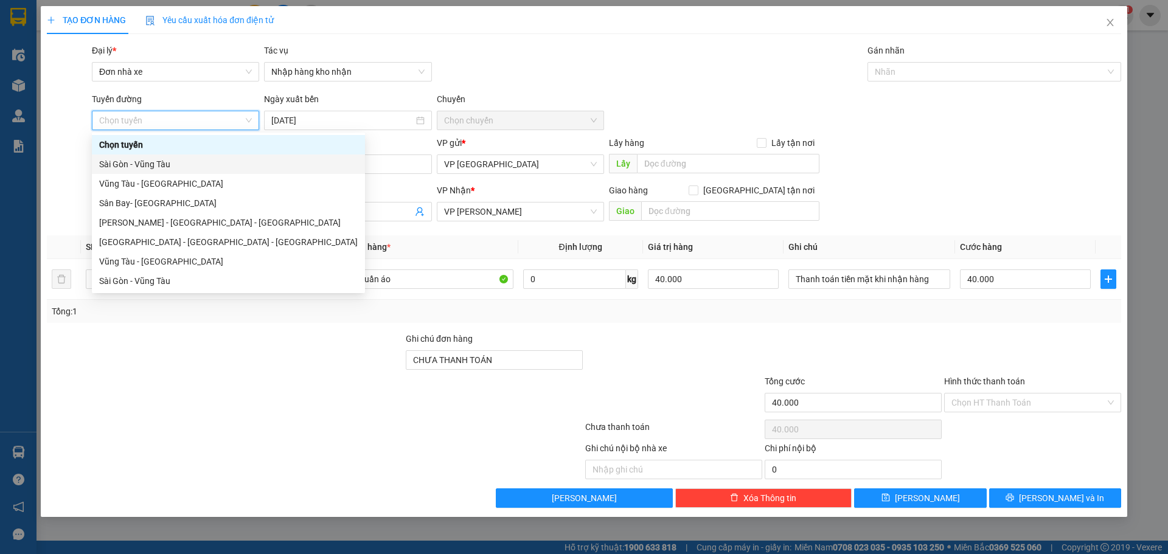
click at [153, 161] on div "Sài Gòn - Vũng Tàu" at bounding box center [228, 164] width 259 height 13
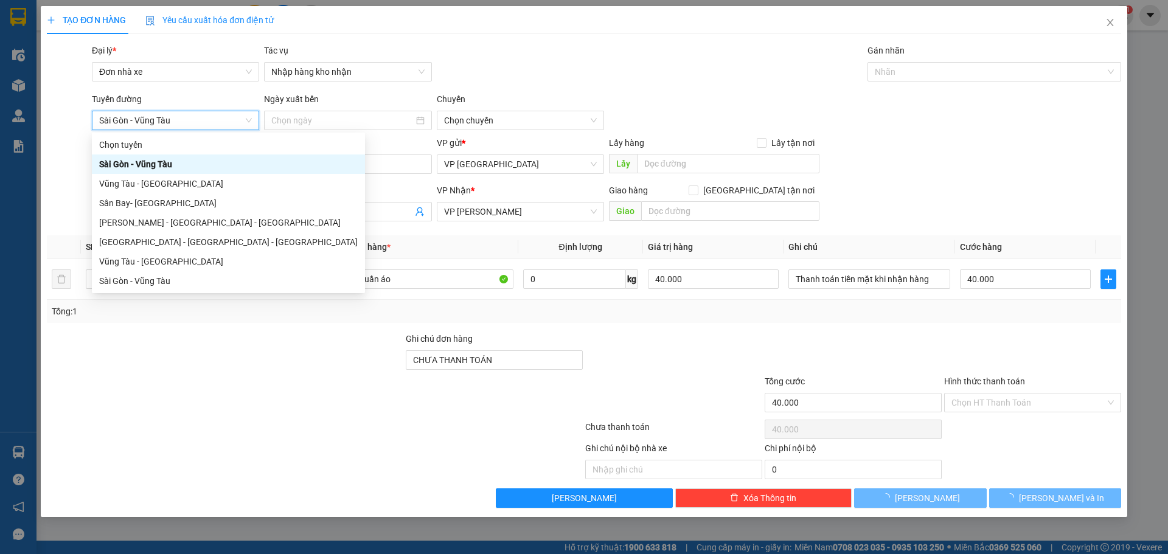
type input "[DATE]"
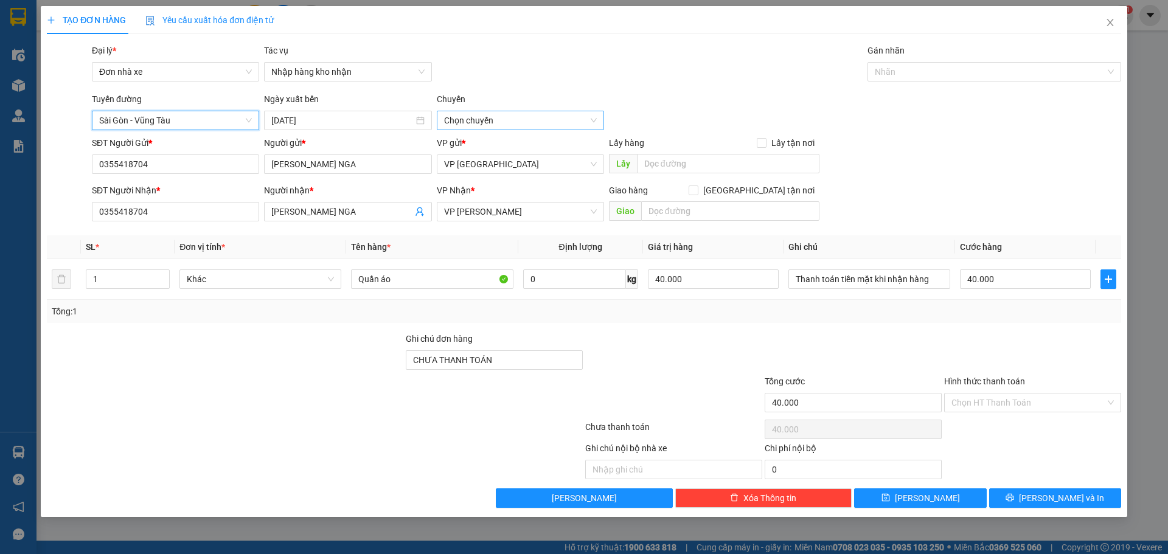
click at [536, 117] on span "Chọn chuyến" at bounding box center [520, 120] width 153 height 18
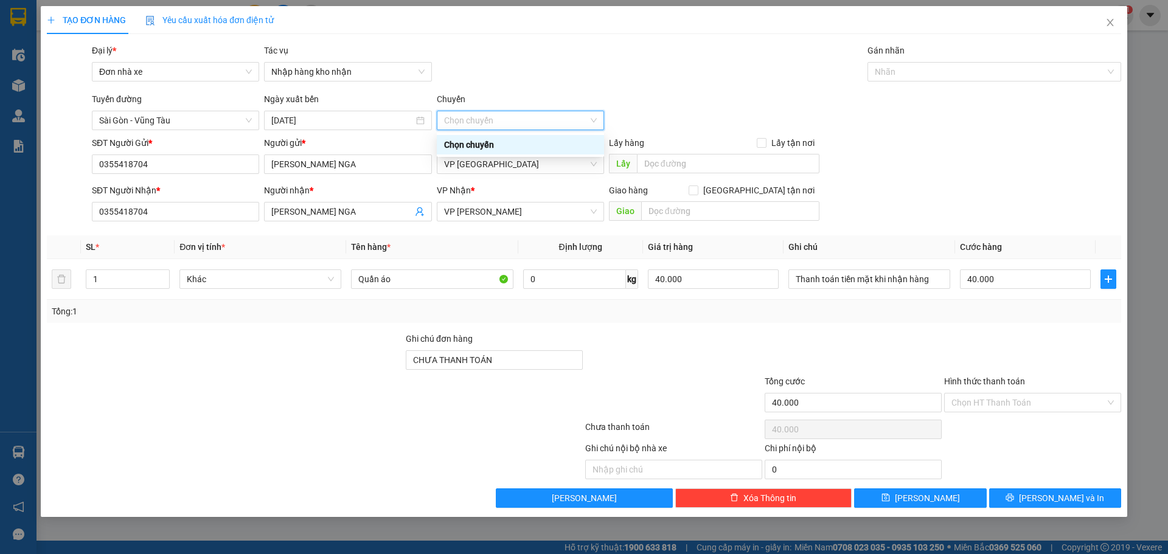
click at [503, 142] on div "Chọn chuyến" at bounding box center [520, 144] width 153 height 13
click at [596, 163] on span "VP [GEOGRAPHIC_DATA]" at bounding box center [520, 164] width 153 height 18
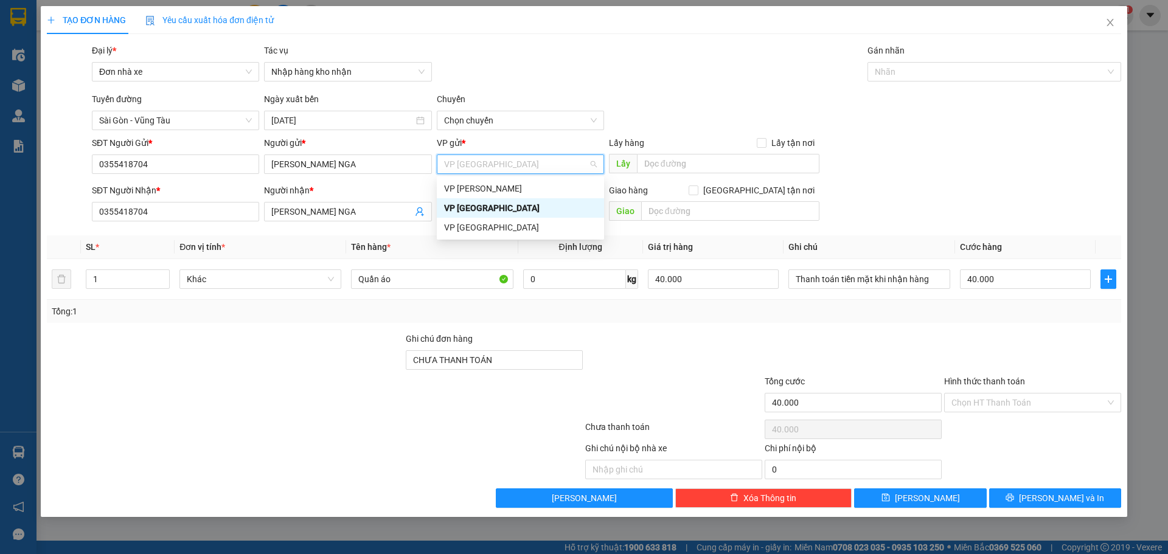
click at [524, 204] on div "VP [GEOGRAPHIC_DATA]" at bounding box center [520, 207] width 153 height 13
click at [549, 206] on span "VP [PERSON_NAME]" at bounding box center [520, 212] width 153 height 18
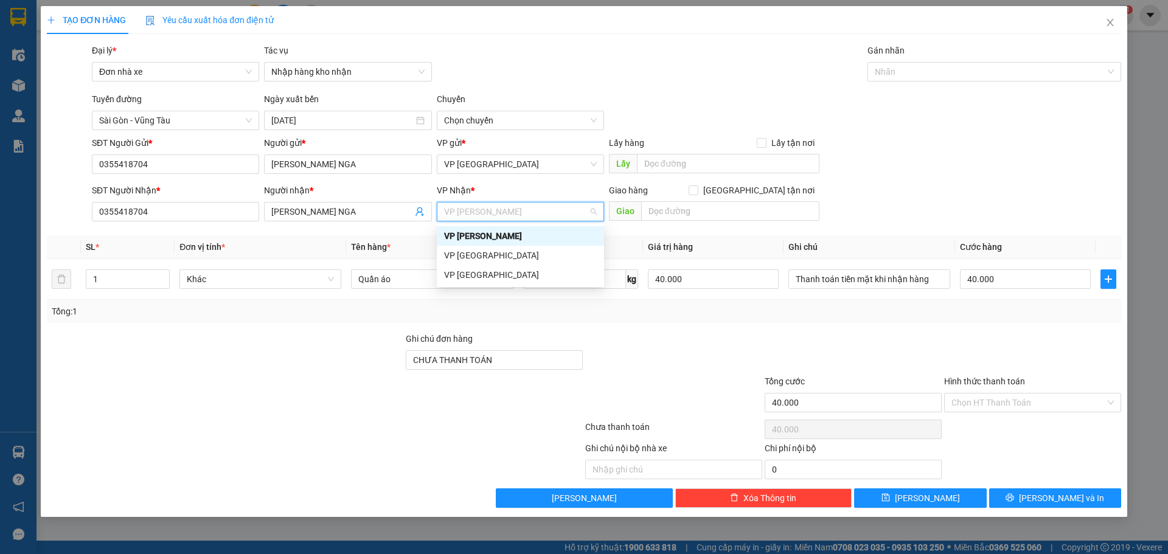
click at [521, 236] on div "VP [PERSON_NAME]" at bounding box center [520, 235] width 153 height 13
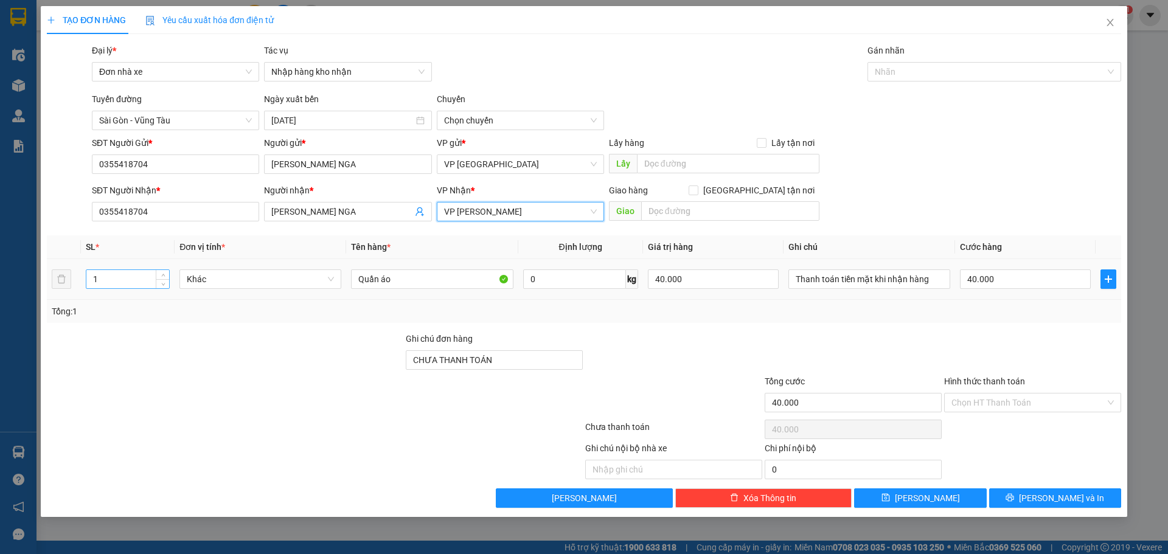
click at [141, 279] on input "1" at bounding box center [127, 279] width 83 height 18
click at [221, 277] on span "Khác" at bounding box center [260, 279] width 147 height 18
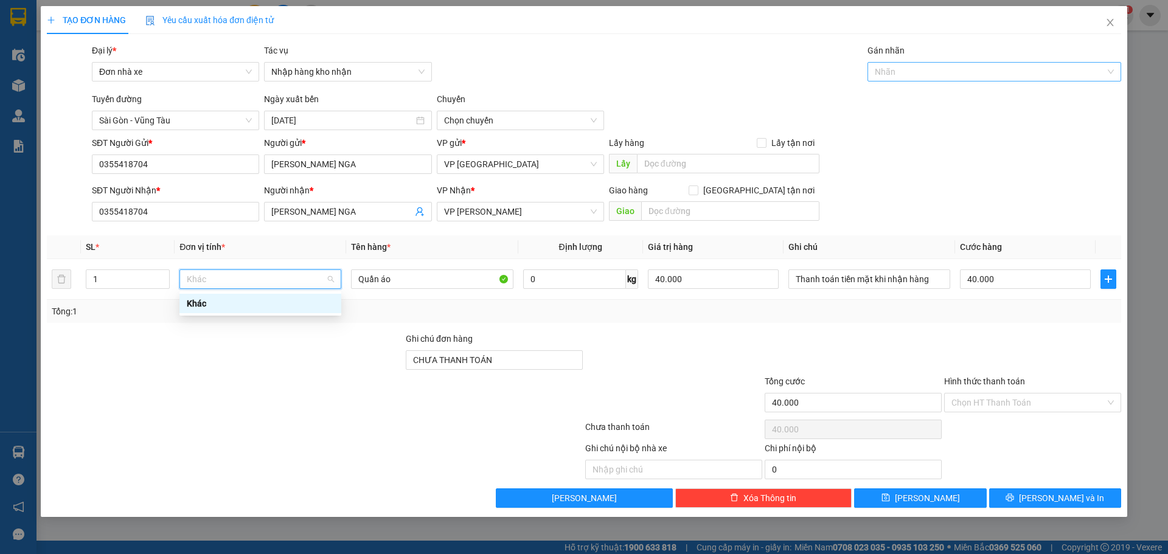
click at [913, 78] on div at bounding box center [988, 71] width 235 height 15
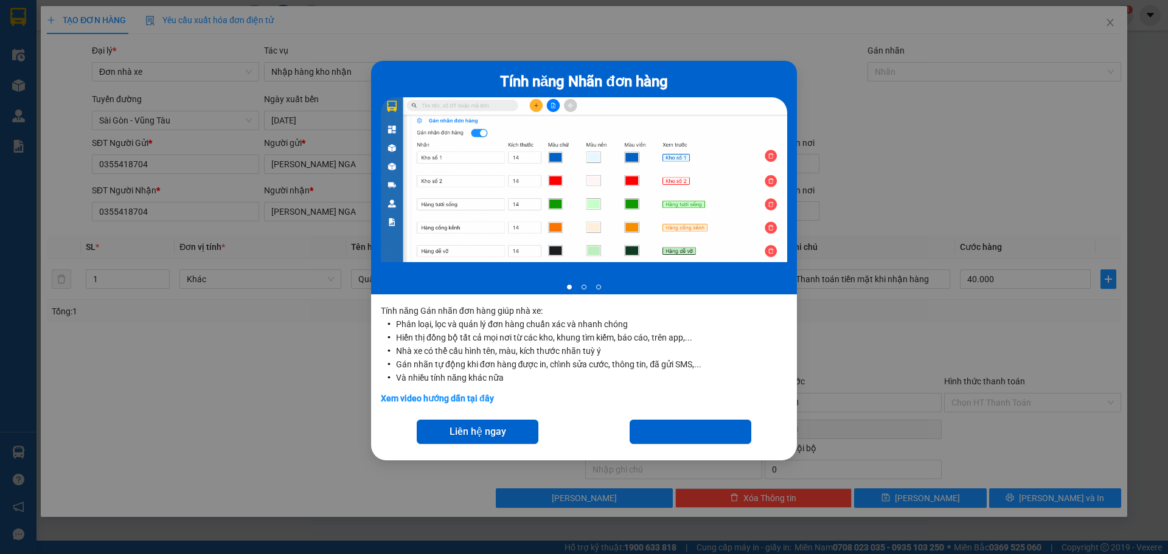
click at [918, 244] on div "Tính năng Nhãn đơn hàng 1 of 3 Tính năng Gán nhãn đơn hàng giúp nhà xe: Phân lo…" at bounding box center [584, 277] width 1168 height 554
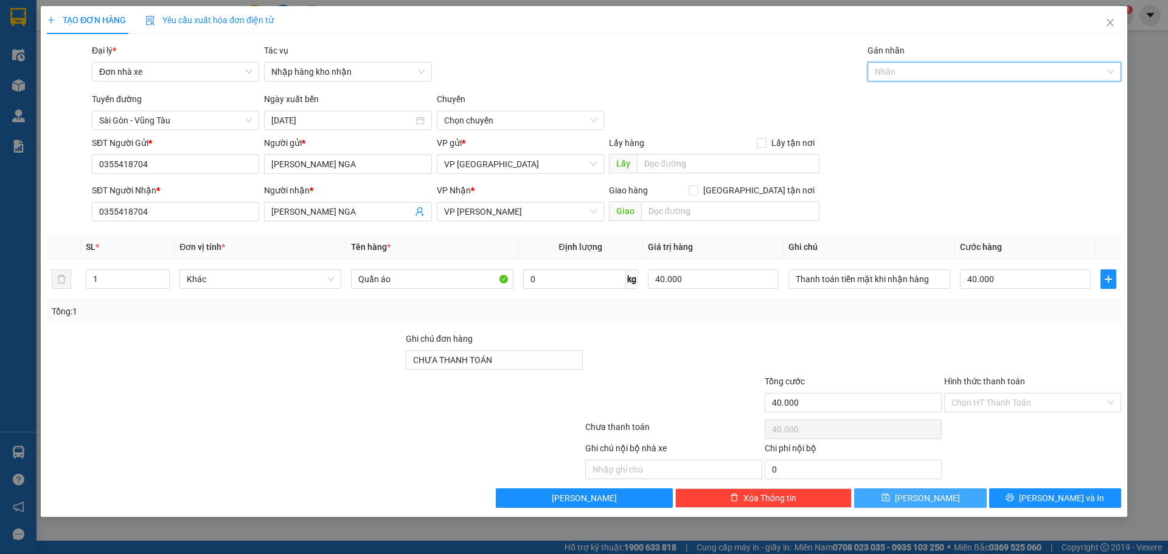
click at [903, 497] on button "Lưu" at bounding box center [920, 498] width 132 height 19
click at [196, 117] on span "Sài Gòn - Vũng Tàu" at bounding box center [175, 120] width 153 height 18
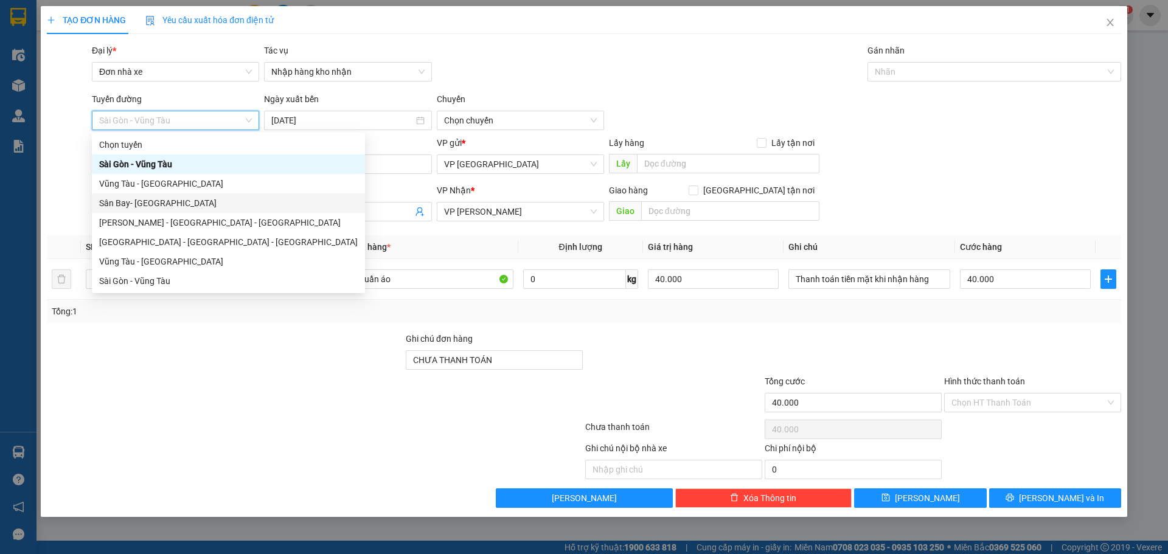
click at [145, 199] on div "Sân Bay- [GEOGRAPHIC_DATA]" at bounding box center [228, 203] width 259 height 13
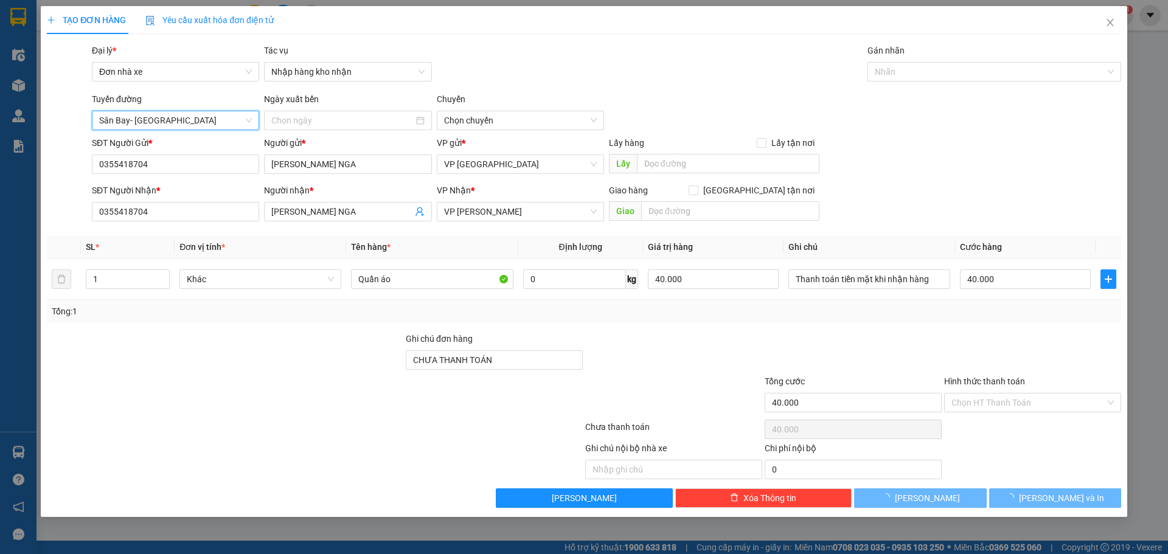
type input "[DATE]"
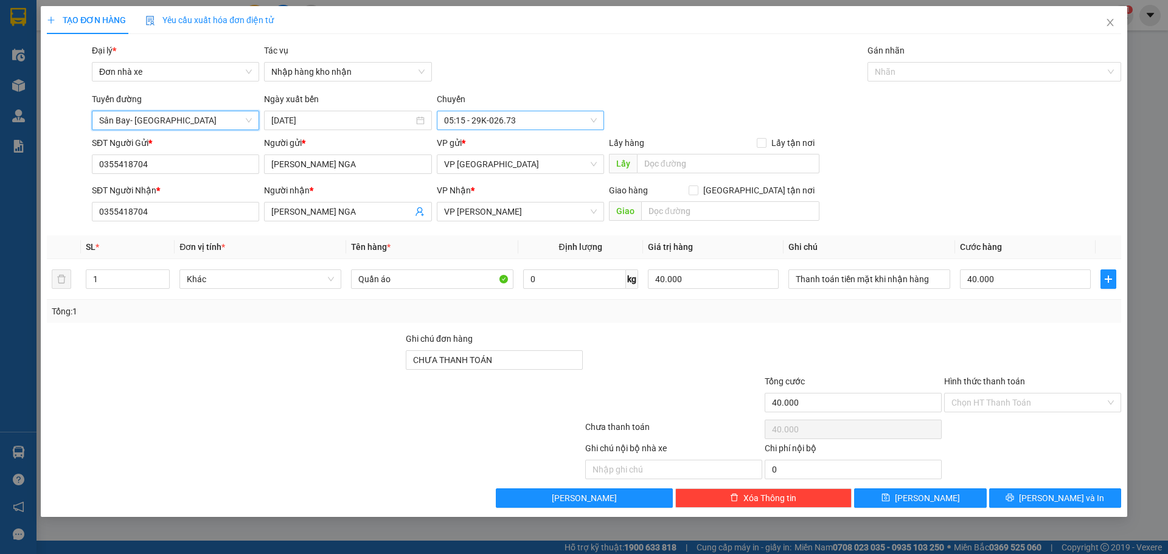
click at [496, 118] on span "05:15 - 29K-026.73" at bounding box center [520, 120] width 153 height 18
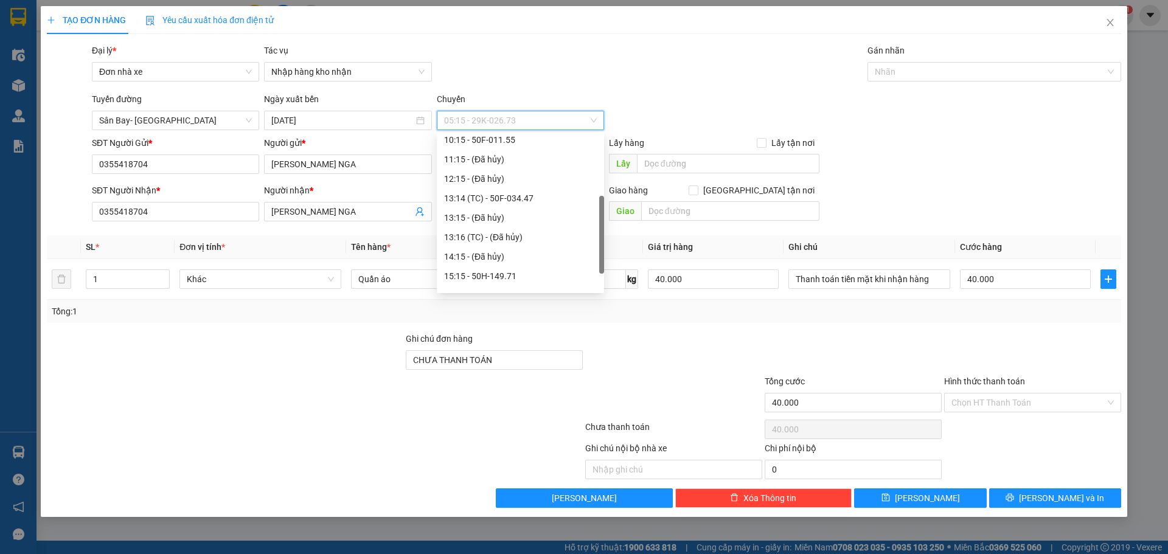
scroll to position [156, 0]
click at [157, 122] on span "Sân Bay- [GEOGRAPHIC_DATA]" at bounding box center [175, 120] width 153 height 18
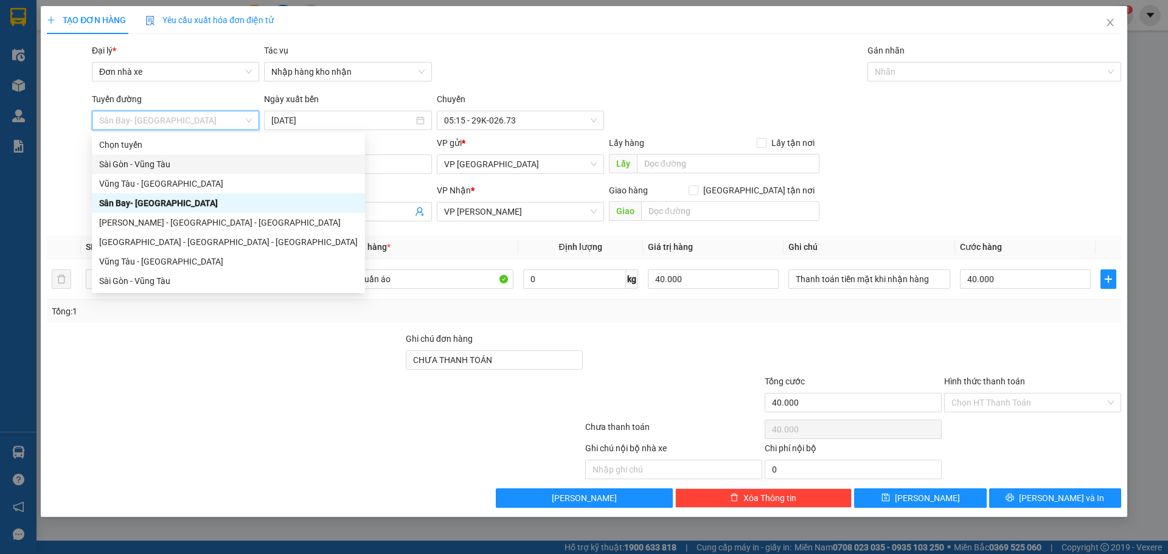
click at [146, 168] on div "Sài Gòn - Vũng Tàu" at bounding box center [228, 164] width 259 height 13
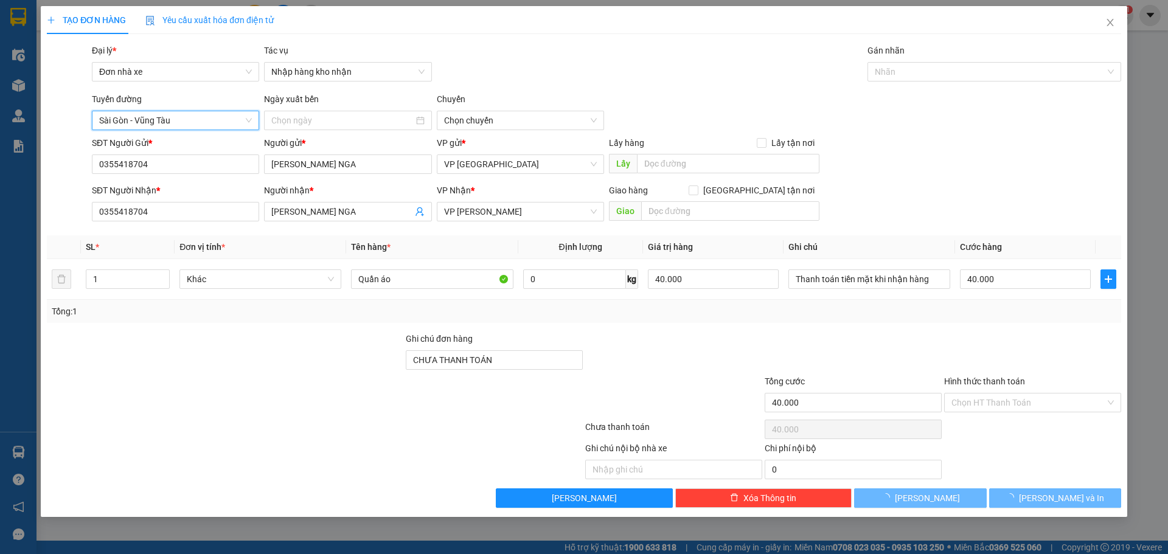
type input "[DATE]"
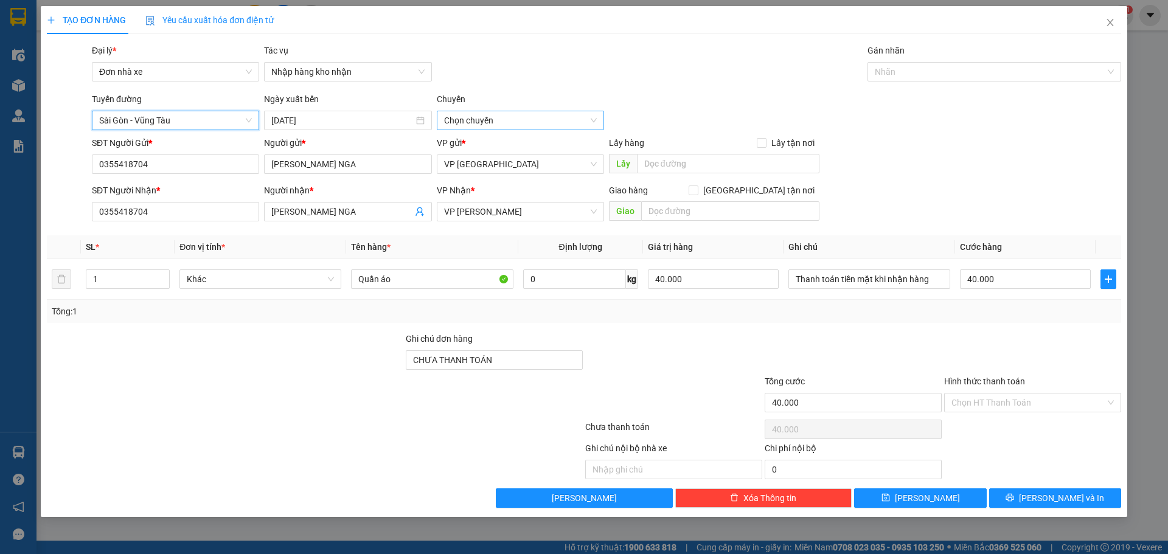
click at [520, 127] on span "Chọn chuyến" at bounding box center [520, 120] width 153 height 18
click at [249, 126] on span "Sài Gòn - Vũng Tàu" at bounding box center [175, 120] width 153 height 18
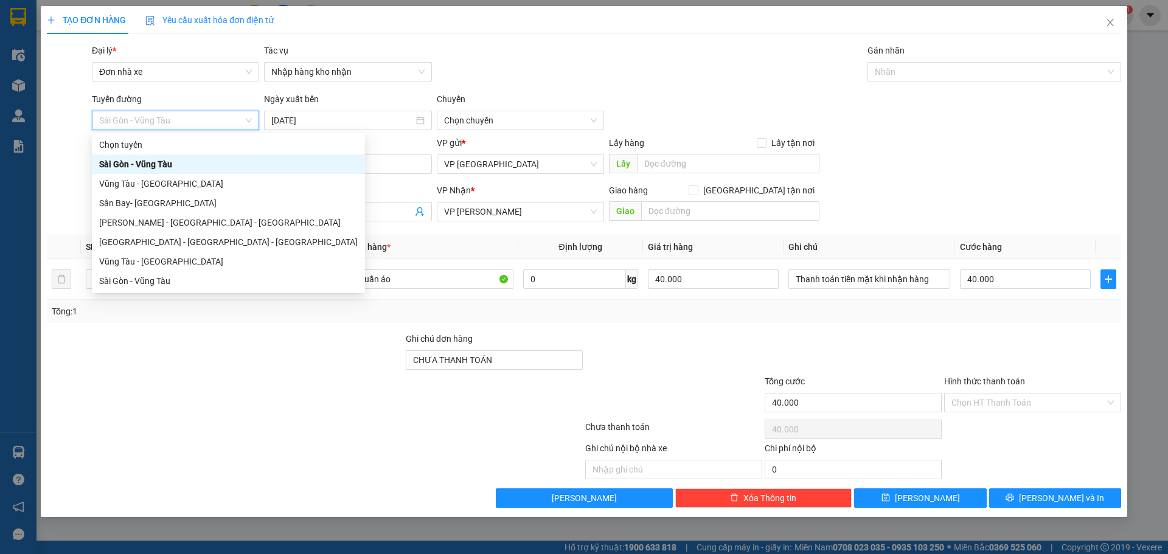
click at [196, 166] on div "Sài Gòn - Vũng Tàu" at bounding box center [228, 164] width 259 height 13
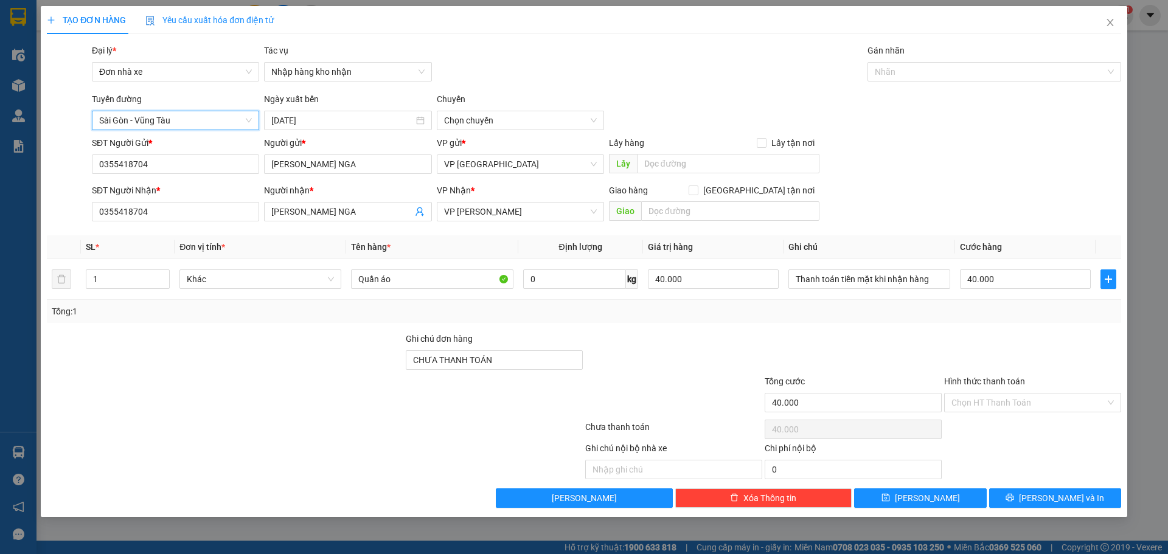
click at [246, 122] on span "Sài Gòn - Vũng Tàu" at bounding box center [175, 120] width 153 height 18
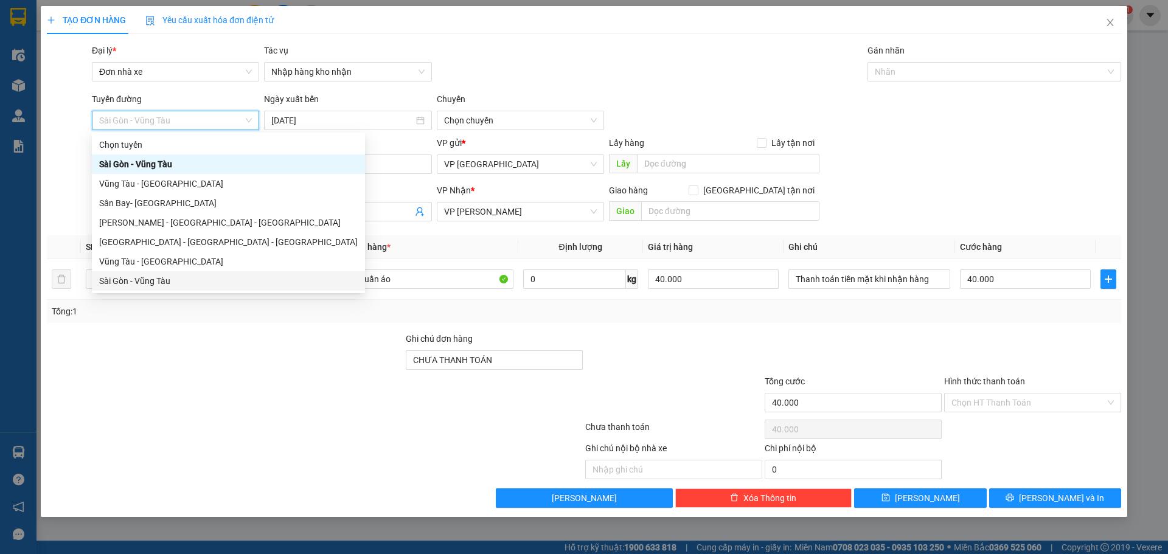
click at [152, 273] on div "Sài Gòn - Vũng Tàu" at bounding box center [228, 280] width 273 height 19
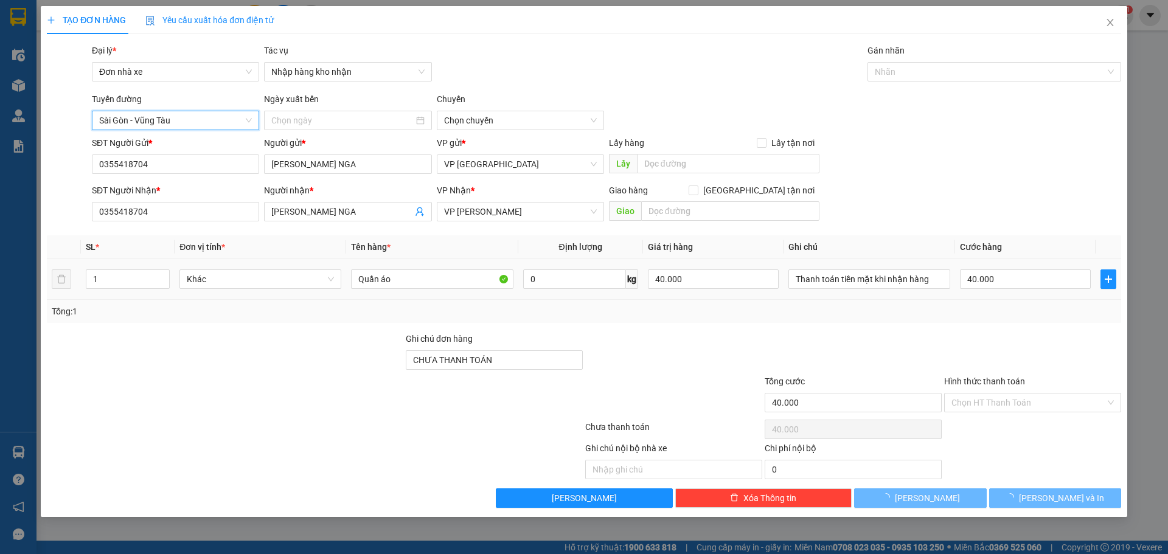
type input "[DATE]"
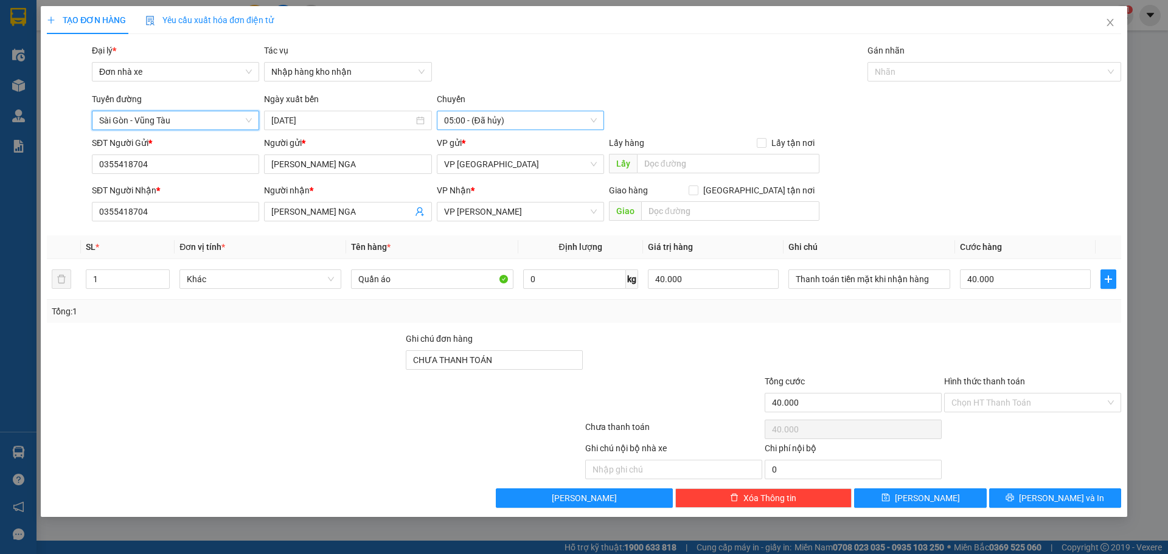
click at [563, 123] on span "05:00 - (Đã hủy)" at bounding box center [520, 120] width 153 height 18
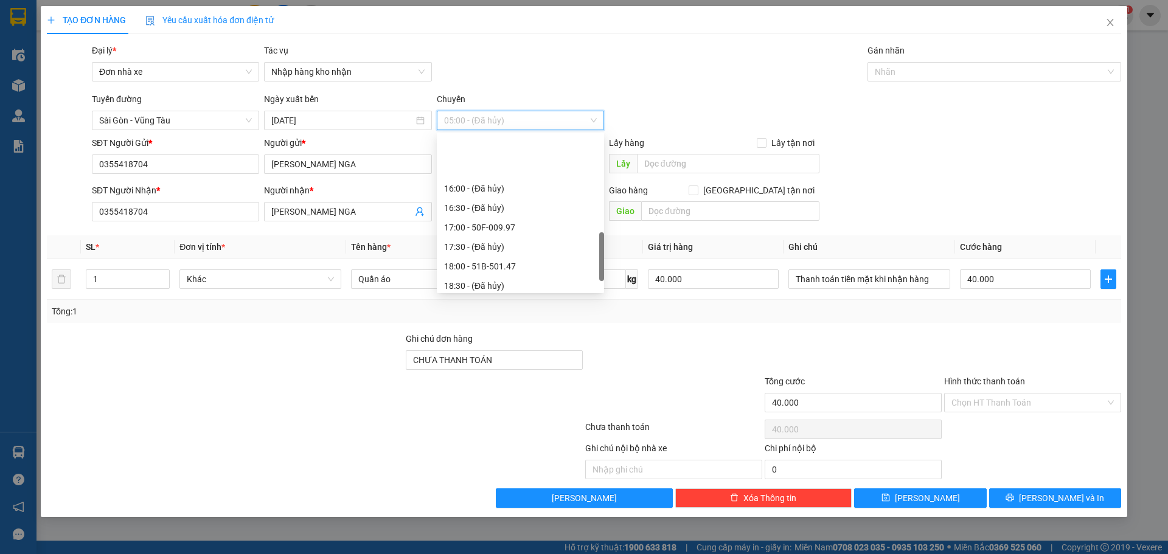
scroll to position [467, 0]
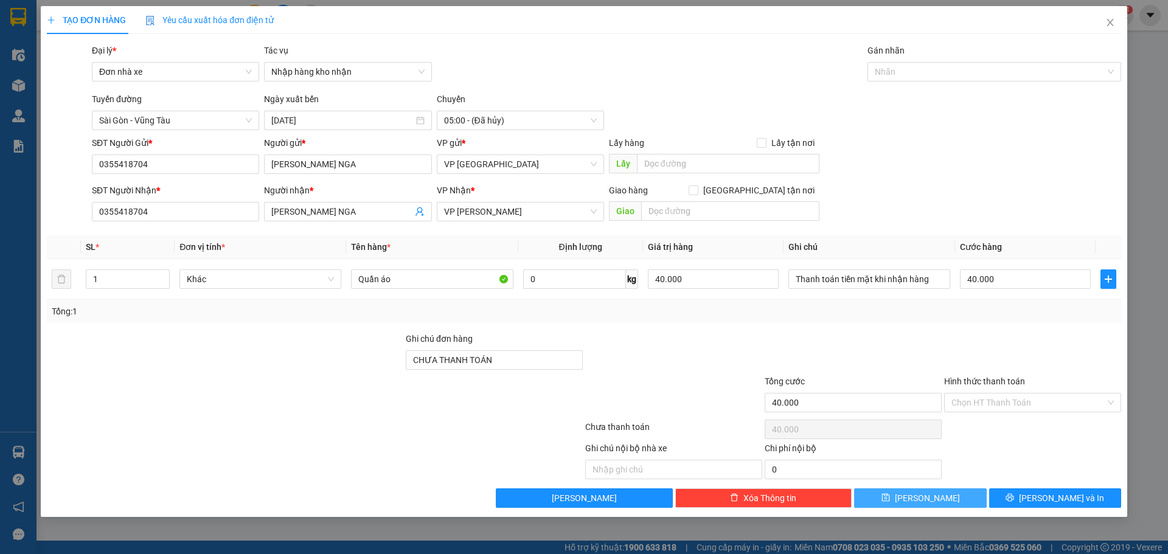
click at [897, 499] on button "Lưu" at bounding box center [920, 498] width 132 height 19
click at [568, 116] on span "05:00 - (Đã hủy)" at bounding box center [520, 120] width 153 height 18
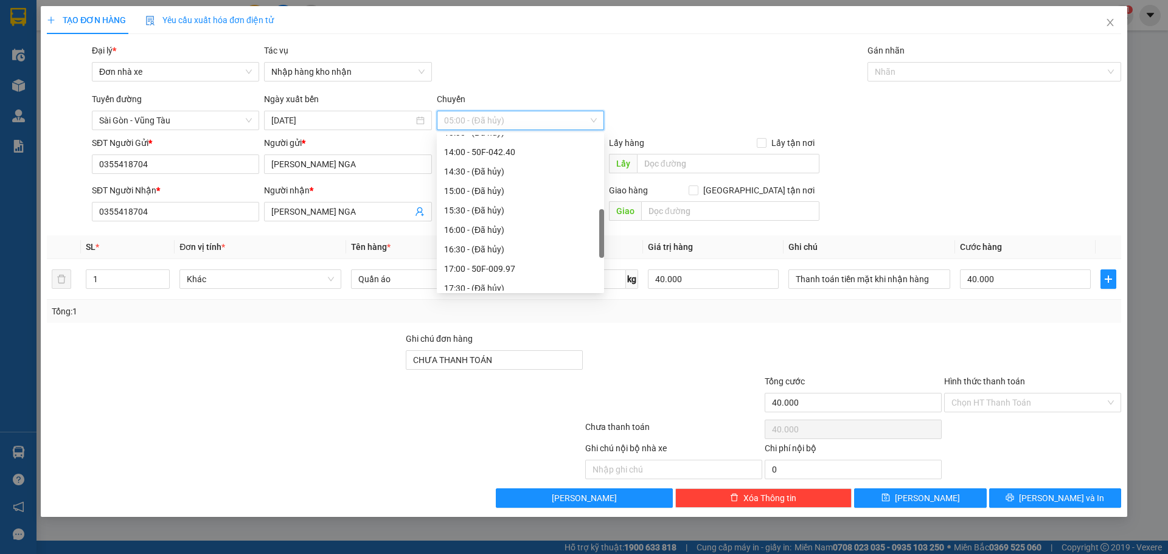
scroll to position [385, 0]
click at [497, 198] on div "17:00 - 50F-009.97" at bounding box center [520, 207] width 167 height 19
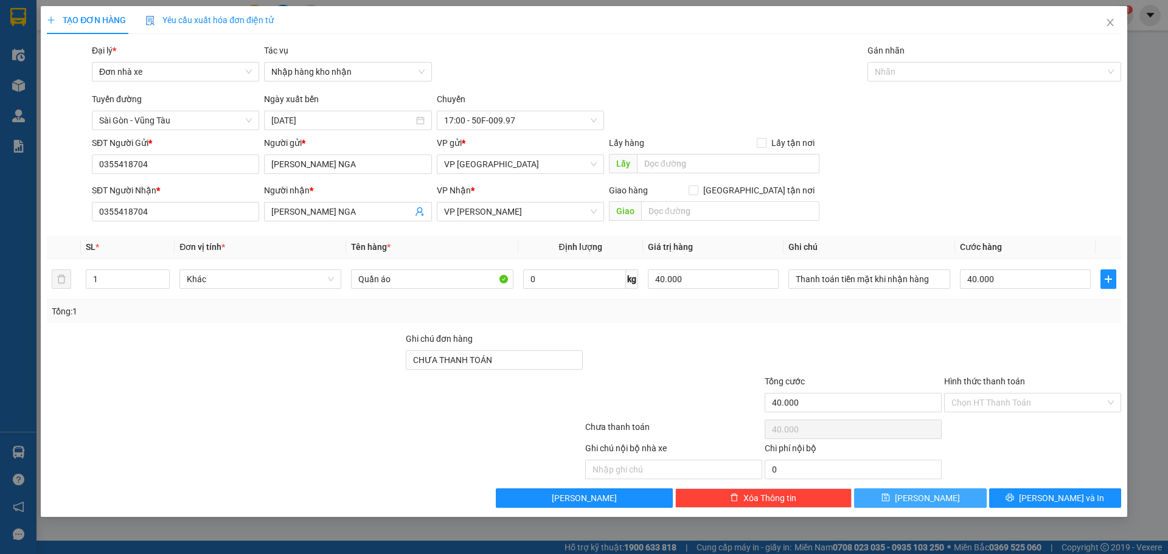
click at [903, 503] on button "Lưu" at bounding box center [920, 498] width 132 height 19
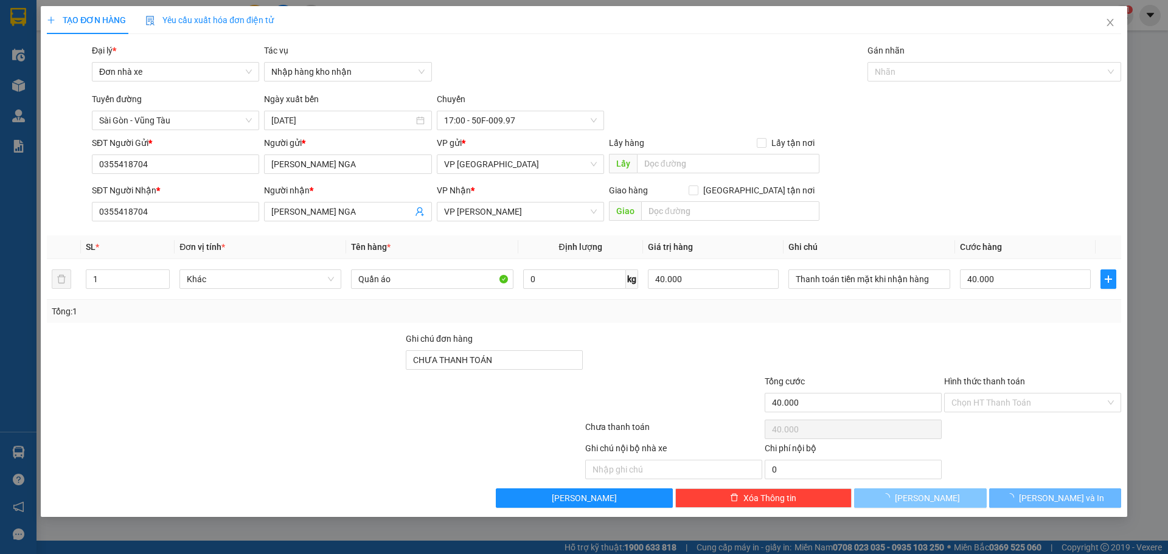
type input "0"
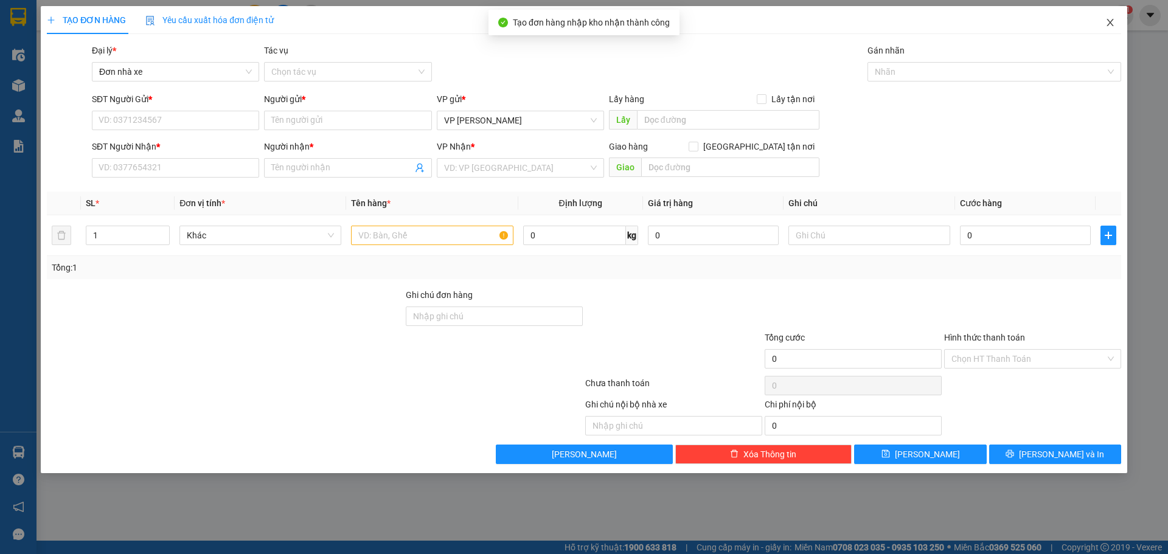
click at [1108, 19] on icon "close" at bounding box center [1111, 23] width 10 height 10
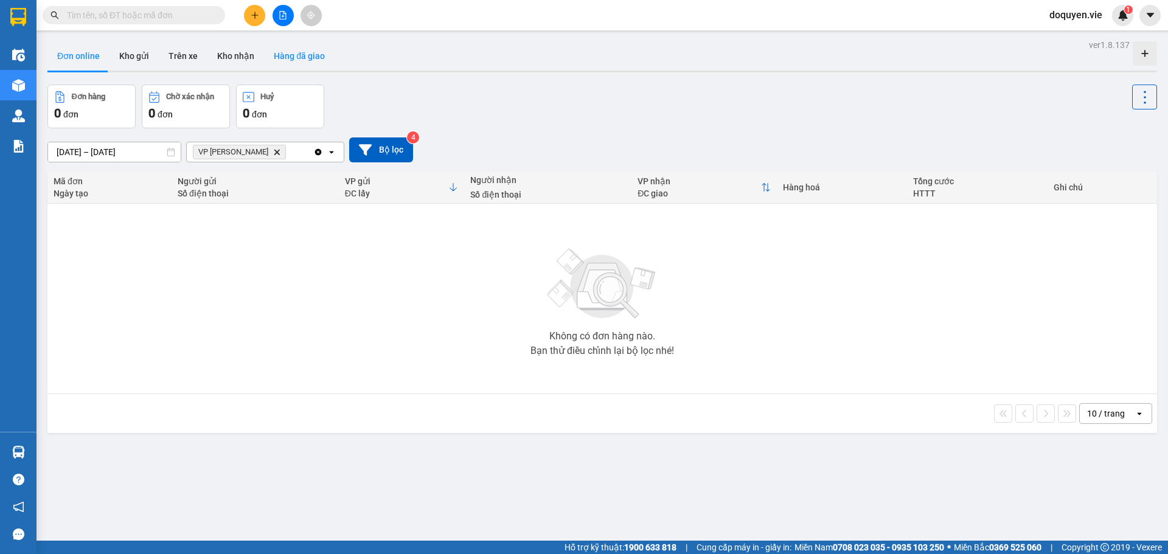
click at [283, 58] on button "Hàng đã giao" at bounding box center [299, 55] width 71 height 29
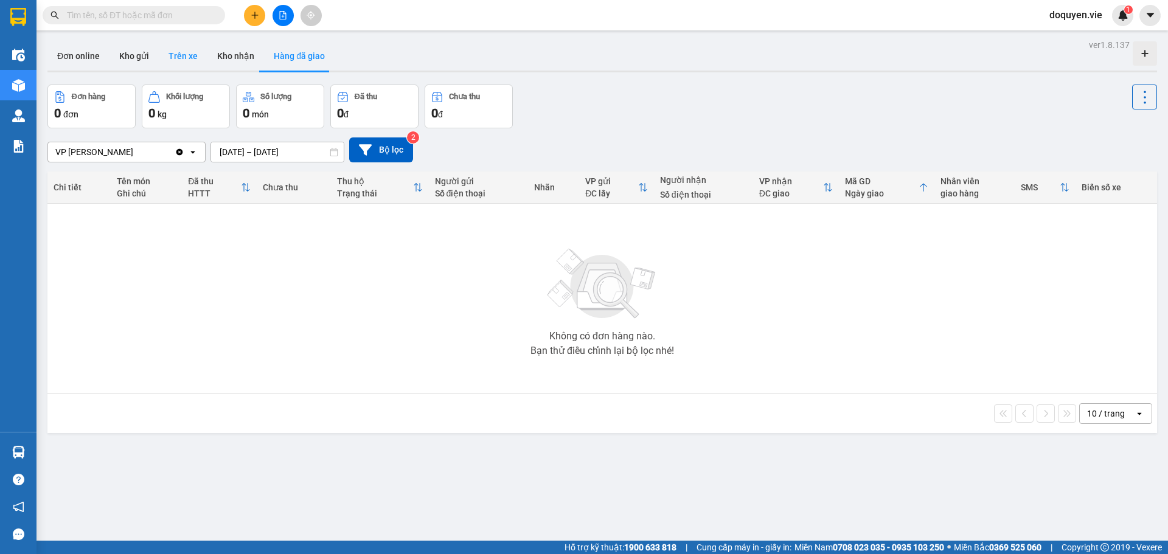
click at [198, 60] on button "Trên xe" at bounding box center [183, 55] width 49 height 29
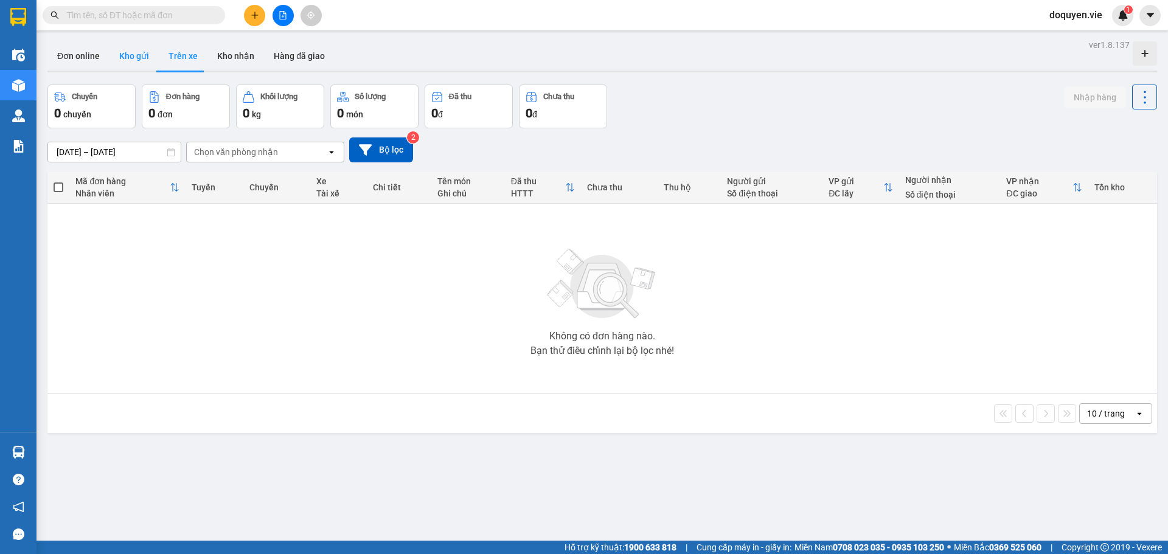
click at [128, 57] on button "Kho gửi" at bounding box center [134, 55] width 49 height 29
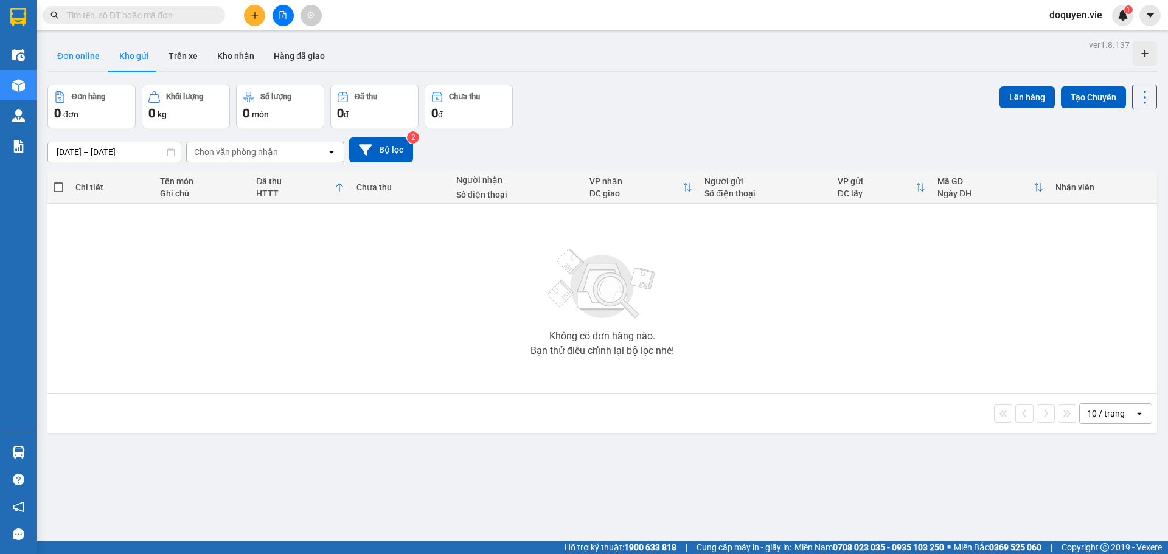
click at [83, 60] on button "Đơn online" at bounding box center [78, 55] width 62 height 29
type input "[DATE] – [DATE]"
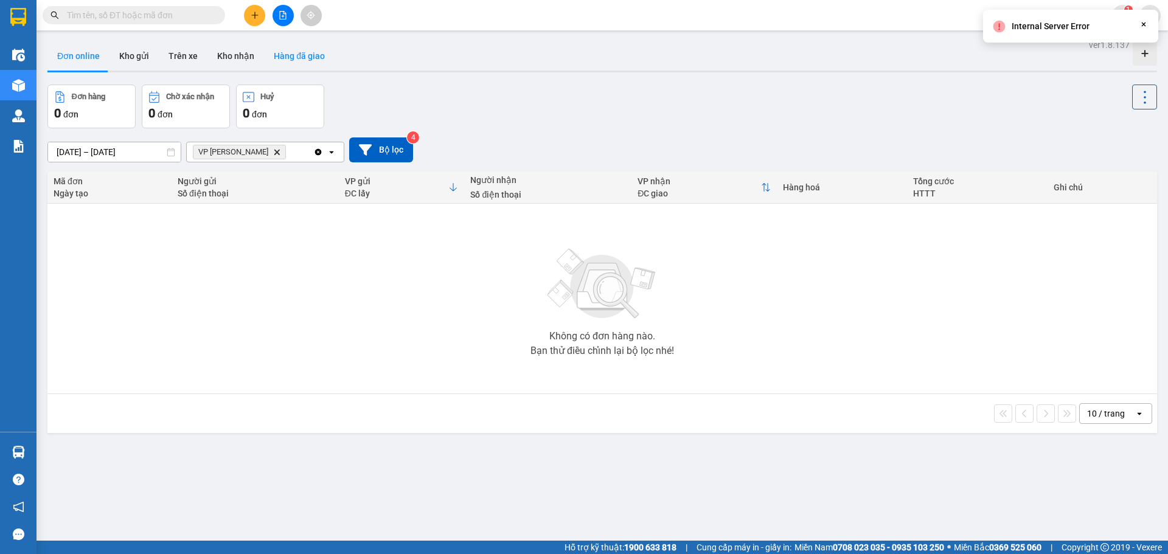
click at [299, 62] on button "Hàng đã giao" at bounding box center [299, 55] width 71 height 29
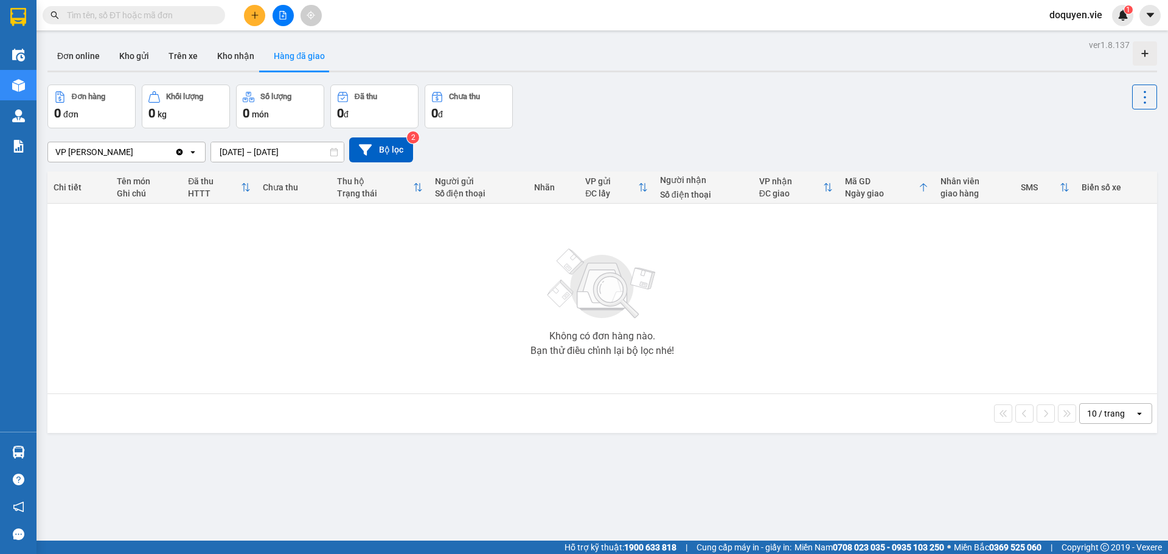
click at [643, 203] on th "VP gửi ĐC lấy" at bounding box center [616, 188] width 74 height 32
click at [192, 148] on icon "open" at bounding box center [193, 152] width 10 height 10
click at [149, 171] on div "VP [GEOGRAPHIC_DATA]" at bounding box center [126, 178] width 158 height 22
click at [394, 148] on button "Bộ lọc" at bounding box center [381, 150] width 64 height 25
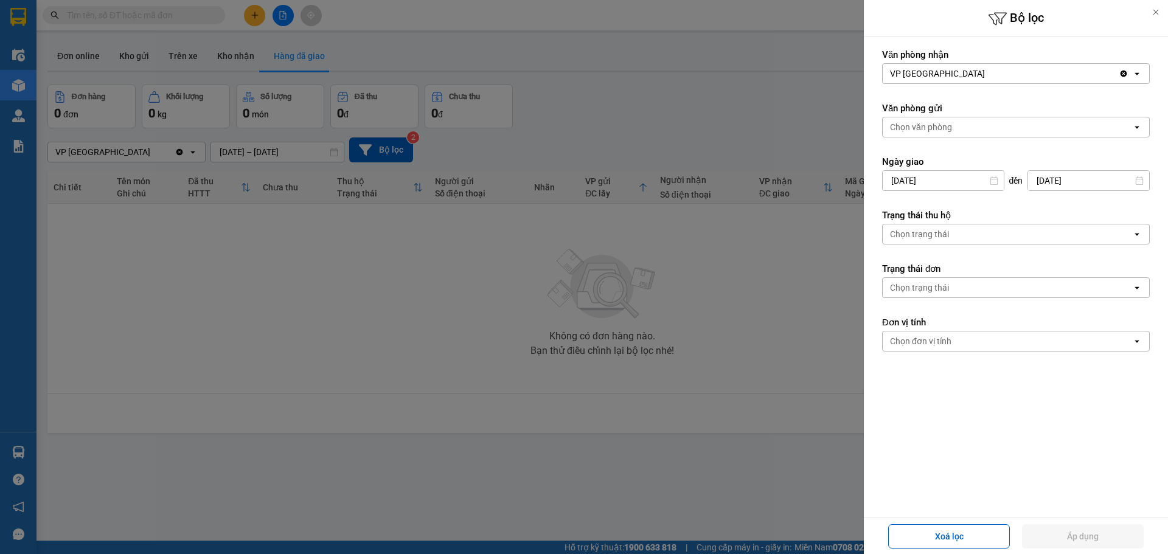
click at [987, 126] on div "Chọn văn phòng" at bounding box center [1007, 126] width 249 height 19
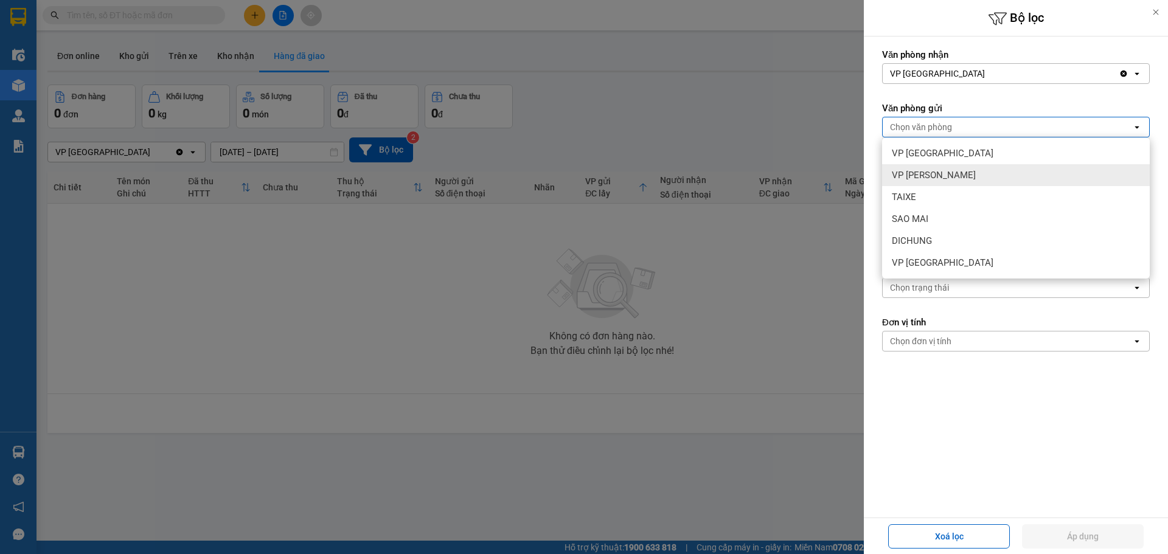
click at [925, 179] on span "VP [PERSON_NAME]" at bounding box center [934, 175] width 84 height 12
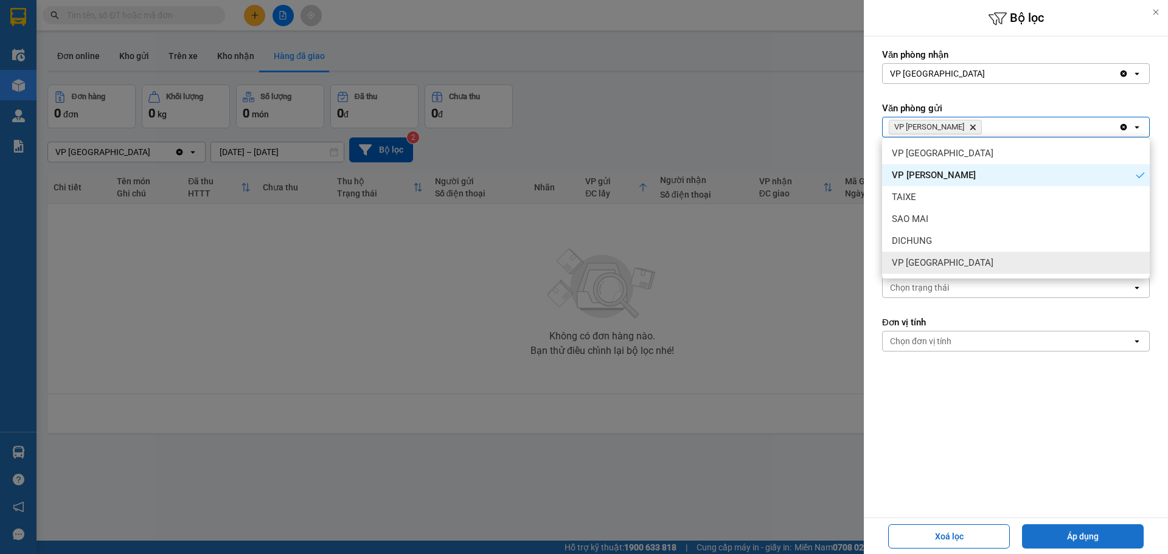
click at [1104, 532] on button "Áp dụng" at bounding box center [1083, 536] width 122 height 24
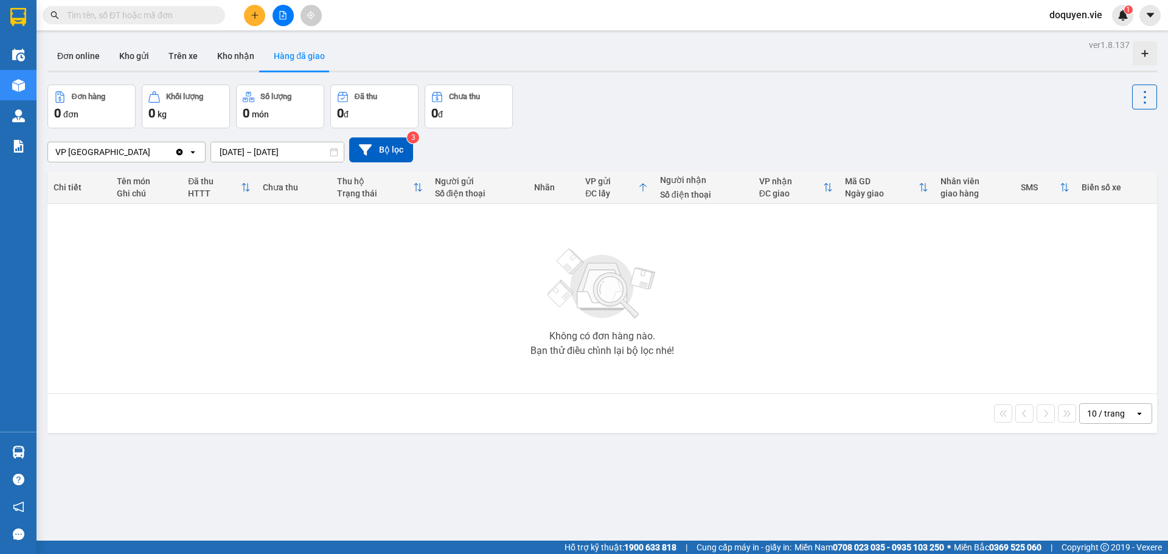
click at [483, 114] on div "0 đ" at bounding box center [468, 113] width 75 height 17
click at [383, 107] on div "0 đ" at bounding box center [374, 113] width 75 height 17
click at [237, 60] on button "Kho nhận" at bounding box center [235, 55] width 57 height 29
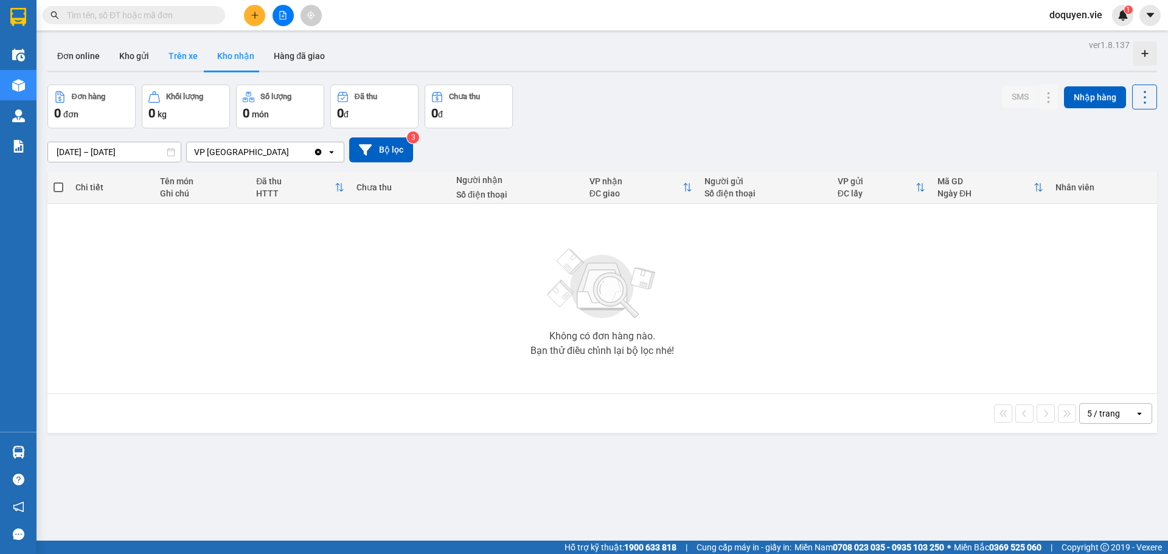
click at [173, 58] on button "Trên xe" at bounding box center [183, 55] width 49 height 29
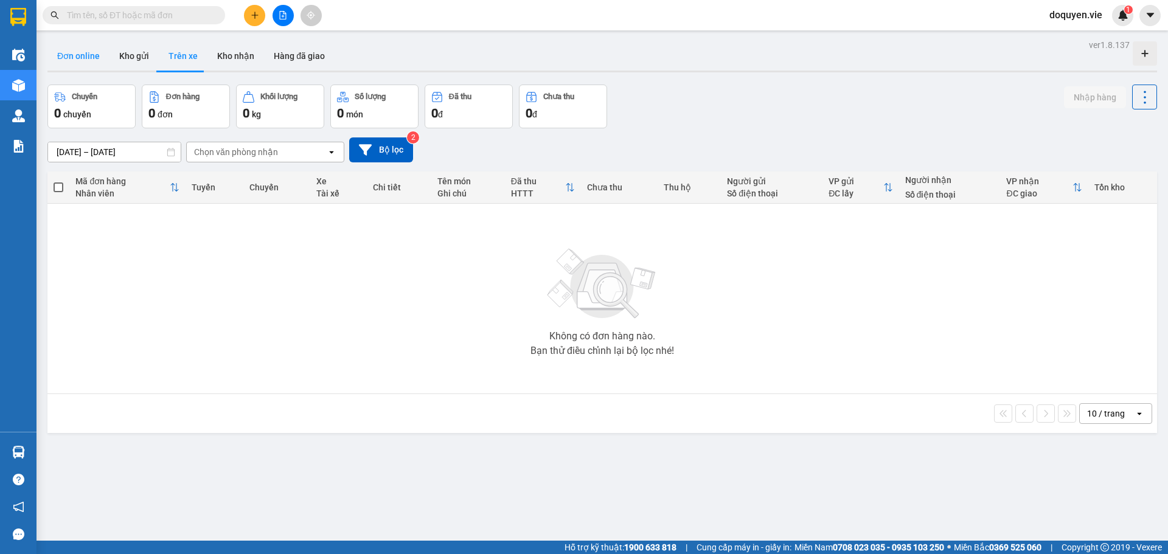
click at [85, 61] on button "Đơn online" at bounding box center [78, 55] width 62 height 29
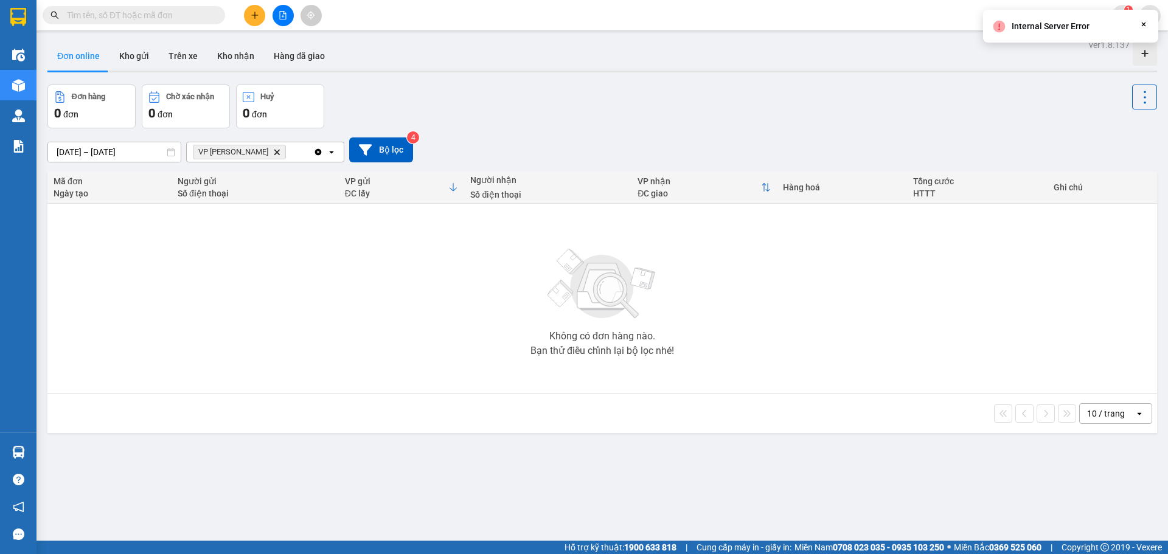
click at [162, 110] on span "đơn" at bounding box center [165, 115] width 15 height 10
click at [312, 110] on div "0 đơn" at bounding box center [280, 113] width 75 height 17
click at [257, 15] on icon "plus" at bounding box center [255, 15] width 9 height 9
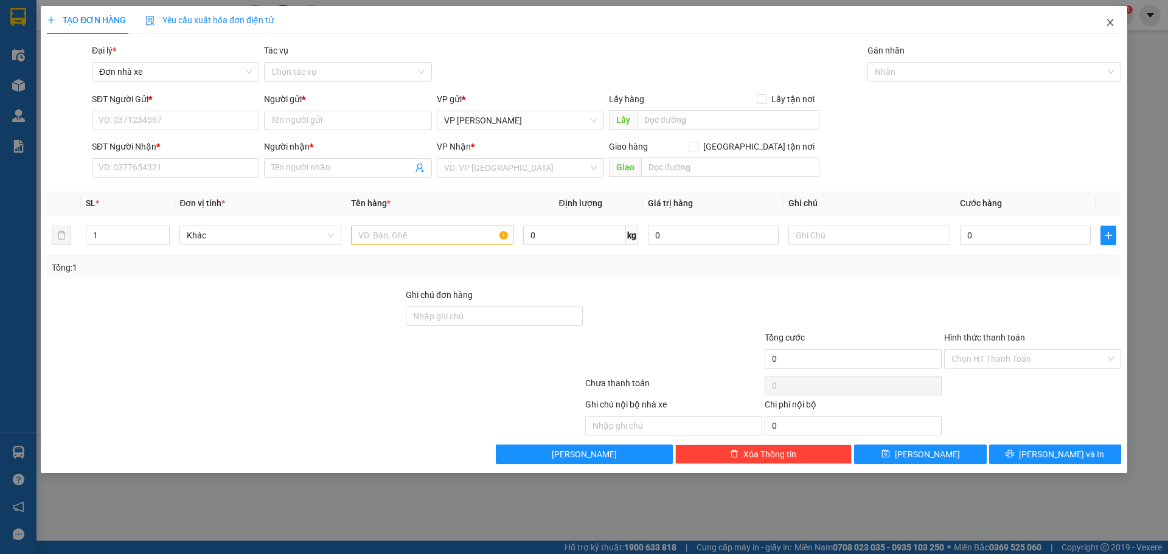
drag, startPoint x: 1113, startPoint y: 25, endPoint x: 796, endPoint y: 15, distance: 316.5
click at [1112, 24] on icon "close" at bounding box center [1111, 23] width 10 height 10
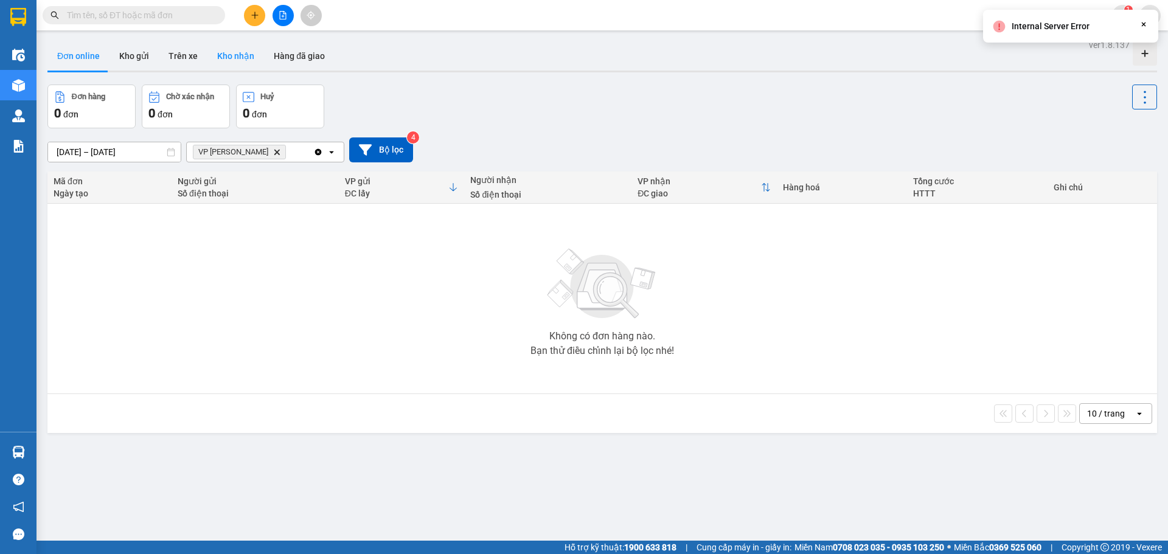
click at [245, 59] on button "Kho nhận" at bounding box center [235, 55] width 57 height 29
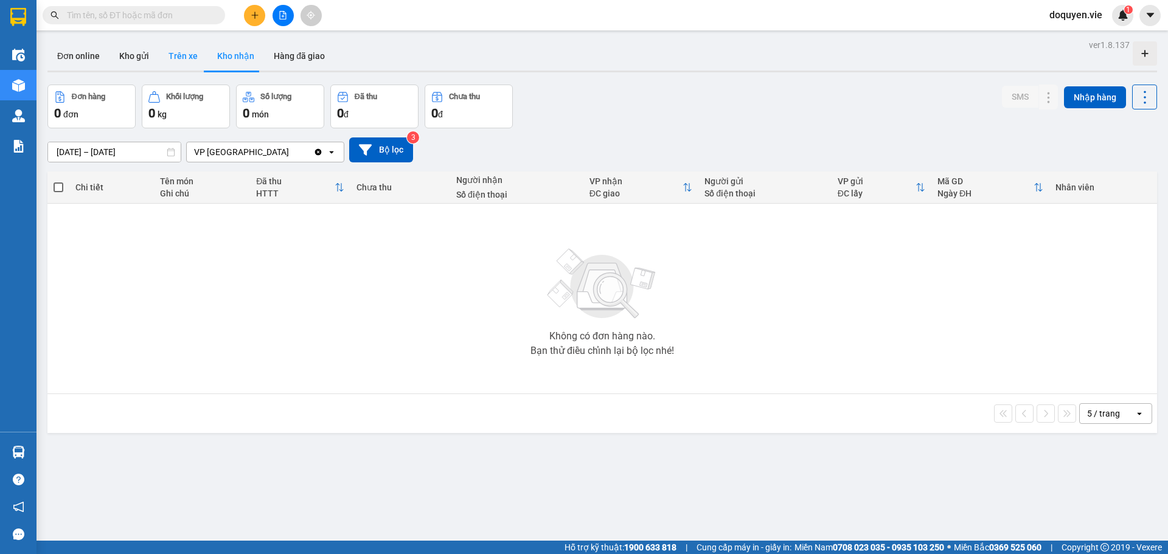
click at [173, 47] on button "Trên xe" at bounding box center [183, 55] width 49 height 29
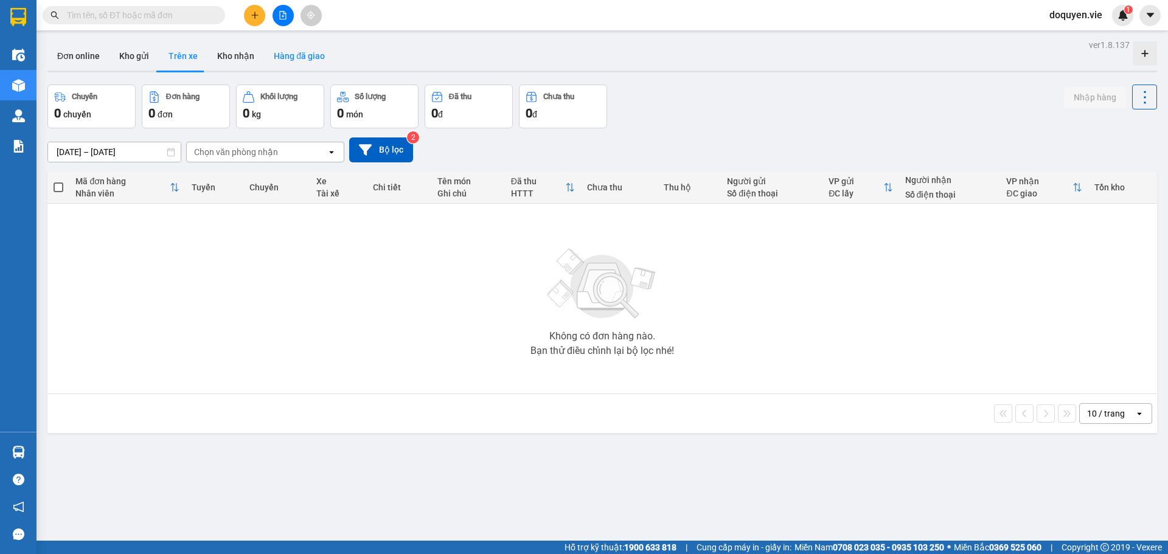
click at [298, 56] on button "Hàng đã giao" at bounding box center [299, 55] width 71 height 29
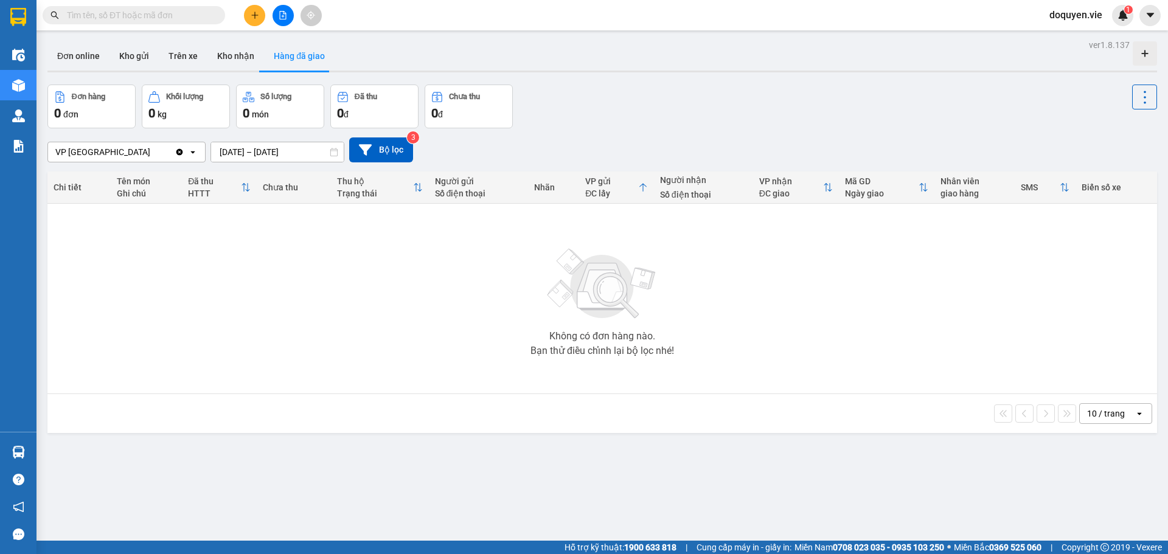
click at [364, 189] on div "Trạng thái" at bounding box center [374, 194] width 75 height 10
click at [388, 156] on button "Bộ lọc" at bounding box center [381, 150] width 64 height 25
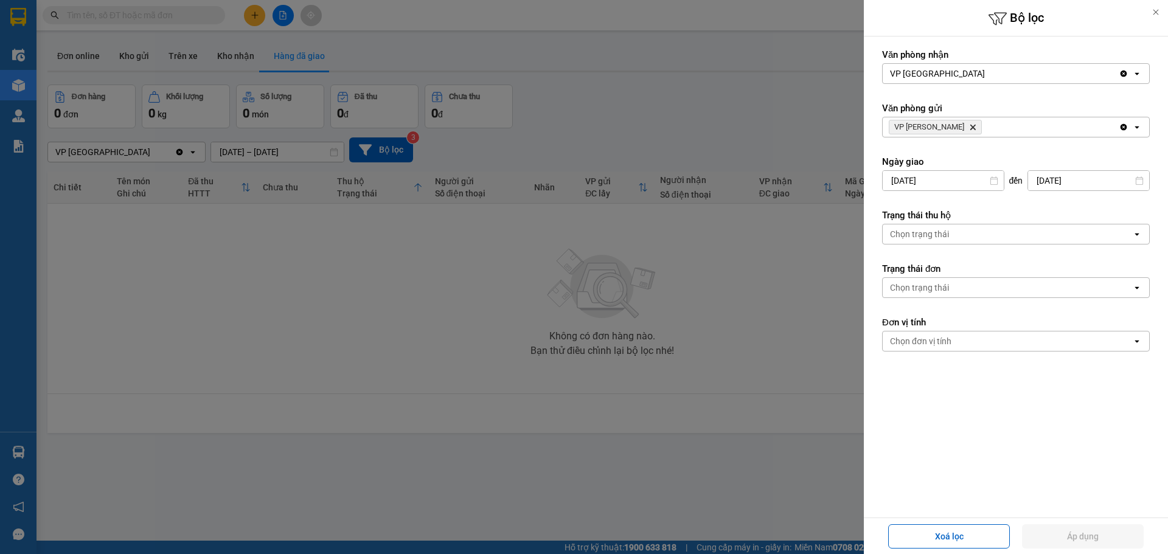
click at [1121, 77] on icon "Clear value" at bounding box center [1124, 74] width 10 height 10
click at [1138, 77] on icon "open" at bounding box center [1137, 74] width 10 height 10
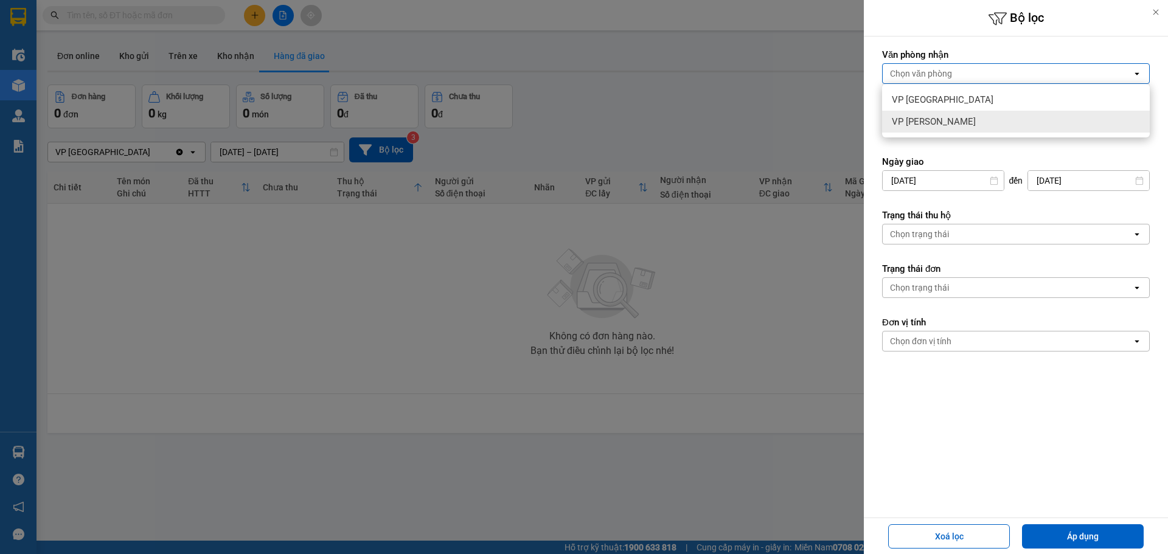
click at [933, 117] on span "VP [PERSON_NAME]" at bounding box center [934, 122] width 84 height 12
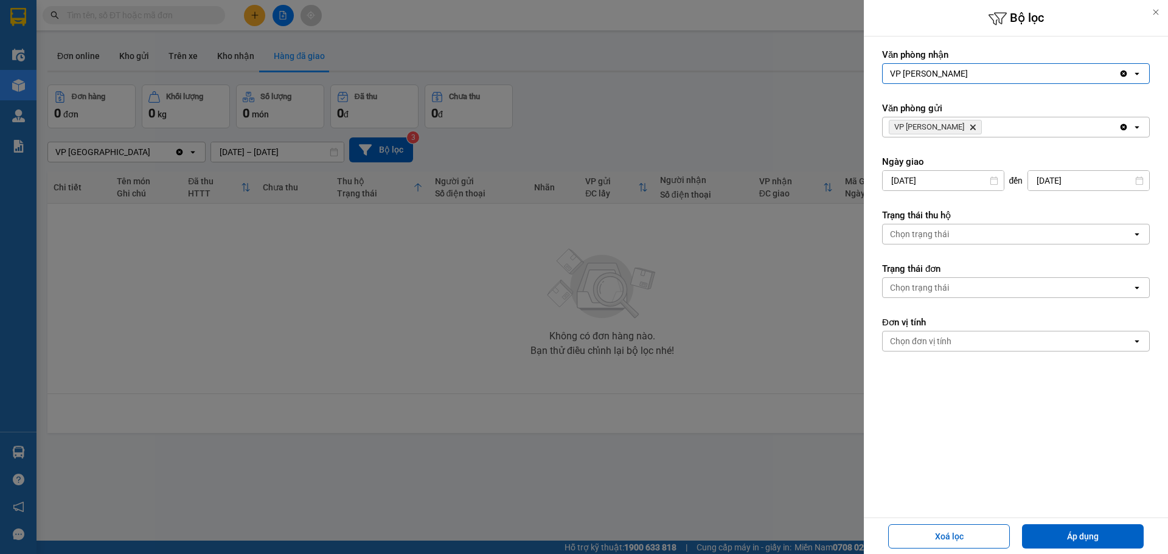
click at [1140, 125] on icon "open" at bounding box center [1137, 127] width 10 height 10
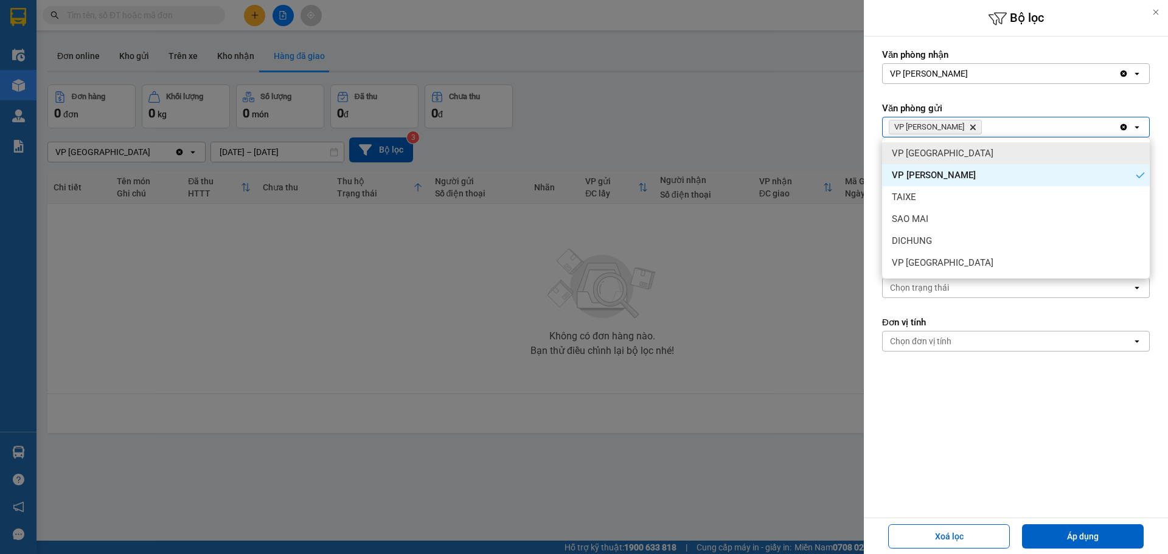
click at [958, 156] on div "VP [GEOGRAPHIC_DATA]" at bounding box center [1016, 153] width 268 height 22
click at [969, 126] on icon "Delete" at bounding box center [972, 127] width 7 height 7
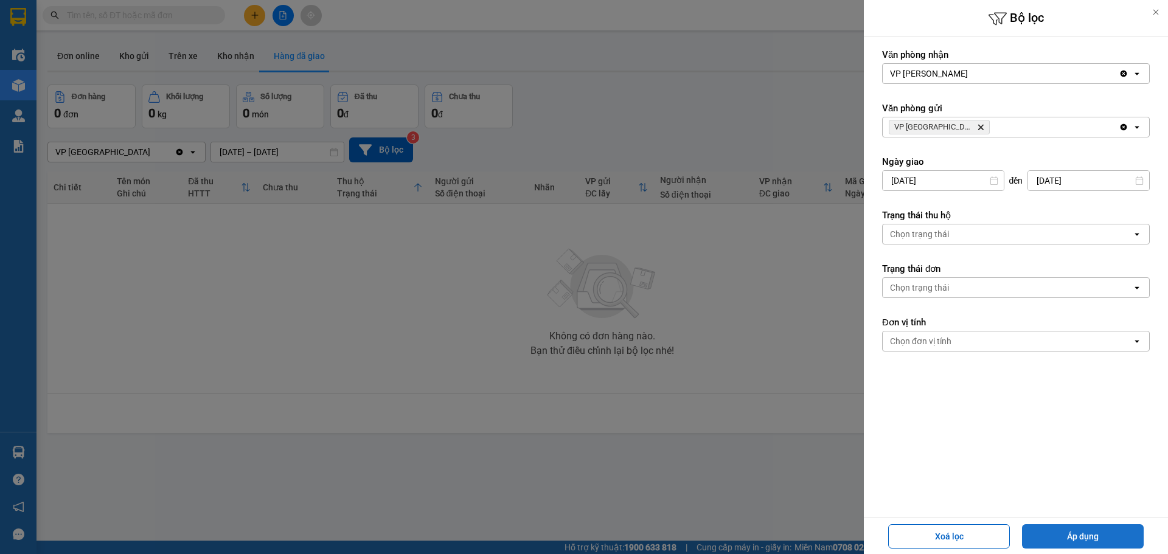
click at [1066, 531] on button "Áp dụng" at bounding box center [1083, 536] width 122 height 24
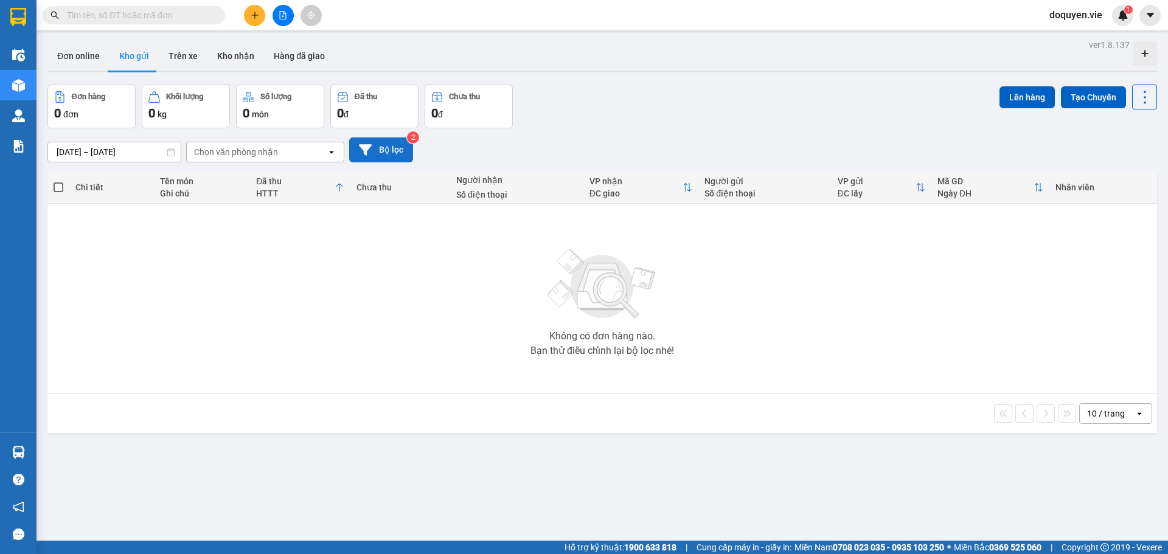
click at [394, 152] on button "Bộ lọc" at bounding box center [381, 150] width 64 height 25
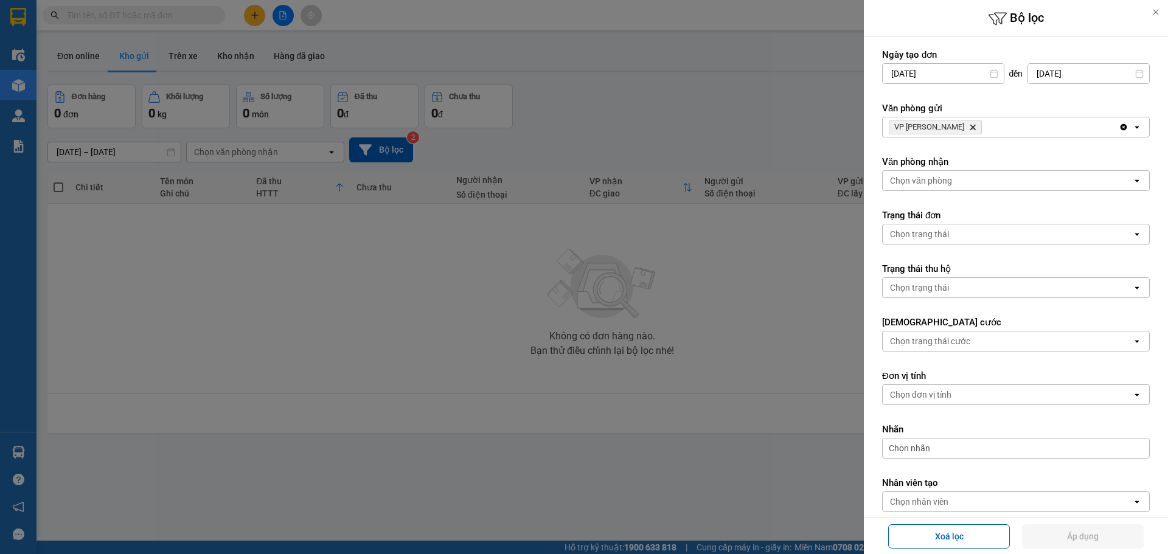
click at [1132, 130] on icon "open" at bounding box center [1137, 127] width 10 height 10
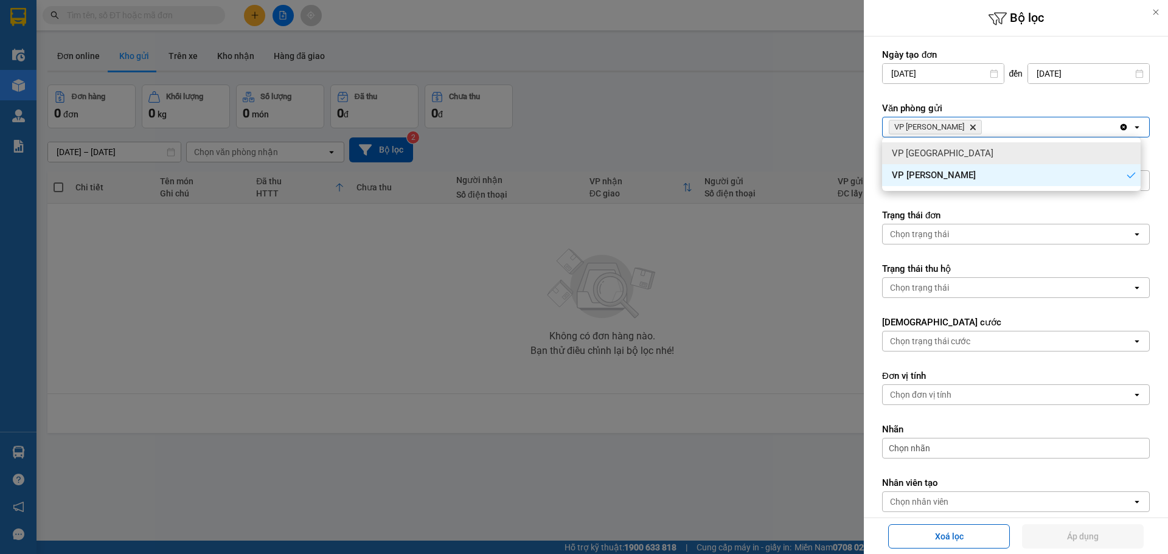
click at [984, 150] on div "VP [GEOGRAPHIC_DATA]" at bounding box center [1011, 153] width 259 height 22
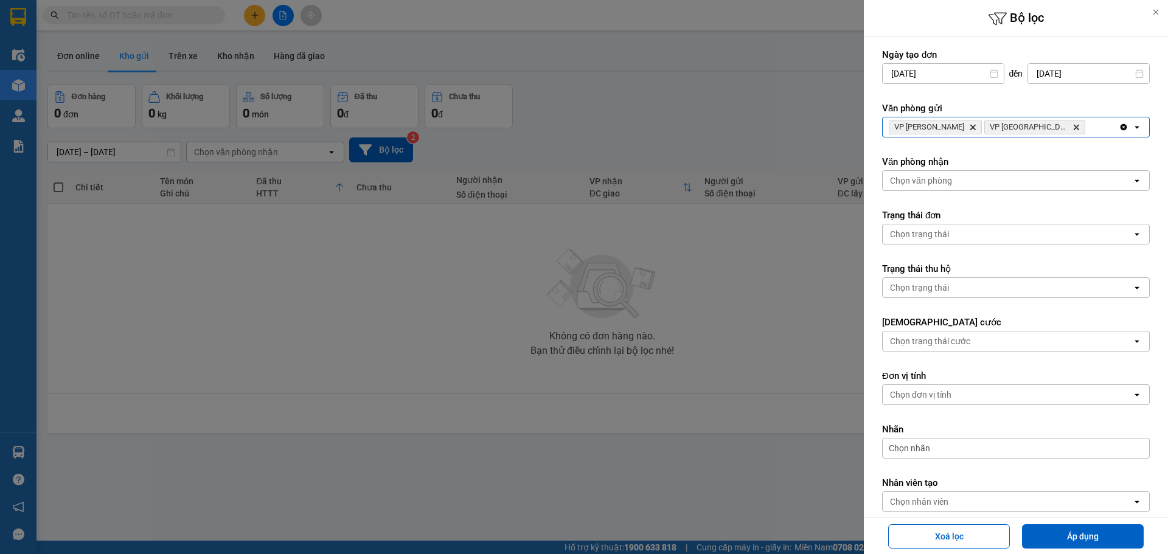
click at [1132, 189] on div "open" at bounding box center [1140, 180] width 17 height 19
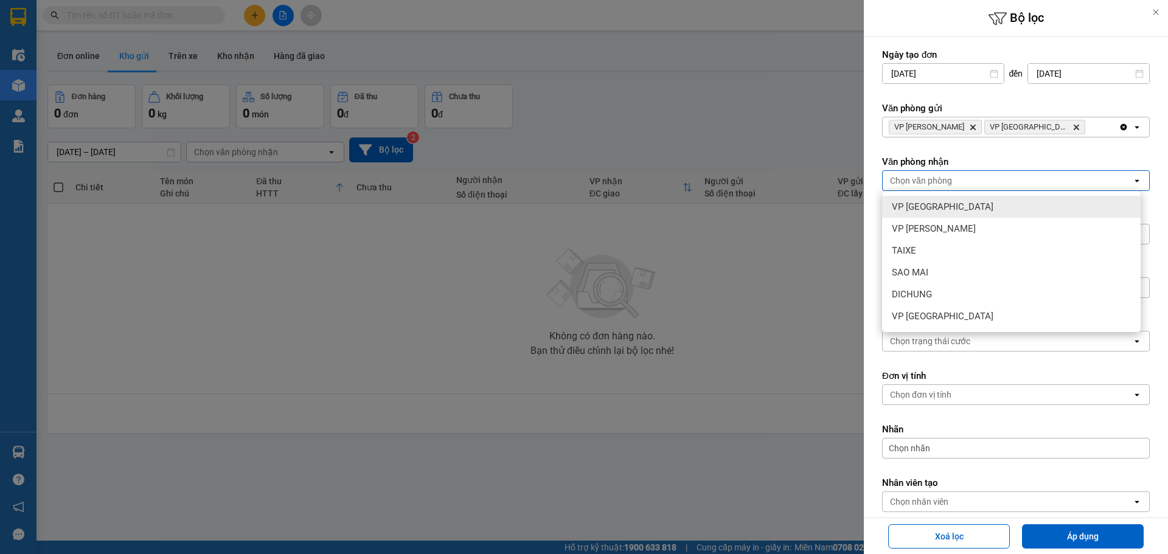
click at [1013, 212] on div "VP [GEOGRAPHIC_DATA]" at bounding box center [1011, 207] width 259 height 22
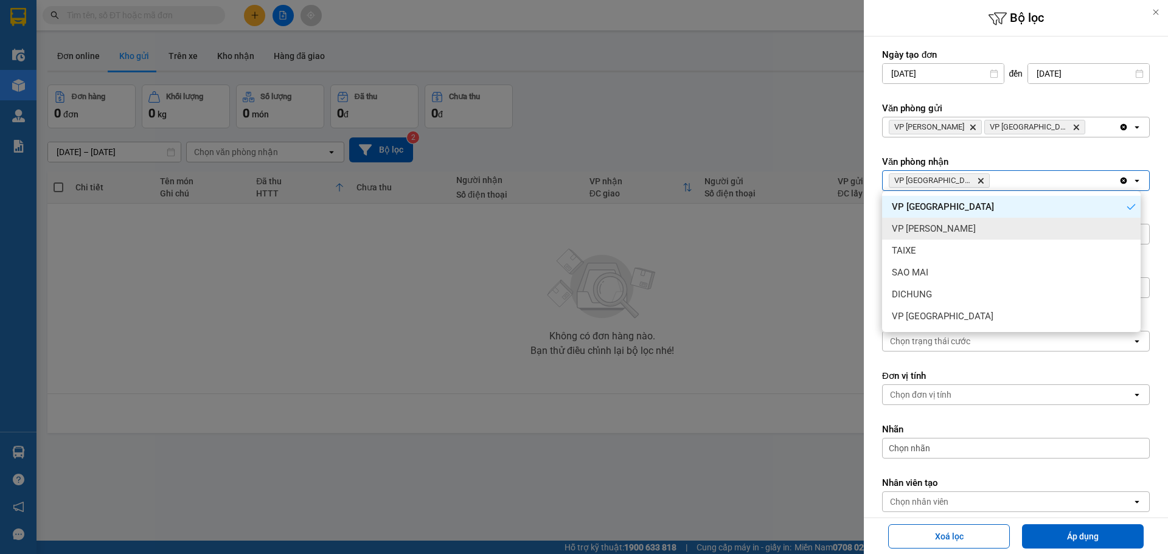
click at [1058, 224] on div "VP [PERSON_NAME]" at bounding box center [1011, 229] width 259 height 22
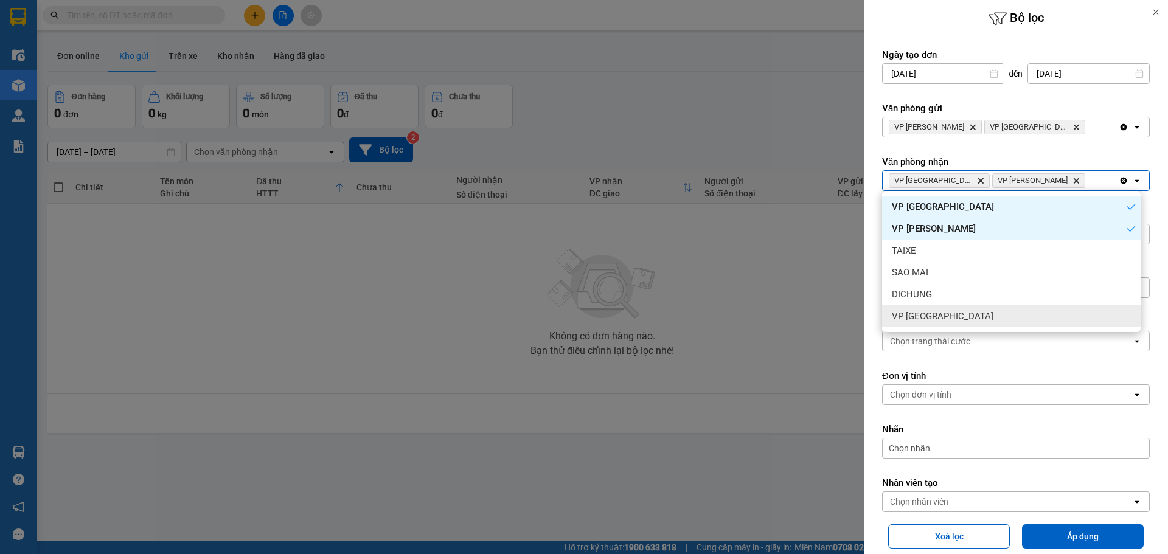
click at [845, 509] on div at bounding box center [584, 277] width 1168 height 554
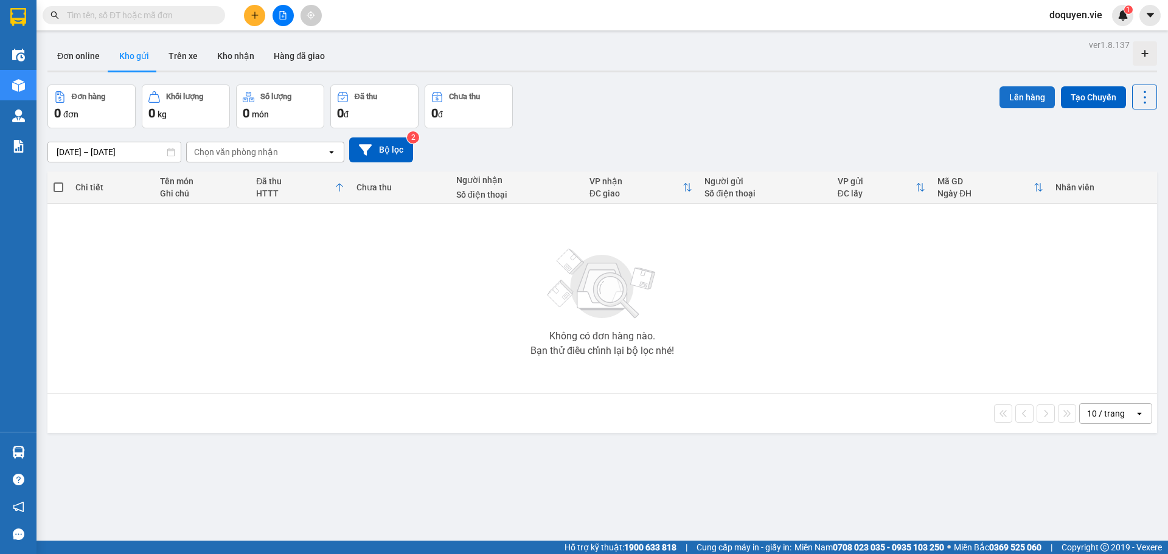
click at [1027, 96] on button "Lên hàng" at bounding box center [1027, 97] width 55 height 22
click at [91, 57] on button "Đơn online" at bounding box center [78, 55] width 62 height 29
type input "[DATE] – [DATE]"
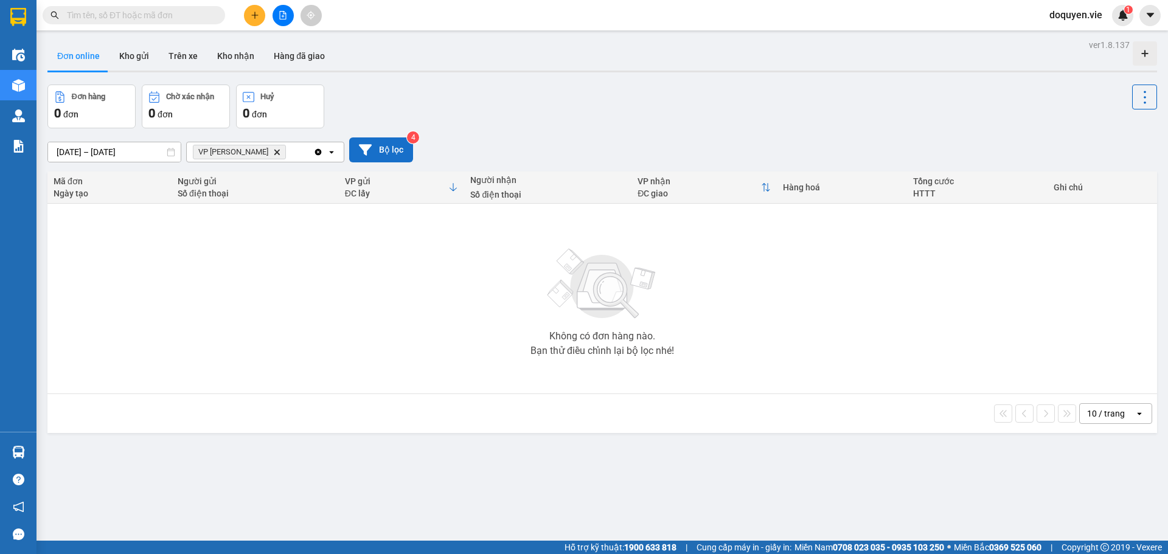
click at [371, 145] on icon at bounding box center [365, 149] width 13 height 11
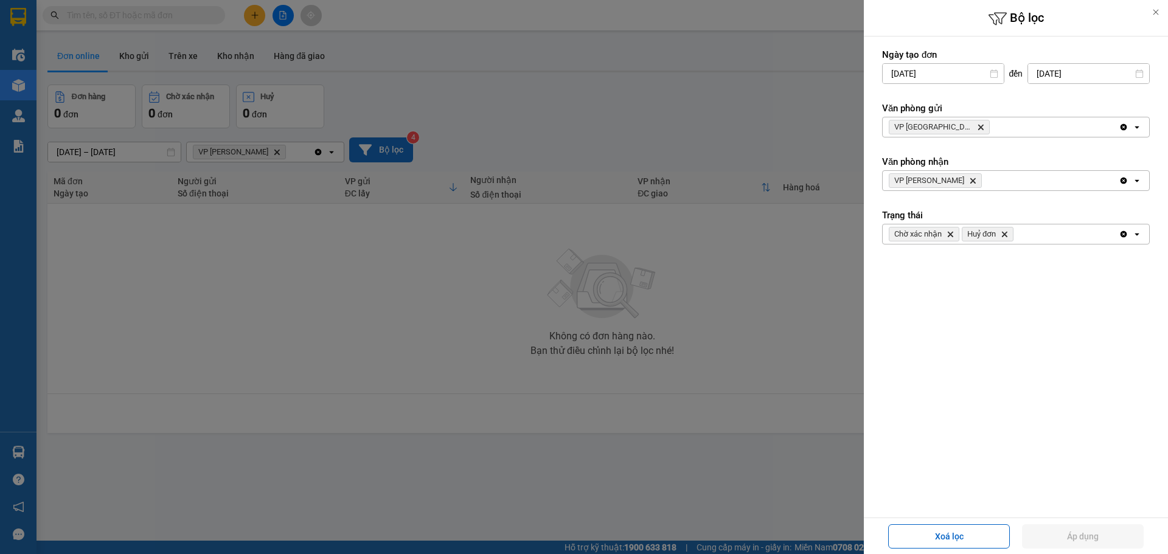
click at [1136, 231] on icon "open" at bounding box center [1137, 234] width 10 height 10
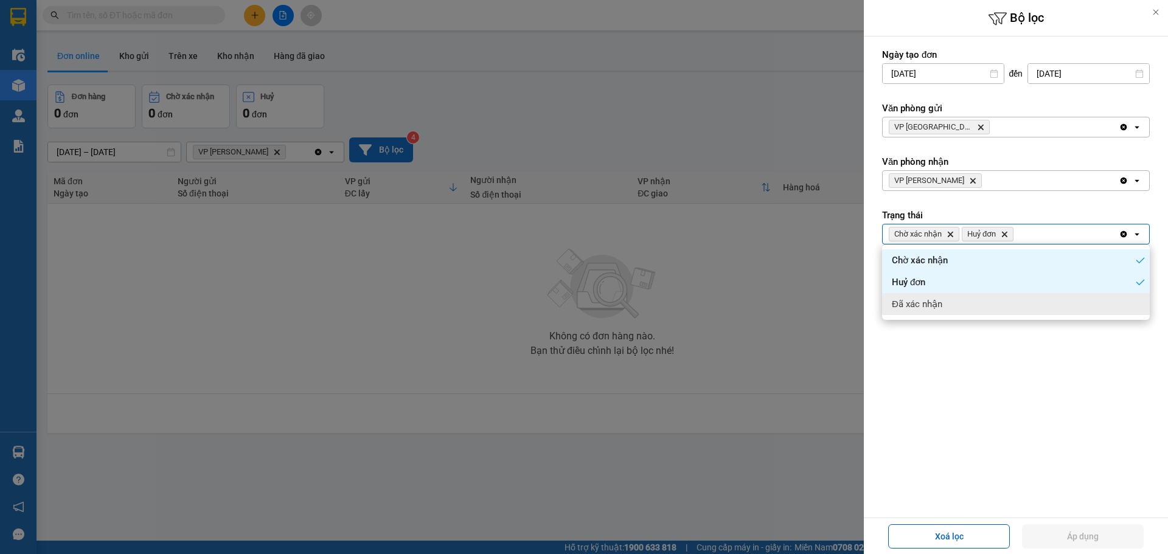
click at [941, 301] on span "Đã xác nhận" at bounding box center [917, 304] width 51 height 12
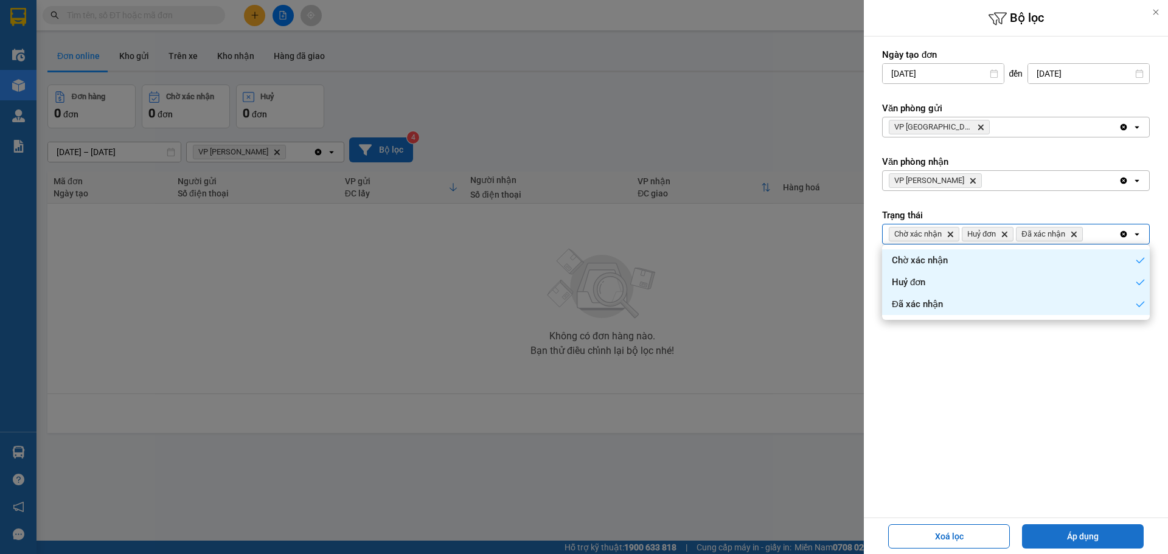
click at [1059, 539] on button "Áp dụng" at bounding box center [1083, 536] width 122 height 24
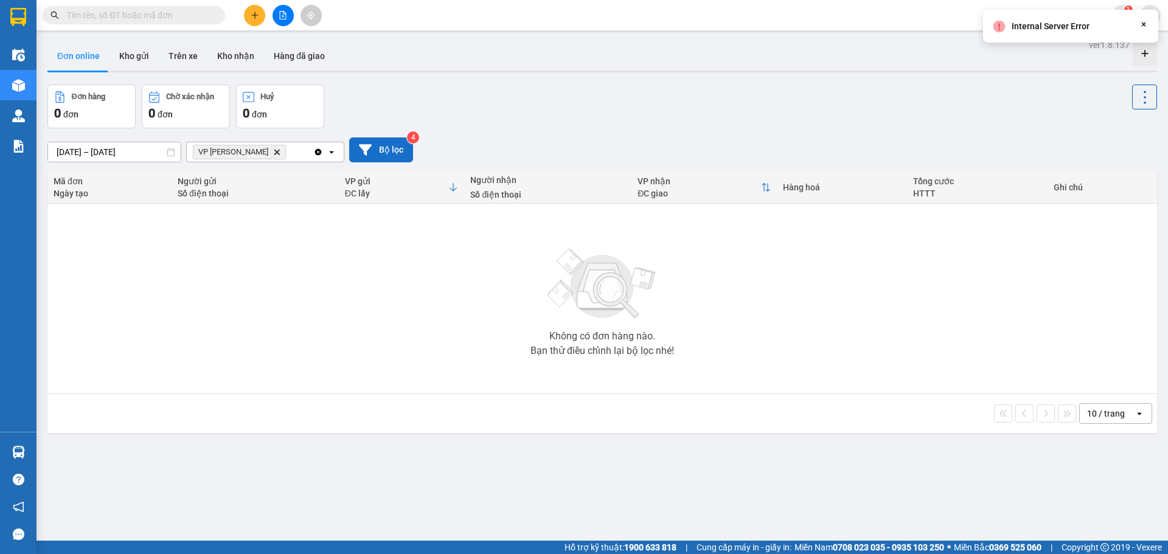
click at [400, 155] on button "Bộ lọc" at bounding box center [381, 150] width 64 height 25
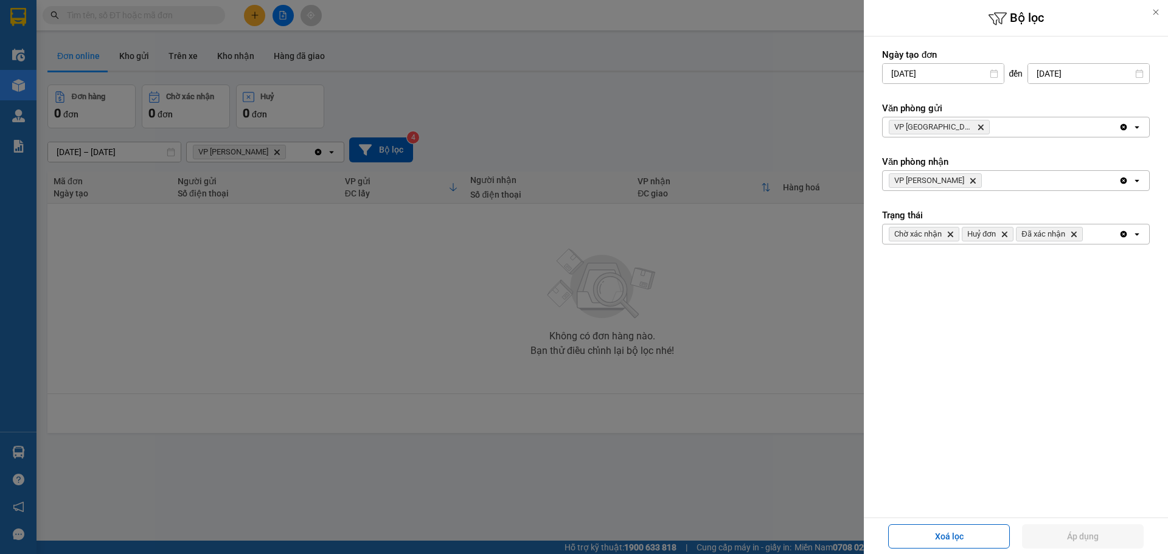
click at [1138, 75] on icon at bounding box center [1139, 73] width 9 height 9
click at [990, 77] on icon at bounding box center [994, 73] width 9 height 9
click at [992, 76] on icon at bounding box center [994, 73] width 9 height 9
click at [1138, 129] on icon "open" at bounding box center [1137, 127] width 10 height 10
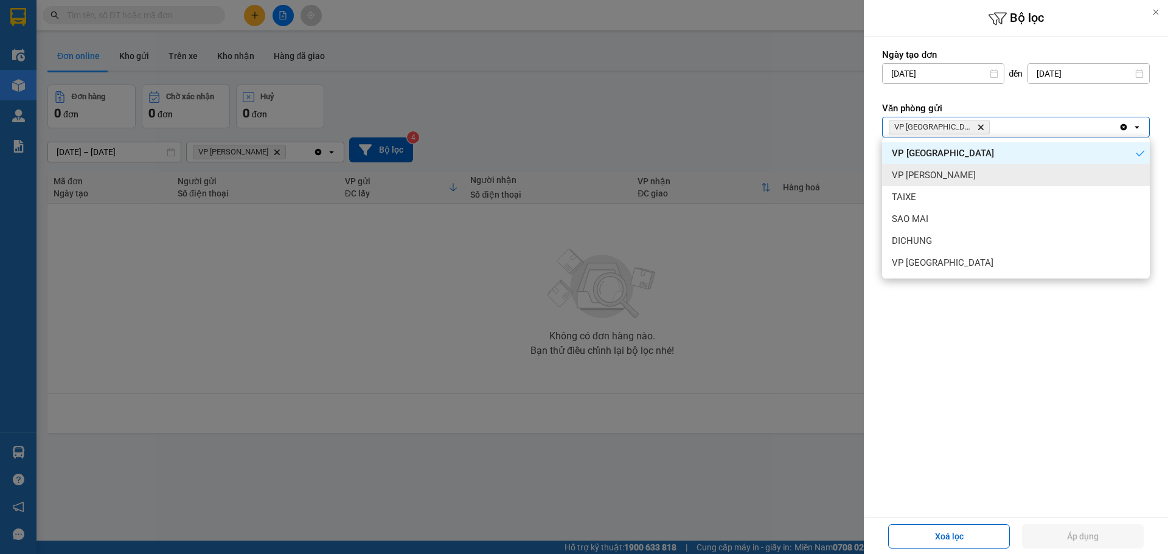
click at [976, 170] on div "VP [PERSON_NAME]" at bounding box center [1016, 175] width 268 height 22
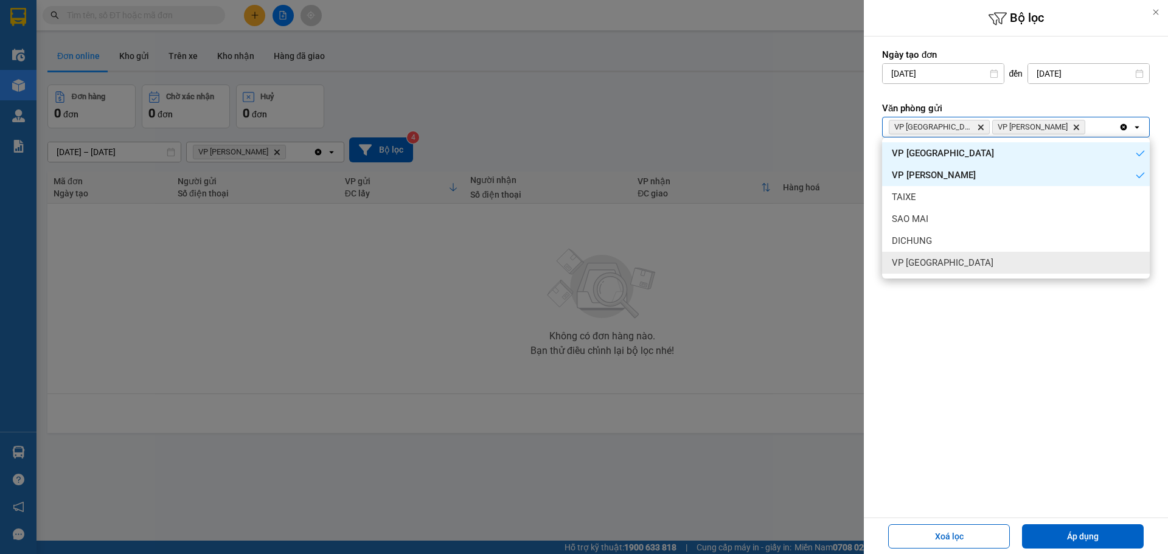
click at [1025, 333] on form "Ngày tạo đơn [DATE] Press the down arrow key to interact with the calendar and …" at bounding box center [1016, 220] width 268 height 342
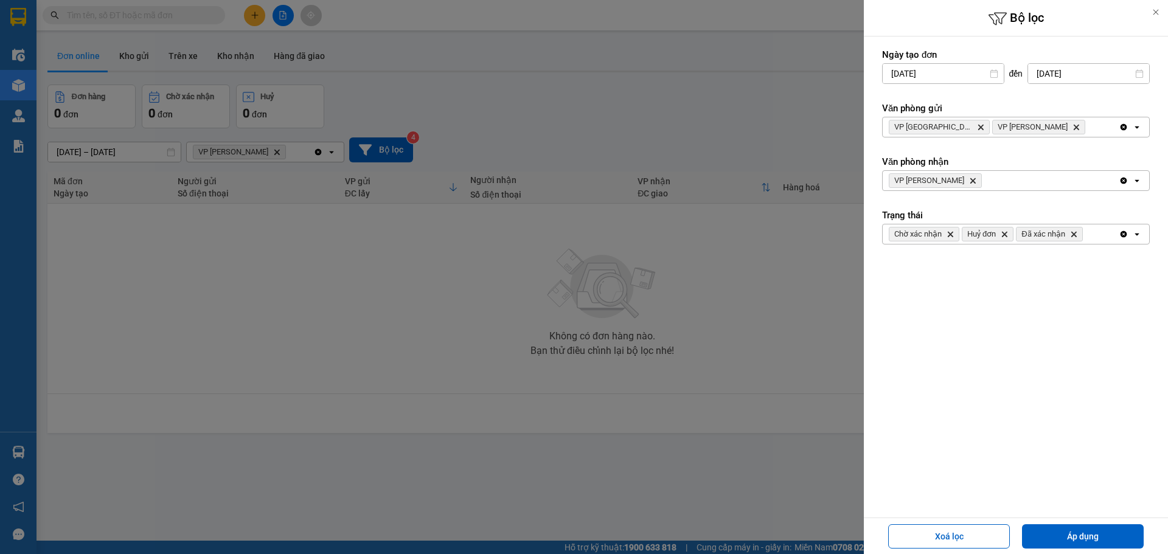
click at [1139, 179] on icon "open" at bounding box center [1137, 181] width 10 height 10
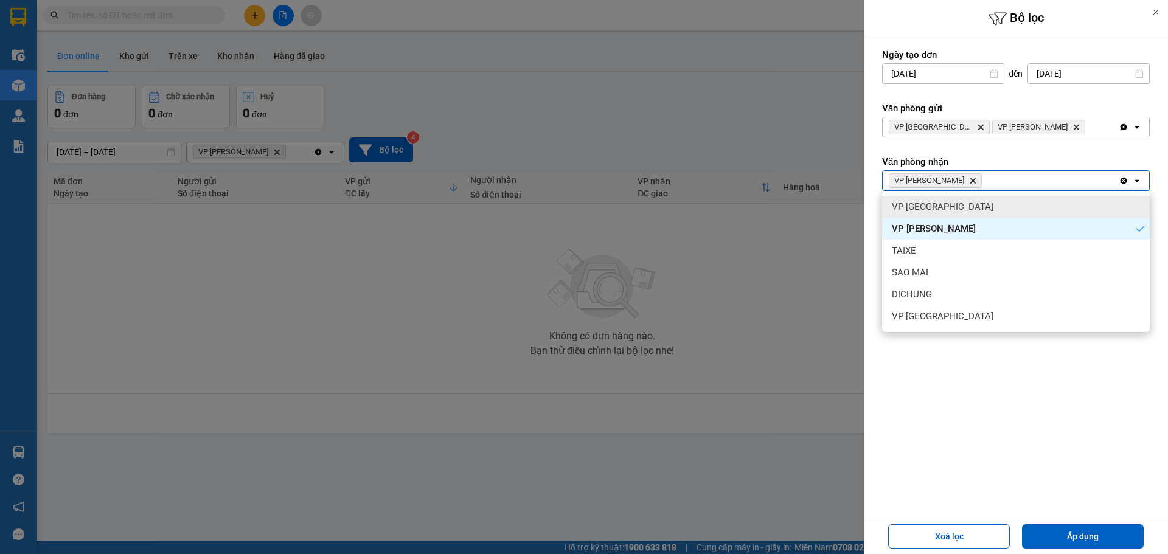
click at [1052, 210] on div "VP [GEOGRAPHIC_DATA]" at bounding box center [1016, 207] width 268 height 22
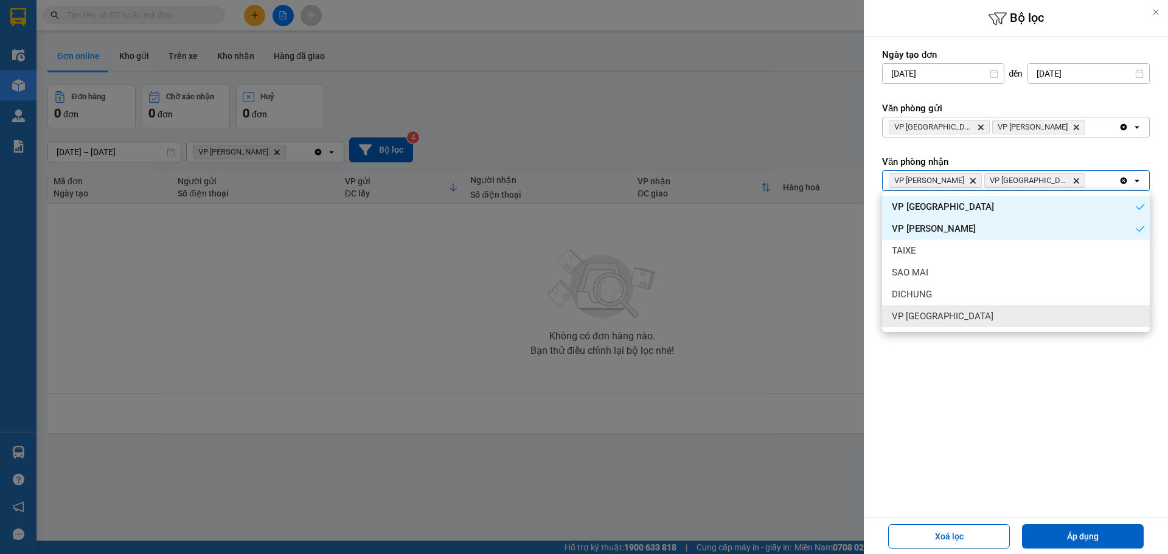
click at [1042, 348] on form "Ngày tạo đơn [DATE] Press the down arrow key to interact with the calendar and …" at bounding box center [1016, 220] width 268 height 342
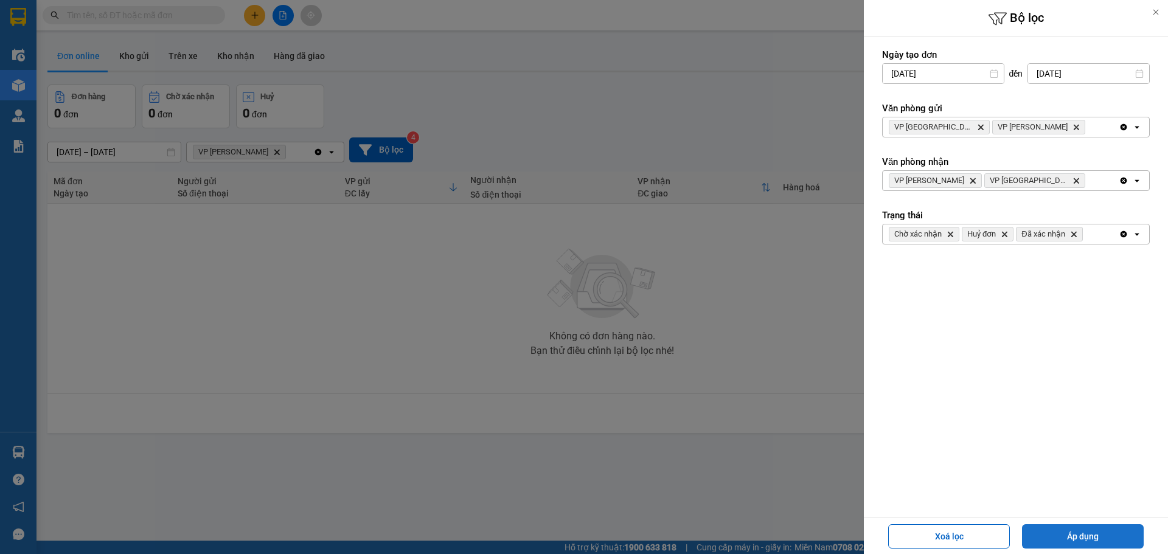
click at [1081, 535] on button "Áp dụng" at bounding box center [1083, 536] width 122 height 24
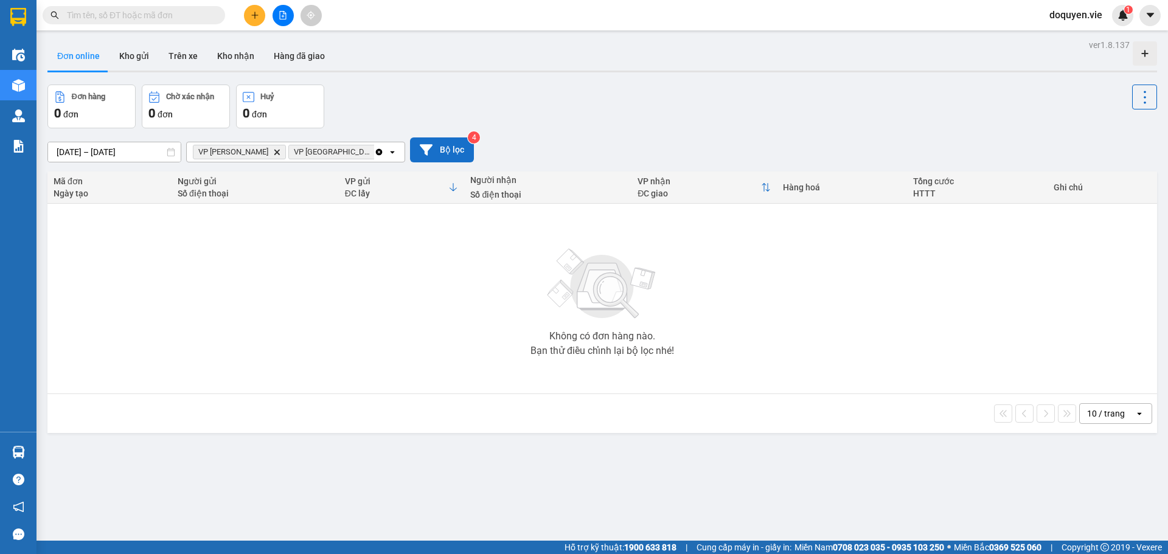
click at [410, 154] on button "Bộ lọc" at bounding box center [442, 150] width 64 height 25
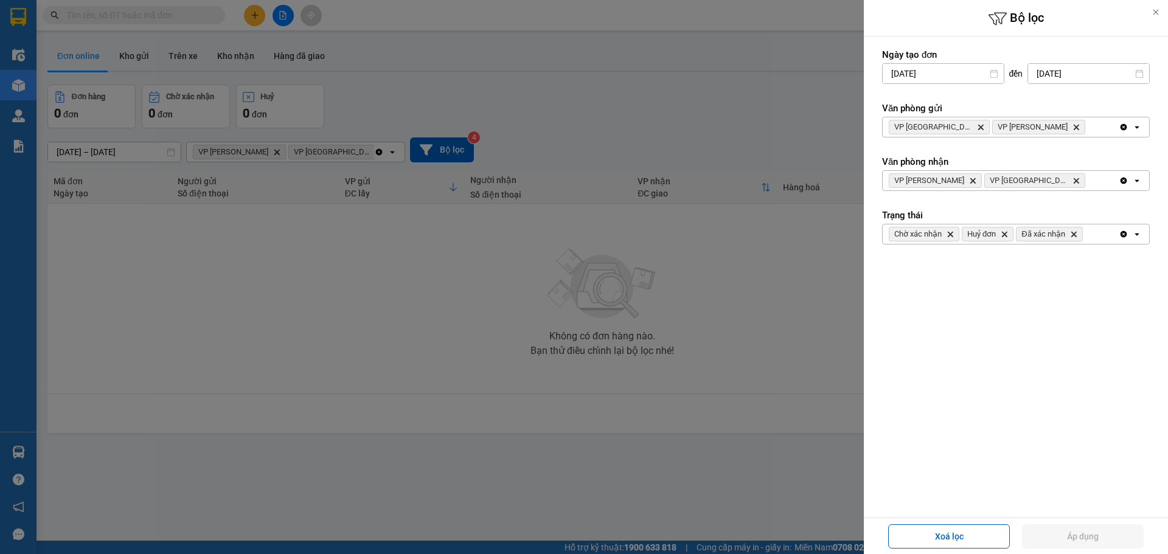
click at [1138, 238] on icon "open" at bounding box center [1137, 234] width 10 height 10
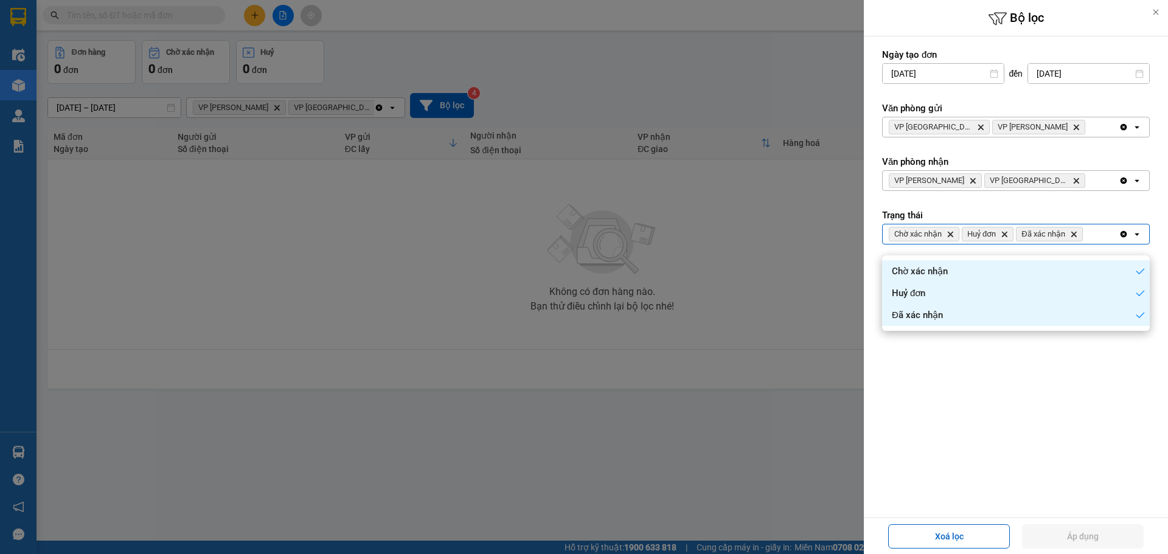
scroll to position [56, 0]
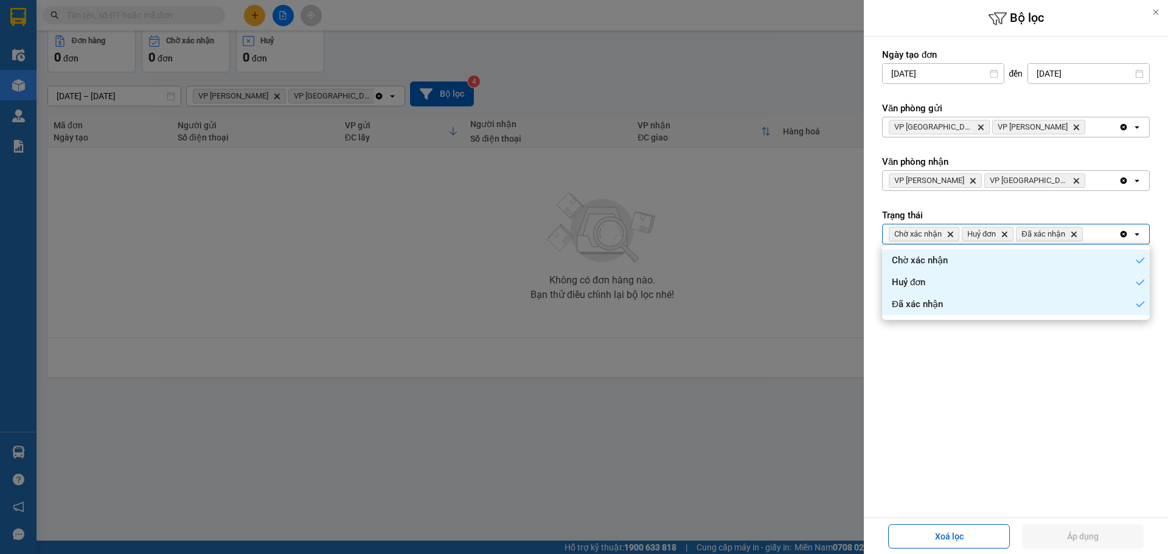
click at [1116, 366] on form "Ngày tạo đơn [DATE] Press the down arrow key to interact with the calendar and …" at bounding box center [1016, 220] width 268 height 342
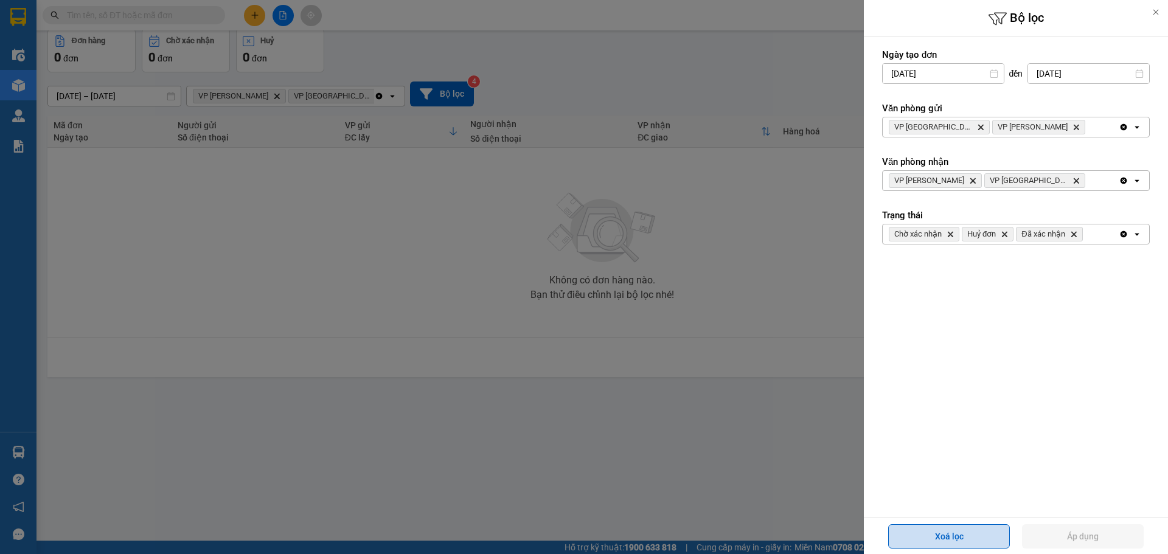
click at [953, 530] on button "Xoá lọc" at bounding box center [949, 536] width 122 height 24
type input "[DATE]"
type input "[DATE] – [DATE]"
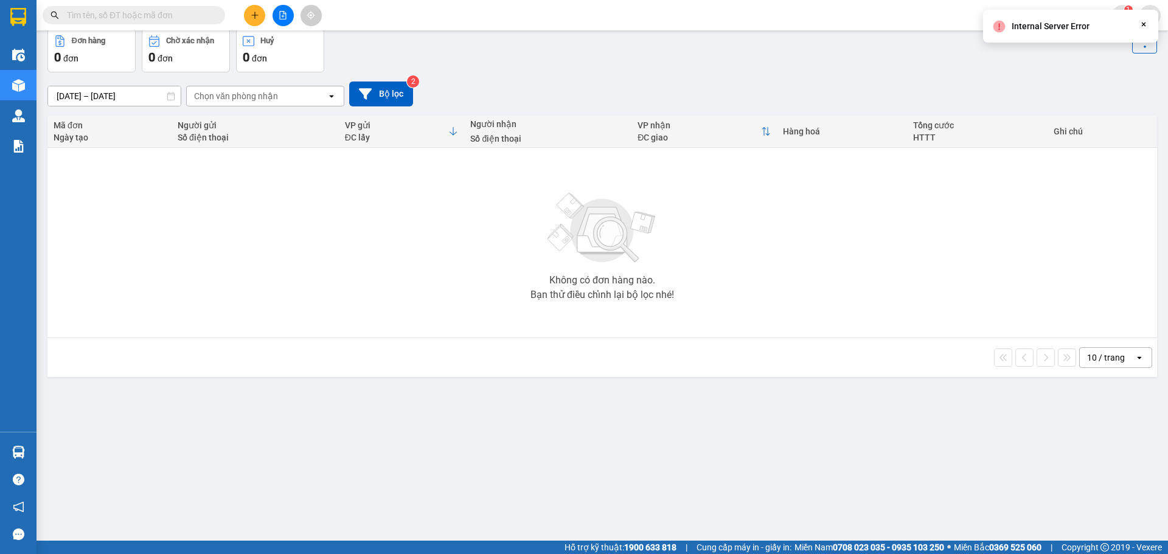
scroll to position [0, 0]
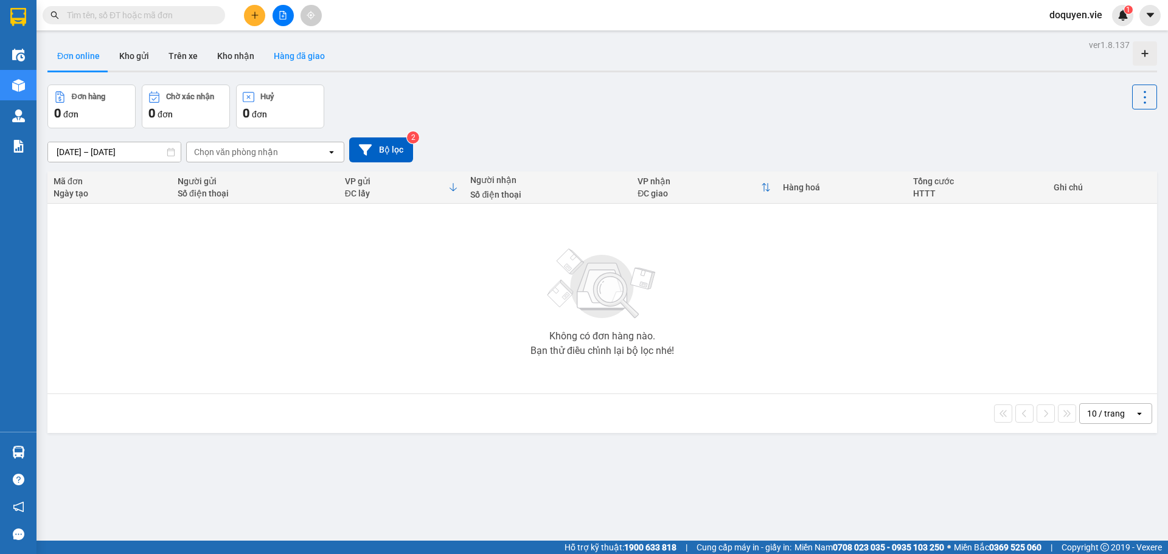
click at [291, 54] on button "Hàng đã giao" at bounding box center [299, 55] width 71 height 29
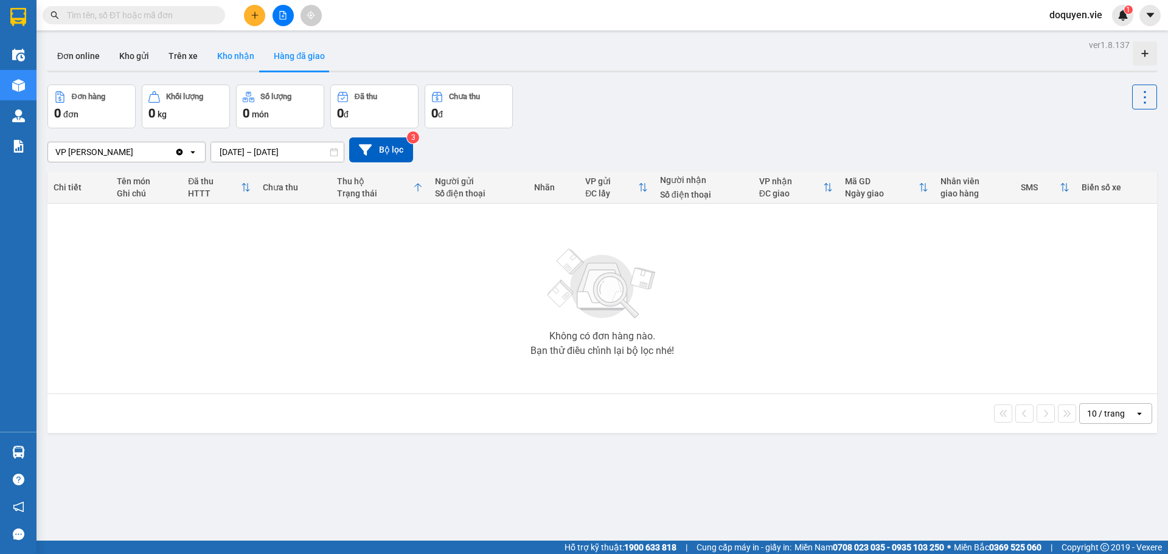
click at [234, 52] on button "Kho nhận" at bounding box center [235, 55] width 57 height 29
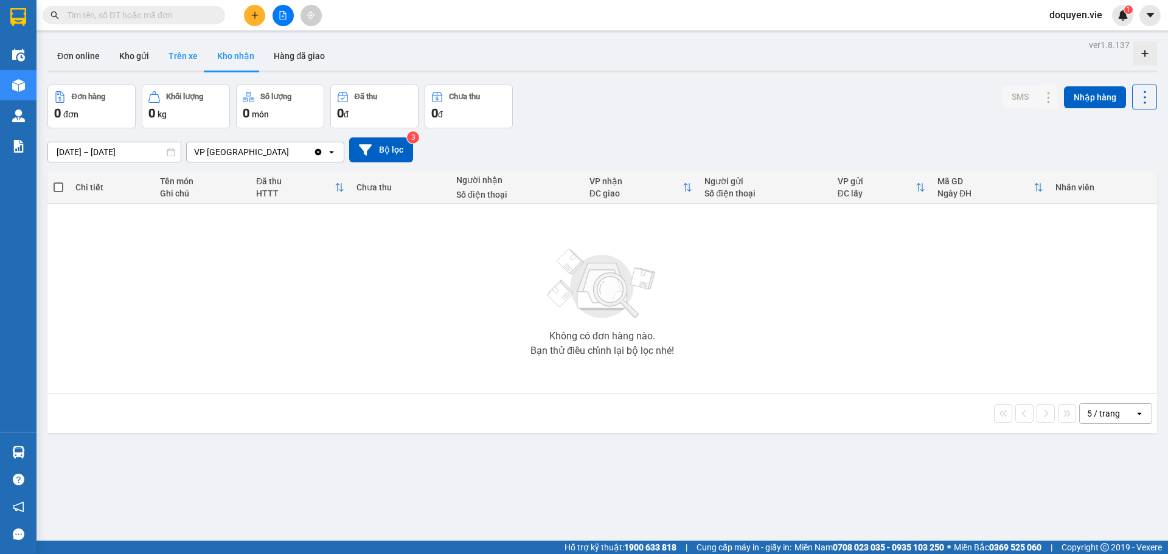
click at [189, 55] on button "Trên xe" at bounding box center [183, 55] width 49 height 29
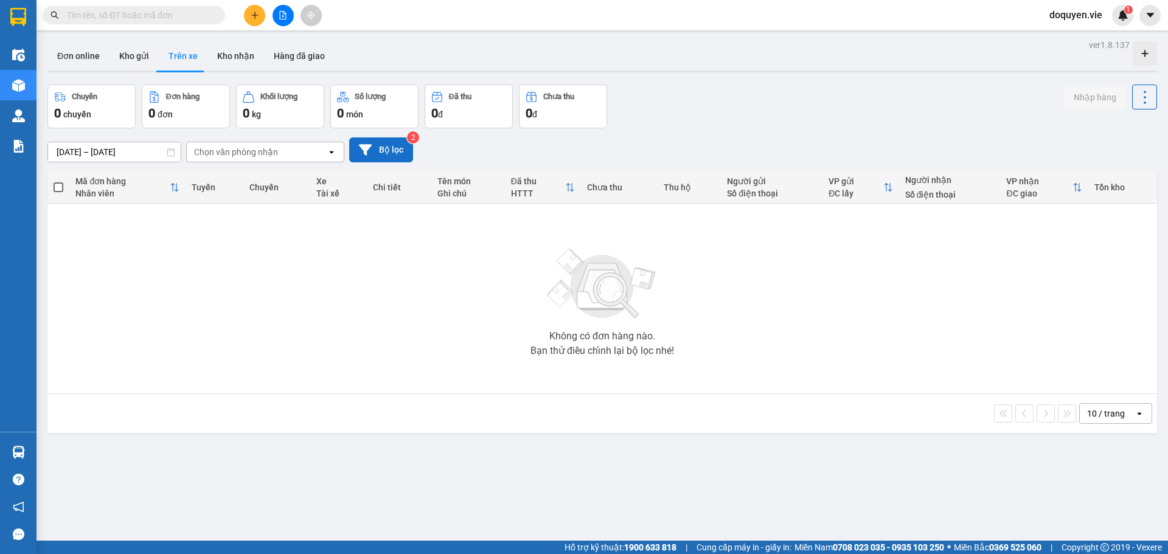
click at [389, 153] on button "Bộ lọc" at bounding box center [381, 150] width 64 height 25
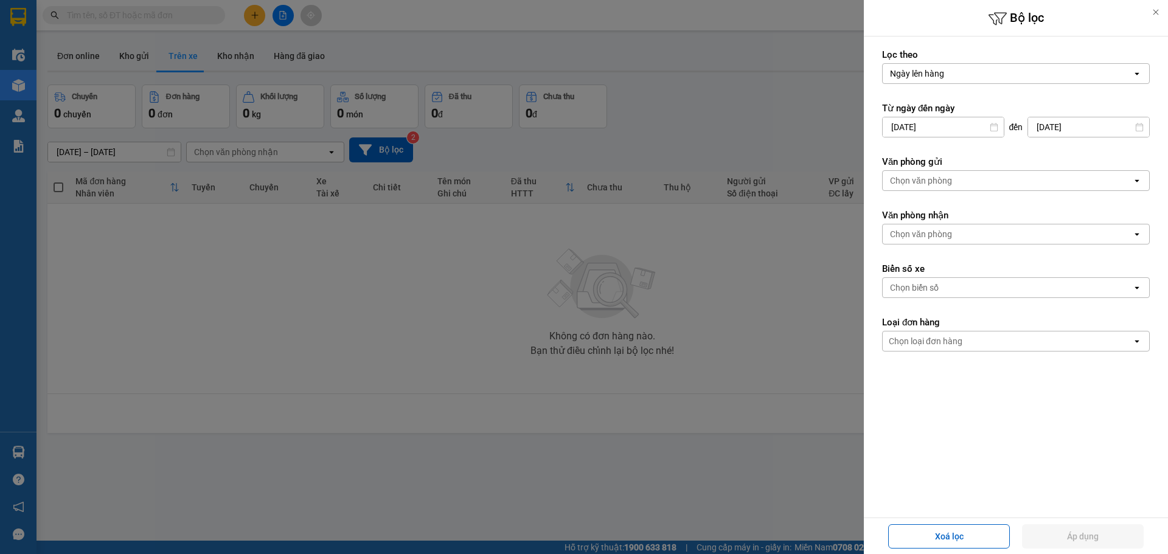
click at [773, 289] on div at bounding box center [584, 277] width 1168 height 554
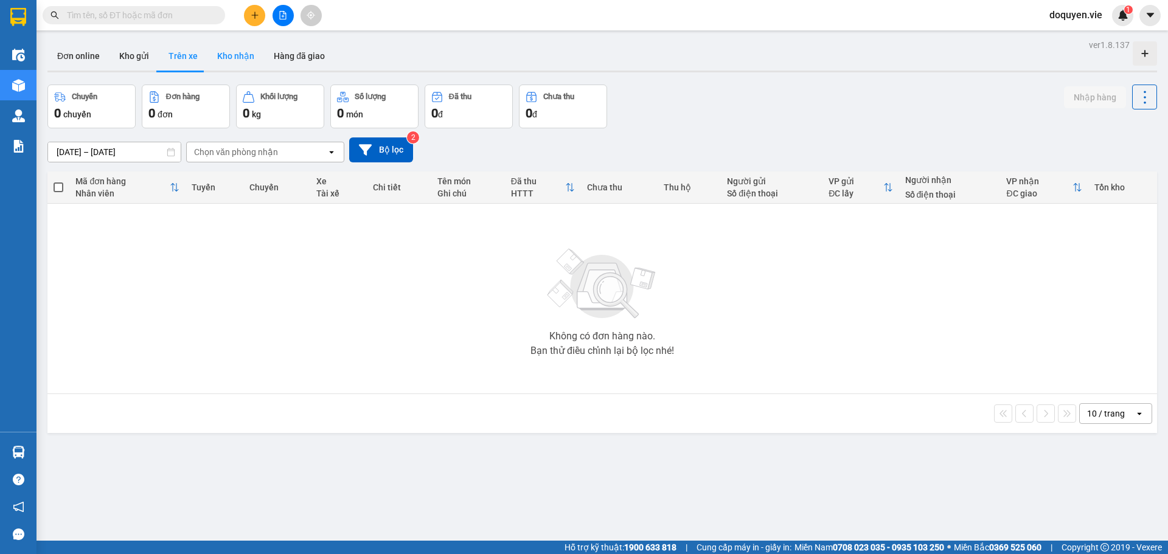
click at [243, 57] on button "Kho nhận" at bounding box center [235, 55] width 57 height 29
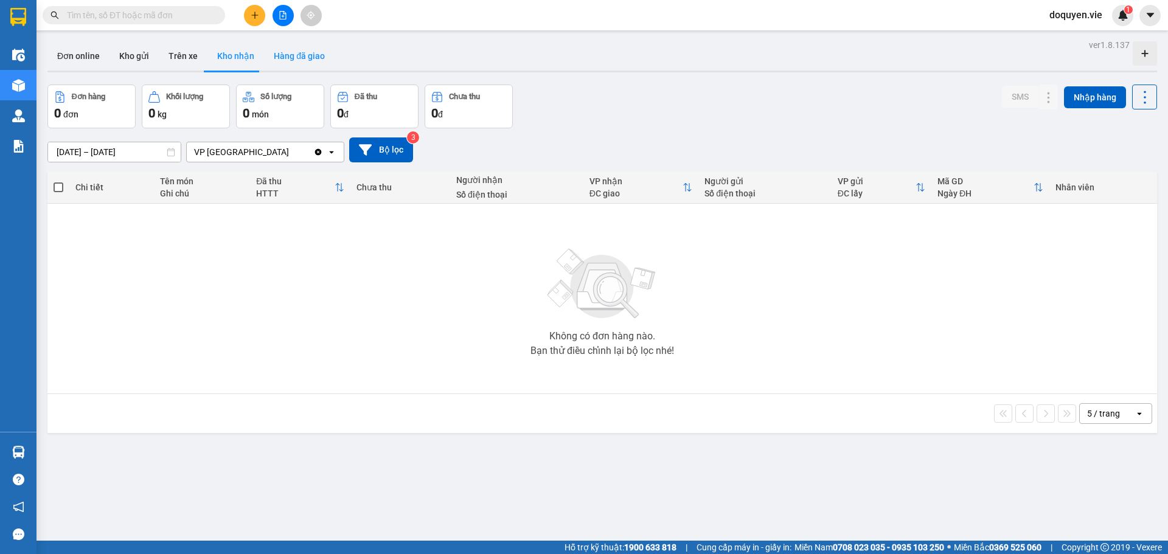
click at [292, 57] on button "Hàng đã giao" at bounding box center [299, 55] width 71 height 29
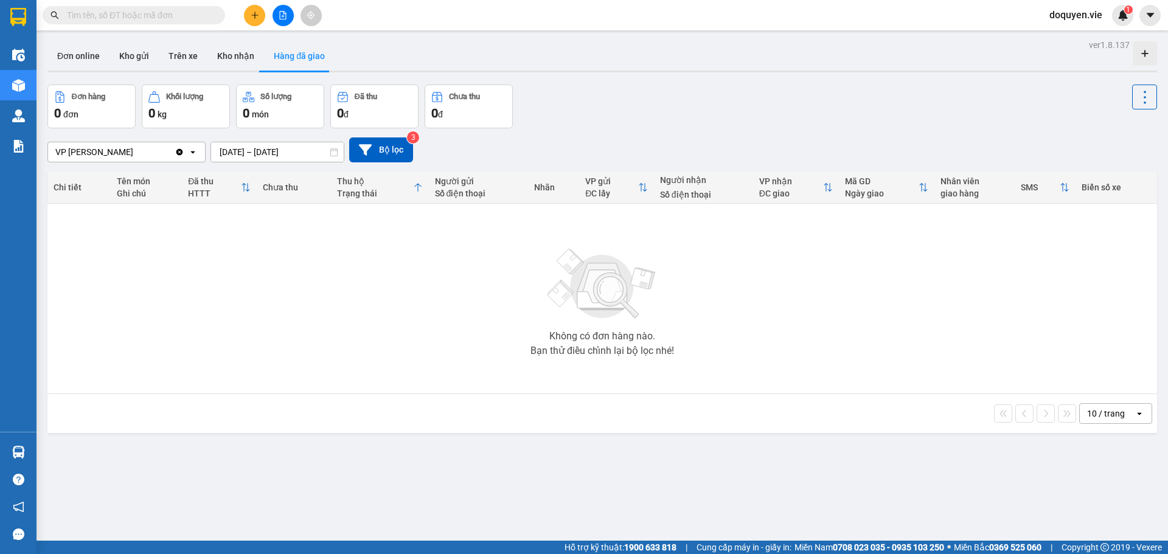
click at [198, 147] on div "Clear value open" at bounding box center [190, 151] width 30 height 19
click at [149, 178] on div "VP [GEOGRAPHIC_DATA]" at bounding box center [126, 178] width 158 height 22
click at [193, 150] on icon "open" at bounding box center [193, 152] width 10 height 10
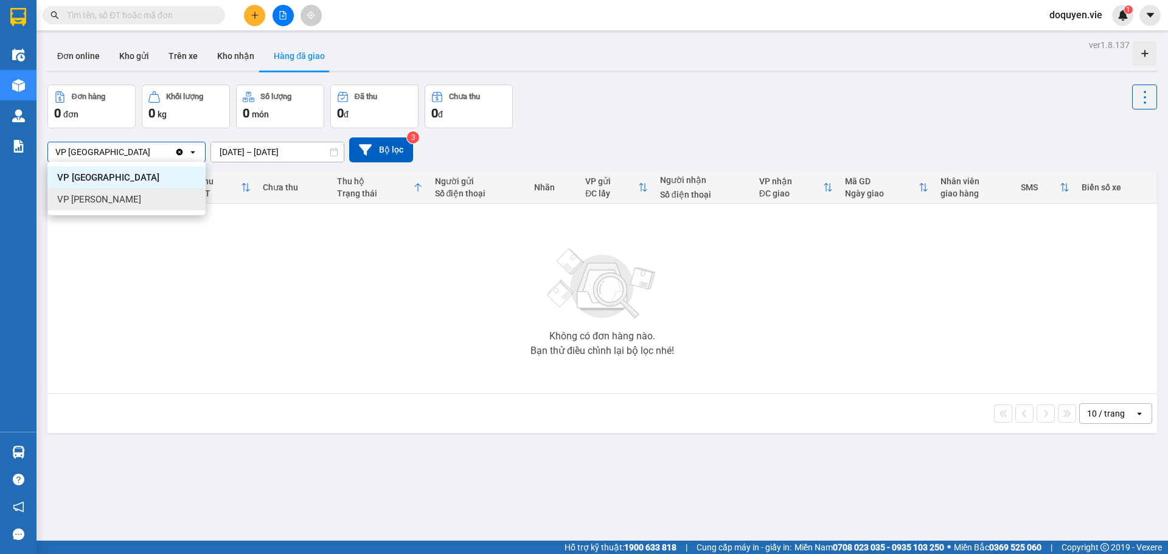
click at [162, 194] on div "VP [PERSON_NAME]" at bounding box center [126, 200] width 158 height 22
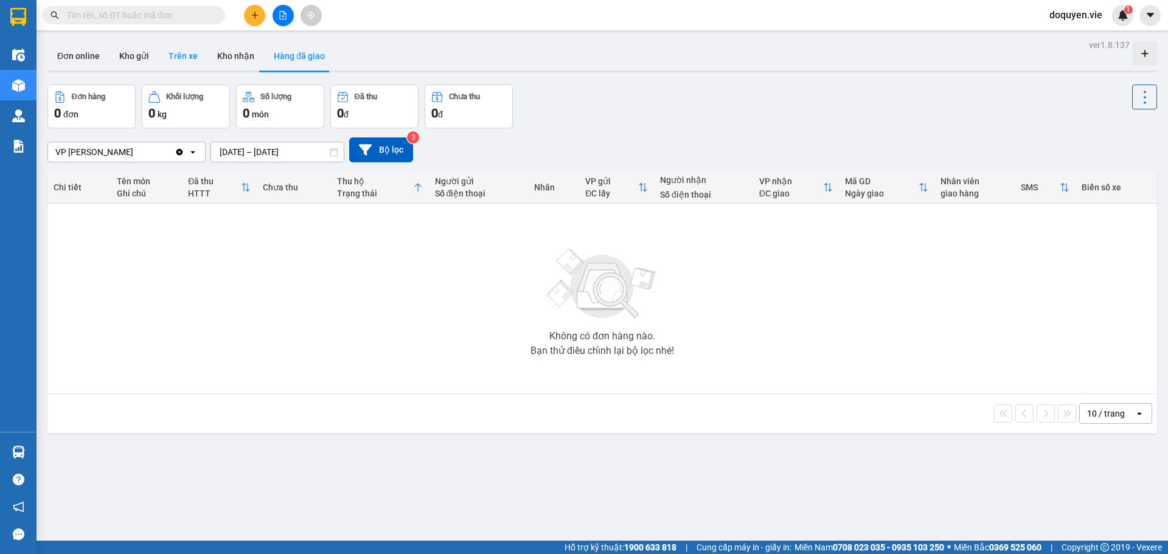
click at [193, 59] on button "Trên xe" at bounding box center [183, 55] width 49 height 29
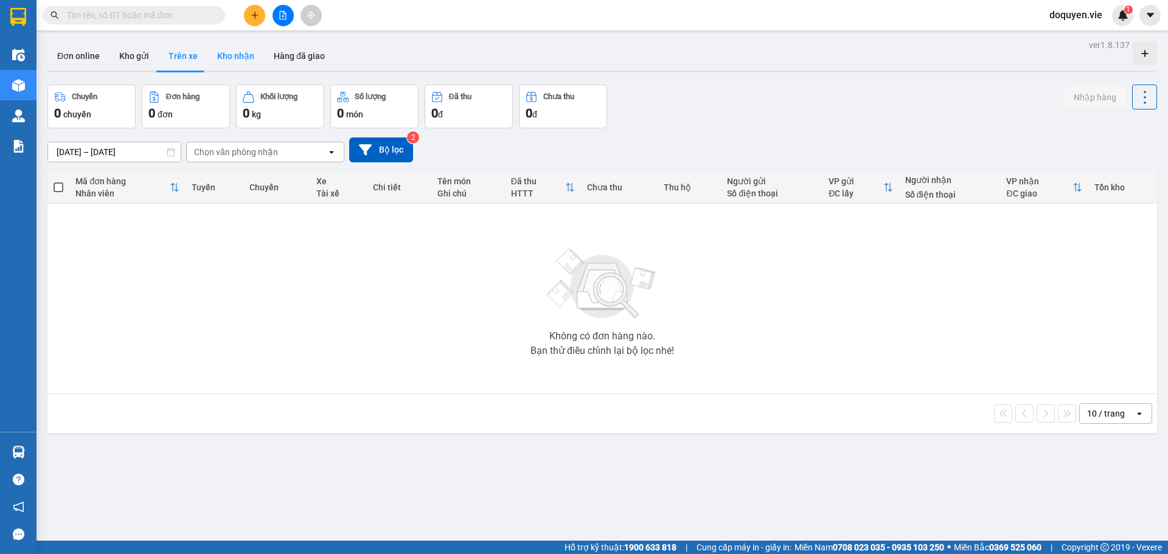
click at [242, 57] on button "Kho nhận" at bounding box center [235, 55] width 57 height 29
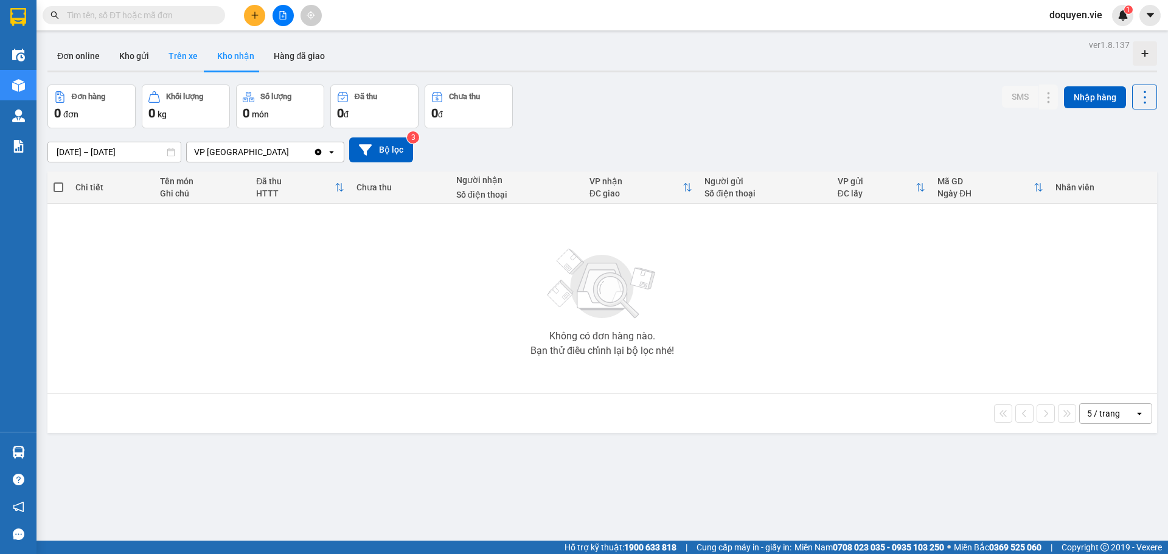
click at [192, 52] on button "Trên xe" at bounding box center [183, 55] width 49 height 29
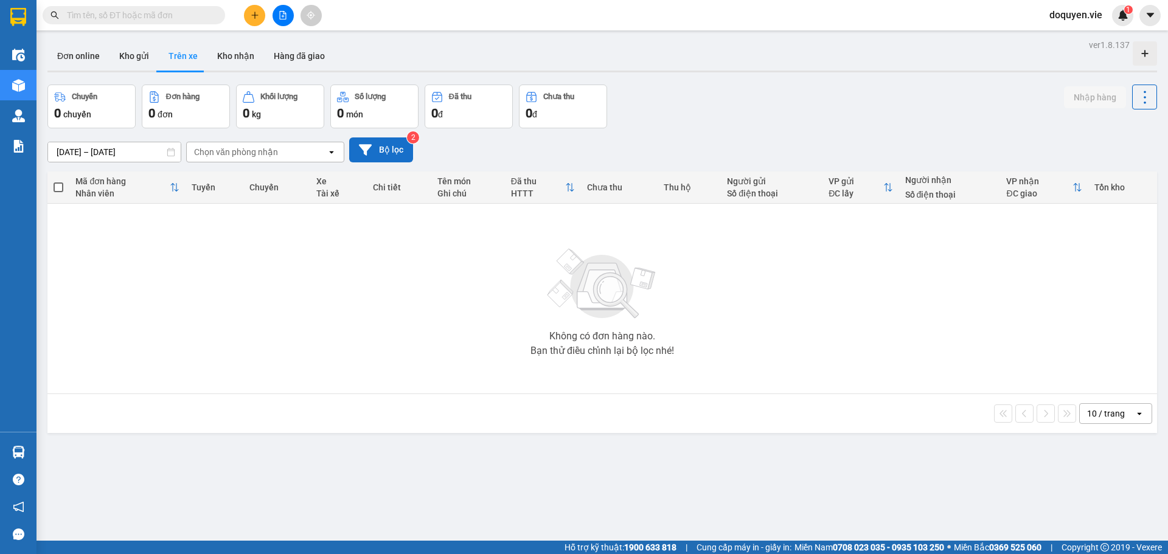
click at [390, 147] on button "Bộ lọc" at bounding box center [381, 150] width 64 height 25
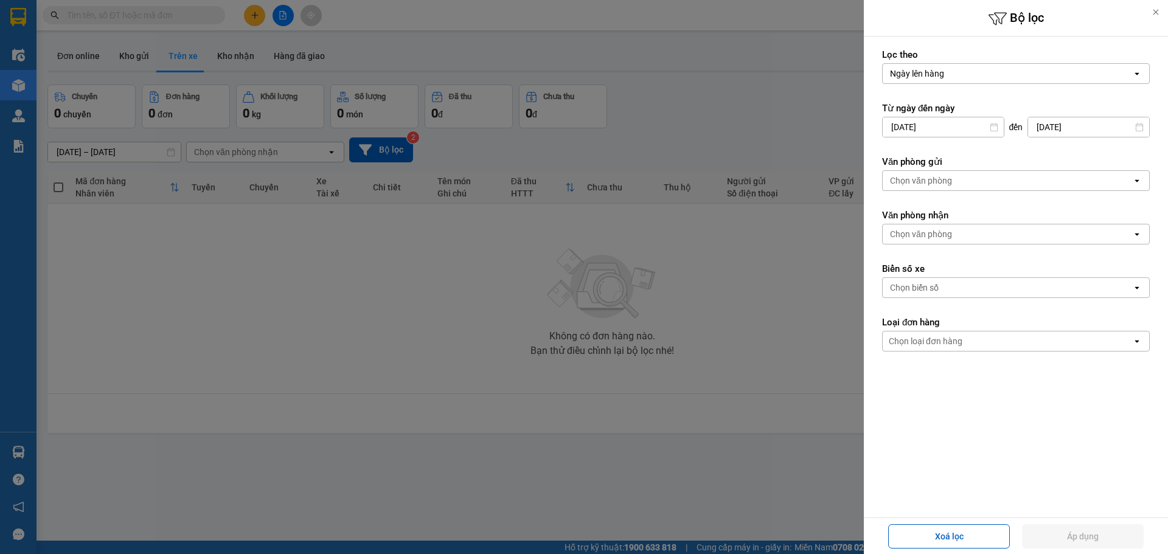
click at [981, 188] on div "Chọn văn phòng" at bounding box center [1007, 180] width 249 height 19
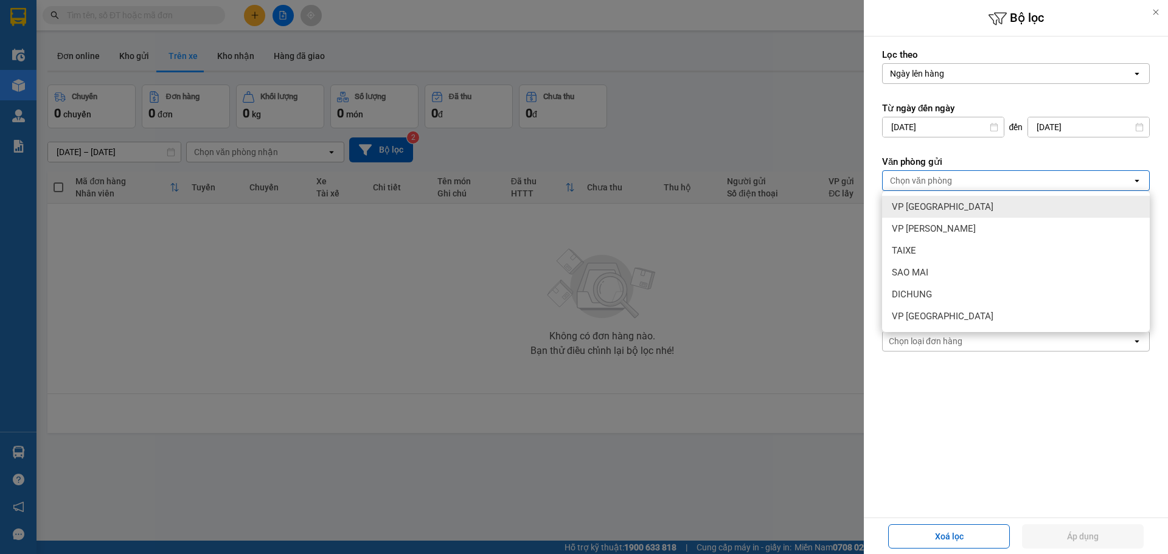
click at [999, 209] on div "VP [GEOGRAPHIC_DATA]" at bounding box center [1016, 207] width 268 height 22
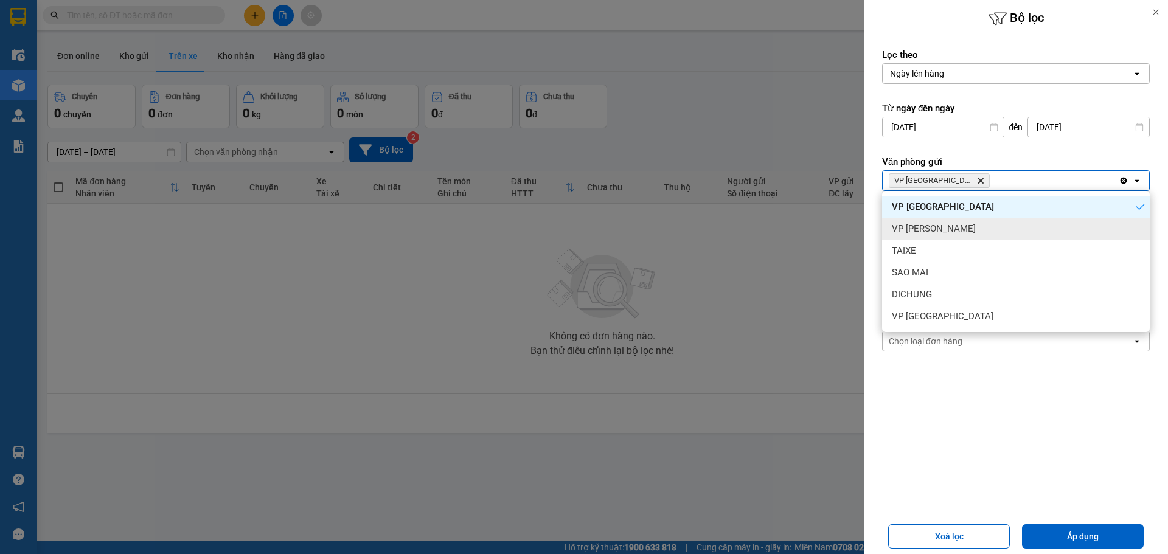
click at [967, 225] on div "VP [PERSON_NAME]" at bounding box center [1016, 229] width 268 height 22
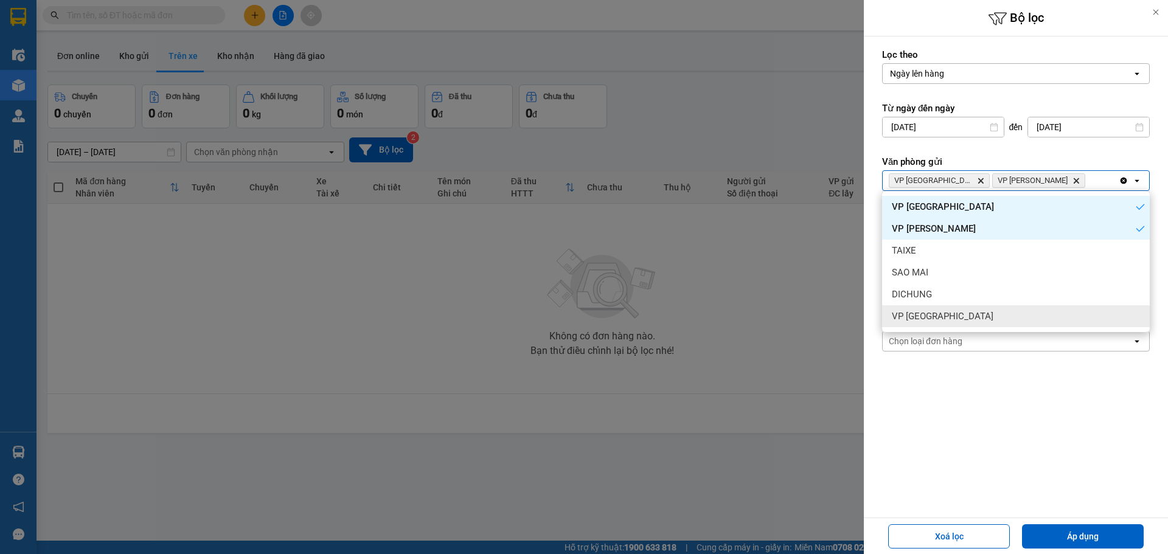
click at [936, 387] on form "Lọc theo Ngày lên hàng open Từ ngày đến [DATE] Press the down arrow key to inte…" at bounding box center [1016, 255] width 268 height 413
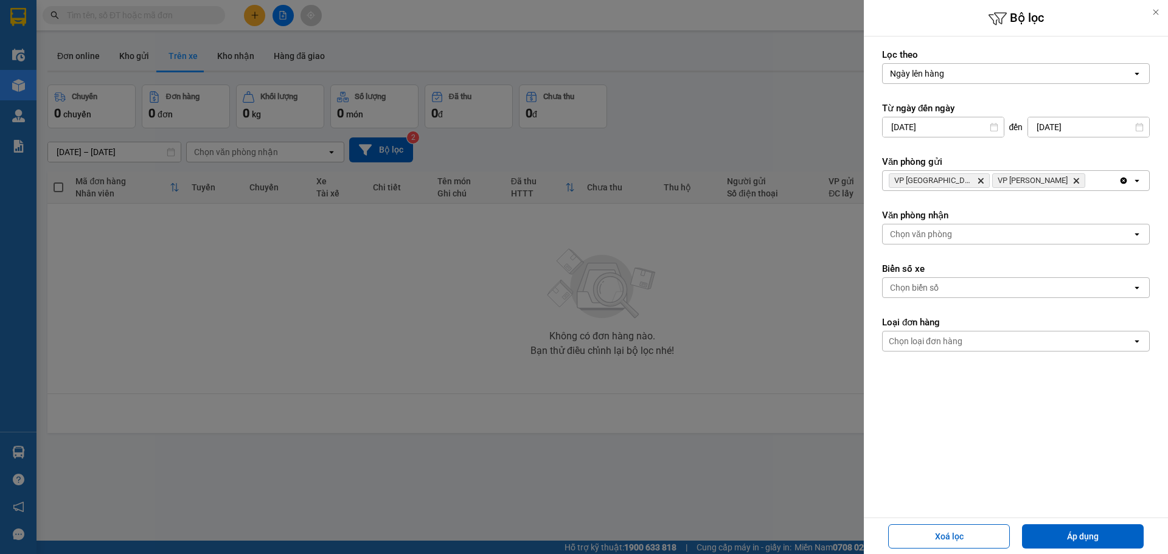
click at [983, 234] on div "Chọn văn phòng" at bounding box center [1007, 234] width 249 height 19
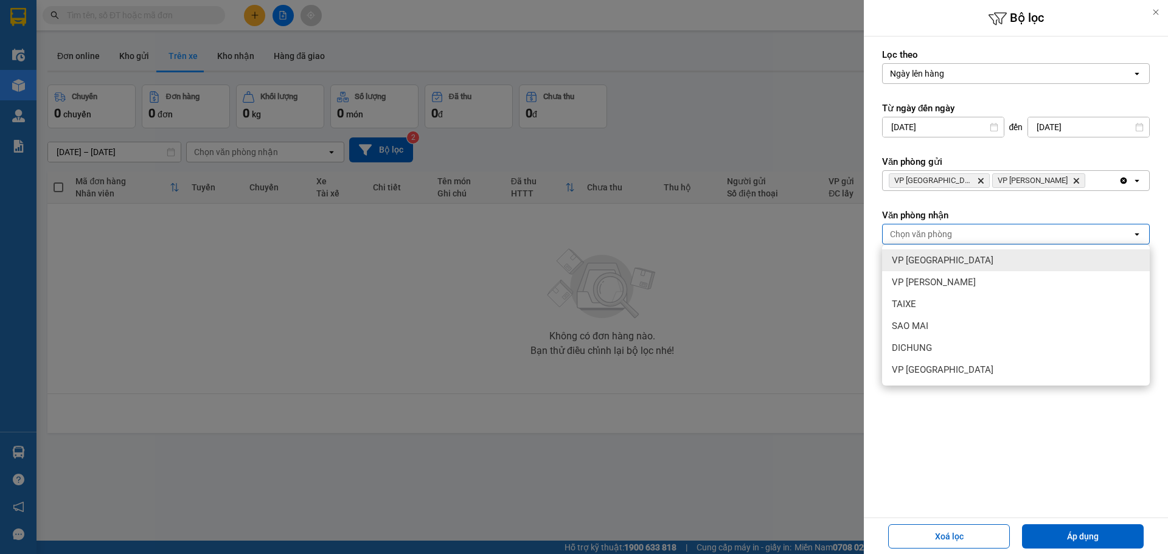
click at [959, 262] on div "VP [GEOGRAPHIC_DATA]" at bounding box center [1016, 260] width 268 height 22
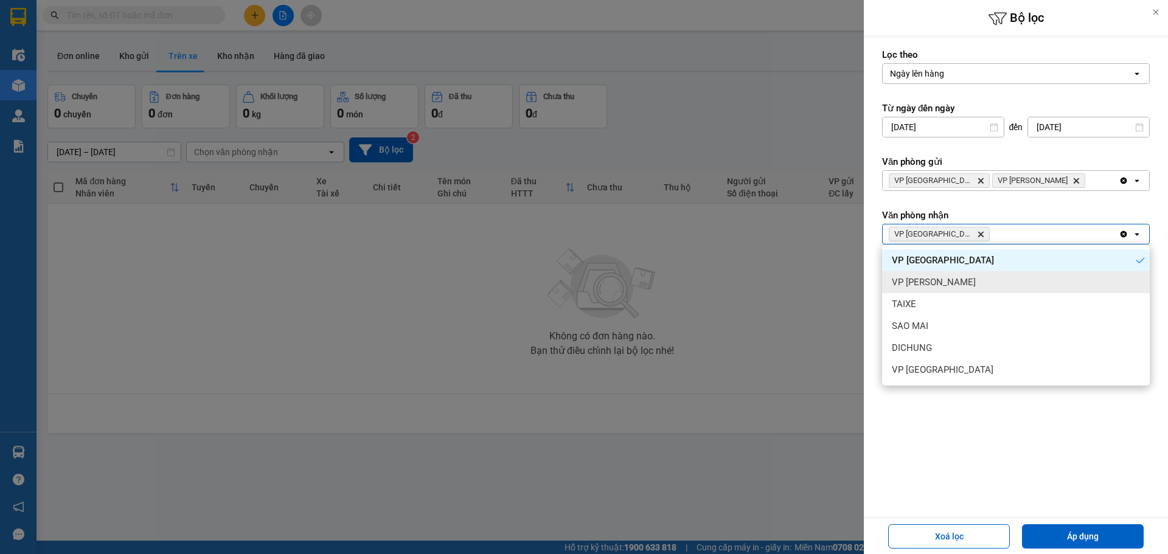
click at [962, 279] on div "VP [PERSON_NAME]" at bounding box center [1016, 282] width 268 height 22
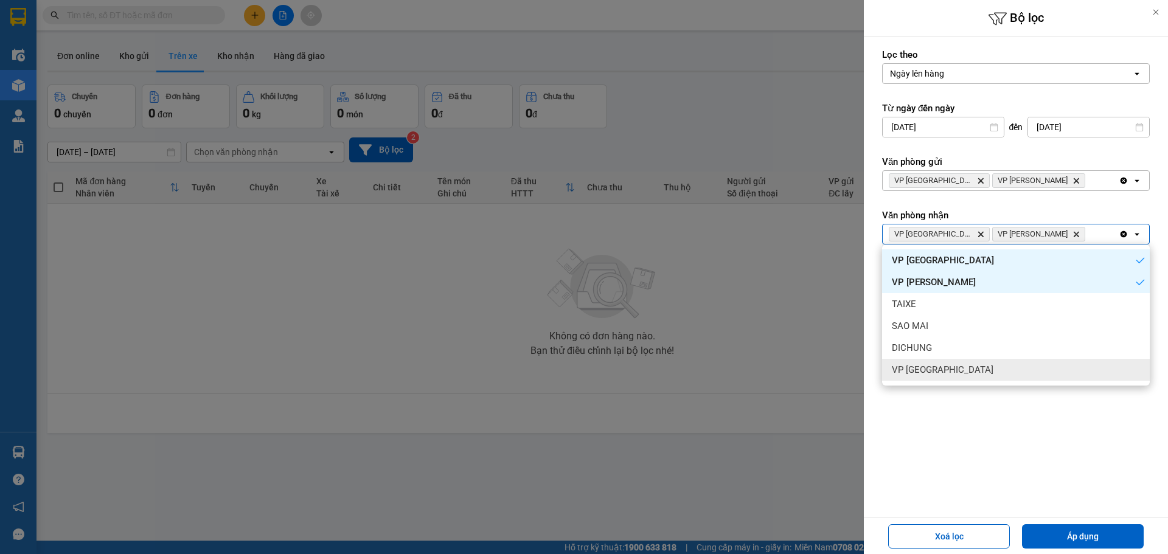
drag, startPoint x: 939, startPoint y: 420, endPoint x: 935, endPoint y: 427, distance: 7.9
click at [936, 420] on form "Lọc theo Ngày lên hàng open Từ ngày đến [DATE] Press the down arrow key to inte…" at bounding box center [1016, 255] width 268 height 413
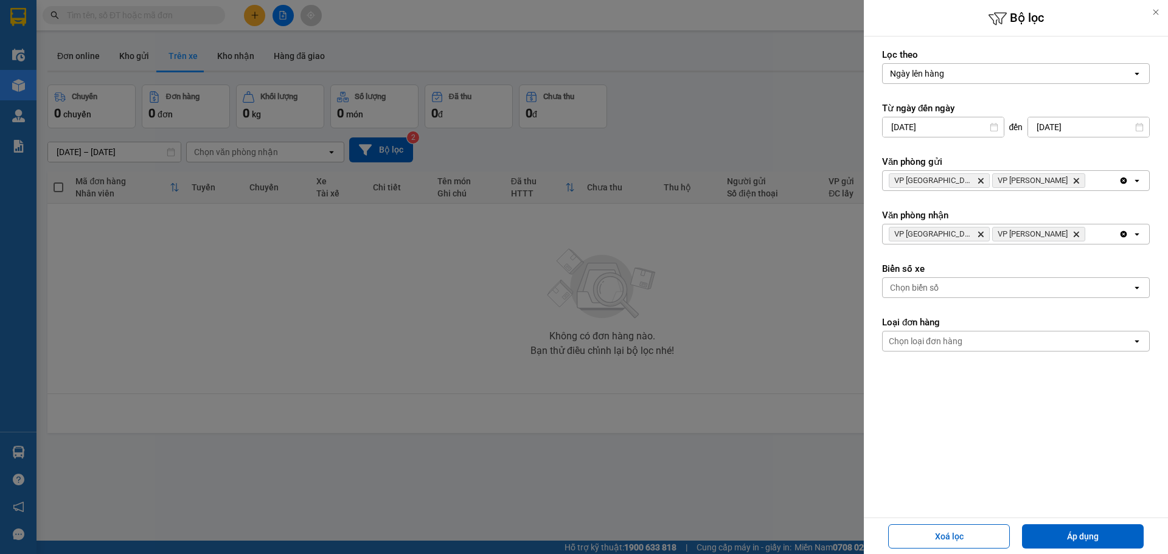
click at [1015, 284] on div "Chọn biển số" at bounding box center [1007, 287] width 249 height 19
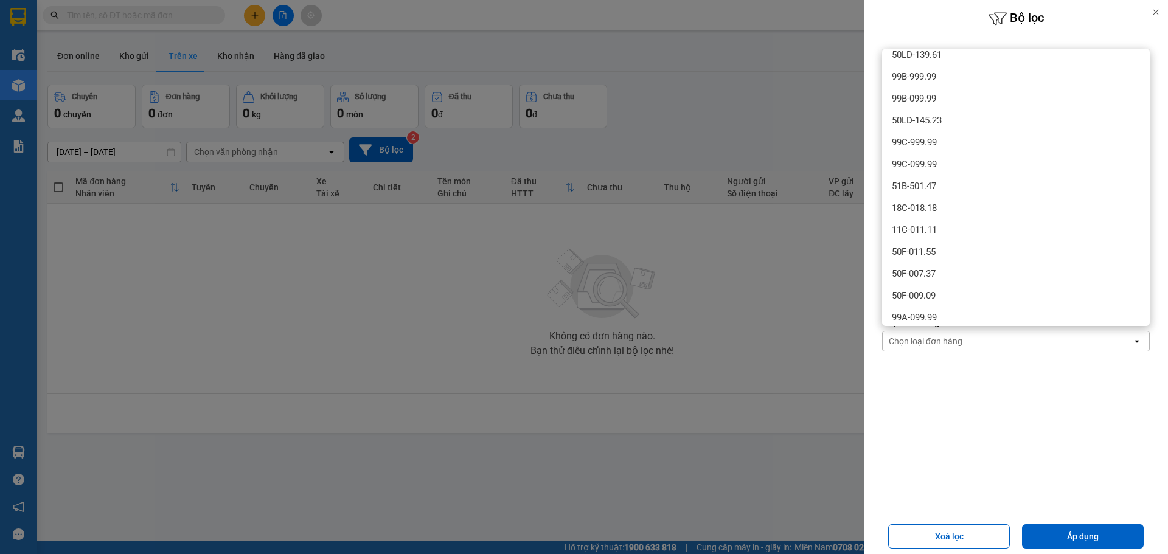
scroll to position [122, 0]
click at [950, 292] on div "50F-009.97" at bounding box center [1016, 293] width 268 height 22
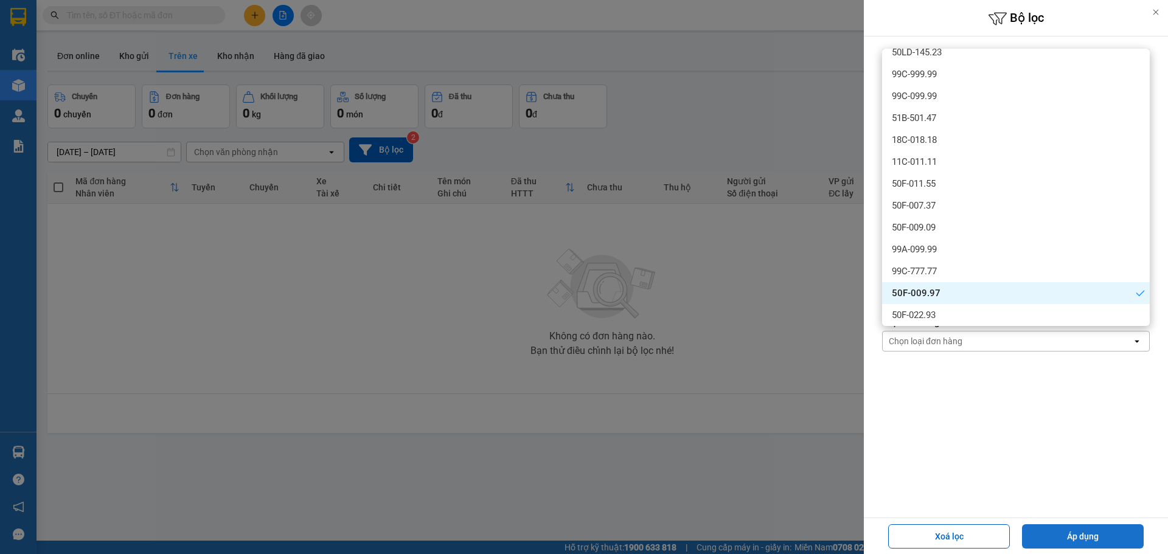
click at [1067, 540] on button "Áp dụng" at bounding box center [1083, 536] width 122 height 24
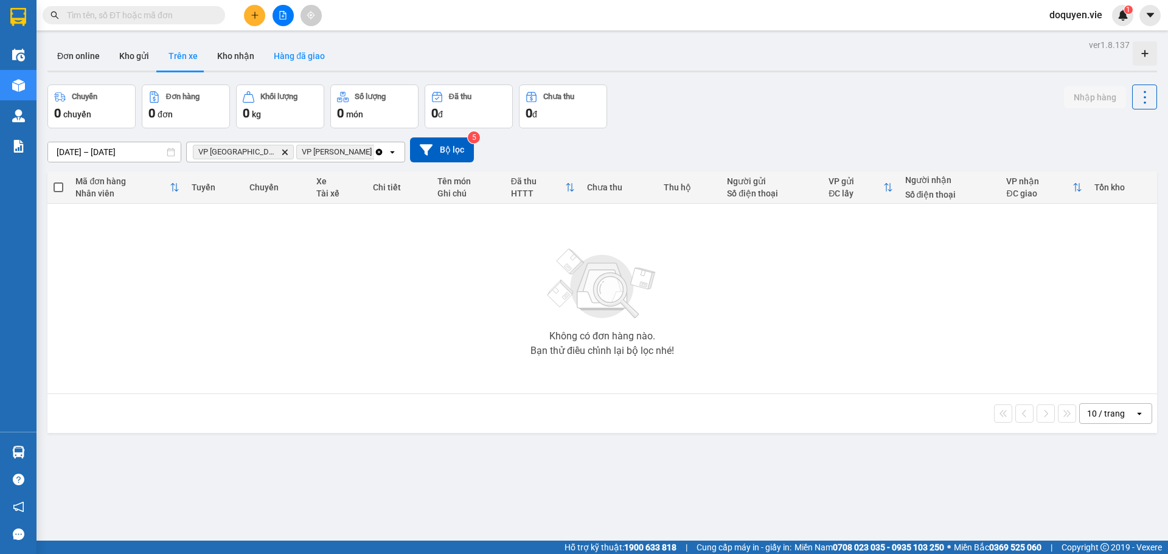
click at [290, 46] on button "Hàng đã giao" at bounding box center [299, 55] width 71 height 29
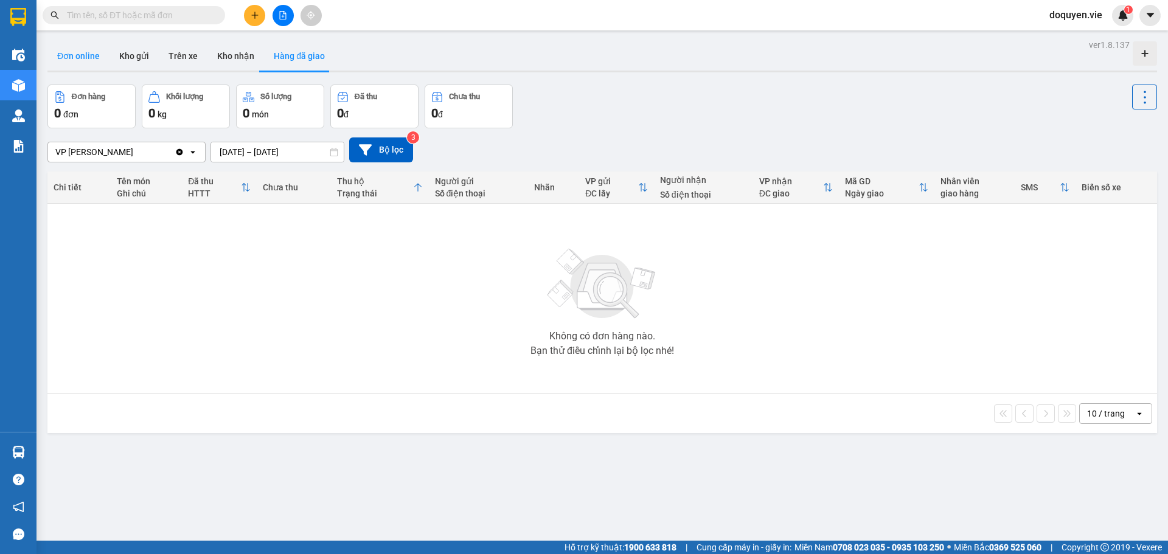
click at [78, 57] on button "Đơn online" at bounding box center [78, 55] width 62 height 29
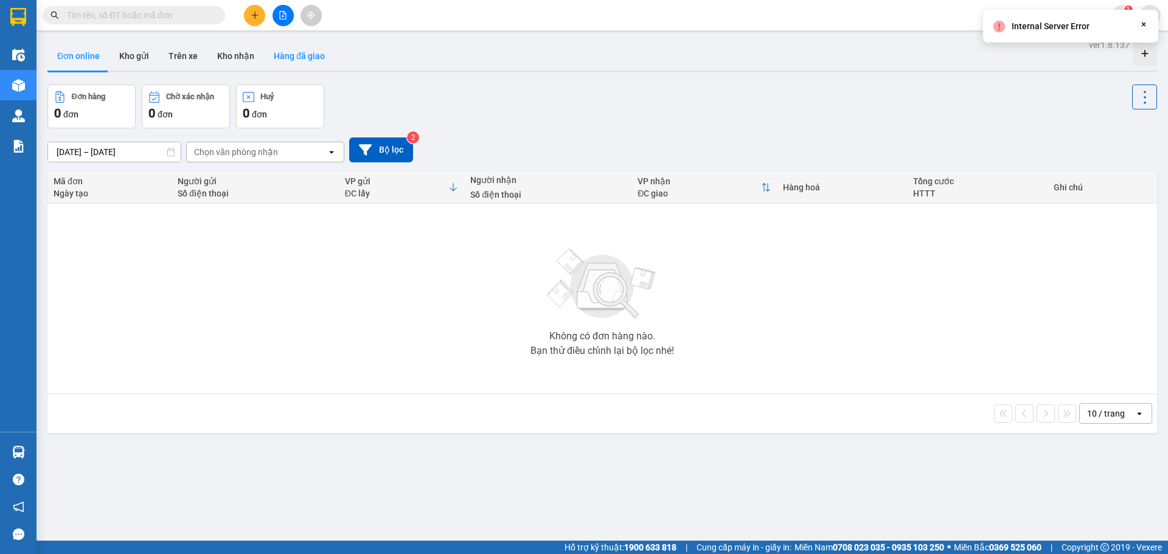
click at [276, 57] on button "Hàng đã giao" at bounding box center [299, 55] width 71 height 29
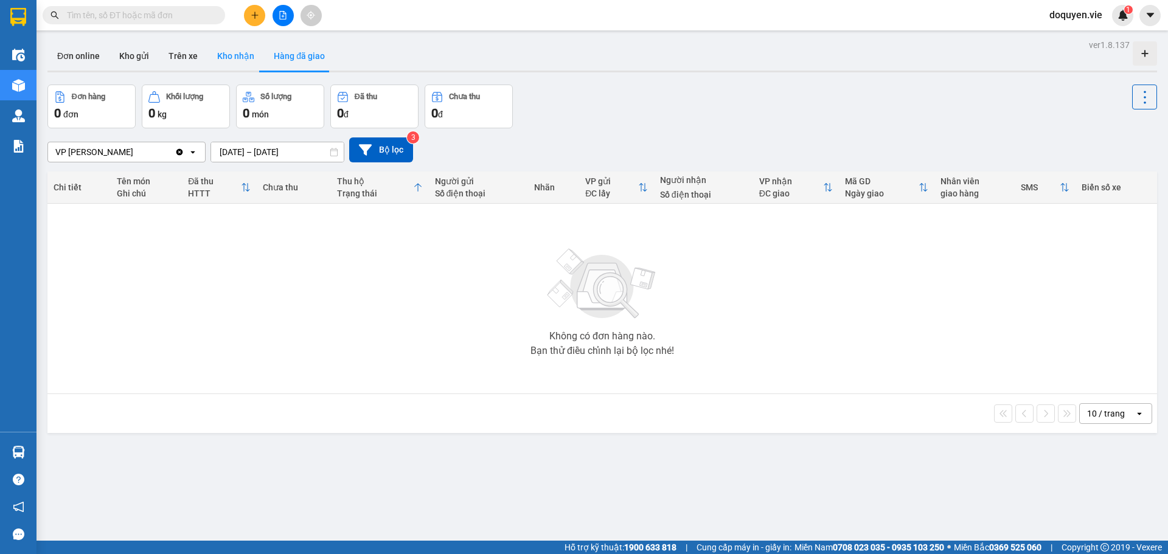
click at [232, 59] on button "Kho nhận" at bounding box center [235, 55] width 57 height 29
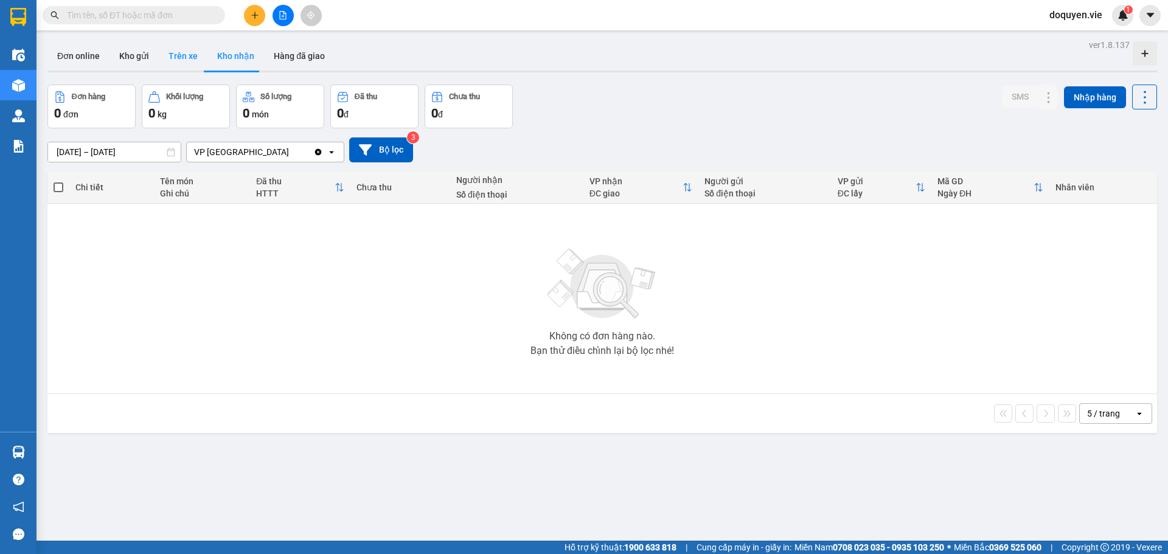
click at [179, 54] on button "Trên xe" at bounding box center [183, 55] width 49 height 29
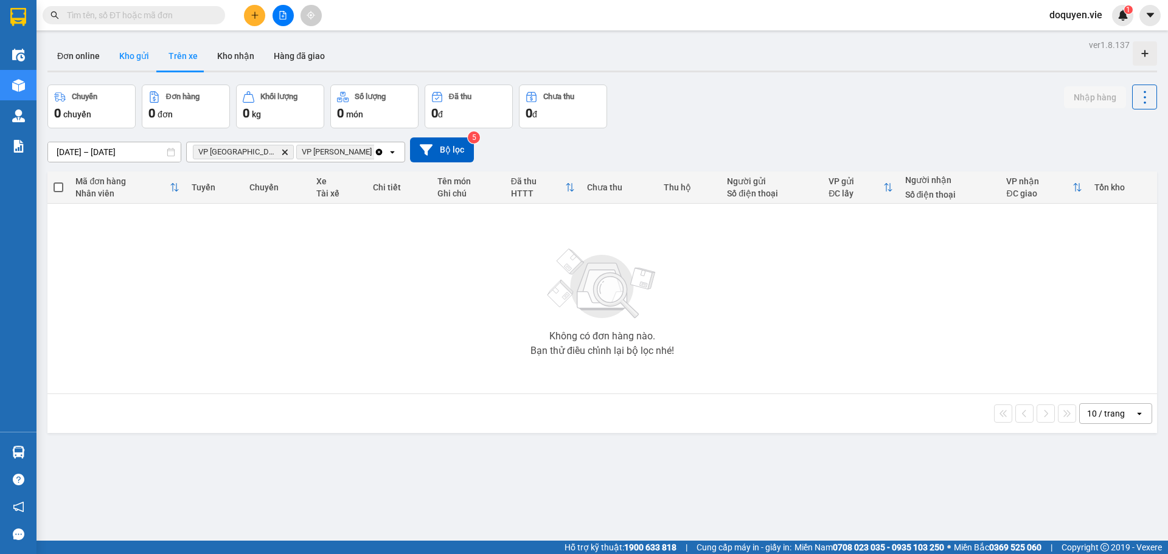
click at [132, 56] on button "Kho gửi" at bounding box center [134, 55] width 49 height 29
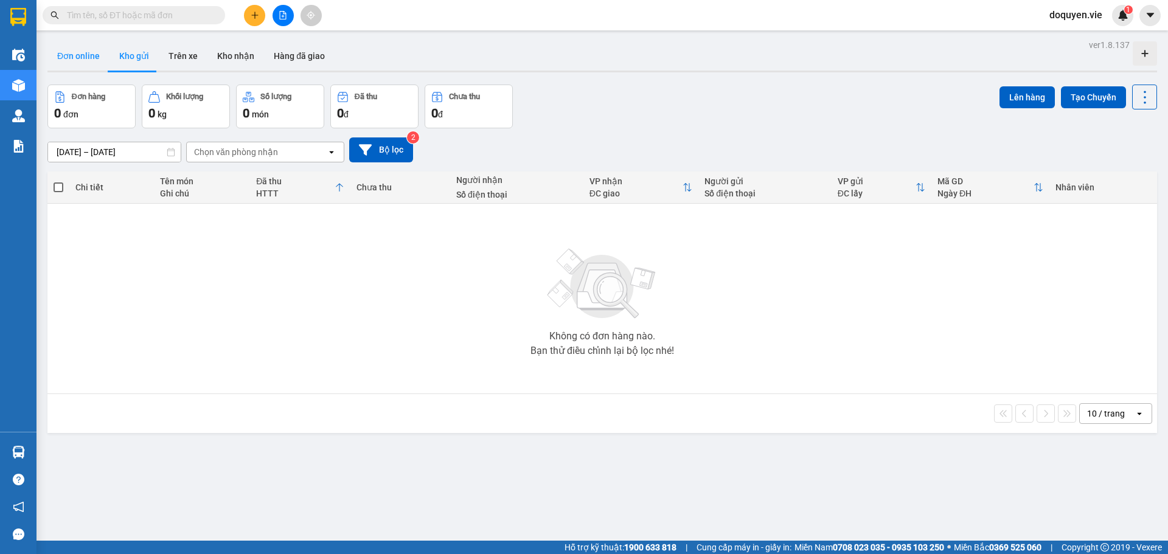
click at [82, 52] on button "Đơn online" at bounding box center [78, 55] width 62 height 29
type input "[DATE] – [DATE]"
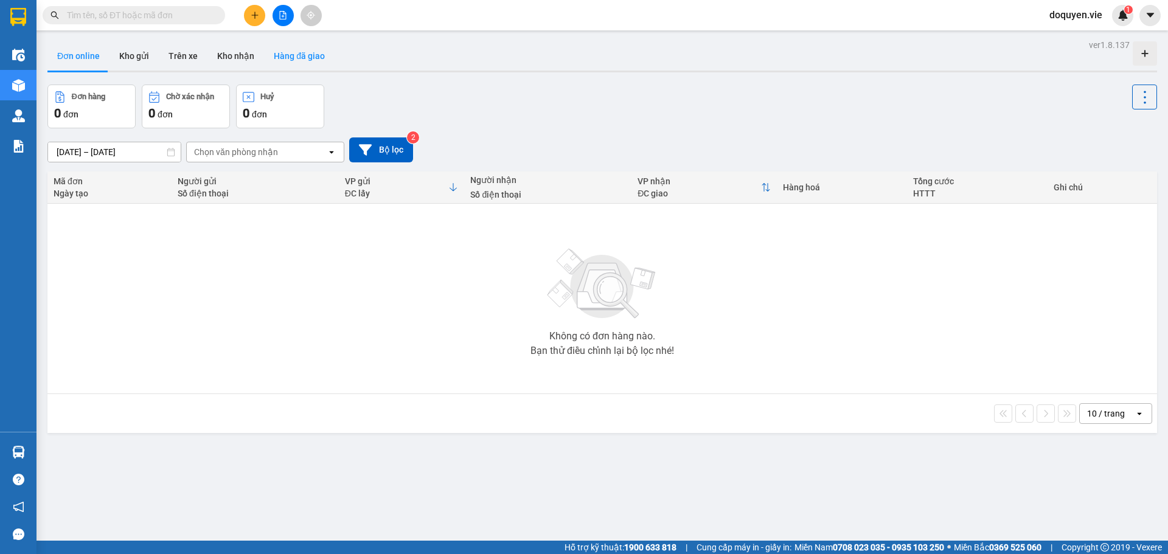
click at [307, 56] on button "Hàng đã giao" at bounding box center [299, 55] width 71 height 29
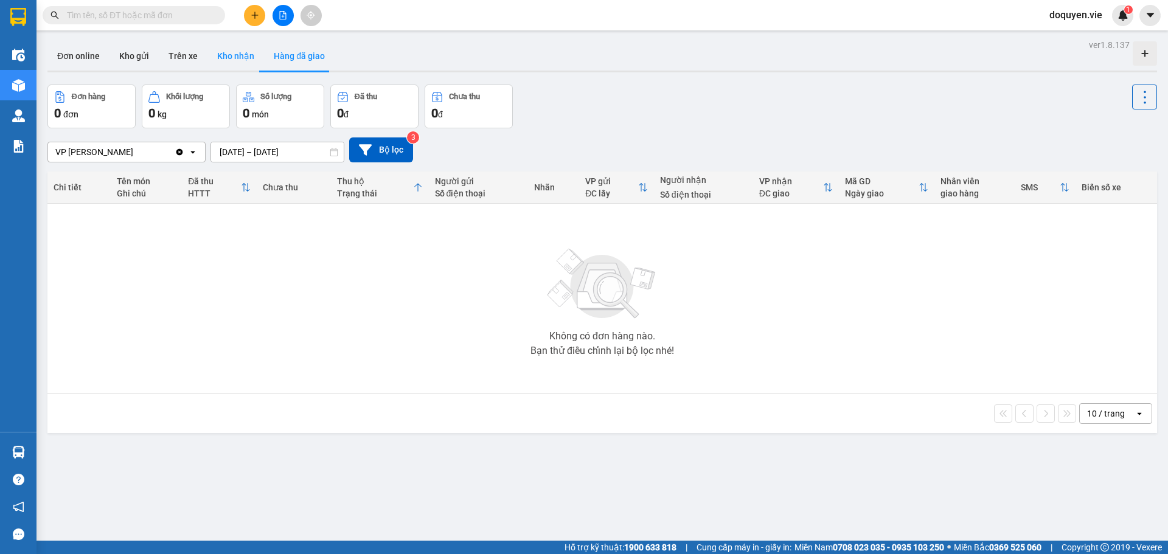
click at [243, 55] on button "Kho nhận" at bounding box center [235, 55] width 57 height 29
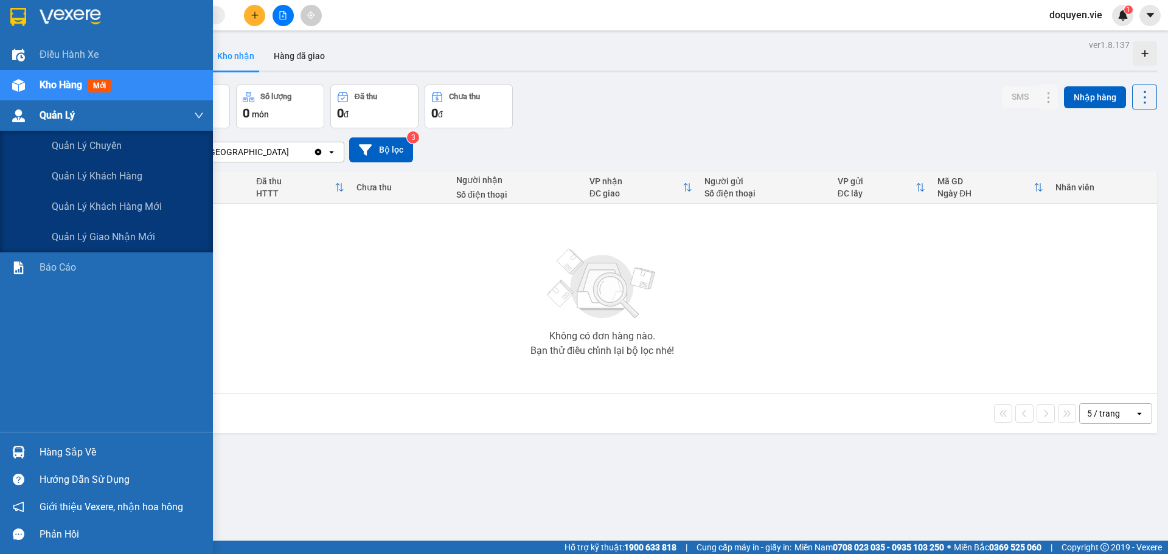
click at [68, 114] on span "Quản Lý" at bounding box center [57, 115] width 35 height 15
click at [86, 147] on span "Quản lý chuyến" at bounding box center [87, 145] width 71 height 15
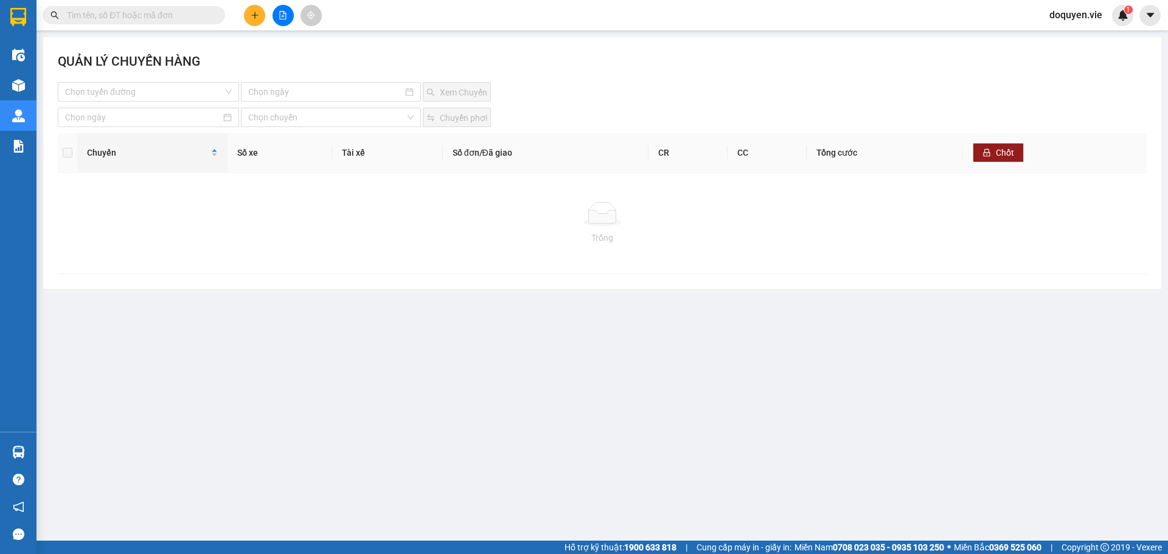
click at [490, 293] on main "QUẢN LÝ CHUYẾN HÀNG Chọn tuyến đường Xem Chuyến Chọn chuyến Chuyển phơi Chuyến …" at bounding box center [584, 270] width 1168 height 541
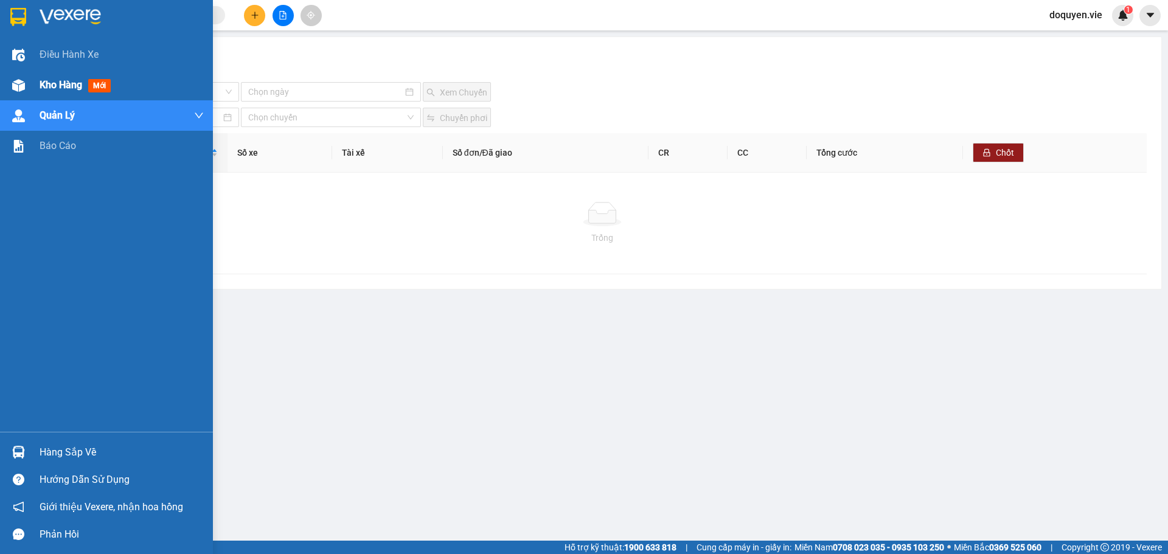
click at [35, 82] on div "Kho hàng mới" at bounding box center [106, 85] width 213 height 30
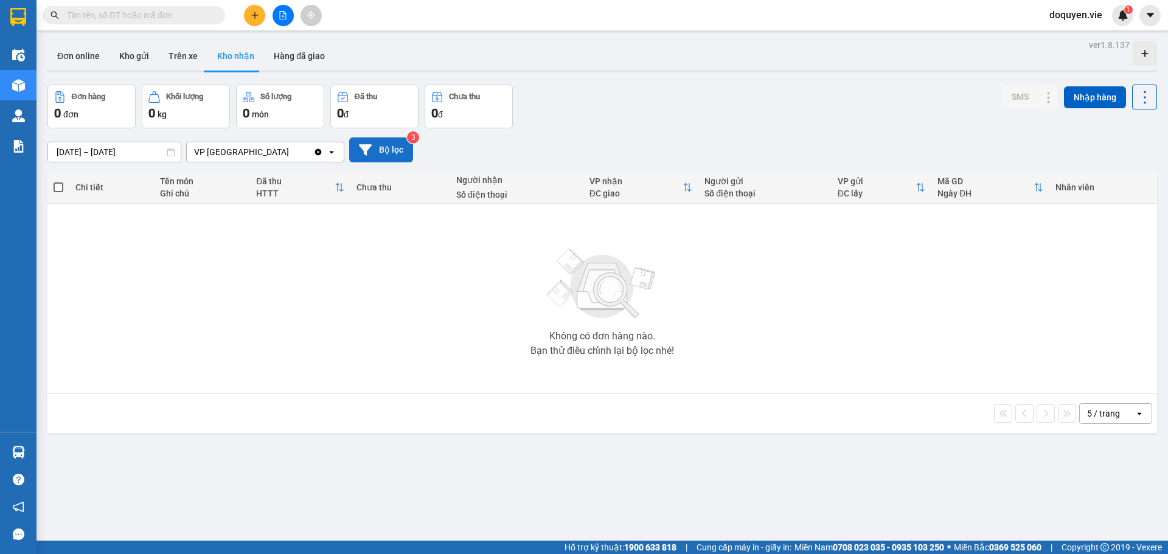
click at [385, 145] on button "Bộ lọc" at bounding box center [381, 150] width 64 height 25
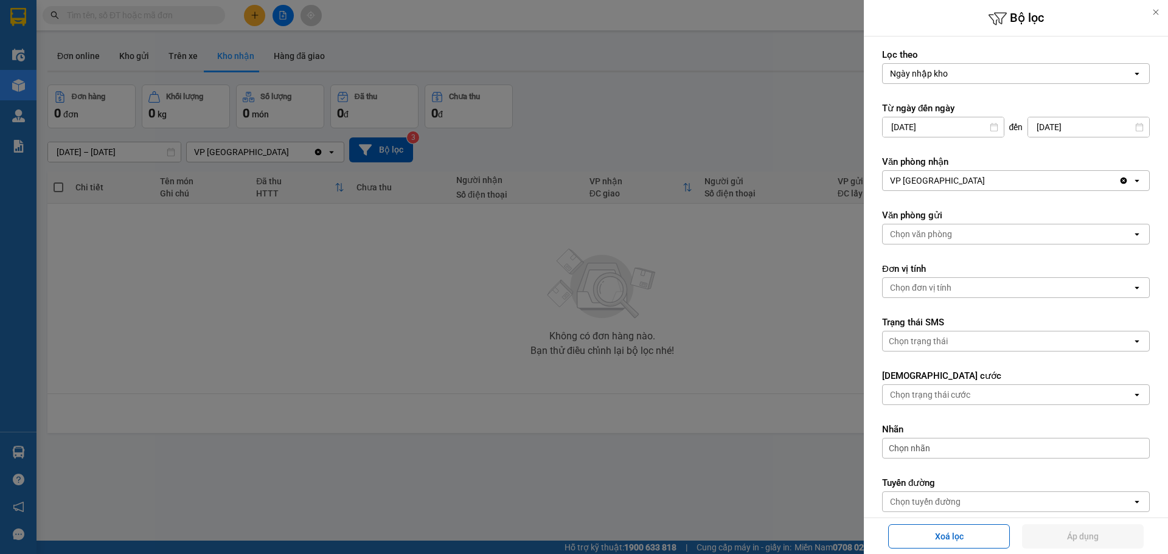
click at [999, 71] on div "Ngày nhập kho" at bounding box center [1007, 73] width 249 height 19
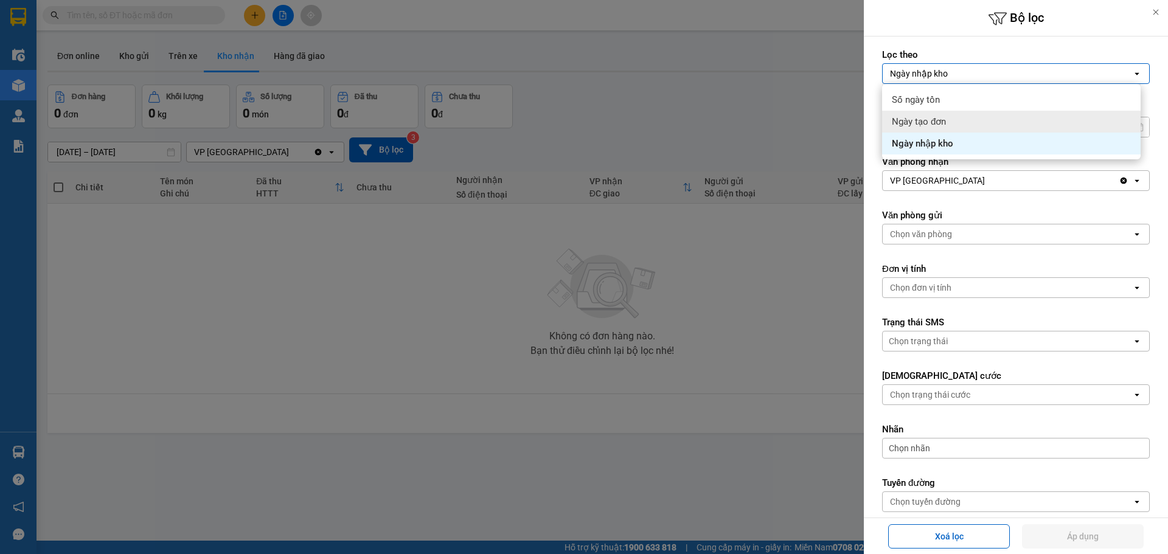
click at [956, 122] on div "Ngày tạo đơn" at bounding box center [1011, 122] width 259 height 22
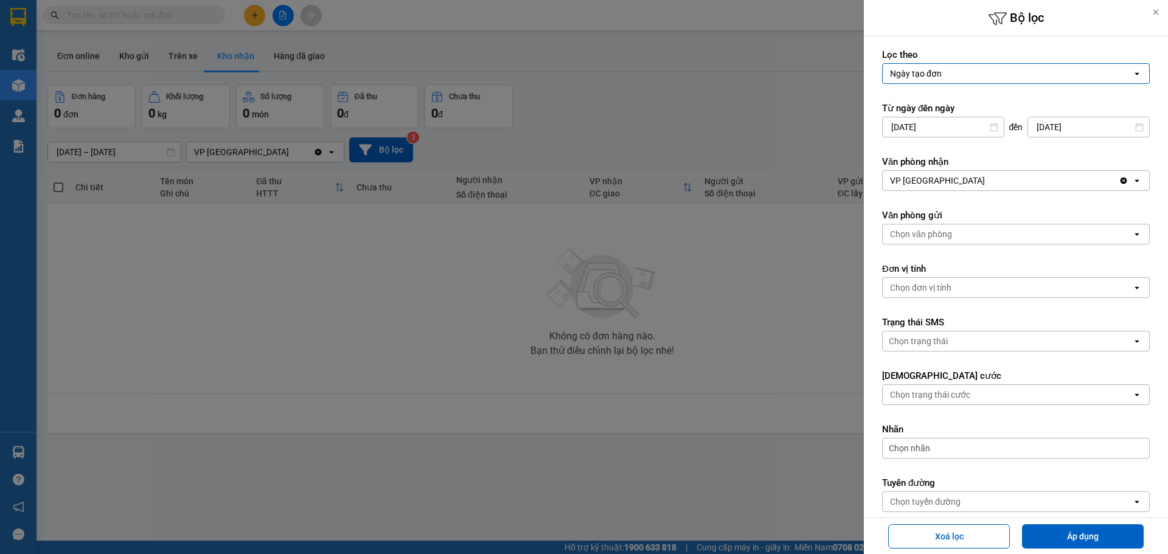
click at [1132, 69] on icon "open" at bounding box center [1137, 74] width 10 height 10
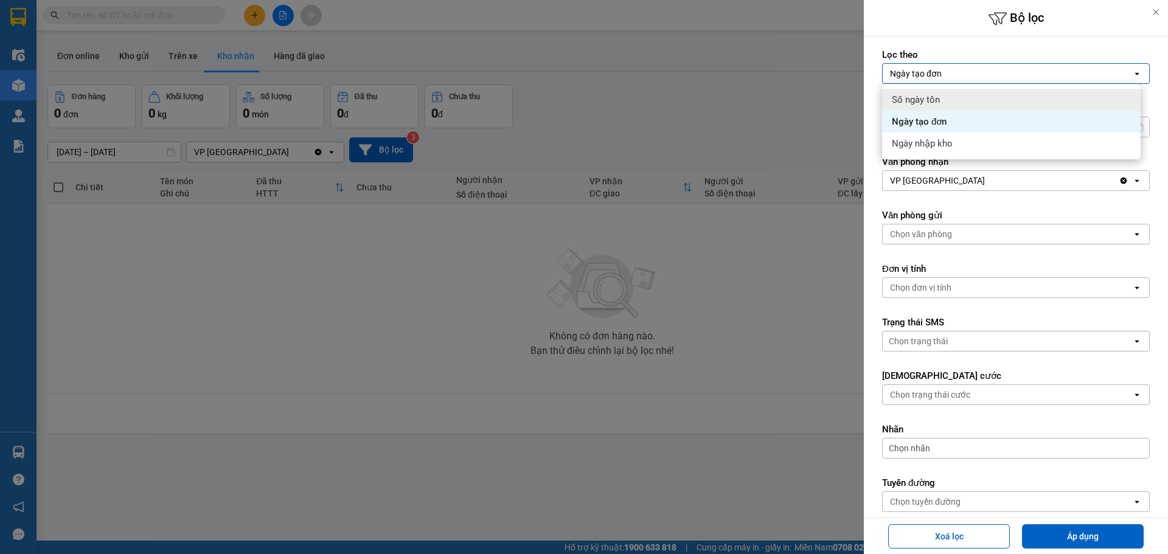
click at [1014, 100] on div "Số ngày tồn" at bounding box center [1011, 100] width 259 height 22
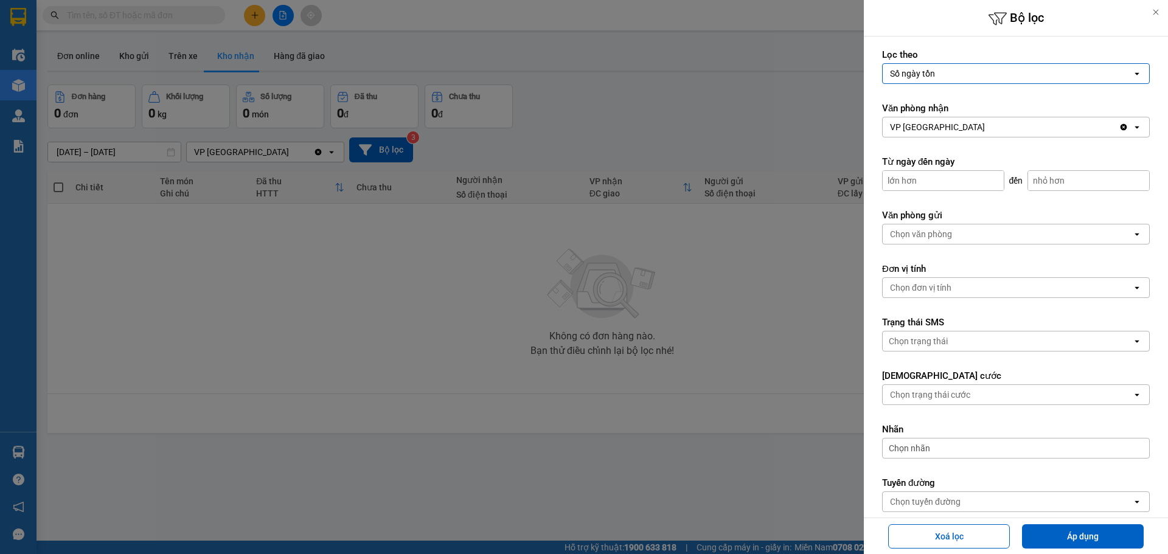
click at [1132, 72] on icon "open" at bounding box center [1137, 74] width 10 height 10
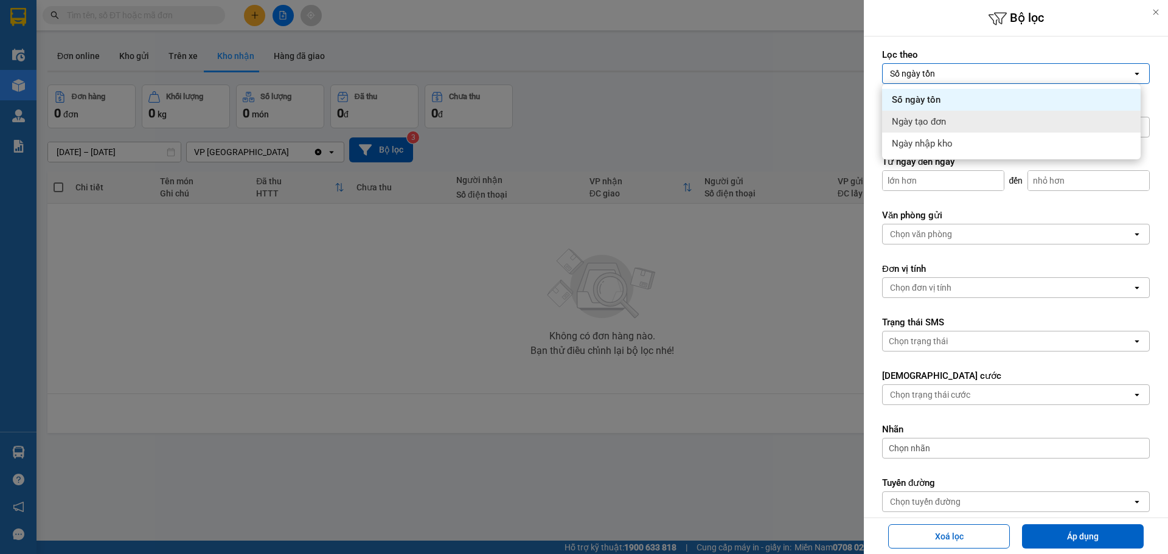
click at [984, 122] on div "Ngày tạo đơn" at bounding box center [1011, 122] width 259 height 22
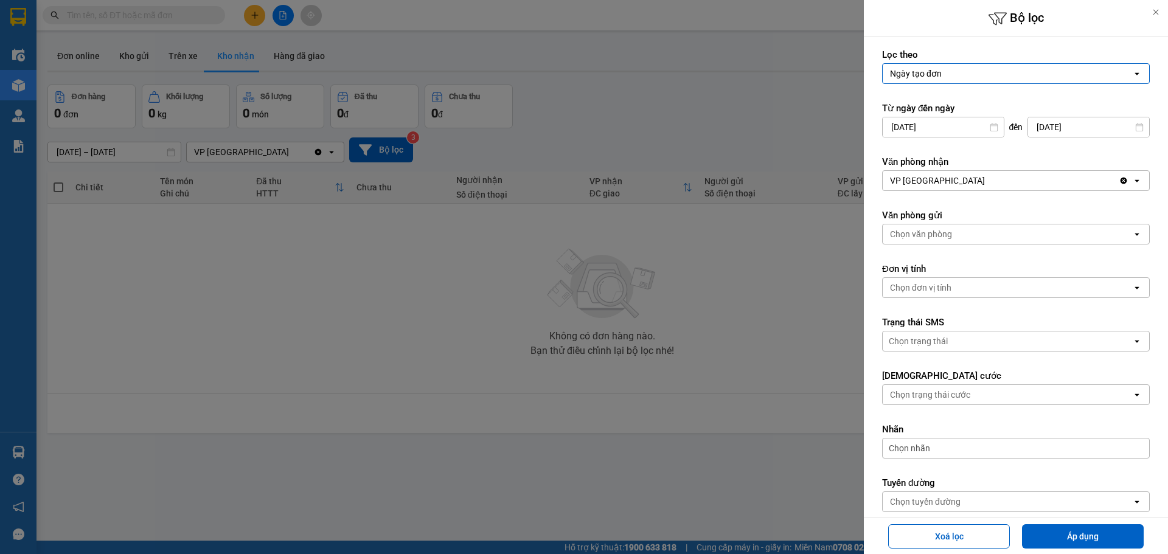
click at [1132, 181] on icon "open" at bounding box center [1137, 181] width 10 height 10
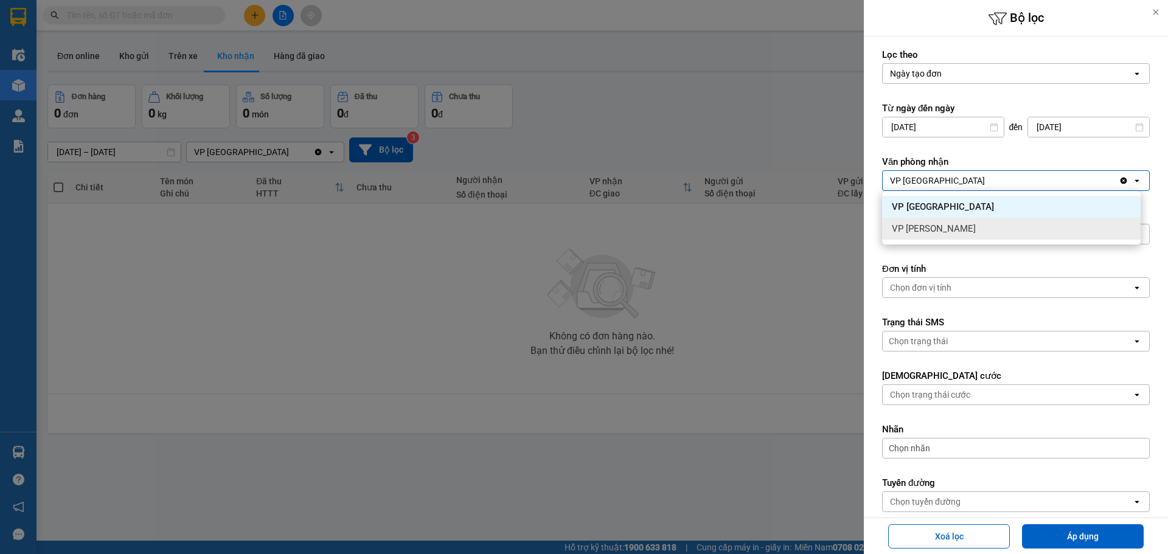
click at [1007, 227] on div "VP [PERSON_NAME]" at bounding box center [1011, 229] width 259 height 22
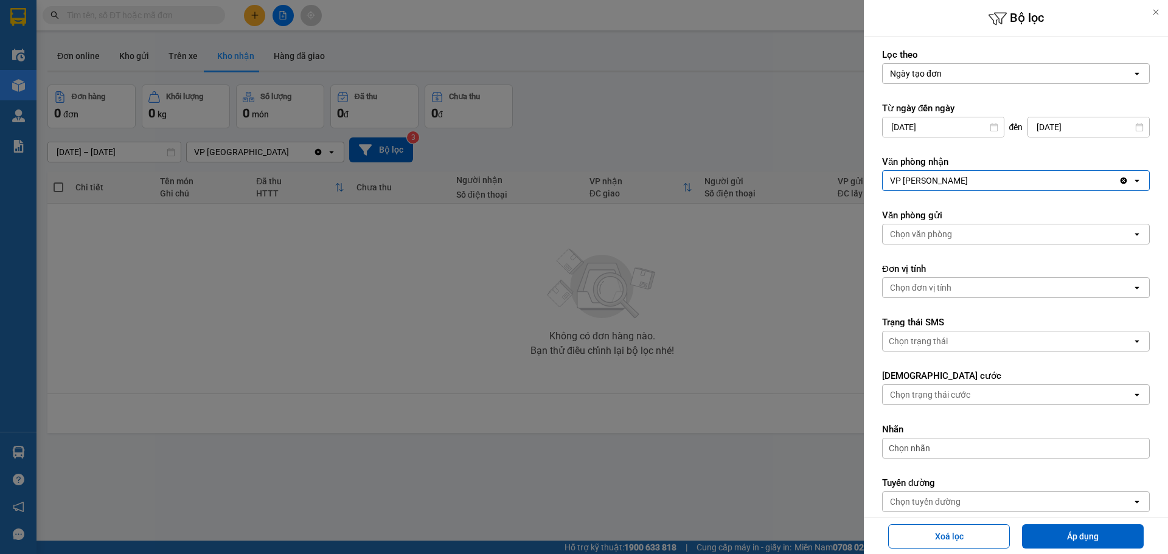
click at [1120, 240] on div "Chọn văn phòng" at bounding box center [1007, 234] width 249 height 19
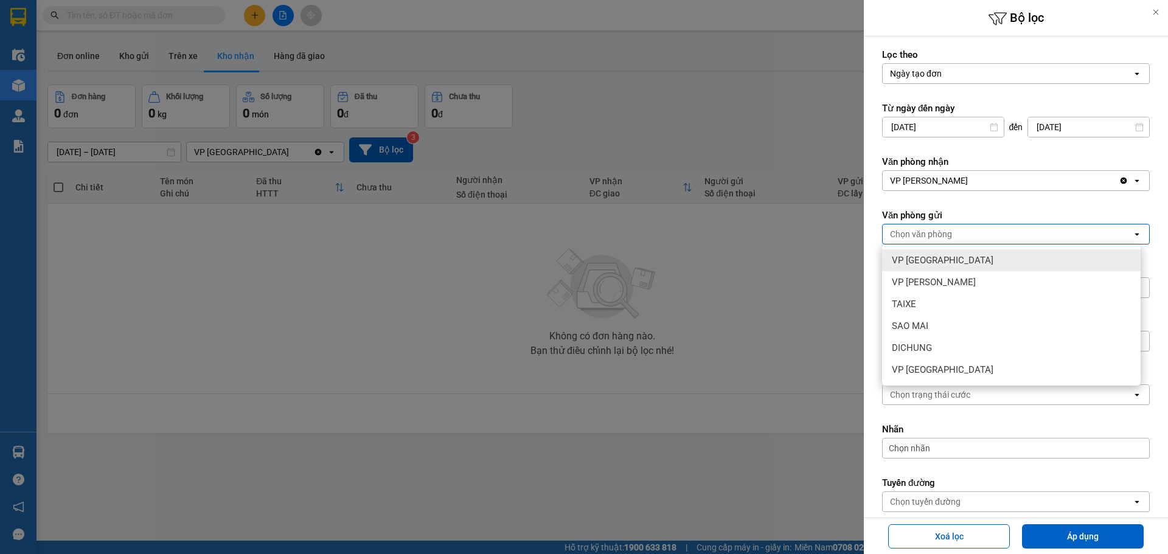
click at [1132, 231] on icon "open" at bounding box center [1137, 234] width 10 height 10
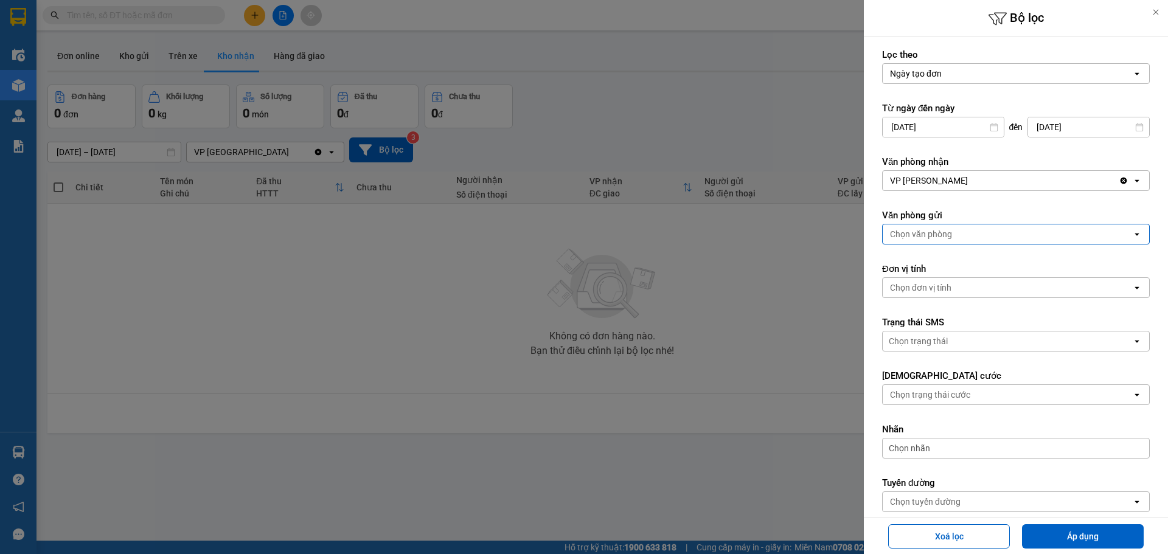
click at [1132, 232] on icon "open" at bounding box center [1137, 234] width 10 height 10
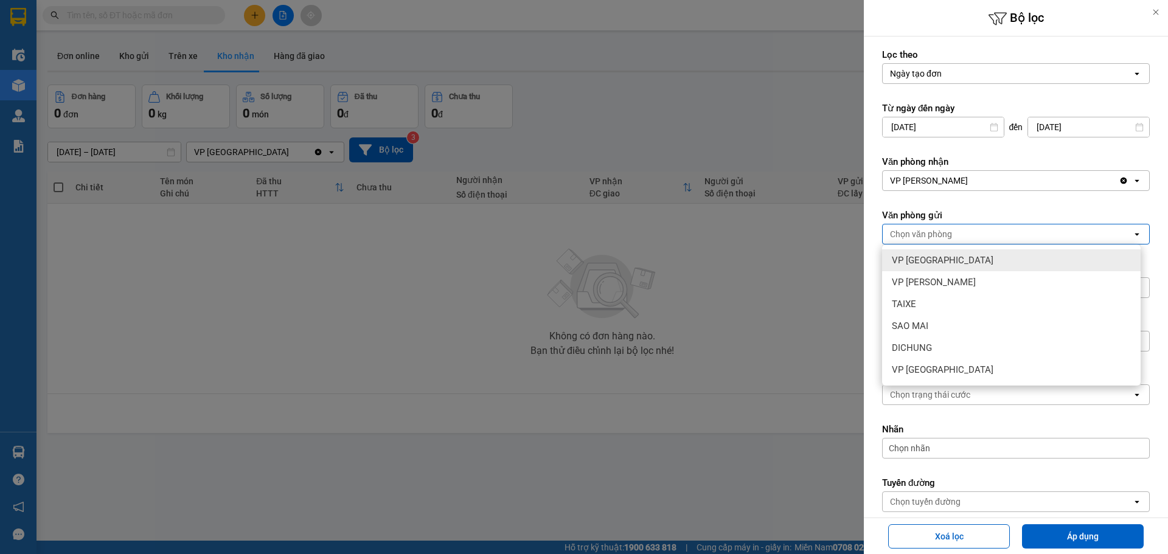
click at [986, 260] on div "VP [GEOGRAPHIC_DATA]" at bounding box center [1011, 260] width 259 height 22
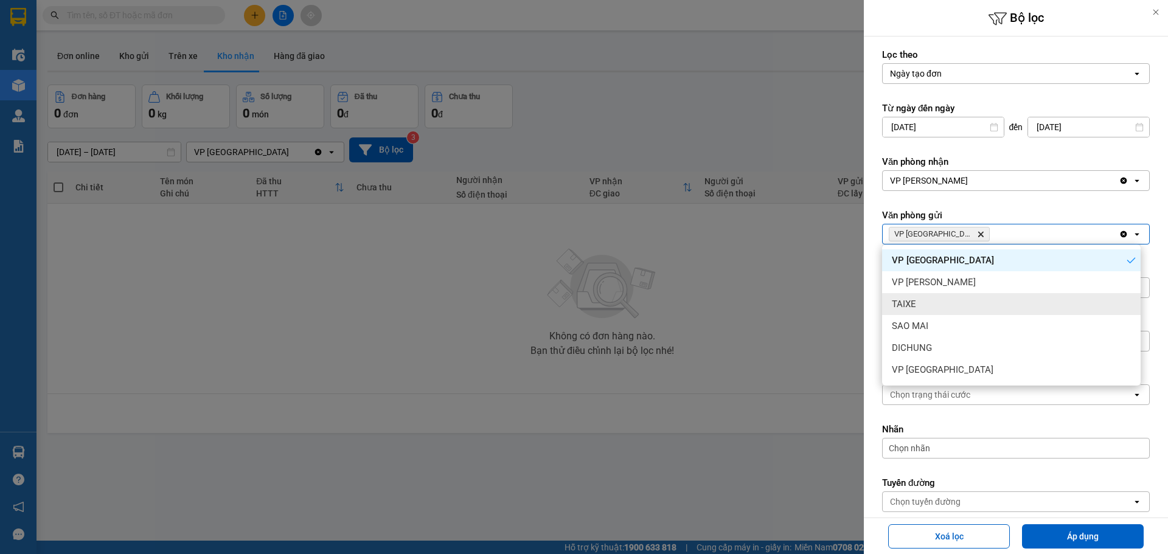
click at [817, 297] on div at bounding box center [584, 277] width 1168 height 554
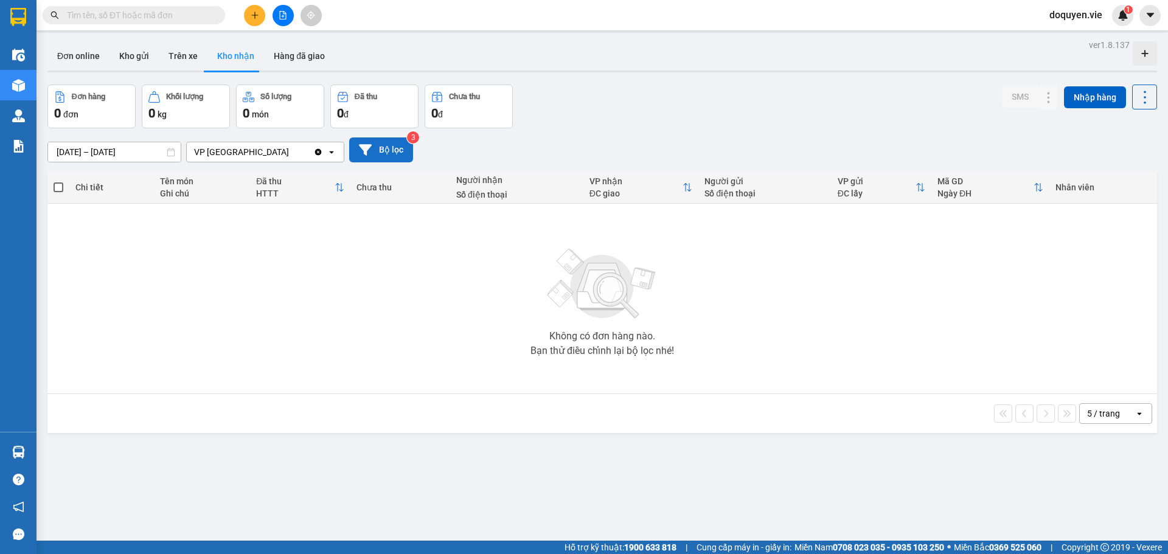
click at [402, 150] on button "Bộ lọc" at bounding box center [381, 150] width 64 height 25
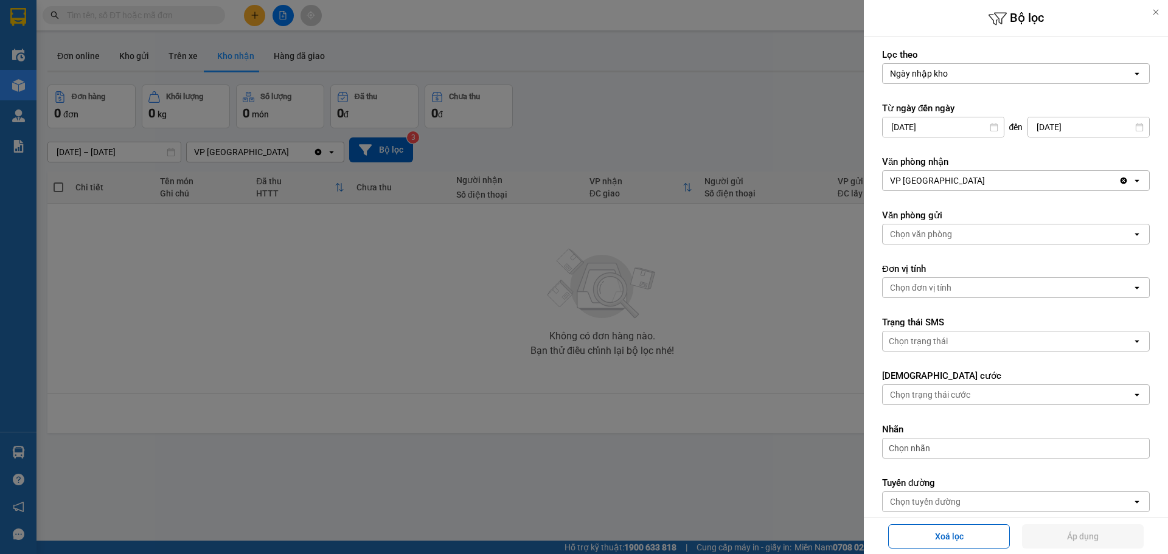
click at [1132, 231] on icon "open" at bounding box center [1137, 234] width 10 height 10
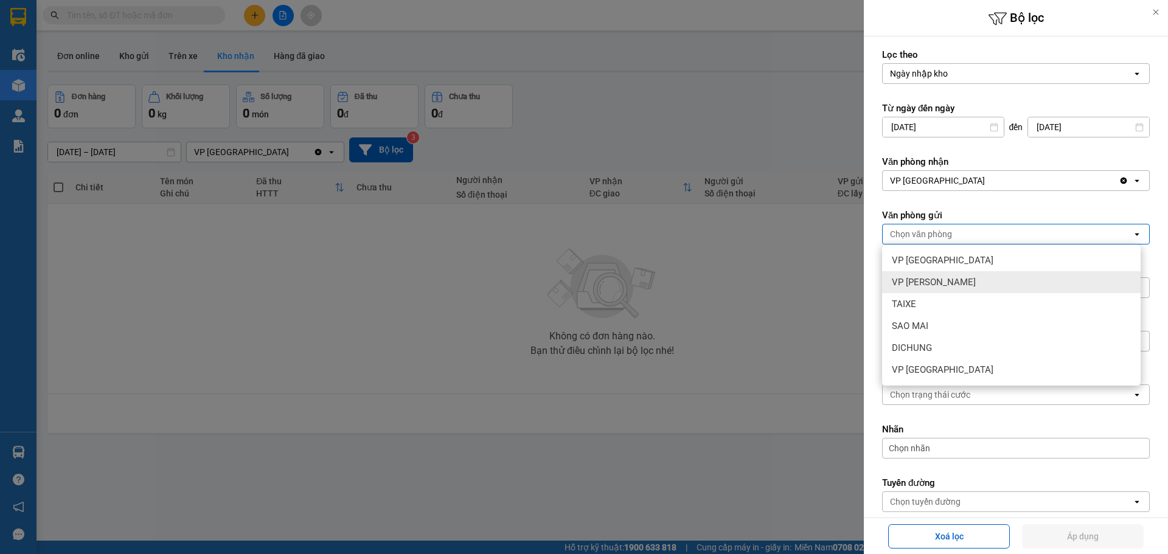
click at [1017, 284] on div "VP [PERSON_NAME]" at bounding box center [1011, 282] width 259 height 22
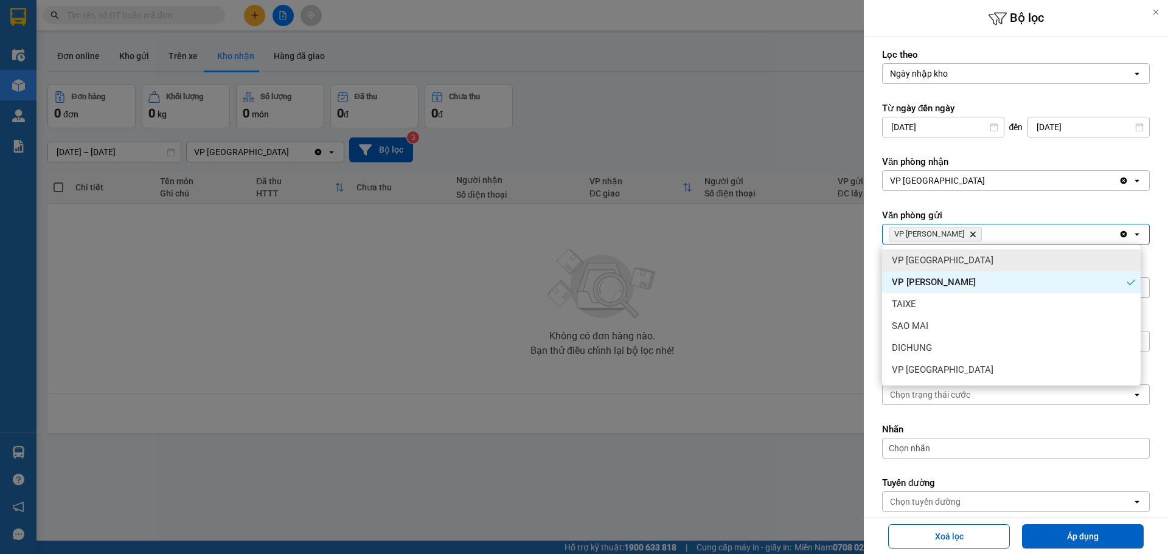
click at [1048, 211] on label "Văn phòng gửi" at bounding box center [1016, 215] width 268 height 12
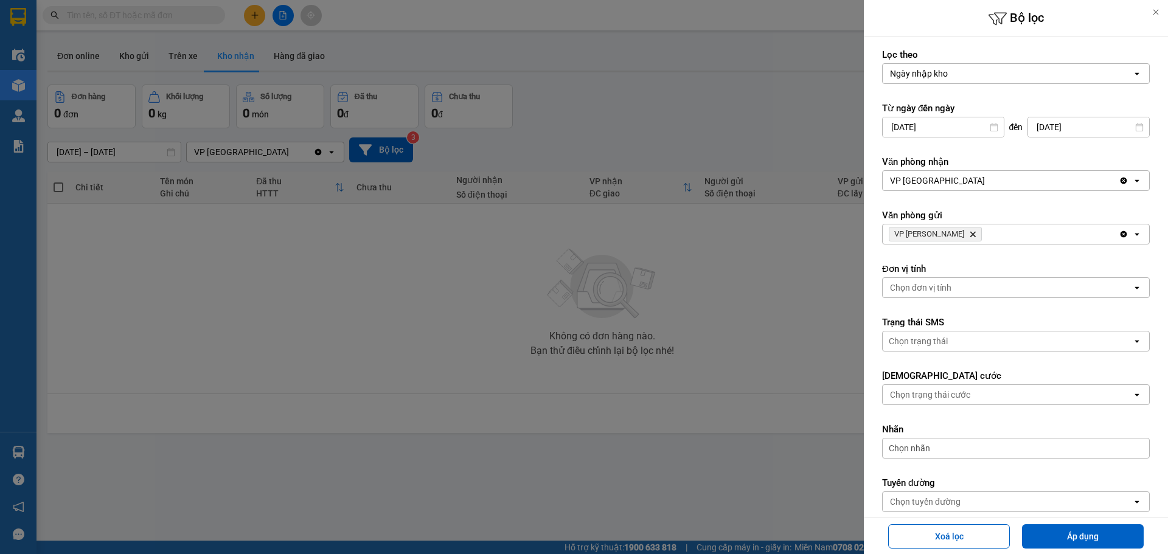
click at [1132, 287] on icon "open" at bounding box center [1137, 288] width 10 height 10
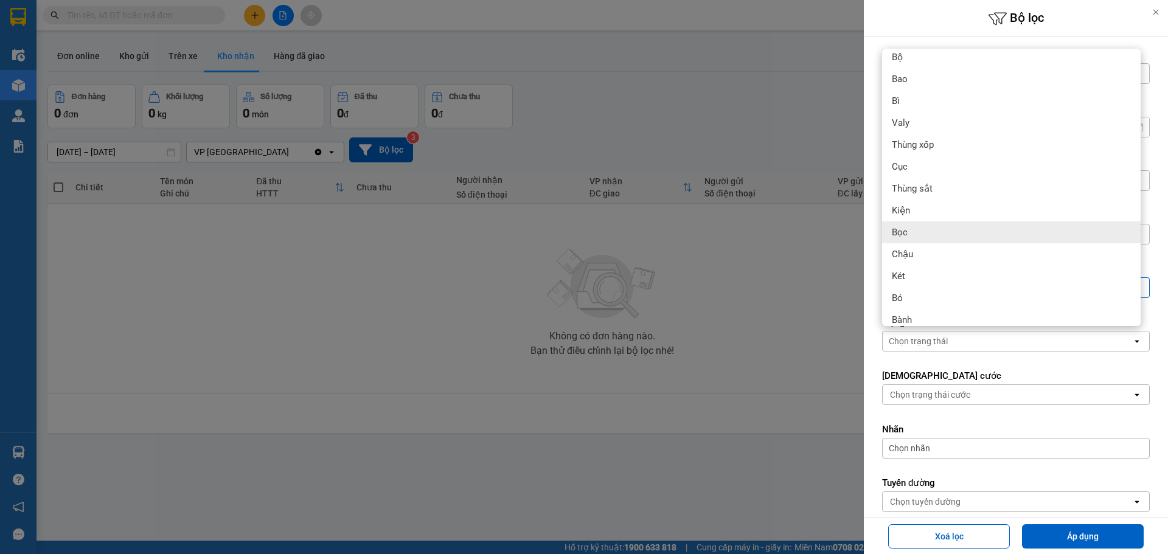
scroll to position [214, 0]
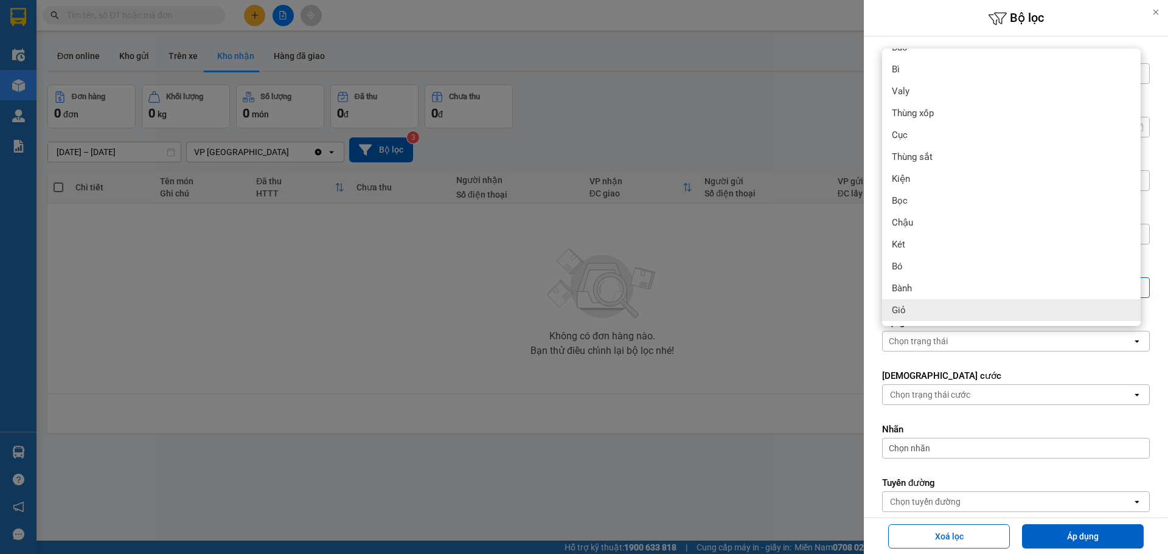
click at [823, 454] on div at bounding box center [584, 277] width 1168 height 554
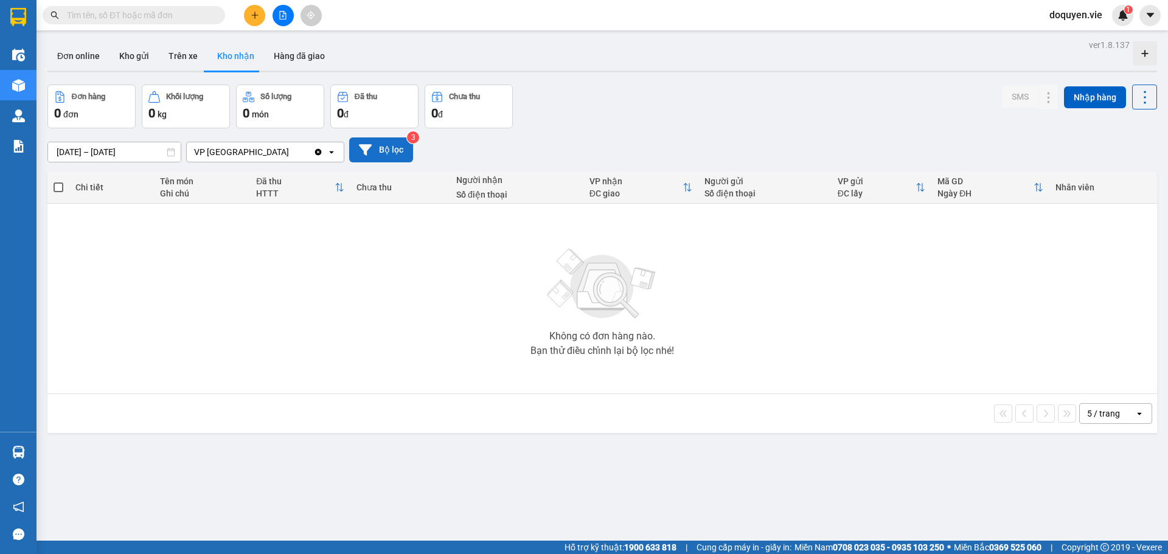
click at [402, 142] on button "Bộ lọc" at bounding box center [381, 150] width 64 height 25
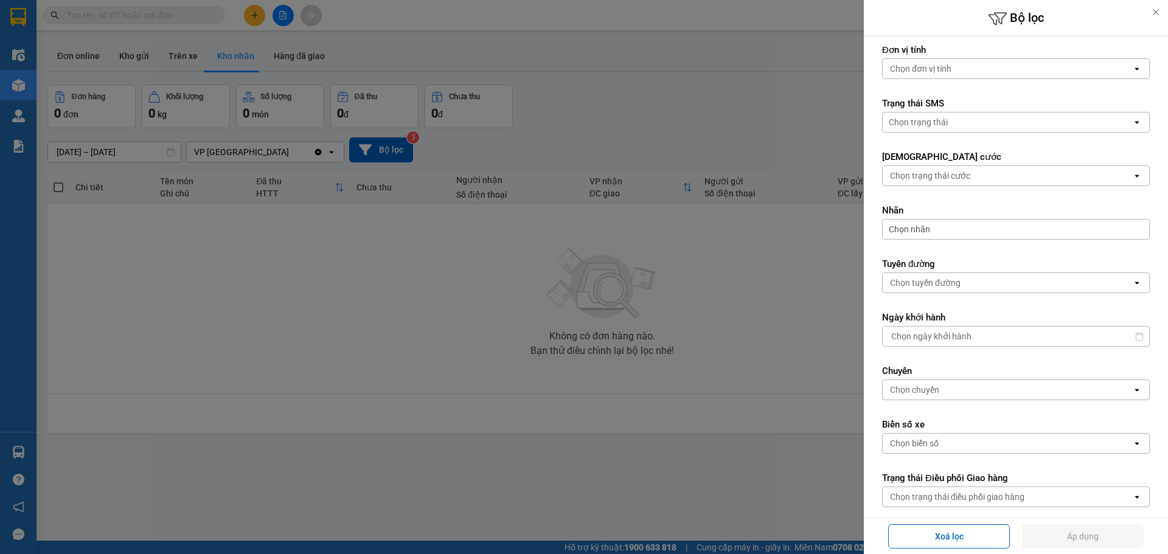
scroll to position [239, 0]
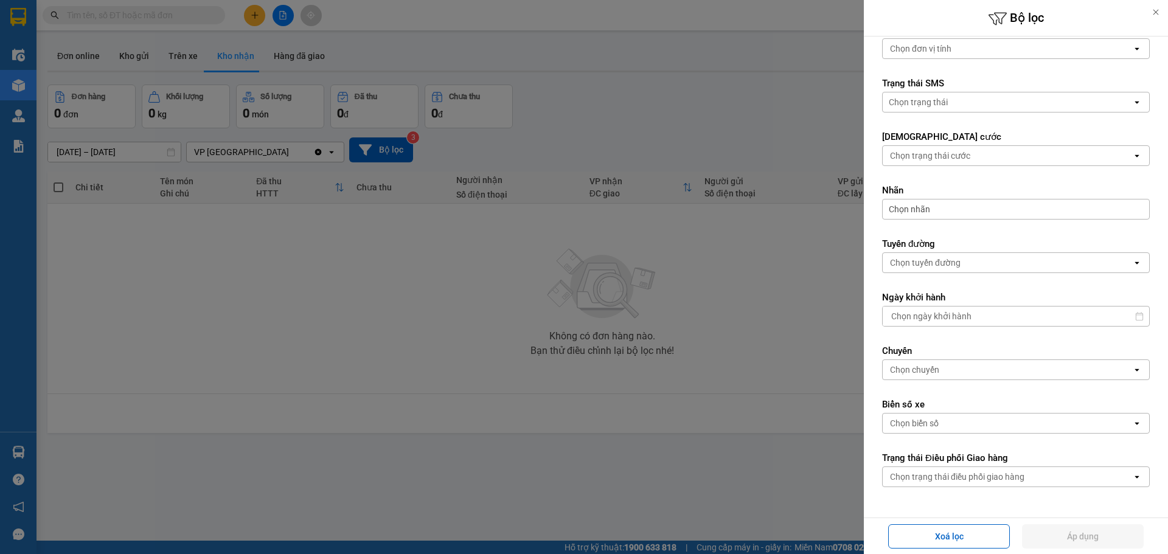
click at [1132, 259] on icon "open" at bounding box center [1137, 263] width 10 height 10
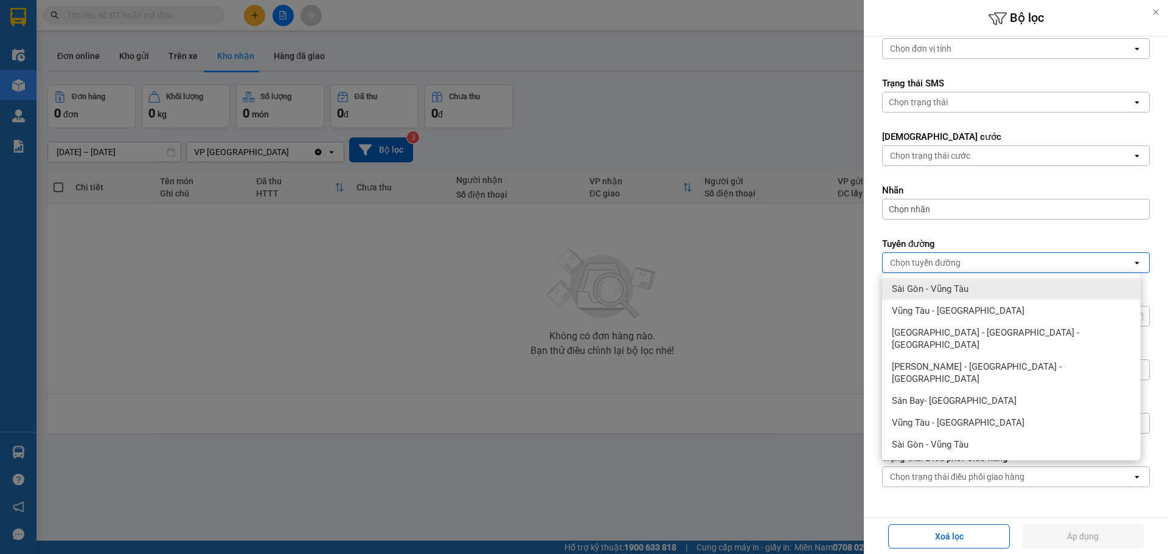
click at [986, 287] on div "Sài Gòn - Vũng Tàu" at bounding box center [1011, 289] width 259 height 22
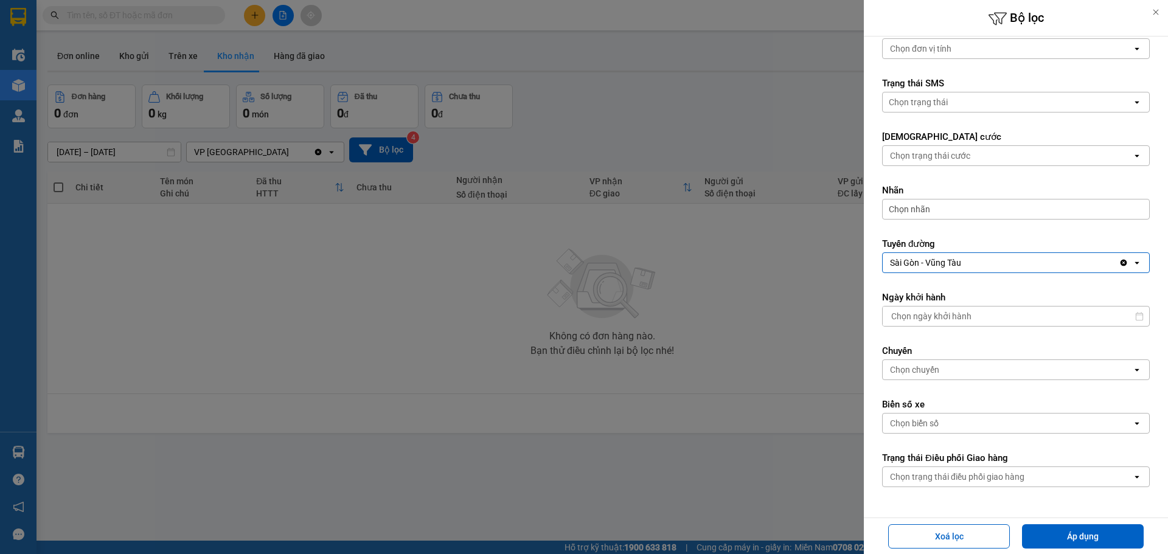
click at [996, 321] on input "Select a date." at bounding box center [1012, 316] width 258 height 19
type input "/ /"
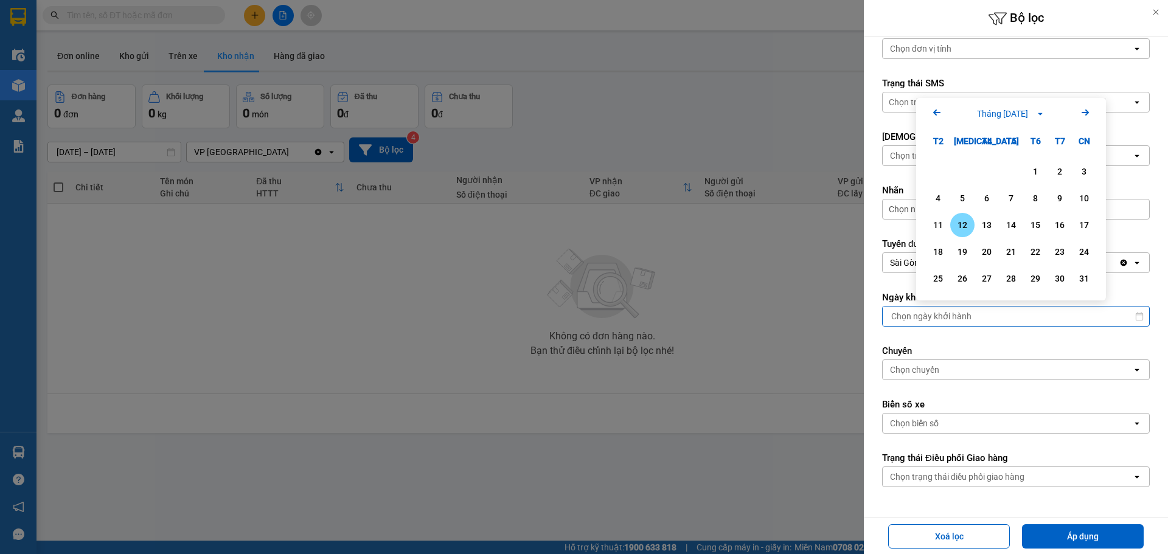
click at [960, 222] on div "12" at bounding box center [962, 225] width 17 height 15
type input "[DATE]"
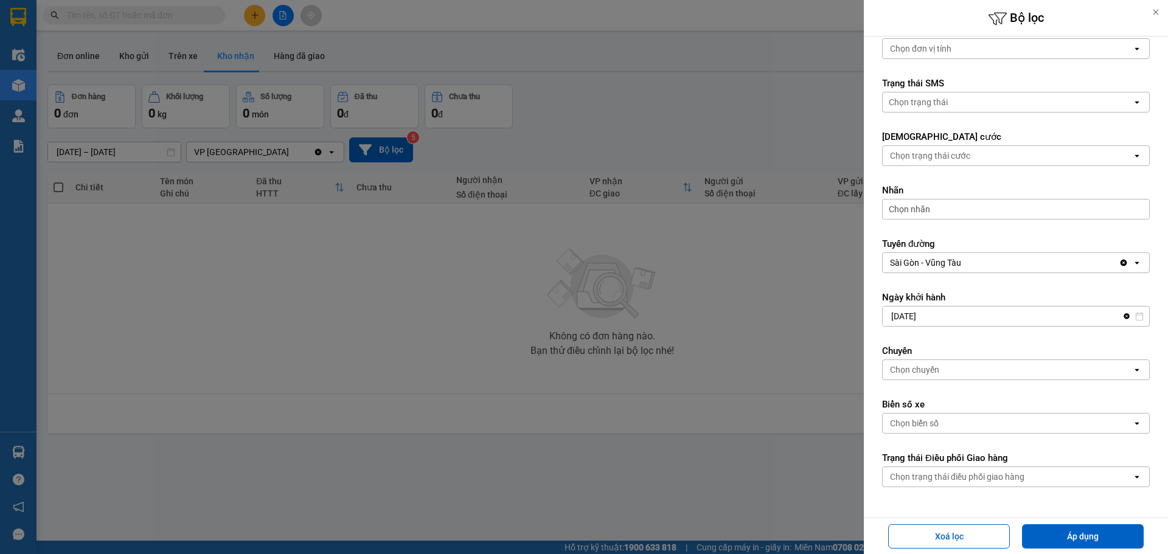
click at [1006, 375] on div "Chọn chuyến" at bounding box center [1007, 369] width 249 height 19
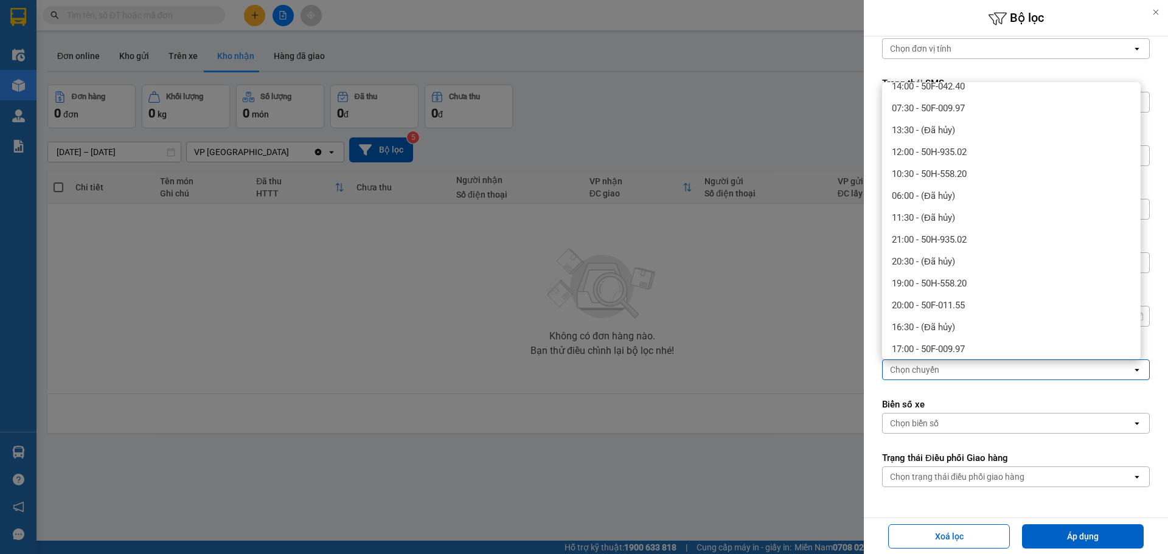
scroll to position [46, 0]
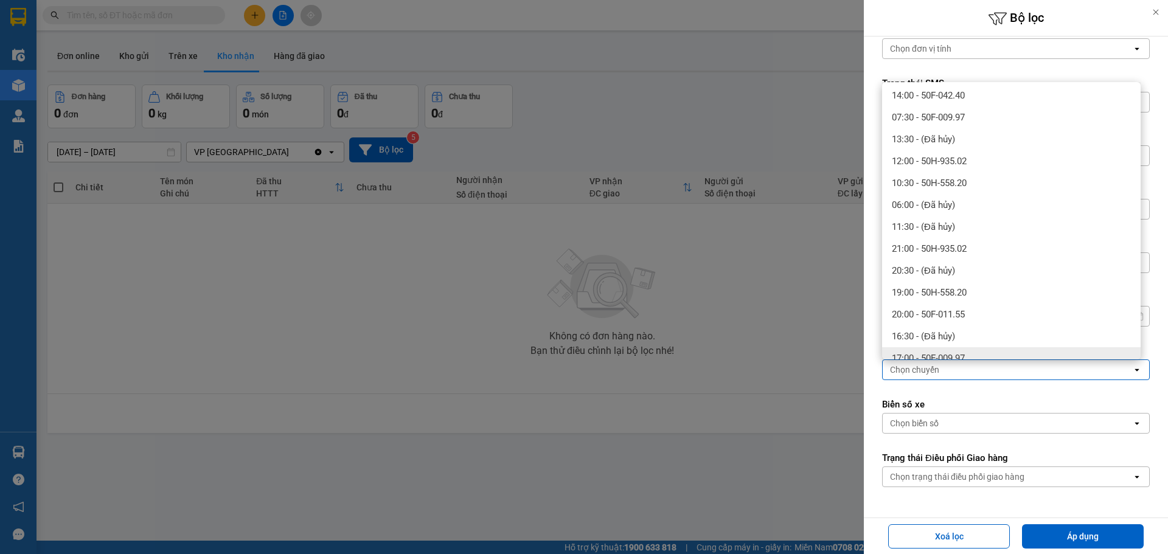
click at [796, 506] on div at bounding box center [584, 277] width 1168 height 554
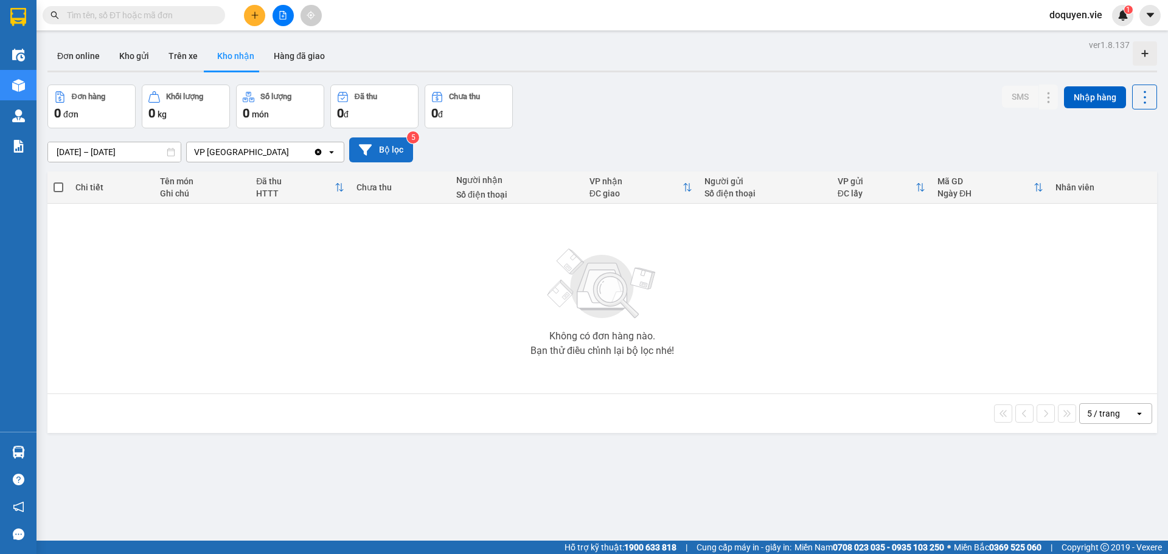
click at [374, 147] on button "Bộ lọc" at bounding box center [381, 150] width 64 height 25
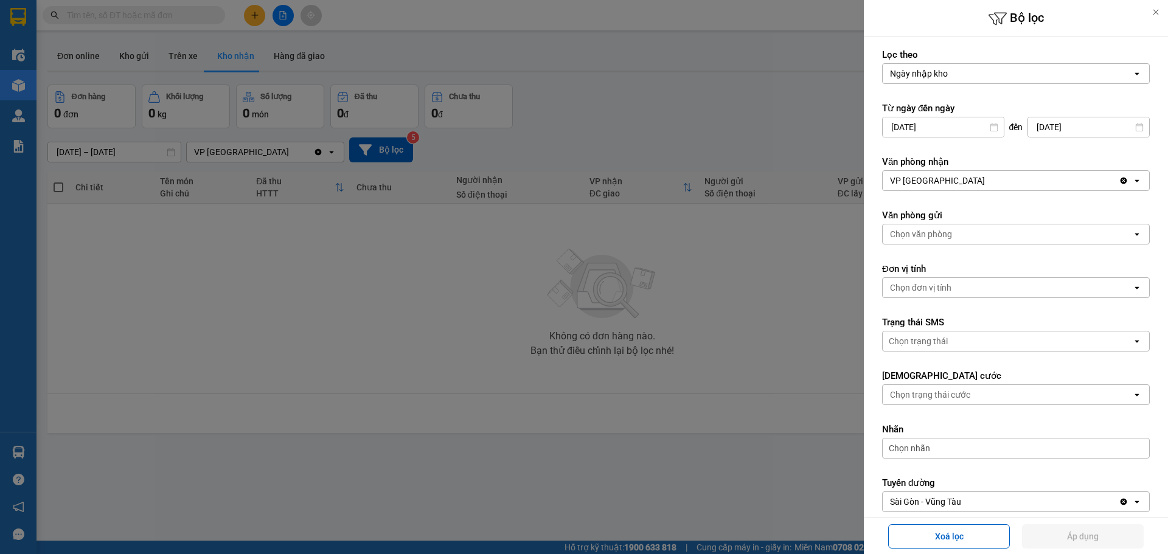
click at [1132, 183] on icon "open" at bounding box center [1137, 181] width 10 height 10
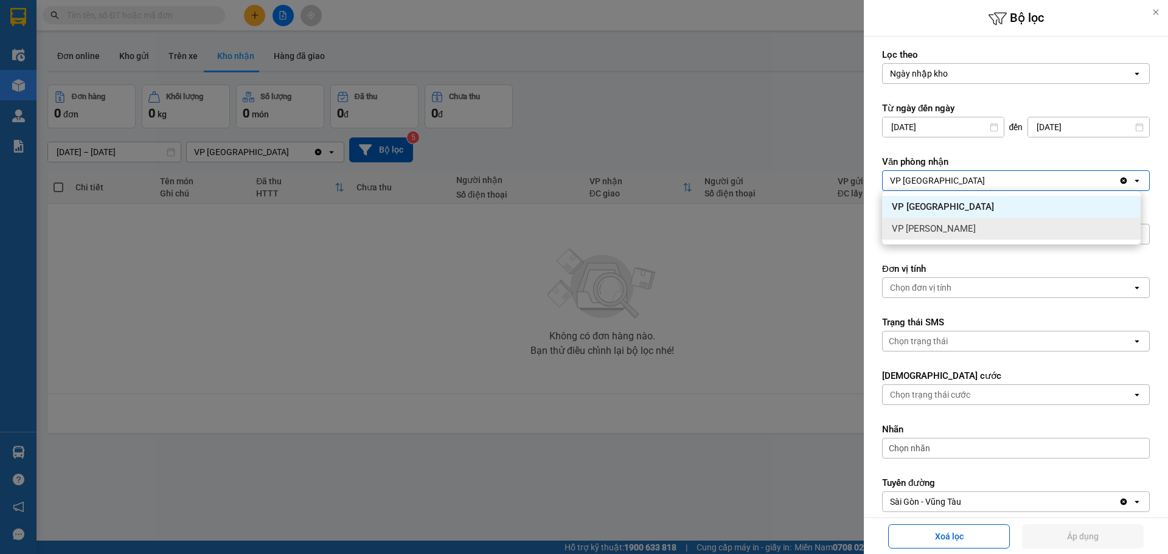
click at [1003, 228] on div "VP [PERSON_NAME]" at bounding box center [1011, 229] width 259 height 22
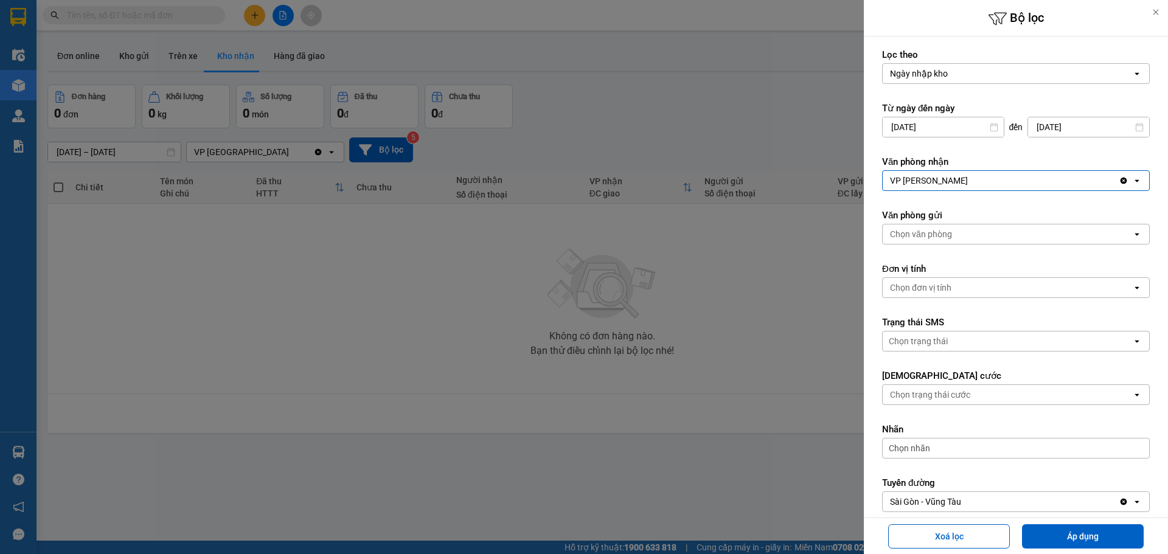
click at [1132, 232] on icon "open" at bounding box center [1137, 234] width 10 height 10
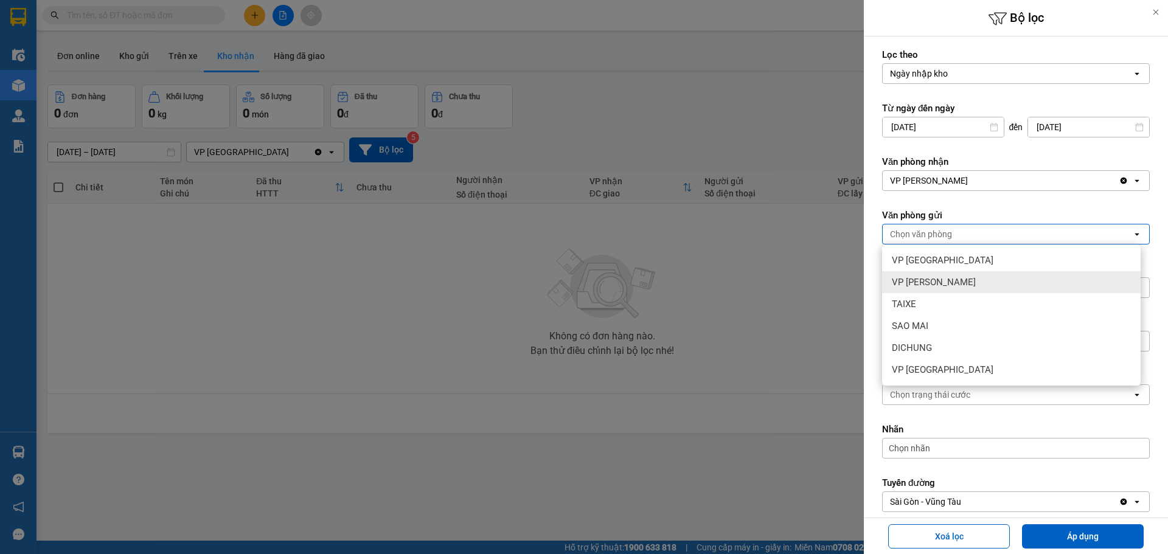
click at [1012, 279] on div "VP [PERSON_NAME]" at bounding box center [1011, 282] width 259 height 22
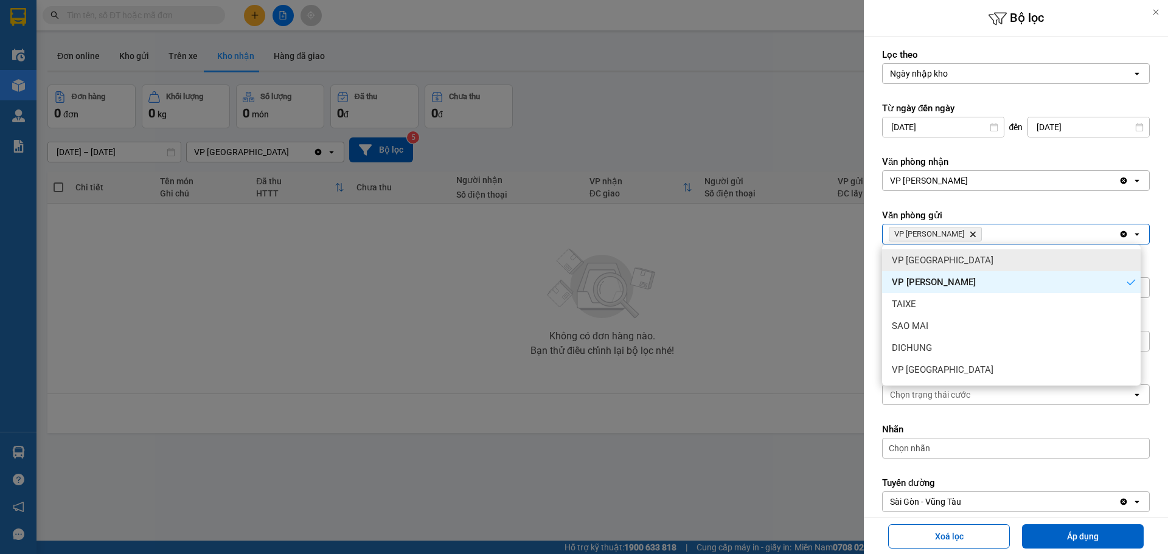
click at [1137, 210] on label "Văn phòng gửi" at bounding box center [1016, 215] width 268 height 12
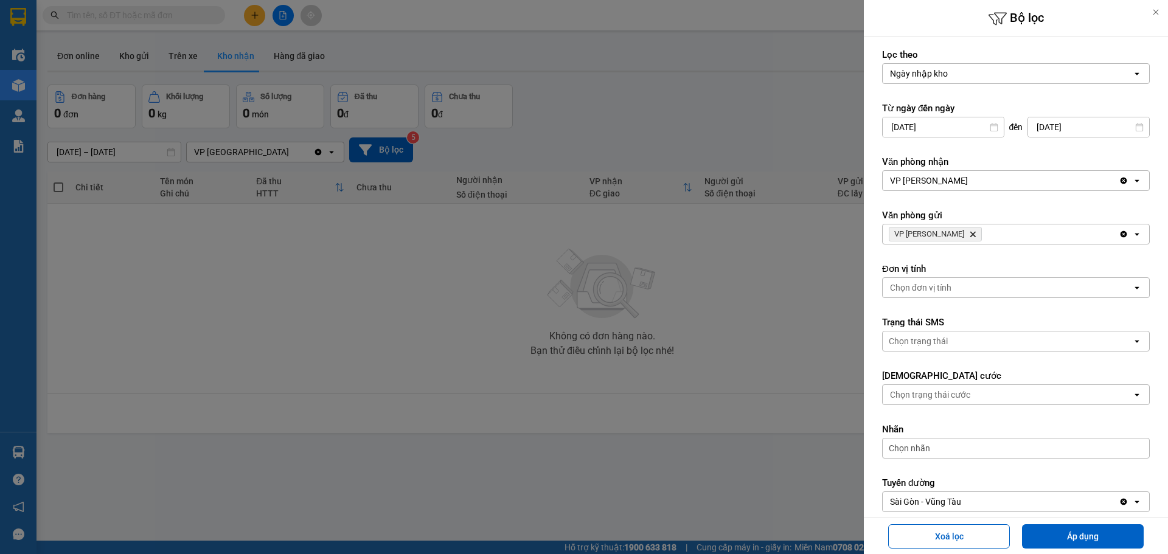
click at [1135, 287] on icon at bounding box center [1137, 288] width 4 height 2
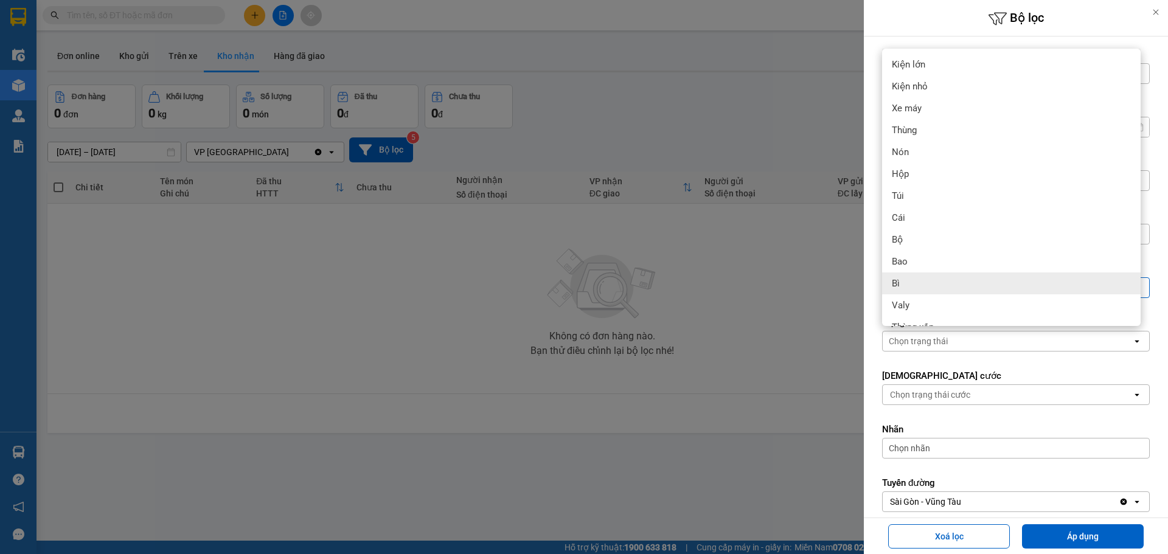
click at [1152, 288] on div "Lọc theo Ngày nhập kho open Từ ngày đến [DATE] Press the down arrow key to inte…" at bounding box center [1016, 397] width 304 height 720
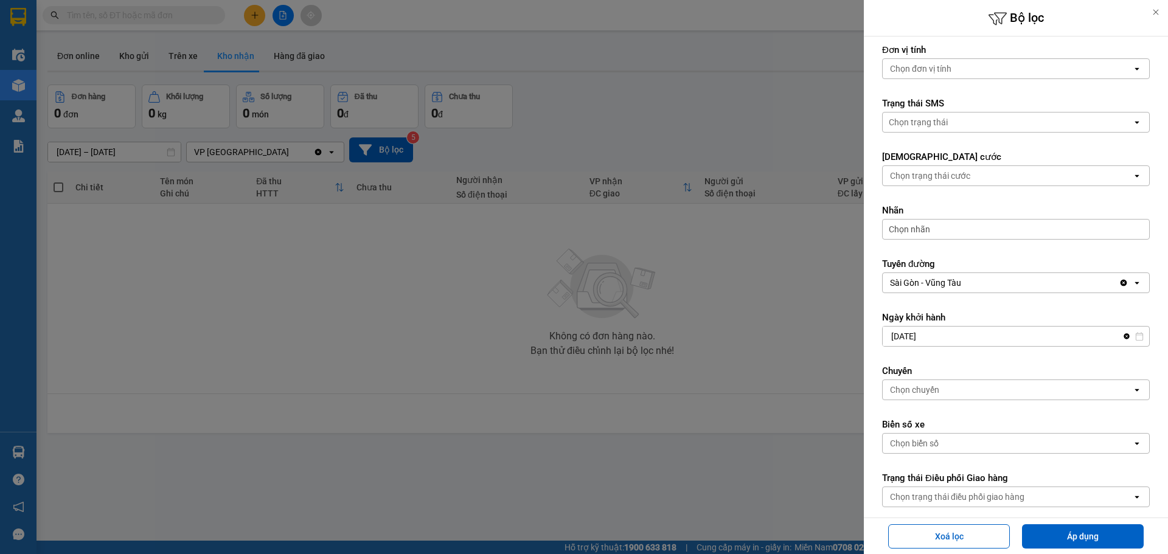
scroll to position [239, 0]
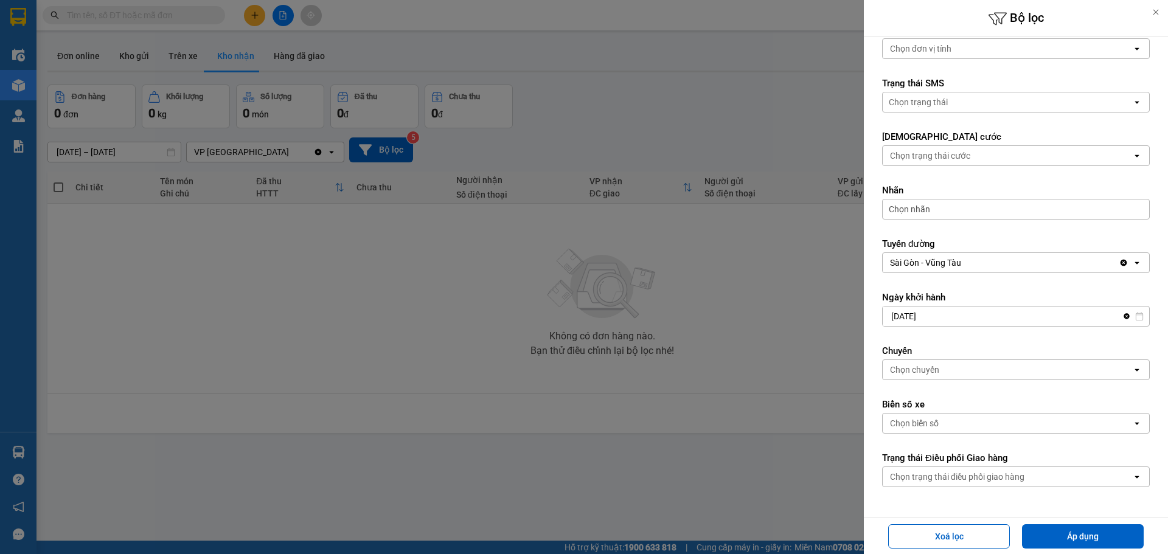
click at [1132, 368] on icon "open" at bounding box center [1137, 370] width 10 height 10
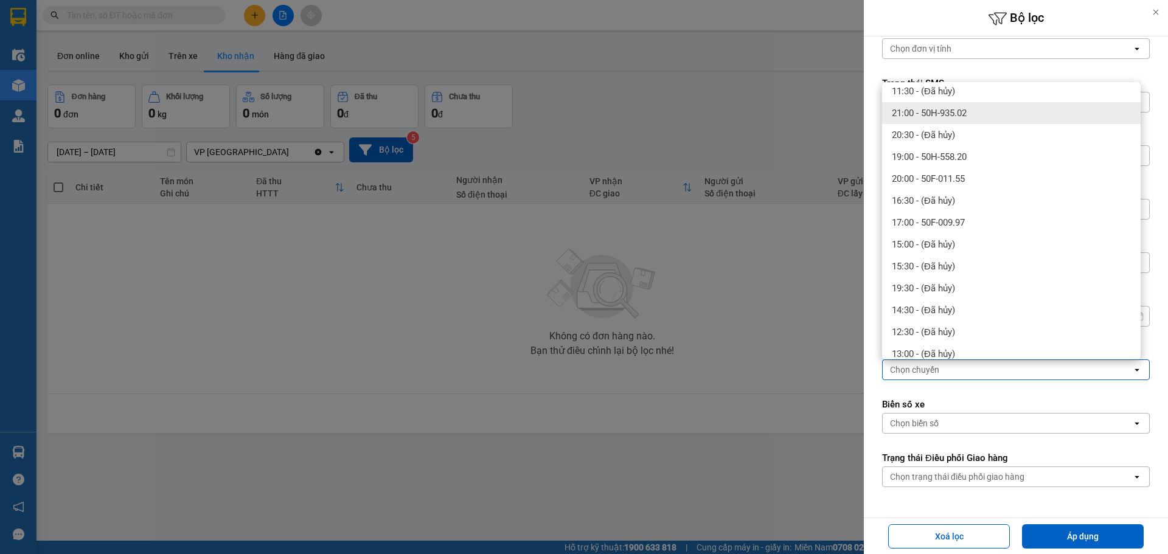
scroll to position [183, 0]
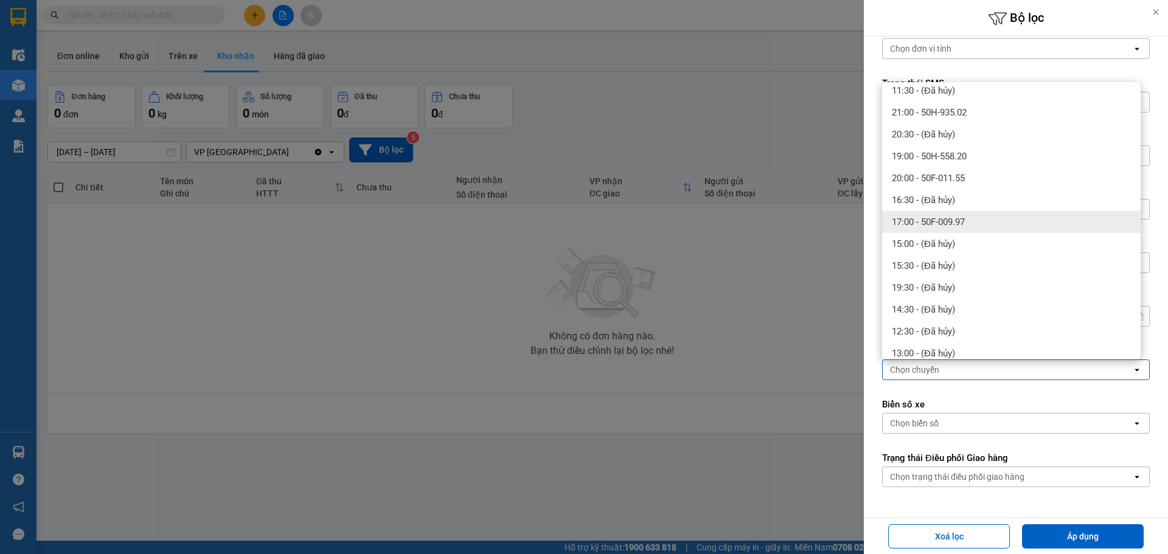
click at [915, 220] on span "17:00 - 50F-009.97" at bounding box center [928, 222] width 73 height 12
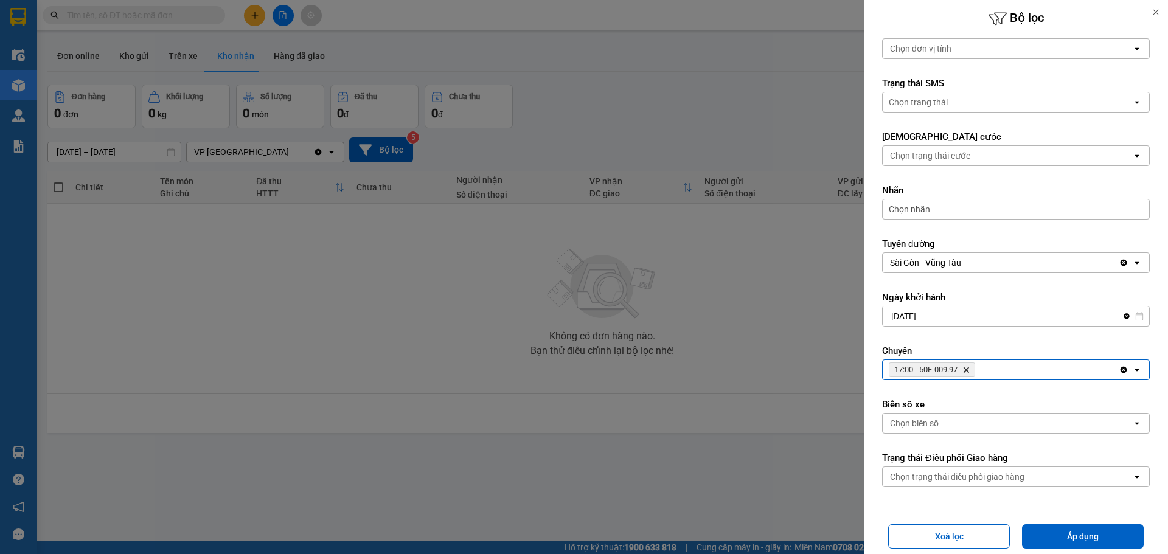
click at [1132, 420] on icon "open" at bounding box center [1137, 424] width 10 height 10
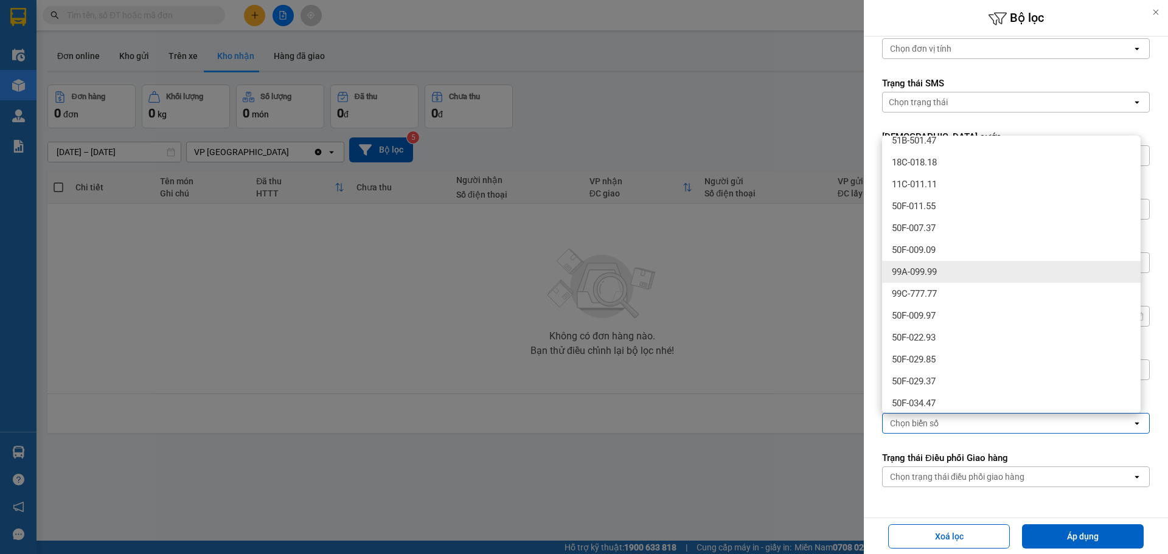
scroll to position [243, 0]
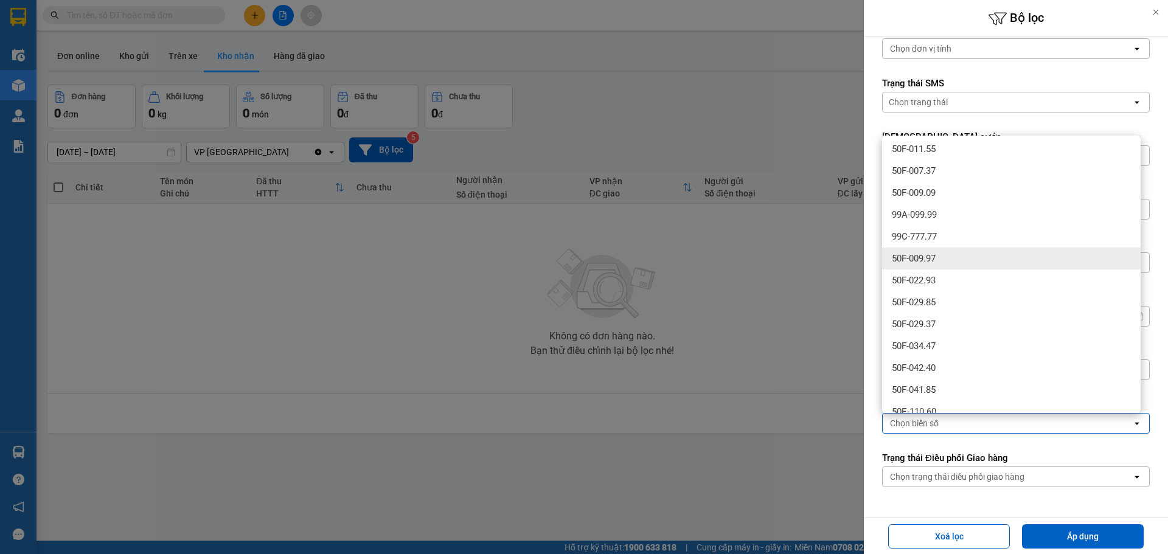
click at [941, 257] on div "50F-009.97" at bounding box center [1011, 259] width 259 height 22
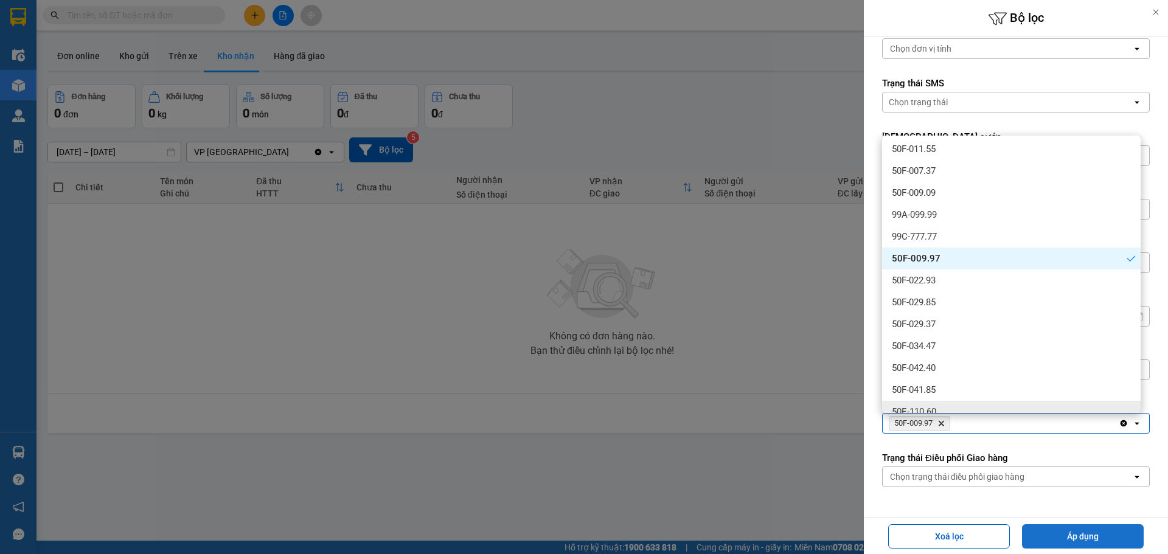
click at [1095, 532] on button "Áp dụng" at bounding box center [1083, 536] width 122 height 24
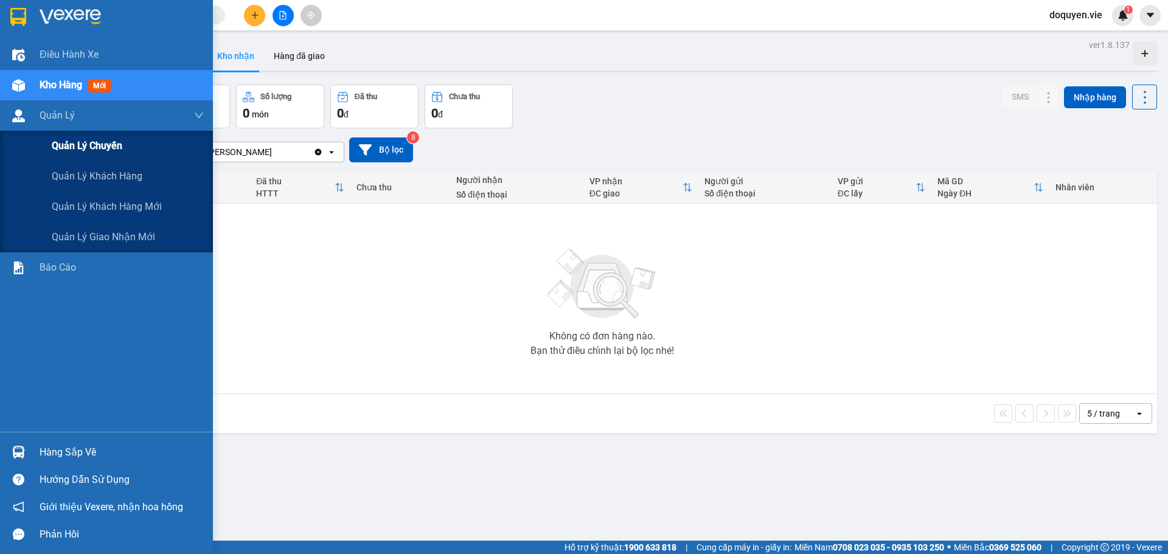
click at [85, 140] on span "Quản lý chuyến" at bounding box center [87, 145] width 71 height 15
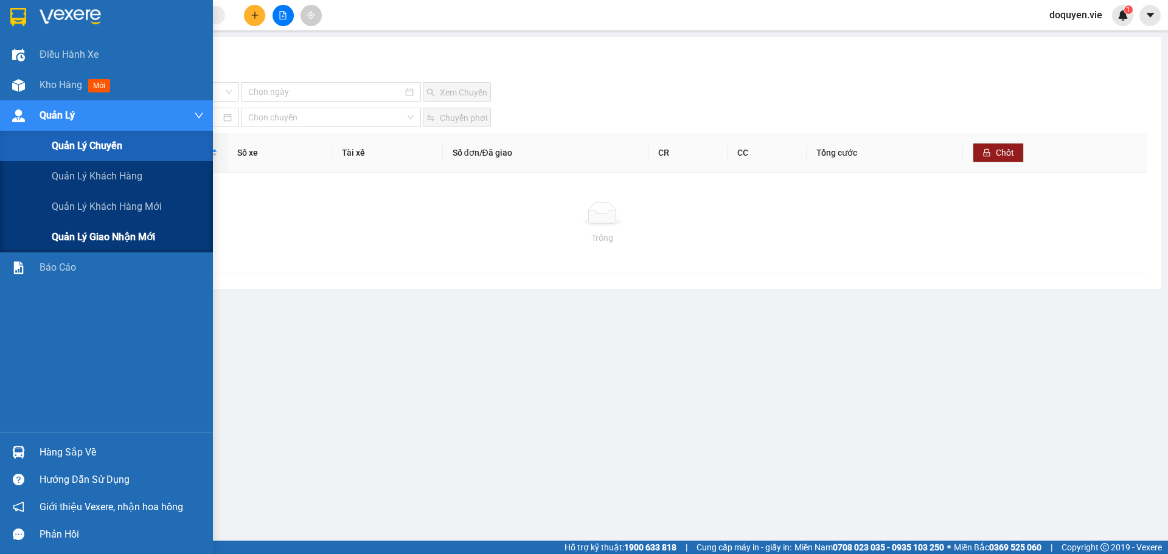
click at [130, 243] on span "Quản lý giao nhận mới" at bounding box center [103, 236] width 103 height 15
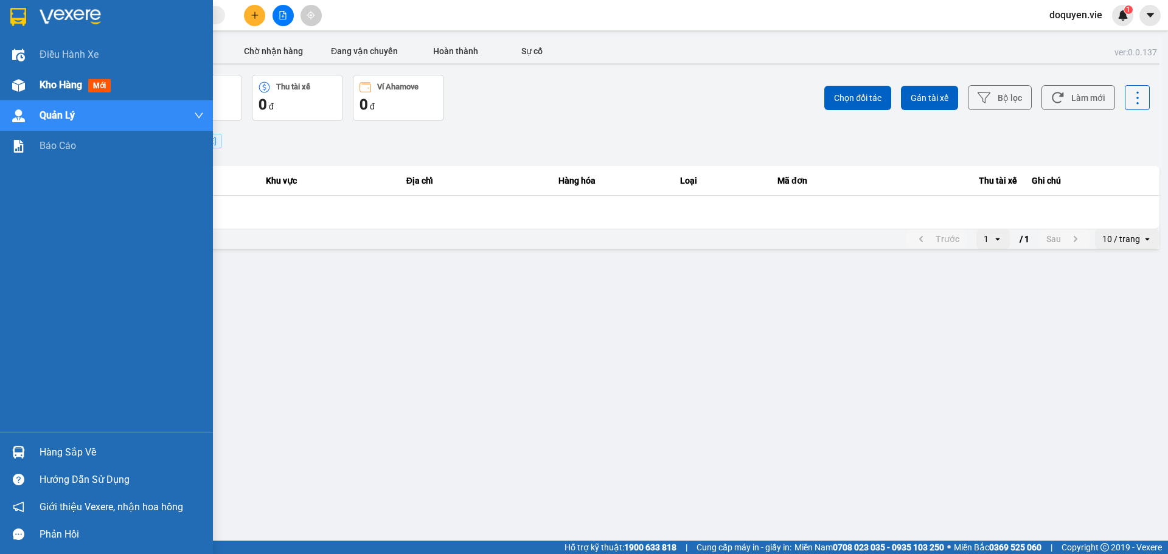
click at [44, 87] on span "Kho hàng" at bounding box center [61, 85] width 43 height 12
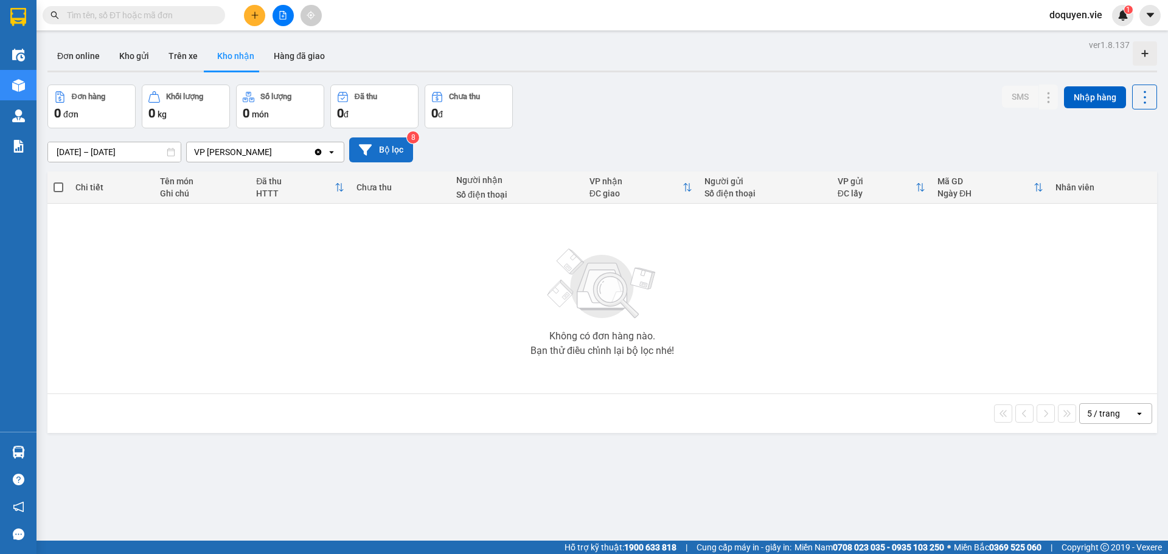
click at [404, 144] on button "Bộ lọc" at bounding box center [381, 150] width 64 height 25
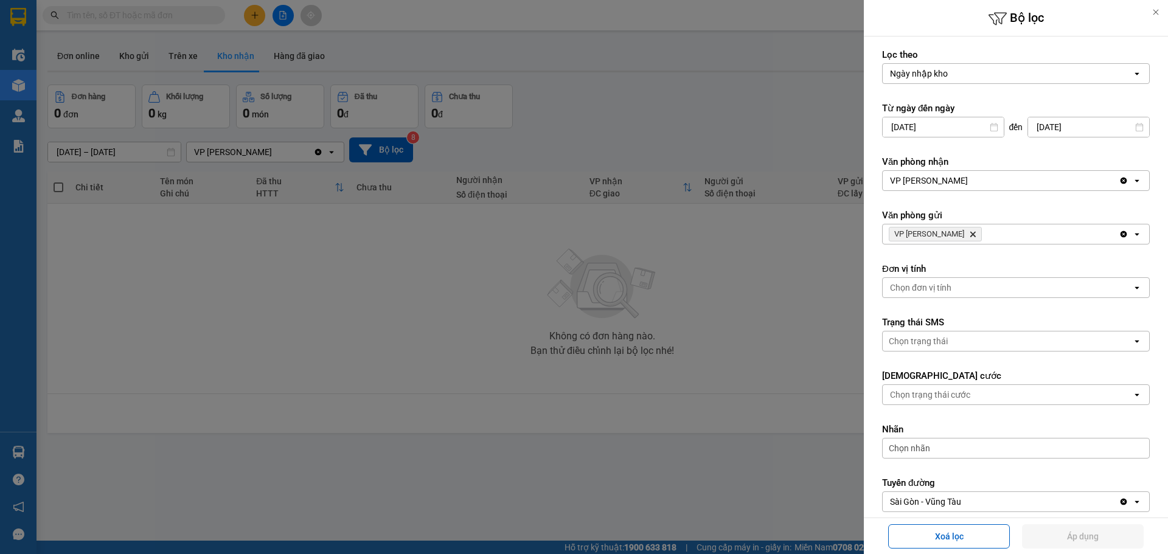
click at [795, 266] on div at bounding box center [584, 277] width 1168 height 554
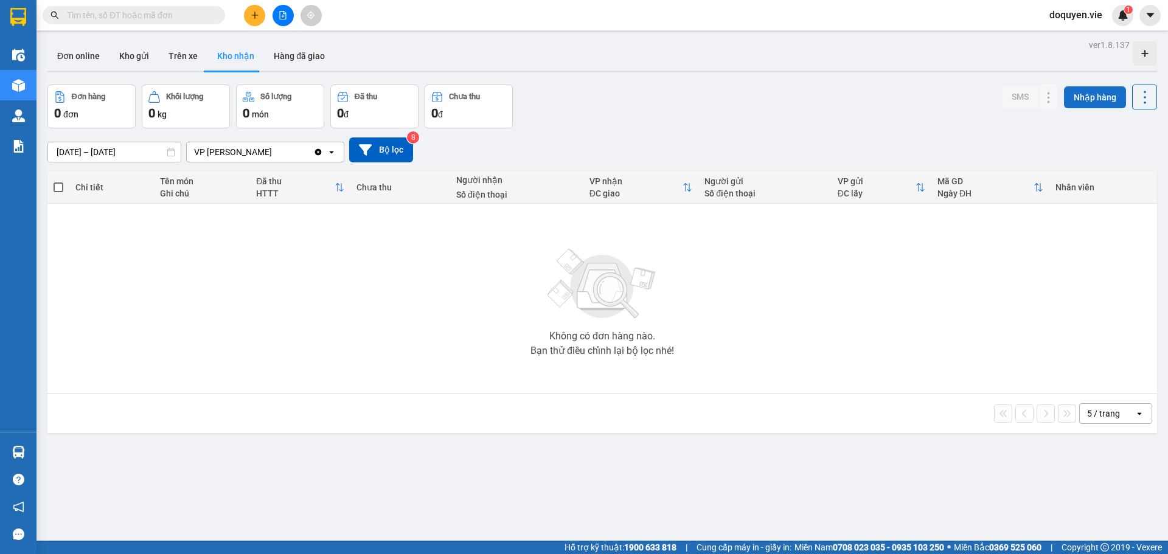
click at [1087, 101] on button "Nhập hàng" at bounding box center [1095, 97] width 62 height 22
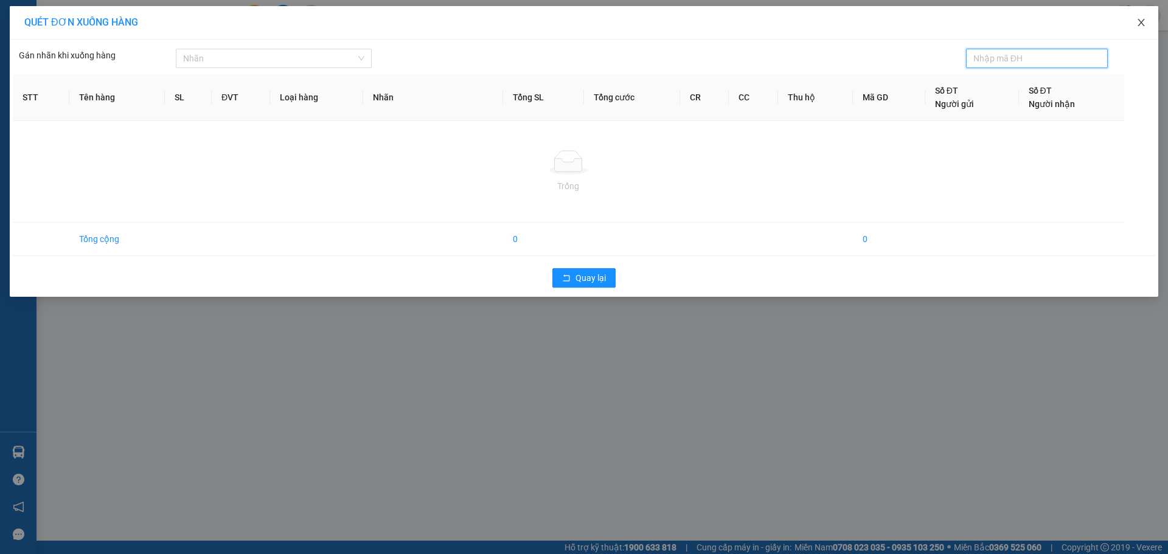
click at [1141, 17] on span "Close" at bounding box center [1141, 23] width 34 height 34
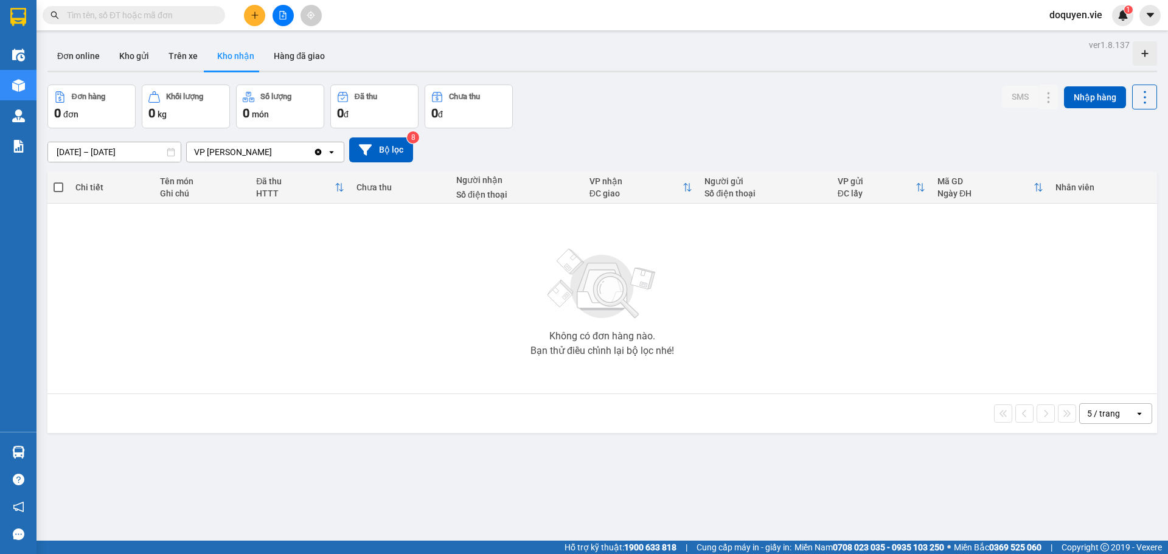
click at [159, 12] on input "text" at bounding box center [139, 15] width 144 height 13
click at [136, 14] on input "text" at bounding box center [139, 15] width 144 height 13
paste input "0355418704"
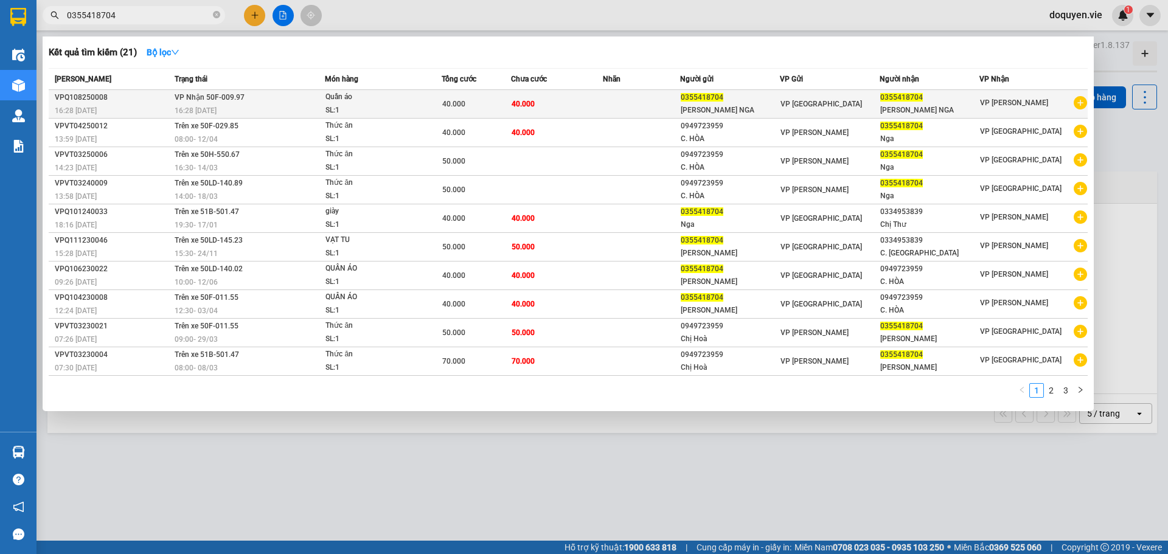
type input "0355418704"
click at [133, 97] on div "VPQ108250008" at bounding box center [113, 97] width 116 height 13
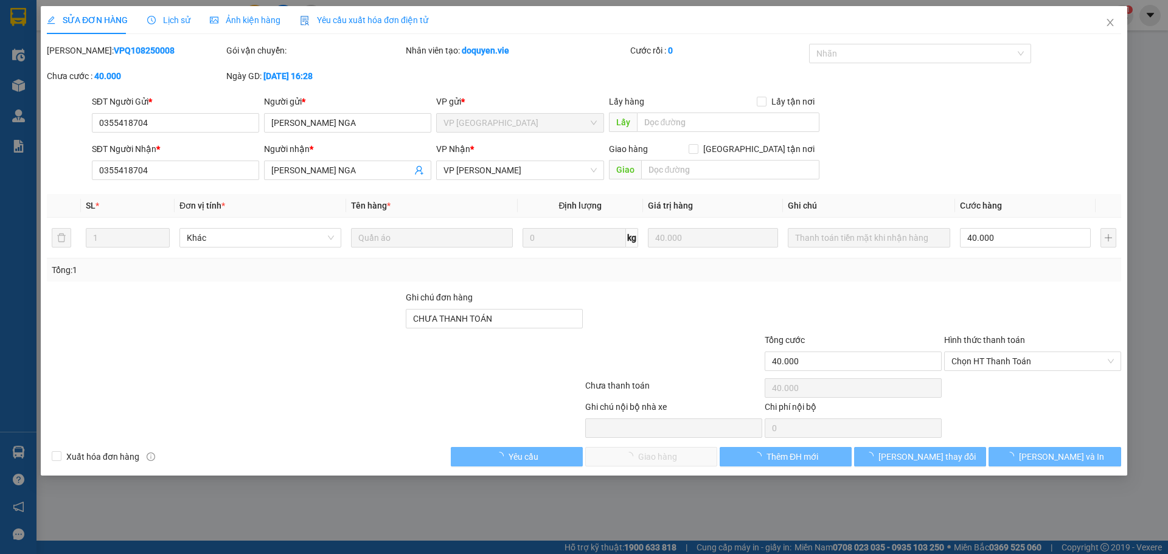
type input "0355418704"
type input "[PERSON_NAME] NGA"
type input "0355418704"
type input "[PERSON_NAME] NGA"
type input "CHƯA THANH TOÁN"
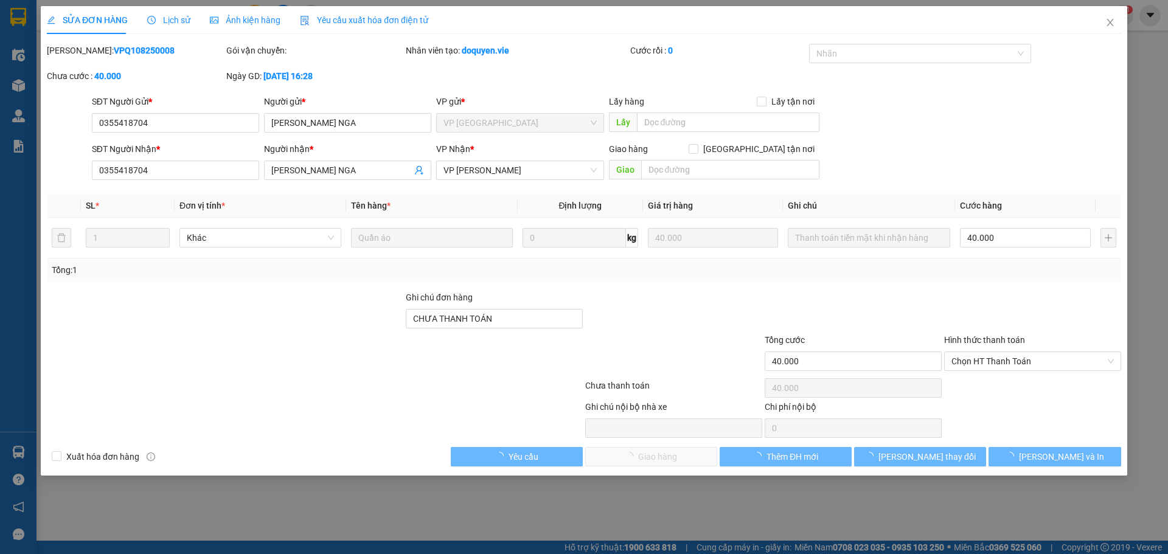
type input "40.000"
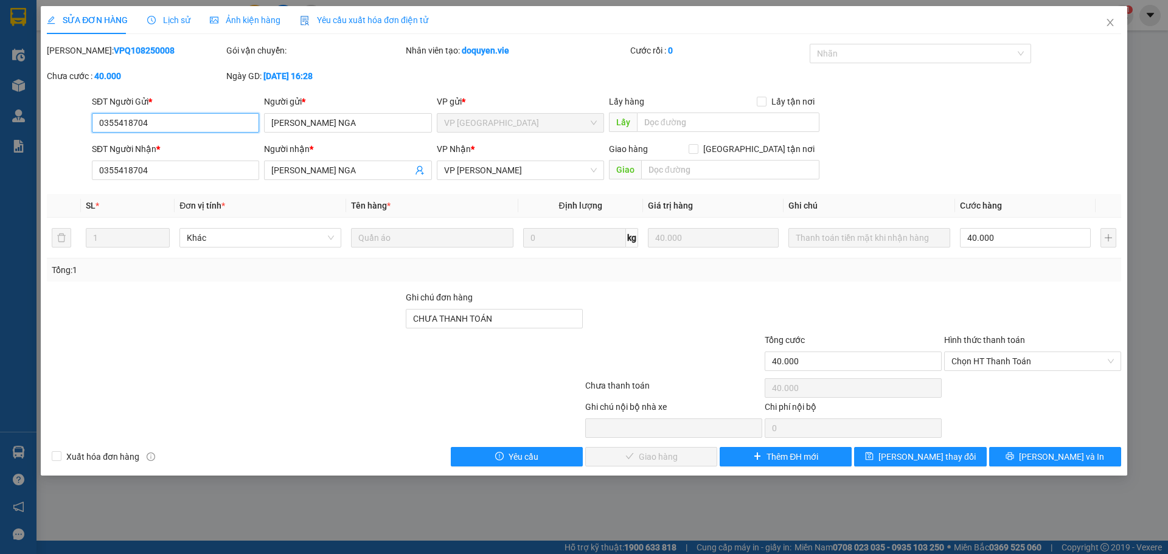
click at [601, 120] on div "VP [GEOGRAPHIC_DATA]" at bounding box center [520, 122] width 167 height 19
click at [1116, 20] on span "Close" at bounding box center [1110, 23] width 34 height 34
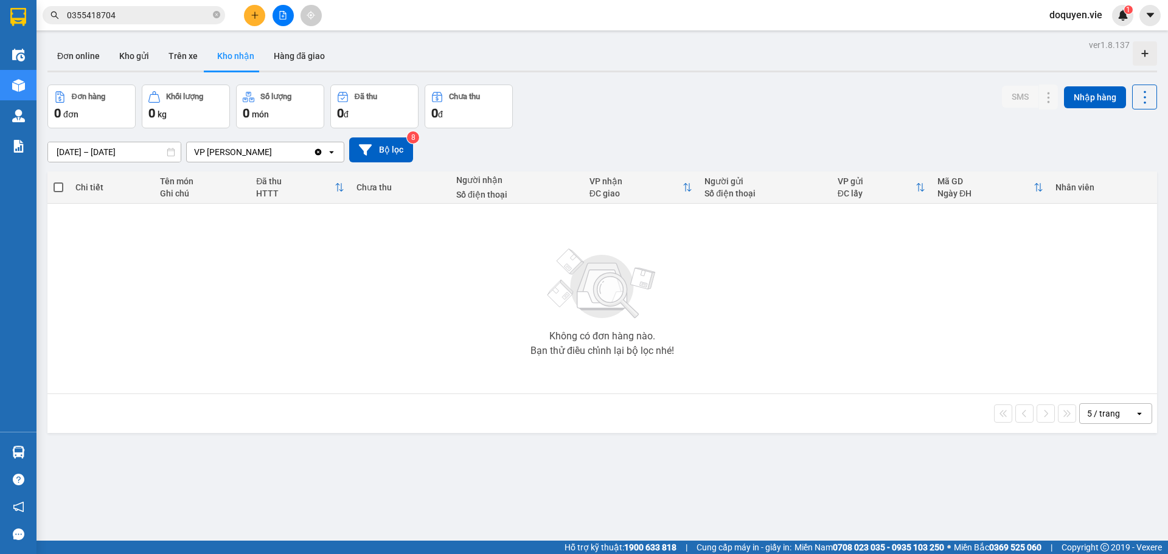
click at [159, 17] on input "0355418704" at bounding box center [139, 15] width 144 height 13
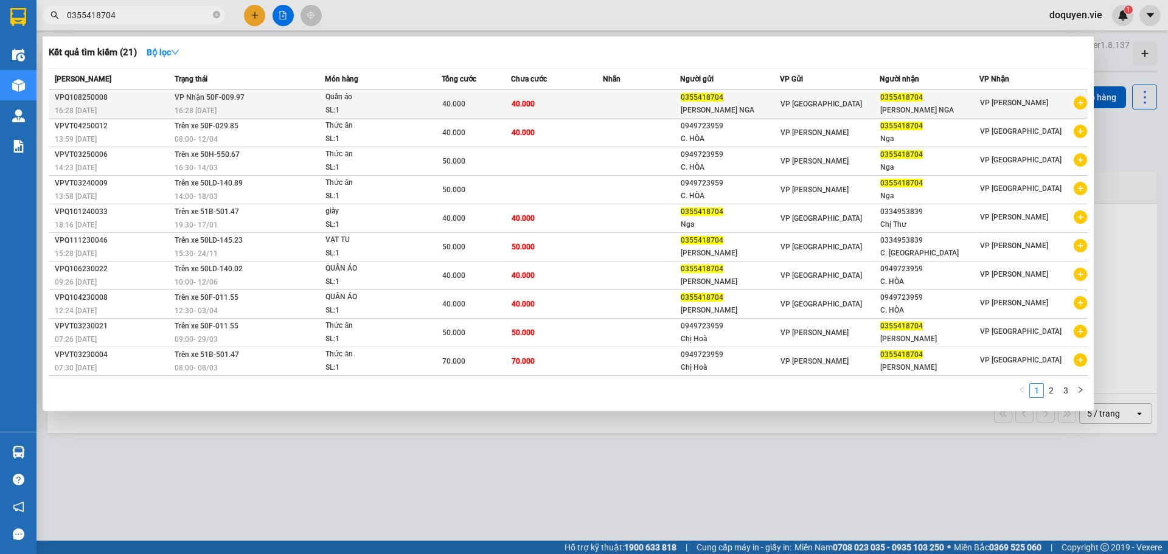
click at [291, 96] on td "VP Nhận 50F-009.97 16:28 [DATE]" at bounding box center [248, 104] width 153 height 29
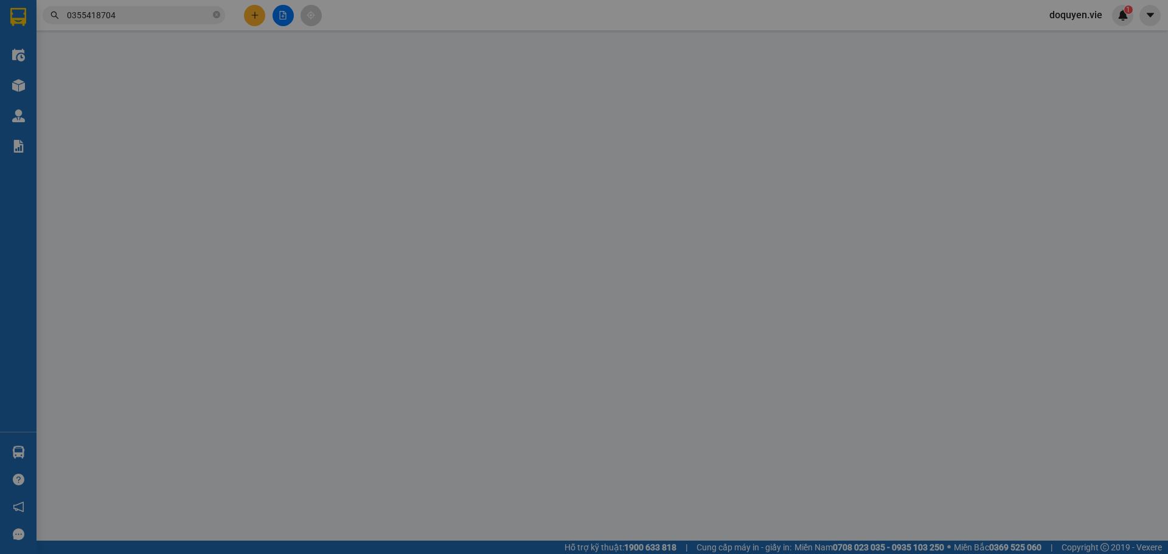
type input "0355418704"
type input "[PERSON_NAME] NGA"
type input "0355418704"
type input "[PERSON_NAME] NGA"
type input "CHƯA THANH TOÁN"
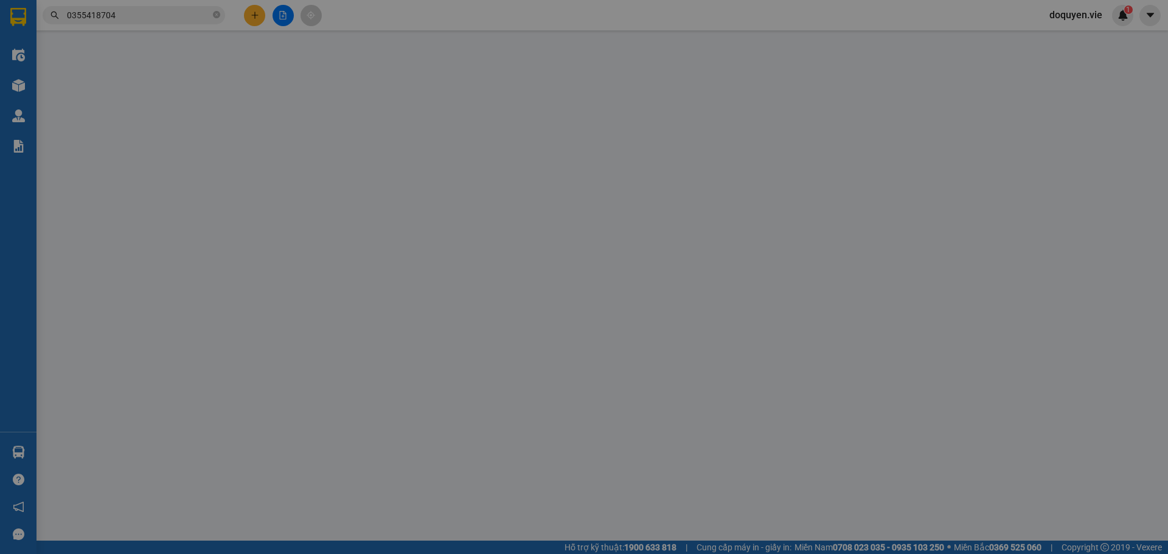
type input "40.000"
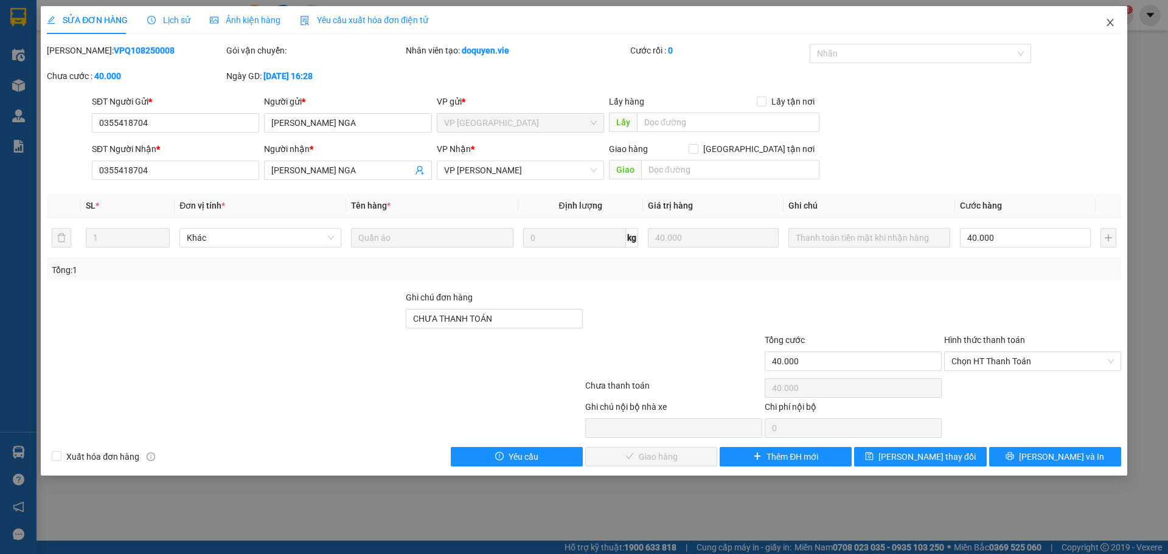
click at [1112, 22] on icon "close" at bounding box center [1110, 22] width 7 height 7
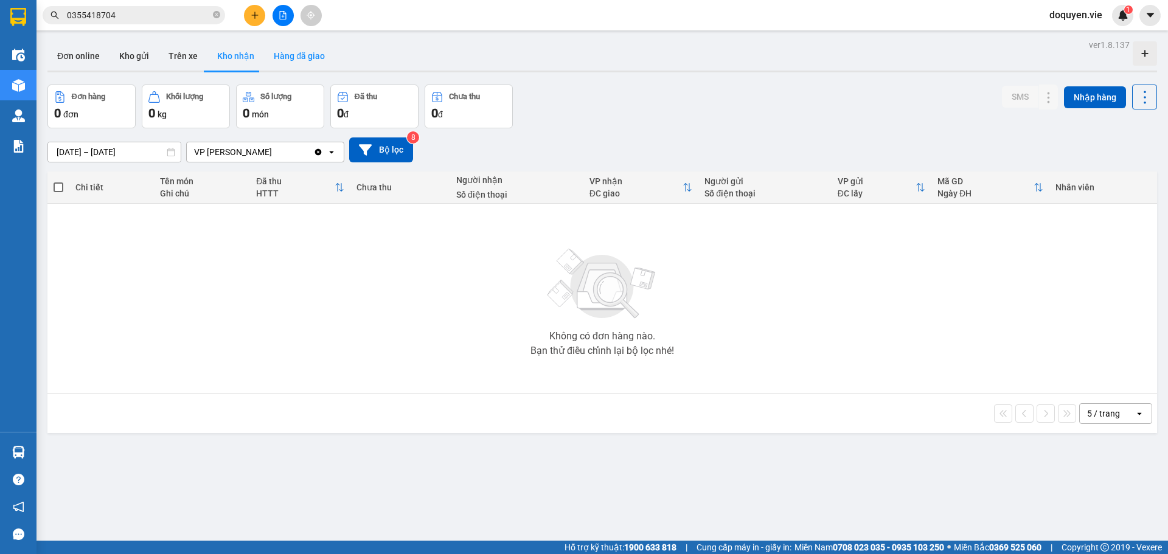
click at [302, 58] on button "Hàng đã giao" at bounding box center [299, 55] width 71 height 29
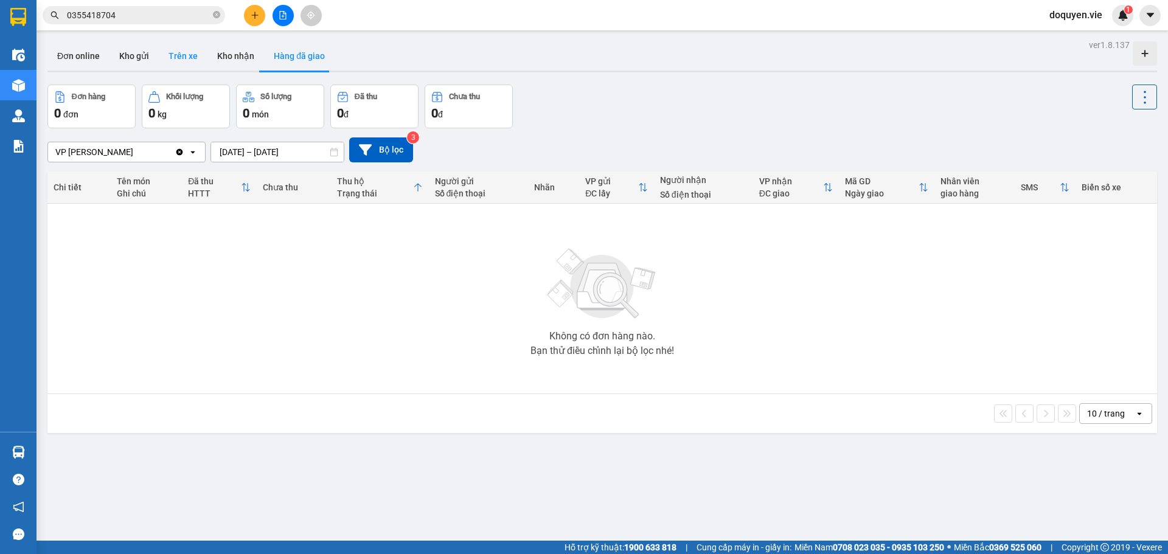
click at [190, 57] on button "Trên xe" at bounding box center [183, 55] width 49 height 29
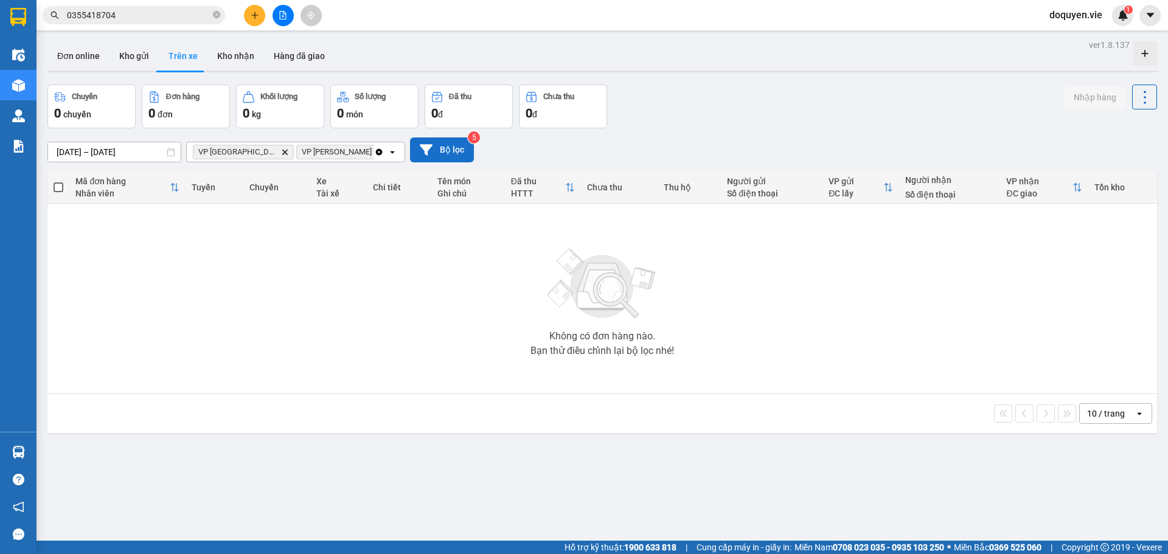
click at [417, 141] on button "Bộ lọc" at bounding box center [442, 150] width 64 height 25
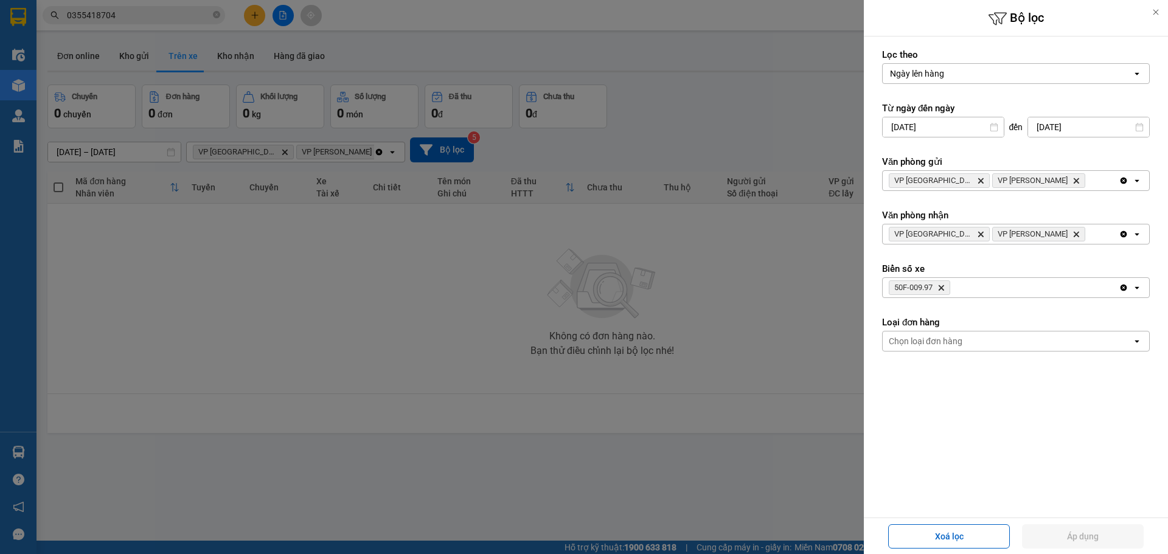
click at [1127, 178] on icon "Clear all" at bounding box center [1124, 181] width 10 height 10
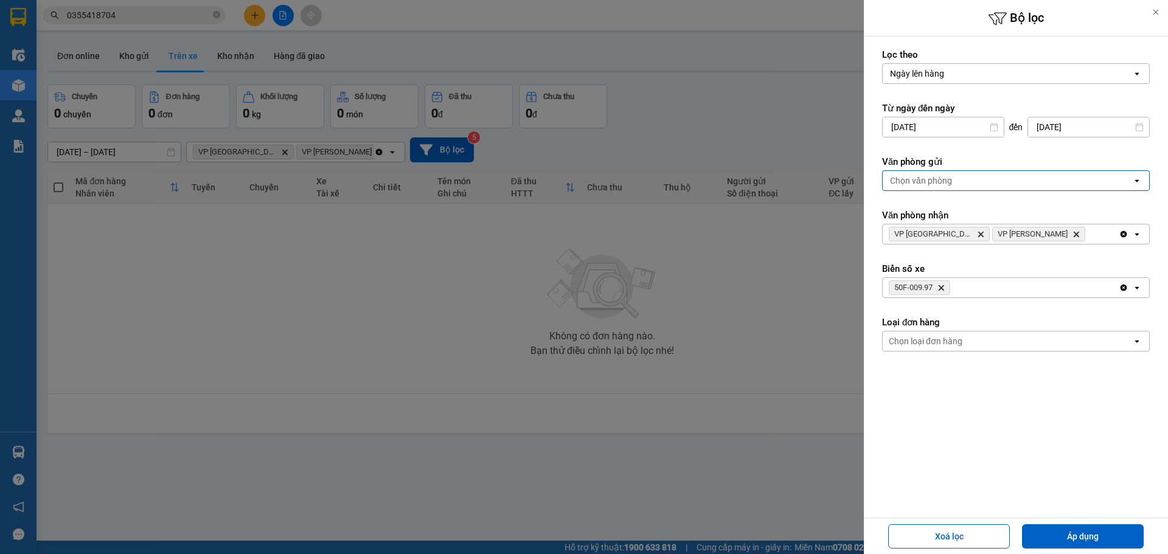
click at [1124, 232] on icon "Clear all" at bounding box center [1124, 234] width 7 height 7
click at [962, 537] on button "Xoá lọc" at bounding box center [949, 536] width 122 height 24
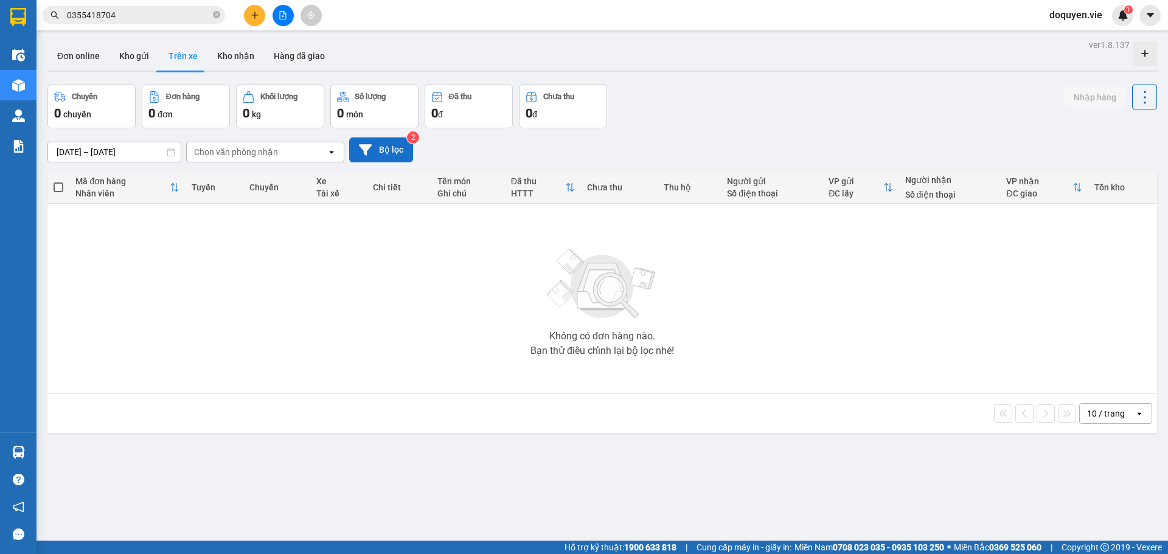
click at [394, 153] on button "Bộ lọc" at bounding box center [381, 150] width 64 height 25
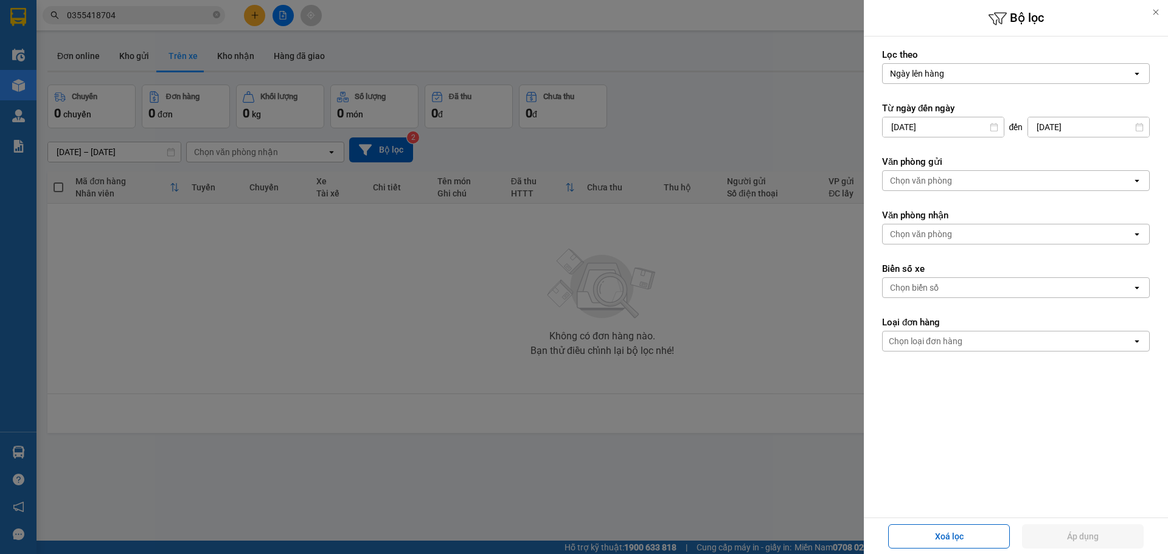
click at [1135, 72] on icon "open" at bounding box center [1137, 74] width 10 height 10
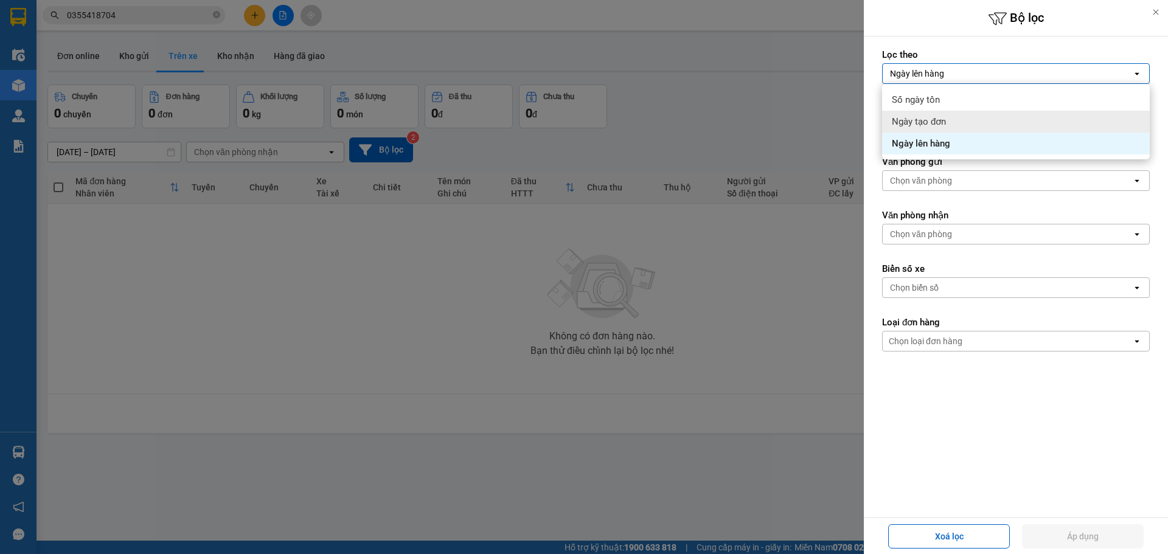
click at [964, 118] on div "Ngày tạo đơn" at bounding box center [1016, 122] width 268 height 22
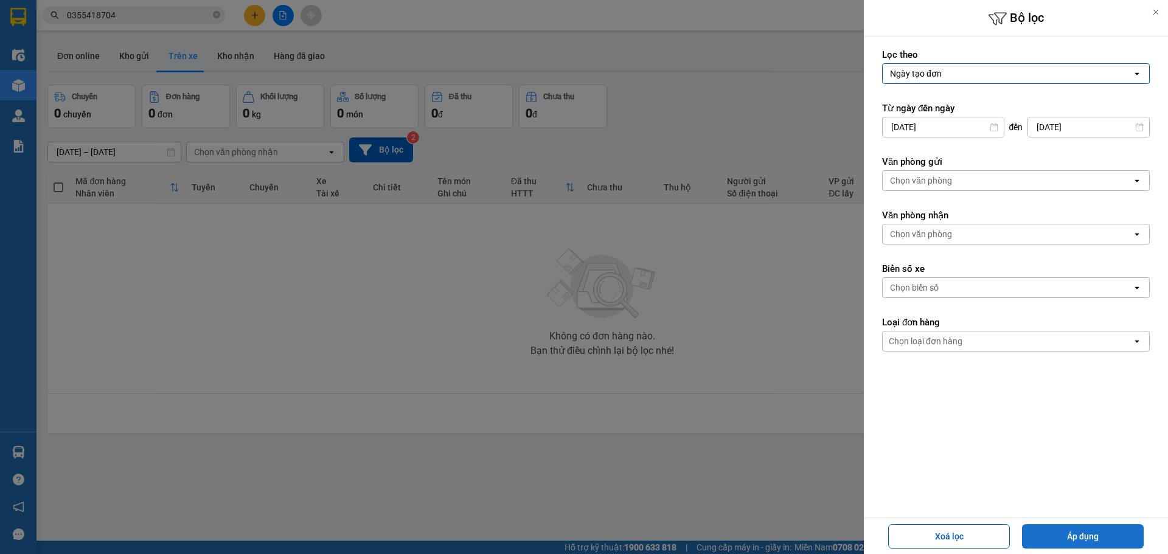
click at [1055, 543] on button "Áp dụng" at bounding box center [1083, 536] width 122 height 24
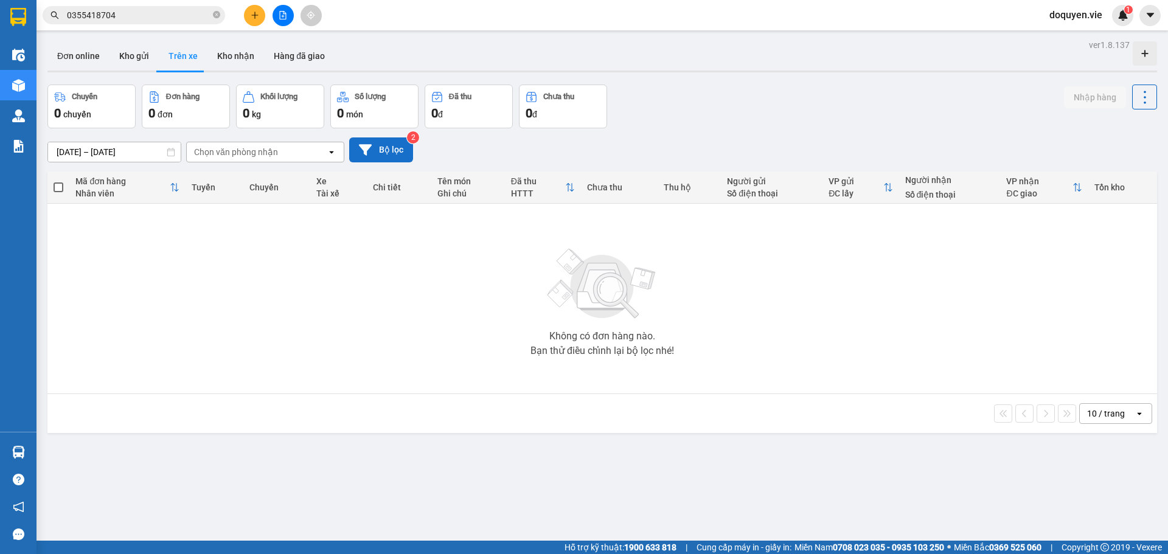
click at [402, 156] on button "Bộ lọc" at bounding box center [381, 150] width 64 height 25
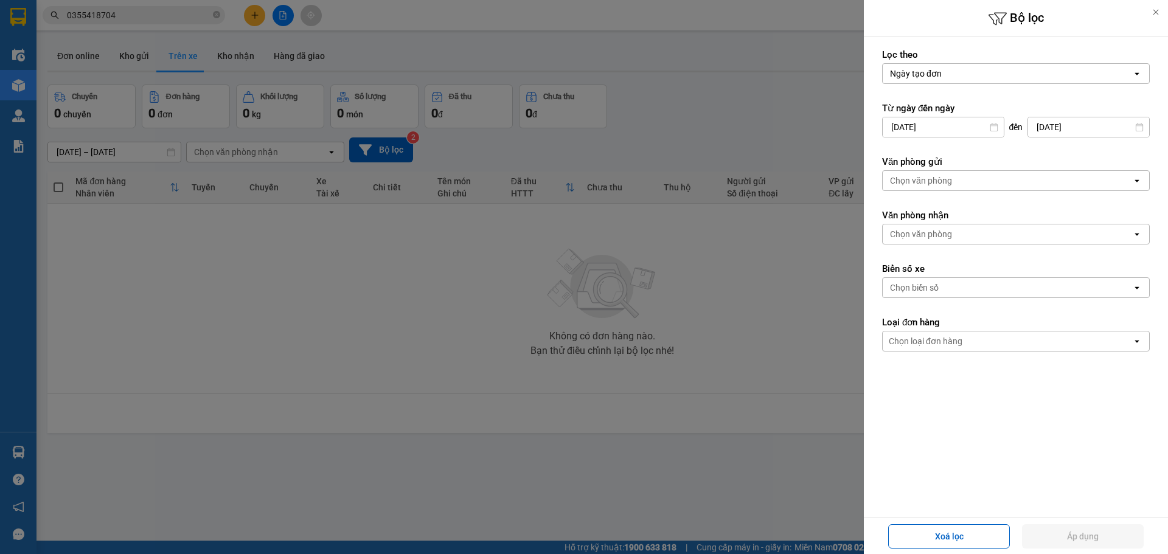
click at [569, 341] on div at bounding box center [584, 277] width 1168 height 554
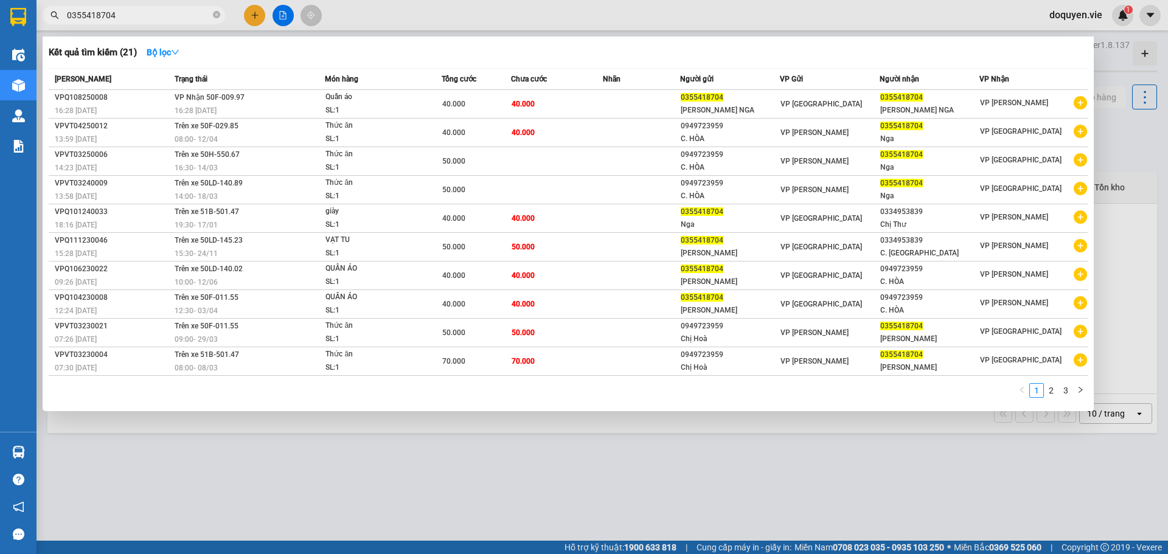
click at [167, 10] on input "0355418704" at bounding box center [139, 15] width 144 height 13
click at [279, 102] on td "VP Nhận 50F-009.97 16:28 [DATE]" at bounding box center [248, 104] width 153 height 29
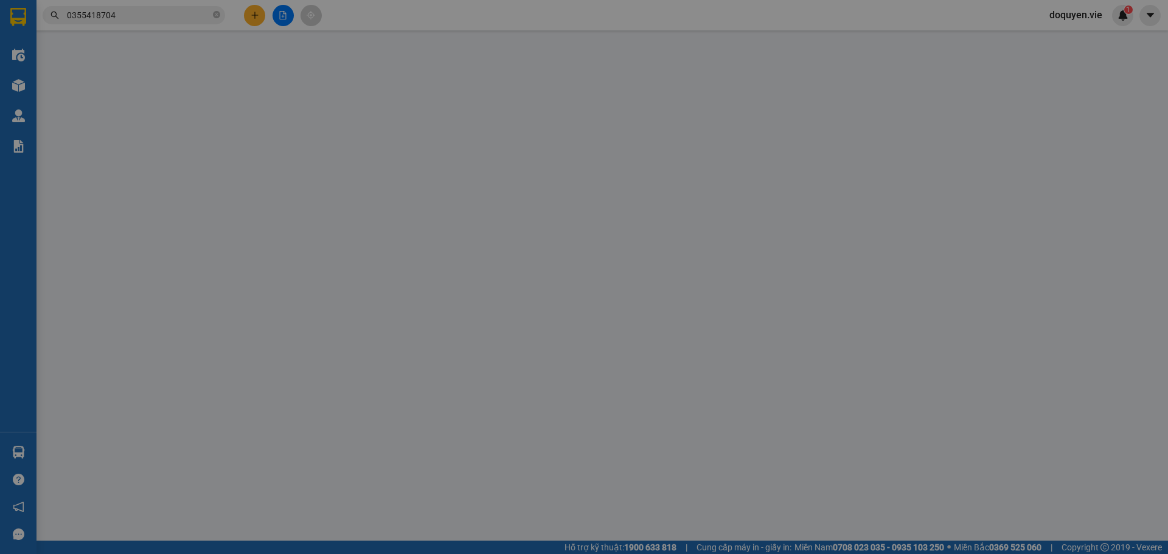
type input "0355418704"
type input "[PERSON_NAME] NGA"
type input "0355418704"
type input "[PERSON_NAME] NGA"
type input "CHƯA THANH TOÁN"
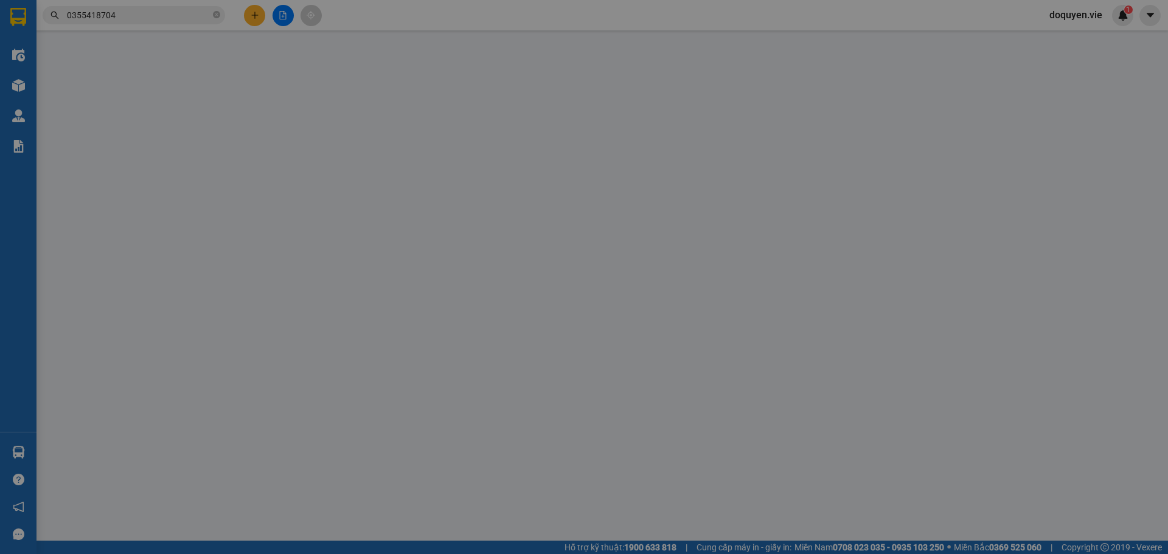
type input "40.000"
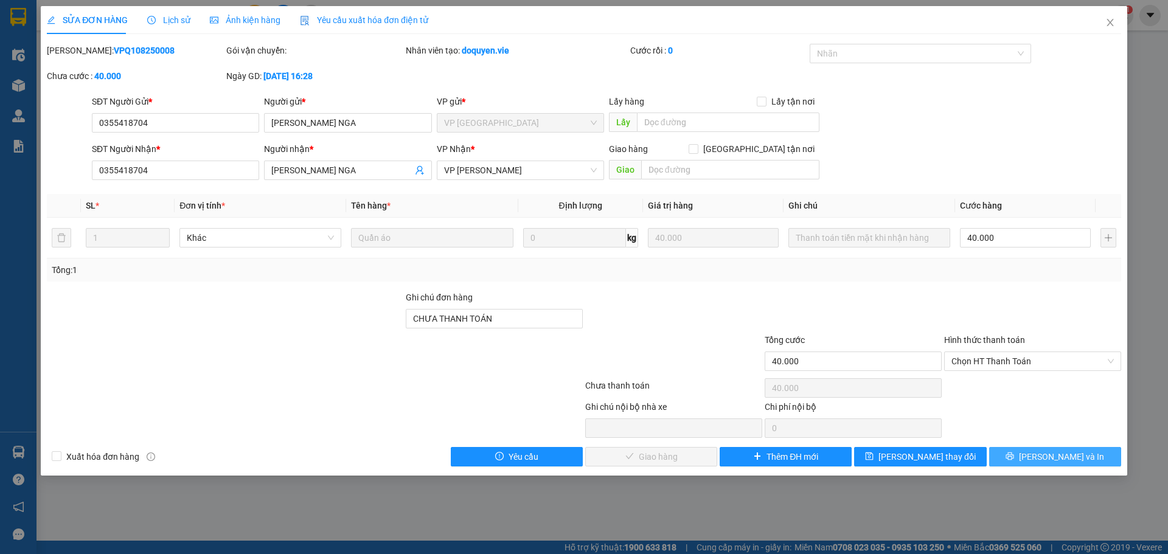
click at [1074, 456] on span "[PERSON_NAME] và In" at bounding box center [1061, 456] width 85 height 13
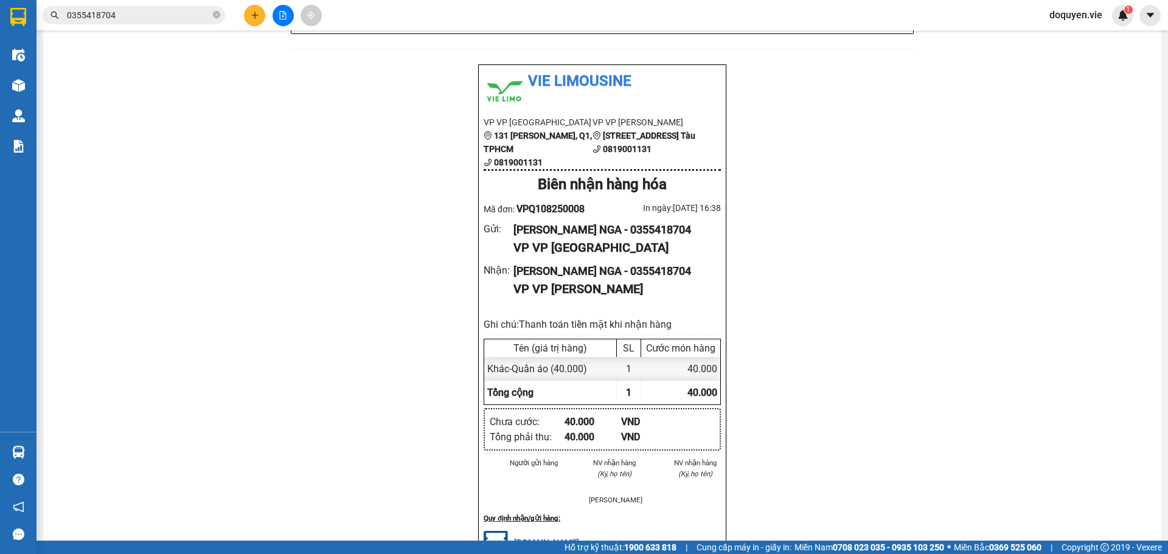
scroll to position [345, 0]
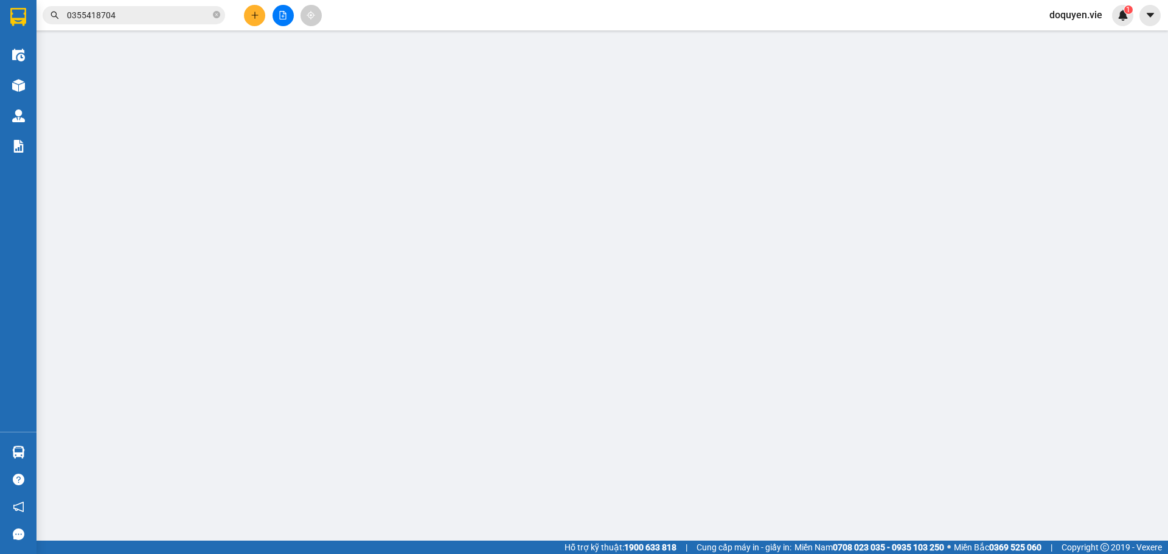
type input "0355418704"
type input "[PERSON_NAME] NGA"
type input "0355418704"
type input "[PERSON_NAME] NGA"
type input "CHƯA THANH TOÁN"
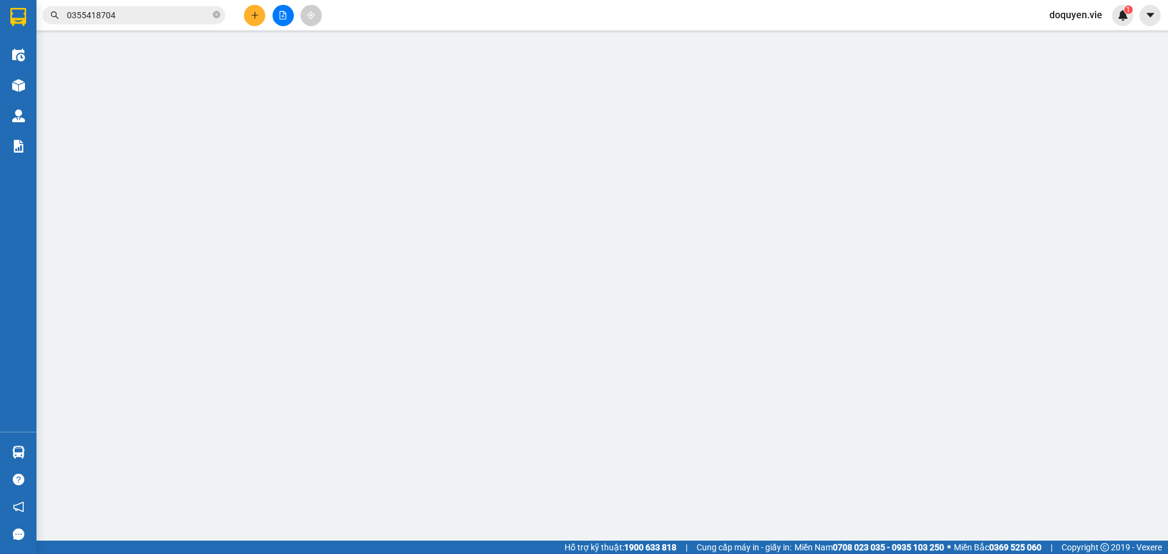
type input "40.000"
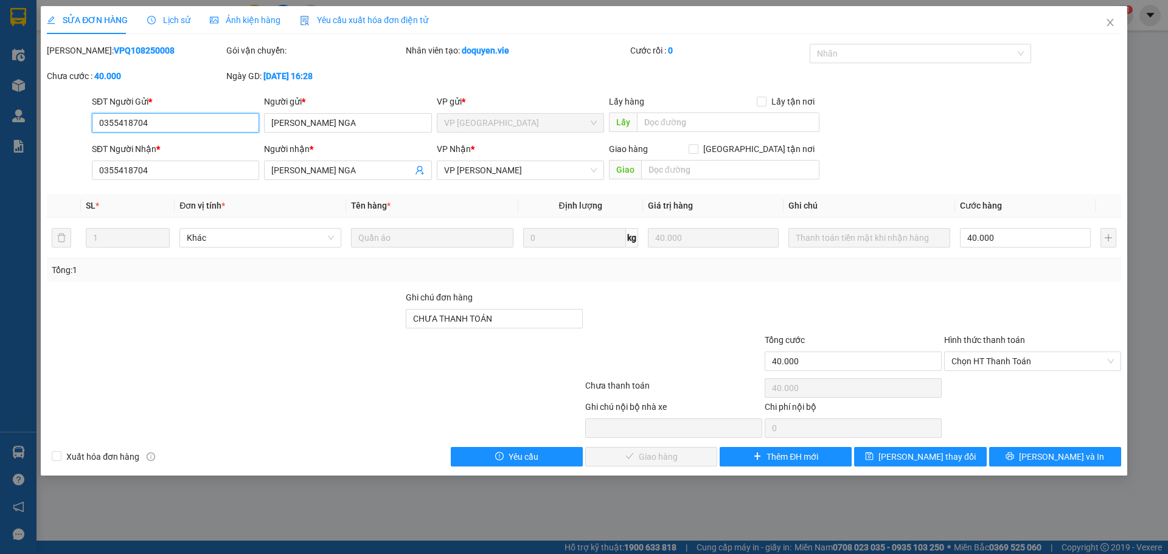
click at [512, 122] on span "VP [GEOGRAPHIC_DATA]" at bounding box center [520, 123] width 153 height 18
click at [596, 119] on span "VP [GEOGRAPHIC_DATA]" at bounding box center [520, 123] width 153 height 18
click at [1045, 490] on div "SỬA ĐƠN HÀNG Lịch sử Ảnh kiện hàng Yêu cầu xuất hóa đơn điện tử Total Paid Fee …" at bounding box center [584, 277] width 1168 height 554
